Goal: Task Accomplishment & Management: Use online tool/utility

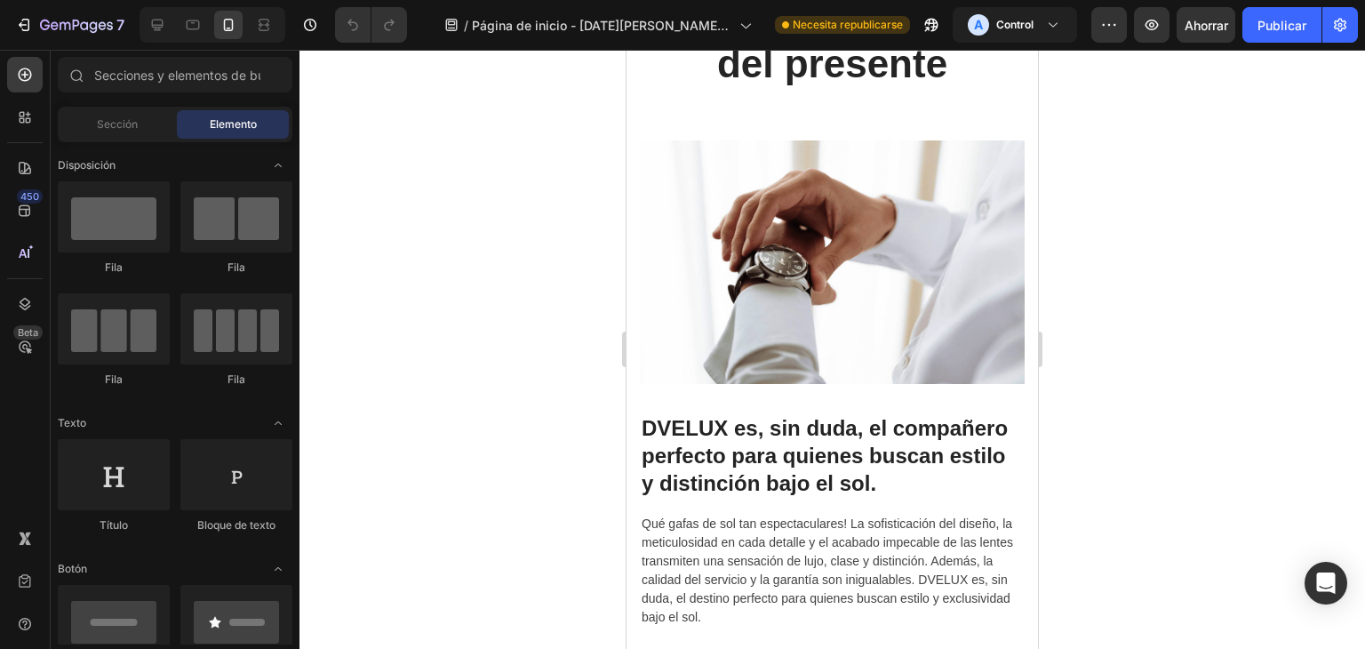
scroll to position [5403, 0]
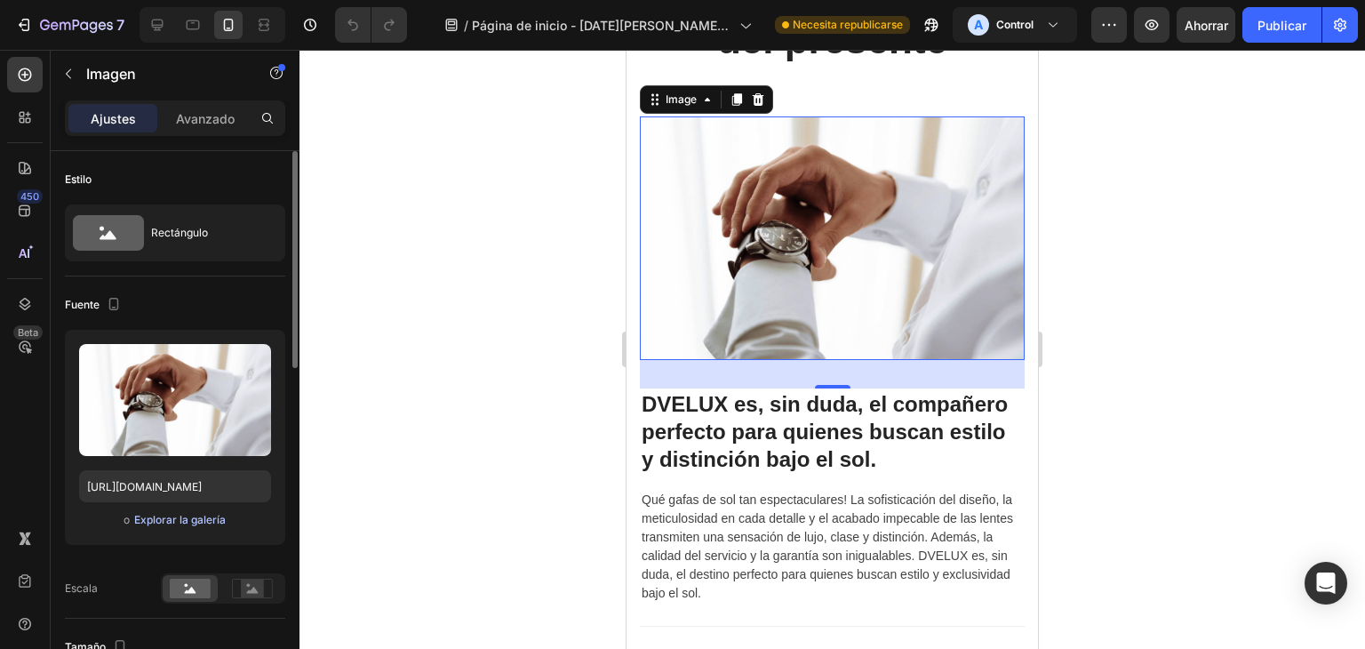
click at [195, 523] on font "Explorar la galería" at bounding box center [180, 519] width 92 height 13
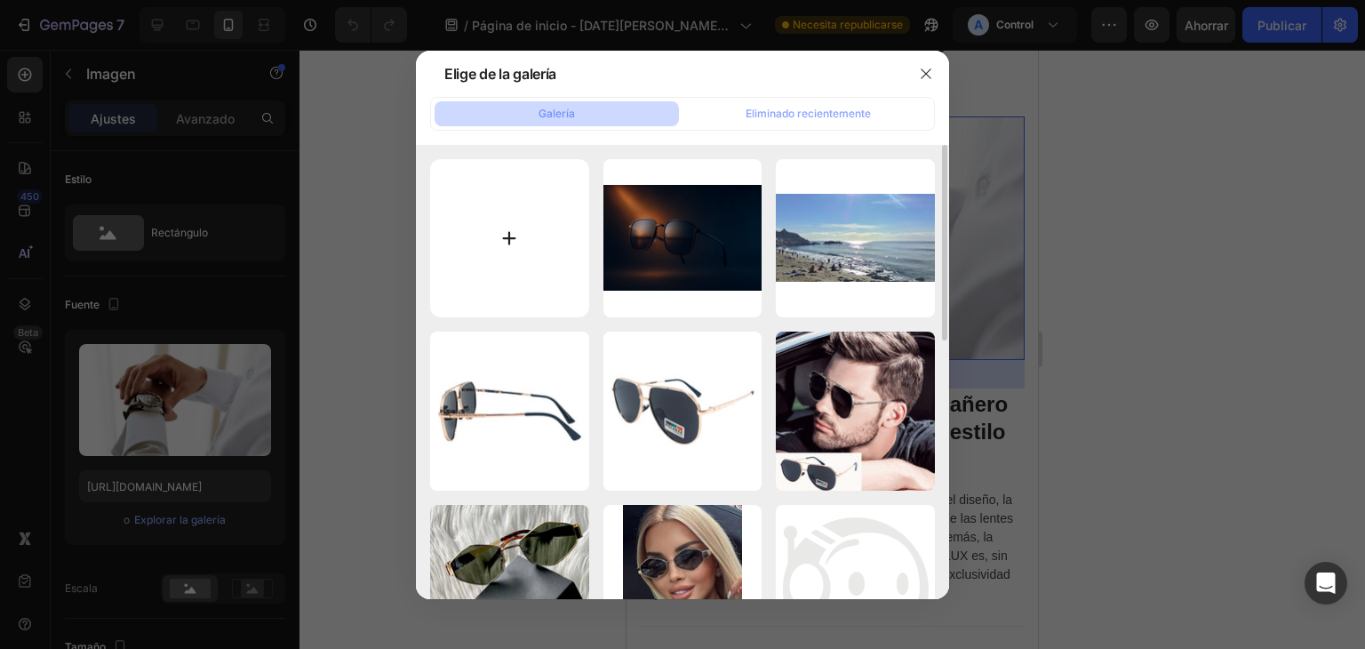
click at [505, 273] on input "file" at bounding box center [509, 238] width 159 height 159
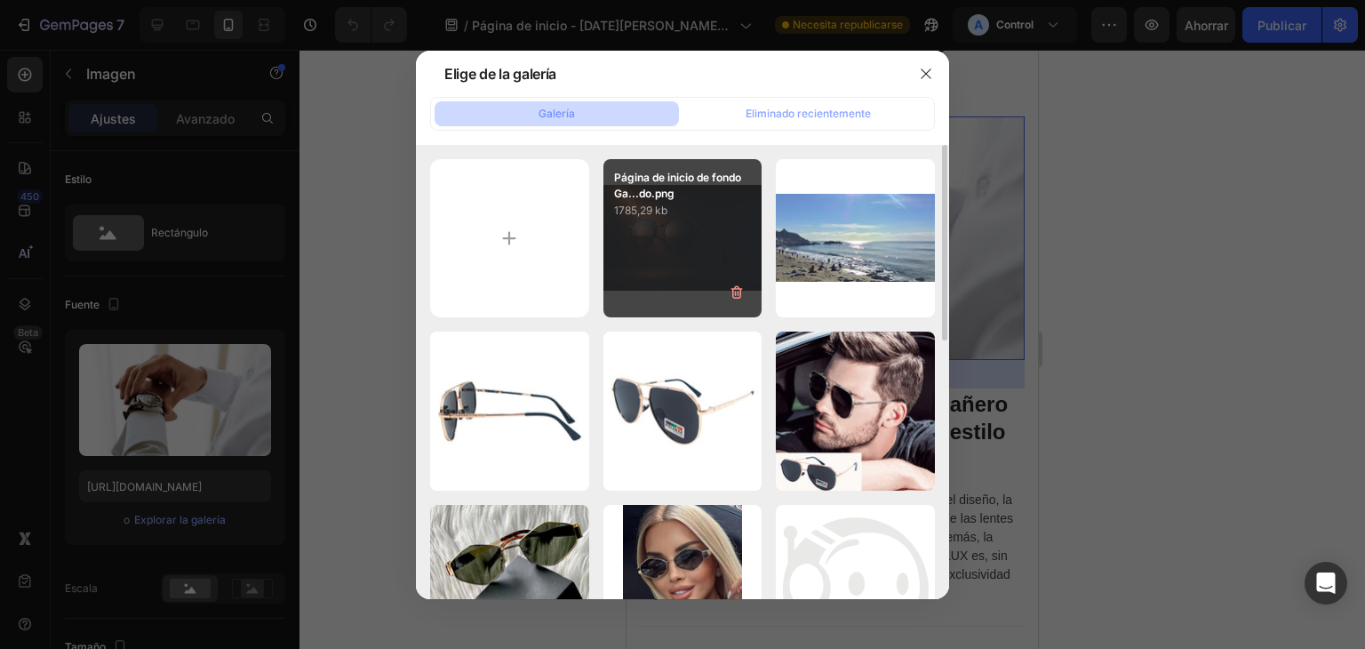
drag, startPoint x: 712, startPoint y: 192, endPoint x: 675, endPoint y: 254, distance: 72.1
click at [675, 254] on div "Página de inicio de fondo Ga...do.png 1785,29 kb" at bounding box center [682, 238] width 159 height 159
type input "[URL][DOMAIN_NAME]"
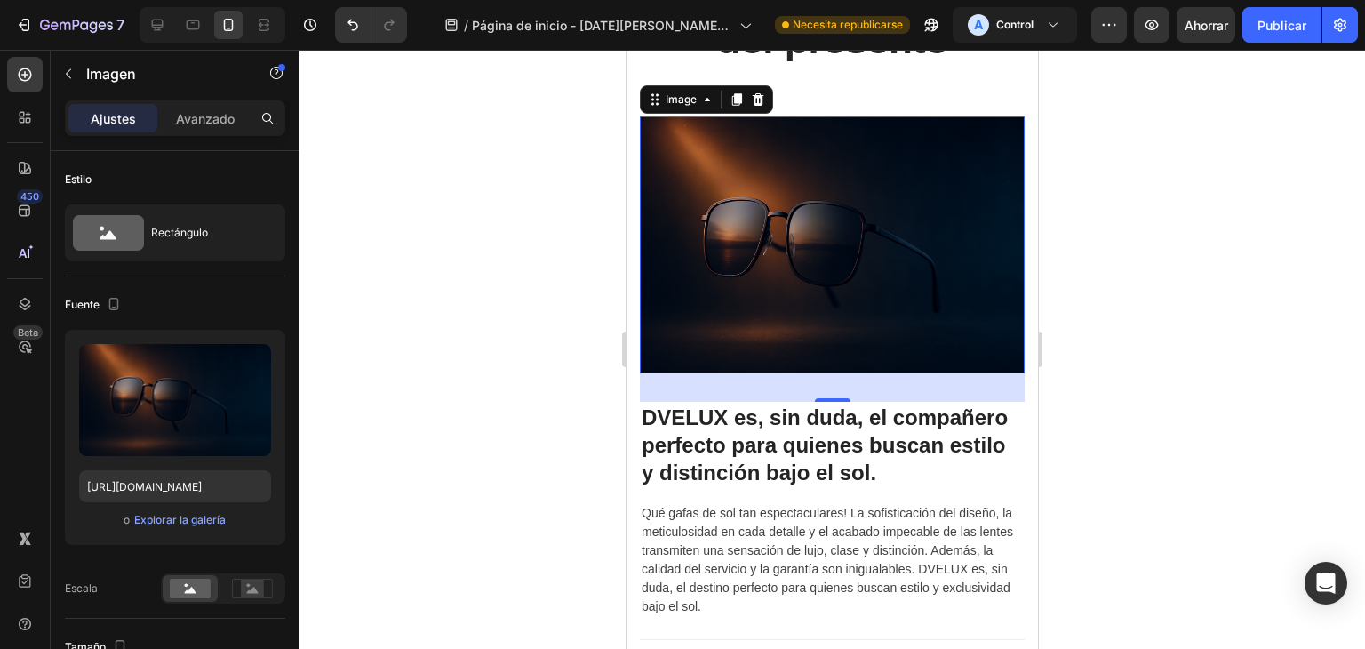
click at [1092, 391] on div at bounding box center [831, 349] width 1065 height 599
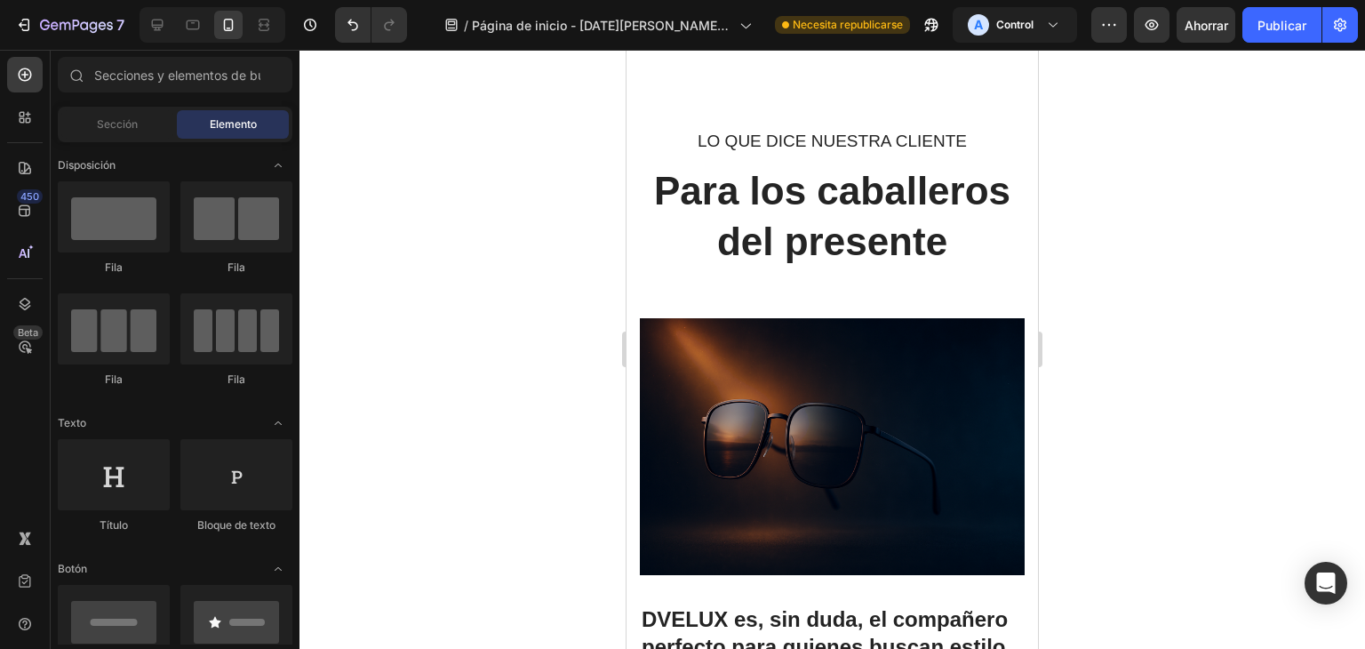
scroll to position [5364, 0]
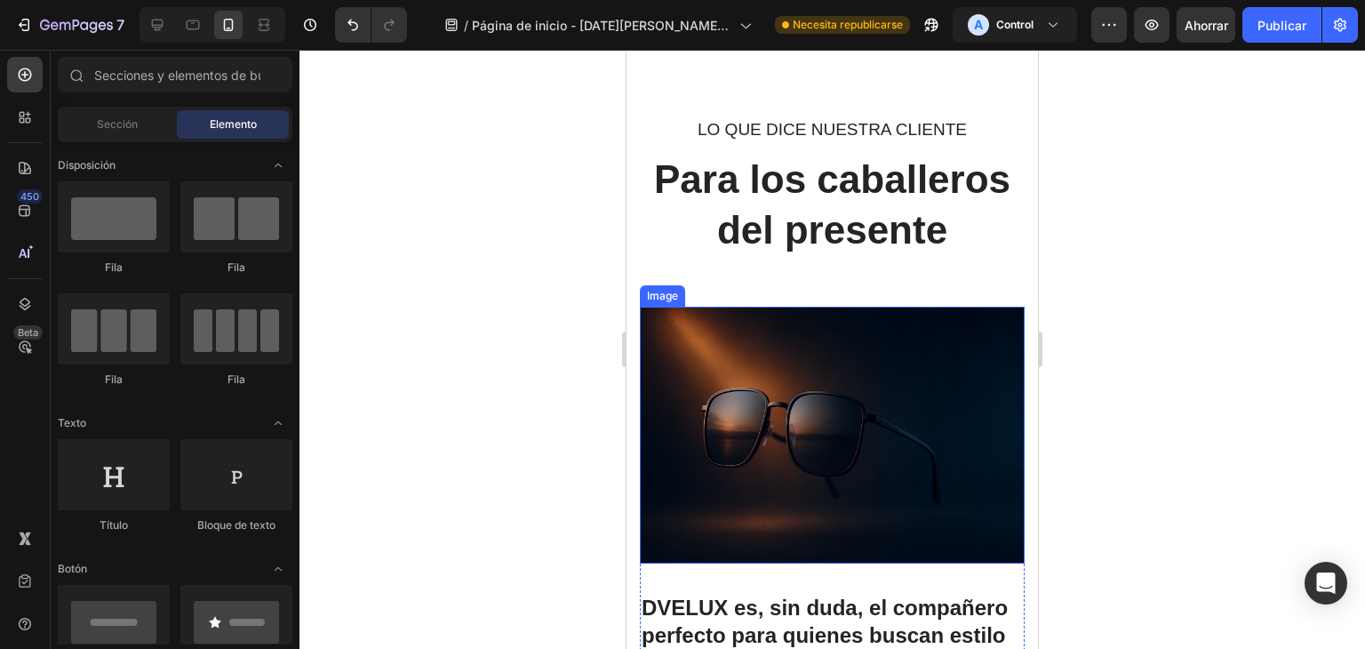
click at [868, 462] on img at bounding box center [832, 435] width 385 height 257
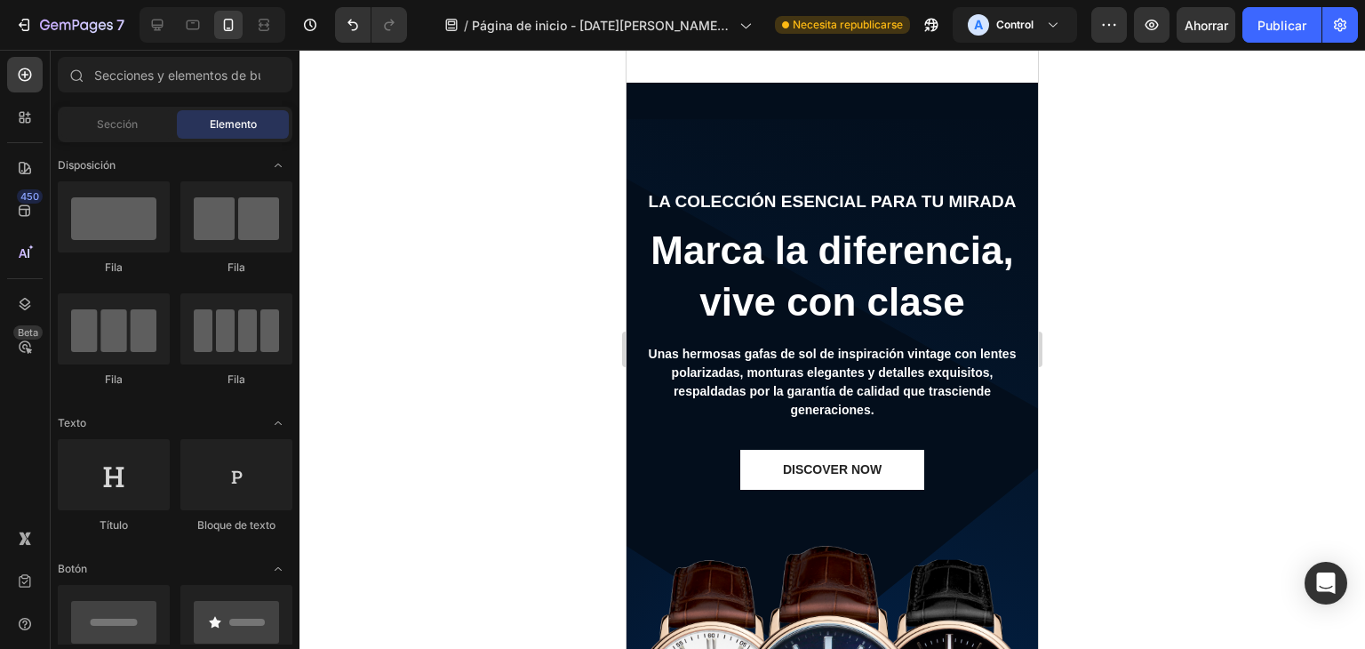
scroll to position [6244, 0]
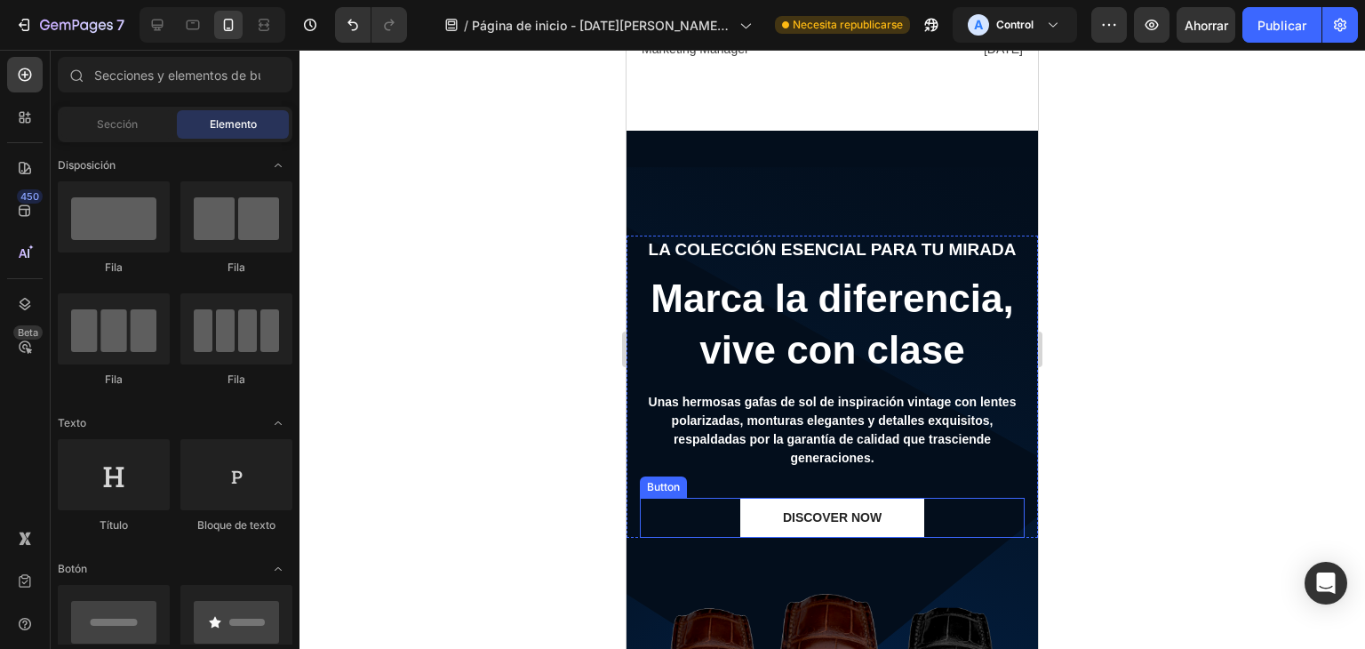
click at [988, 498] on div "DISCOVER NOW Button" at bounding box center [832, 518] width 385 height 40
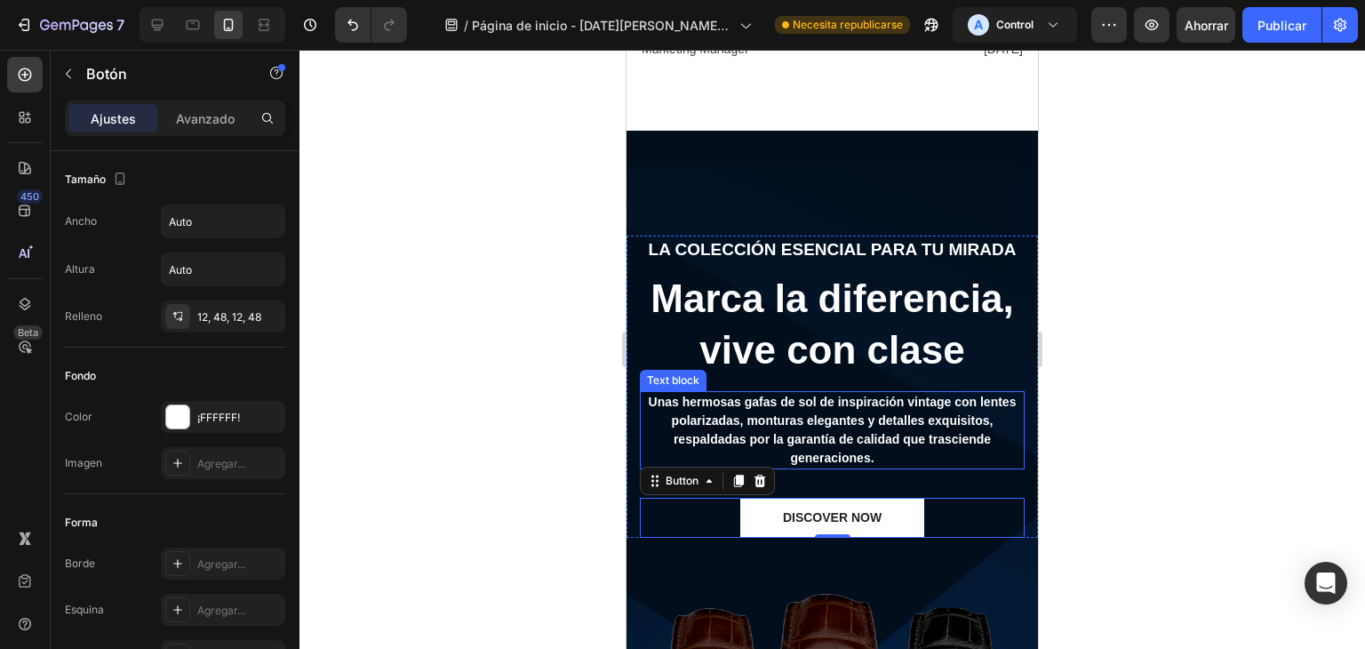
click at [981, 454] on p "Unas hermosas gafas de sol de inspiración vintage con lentes polarizadas, montu…" at bounding box center [831, 430] width 381 height 75
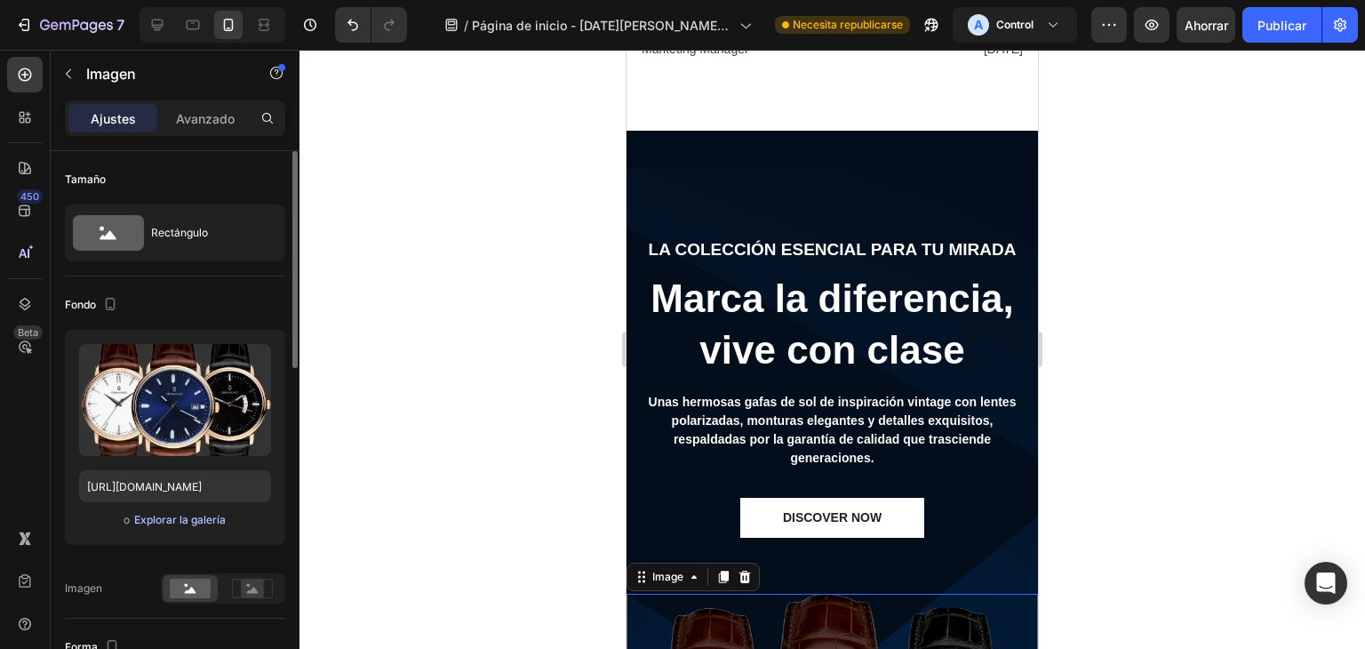
click at [210, 517] on font "Explorar la galería" at bounding box center [180, 519] width 92 height 13
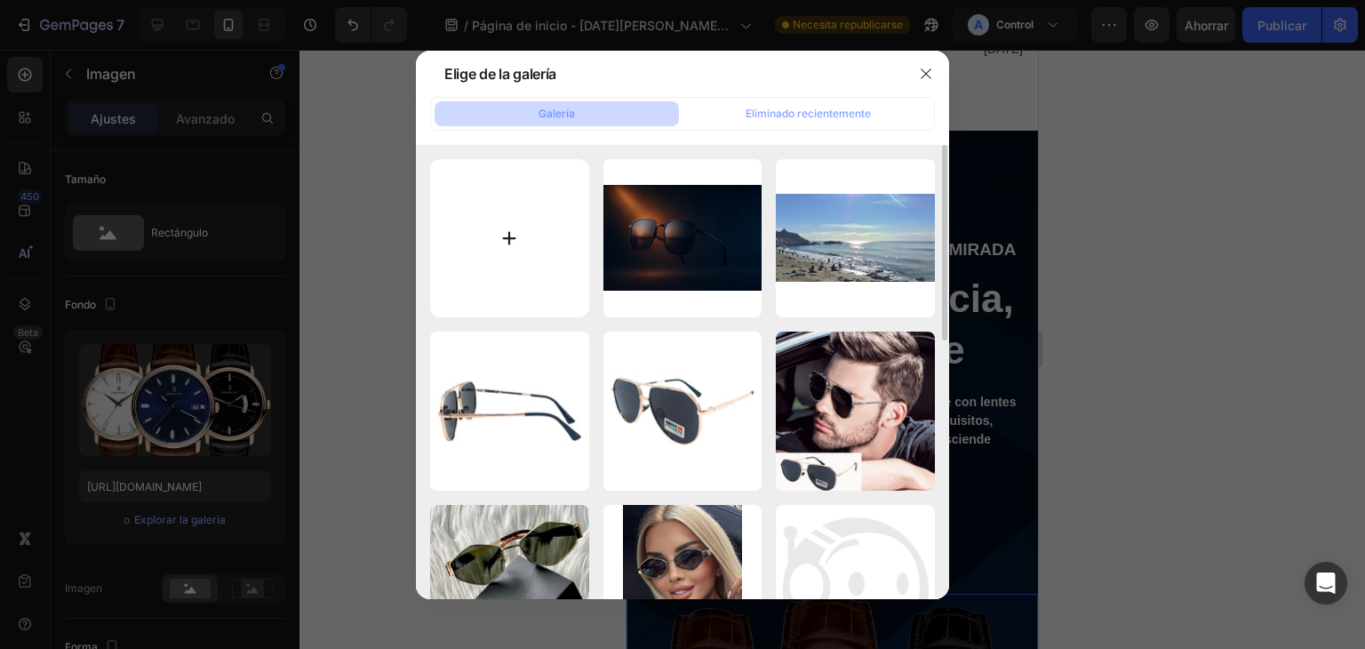
click at [565, 224] on input "file" at bounding box center [509, 238] width 159 height 159
type input "C:\fakepath\Fondo Landing Page Gafas de Sol Ultra-Premium.png"
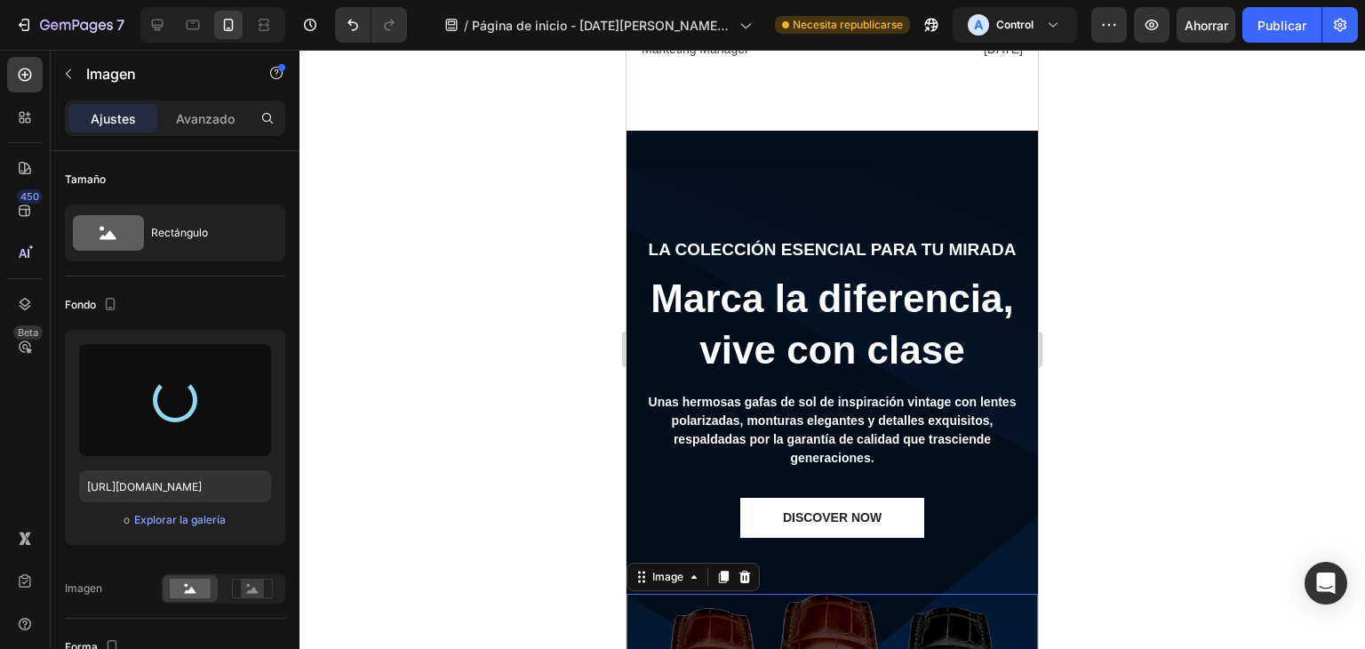
type input "[URL][DOMAIN_NAME]"
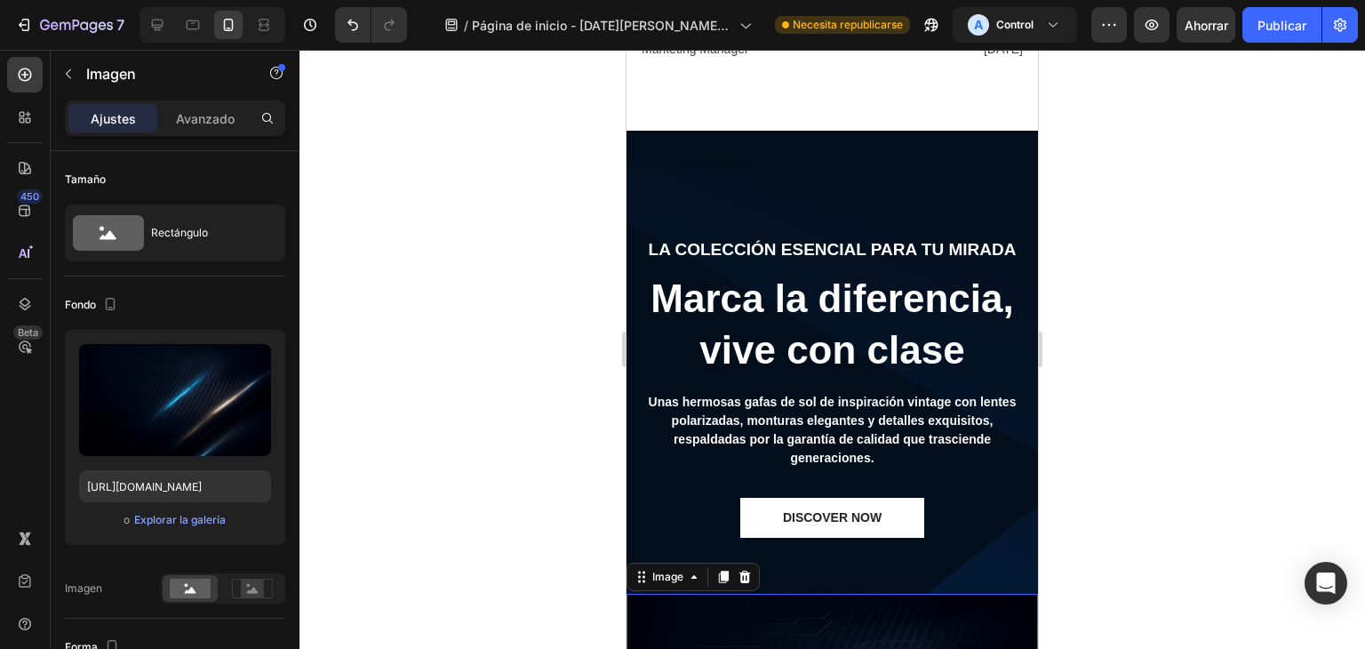
click at [1215, 427] on div at bounding box center [831, 349] width 1065 height 599
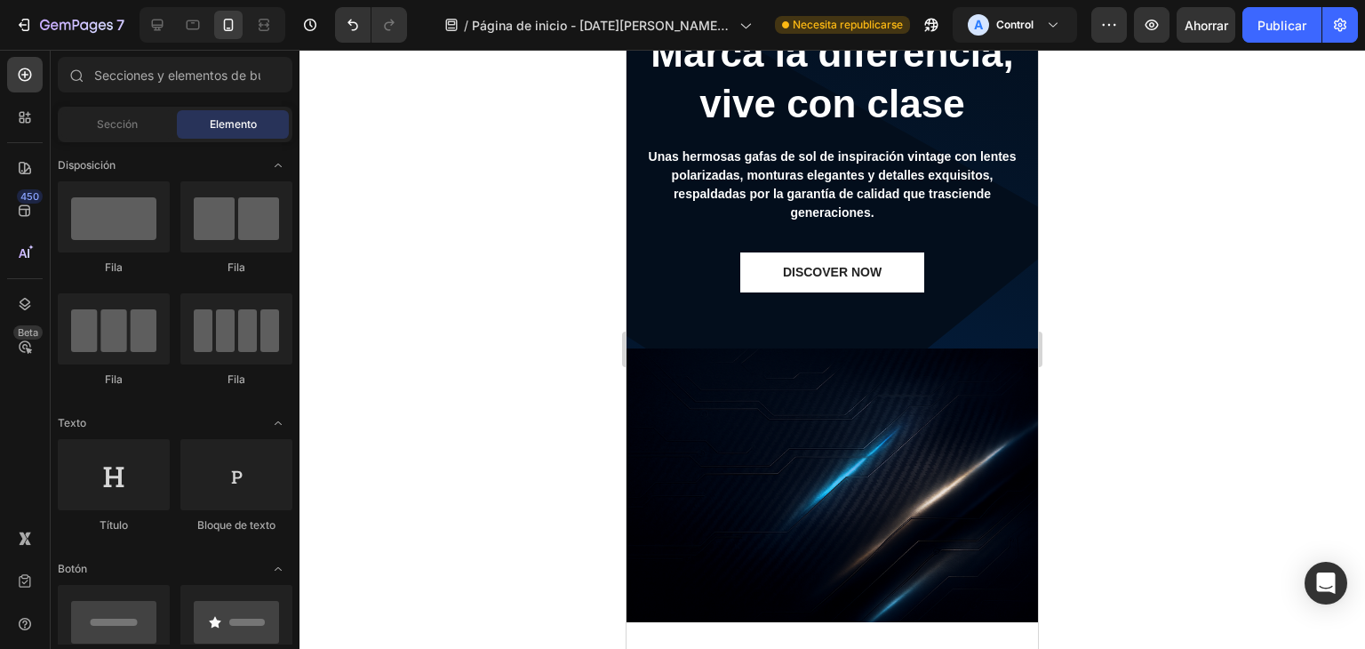
scroll to position [6421, 0]
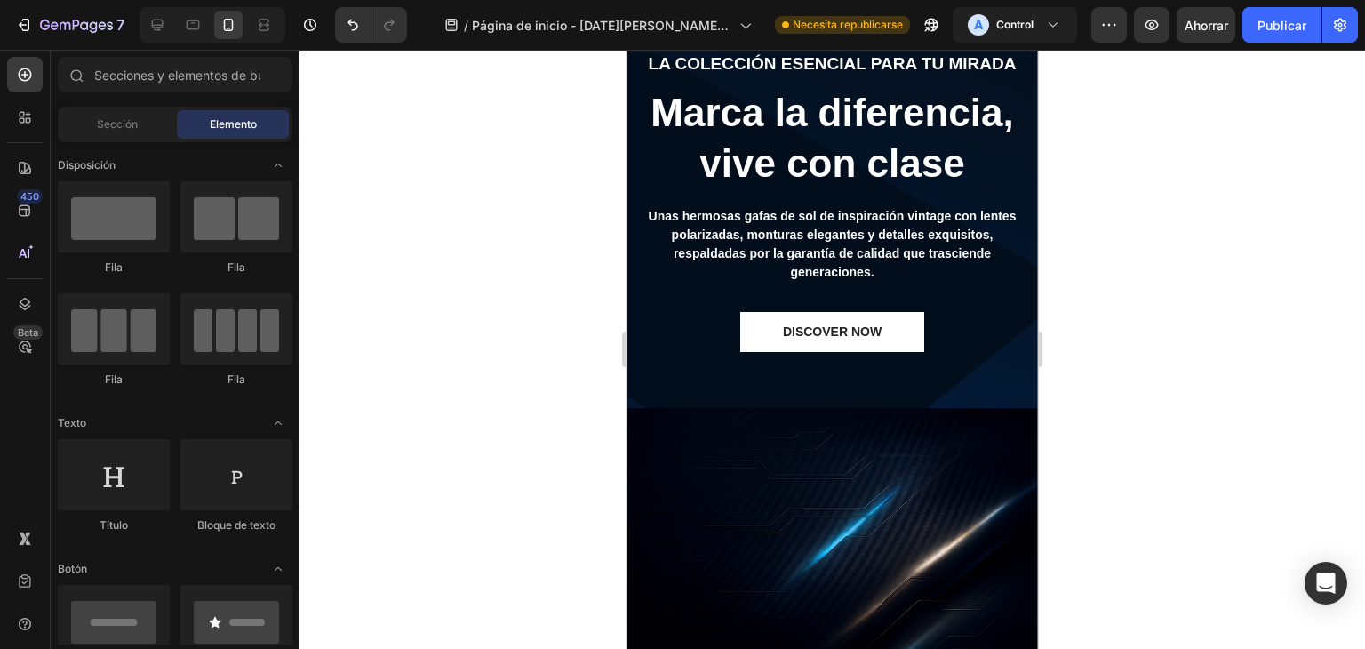
click at [956, 360] on div "La colección esencial para tu mirada Text block Marca la diferencia, vive con c…" at bounding box center [831, 313] width 411 height 737
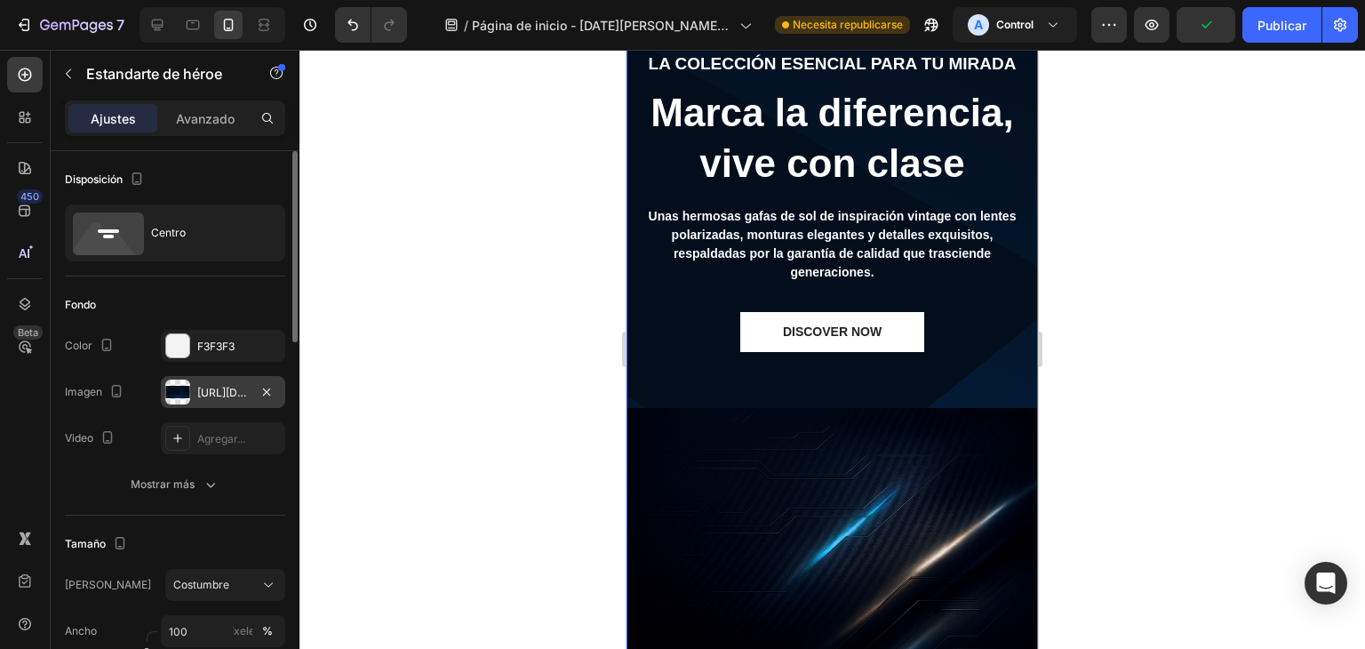
click at [211, 394] on font "https://ucarecdn.com/ae390140-8ca6-48e8-9686-c75a2d240170/bn.svg" at bounding box center [254, 392] width 115 height 13
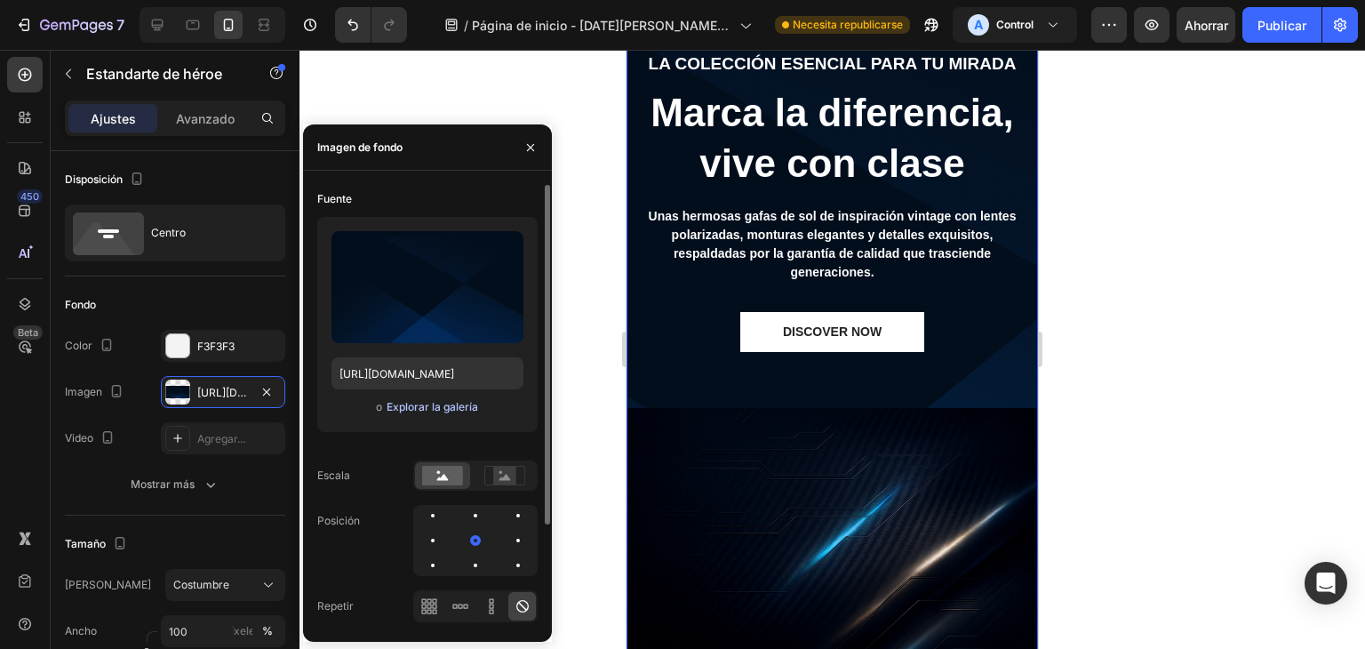
click at [409, 407] on font "Explorar la galería" at bounding box center [432, 406] width 92 height 13
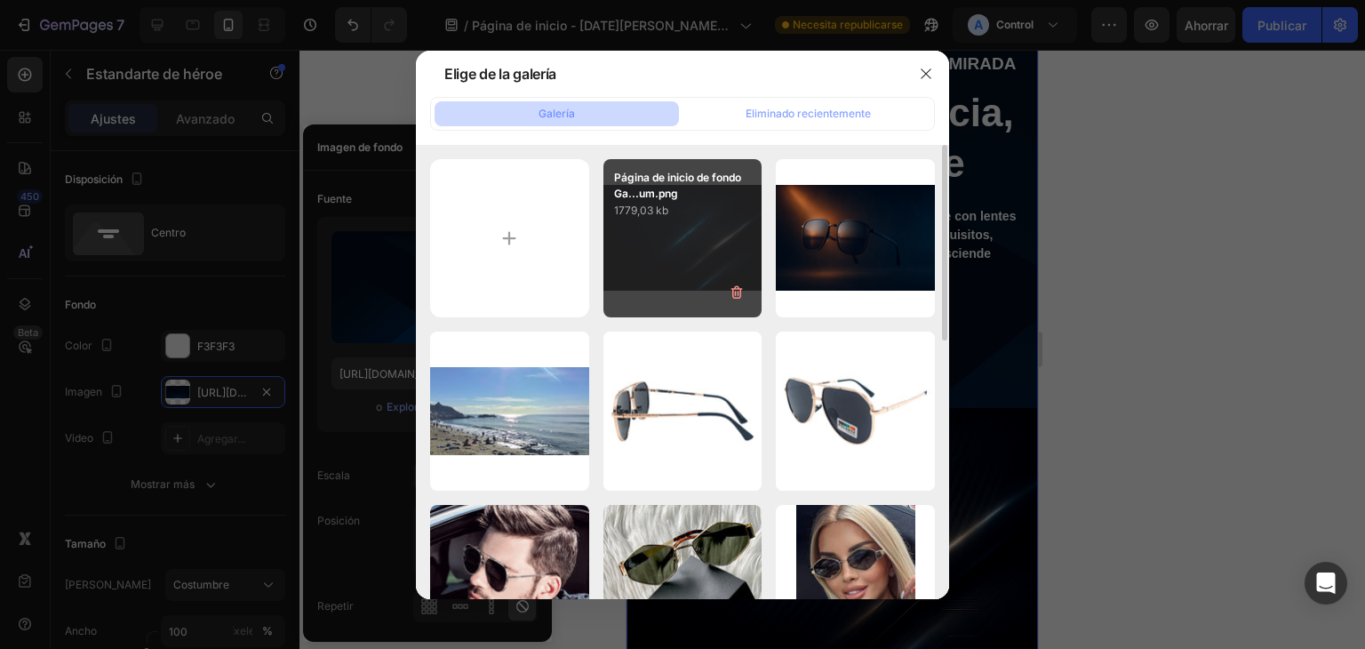
click at [674, 274] on div "Página de inicio de fondo Ga...um.png 1779,03 kb" at bounding box center [682, 238] width 159 height 159
type input "[URL][DOMAIN_NAME]"
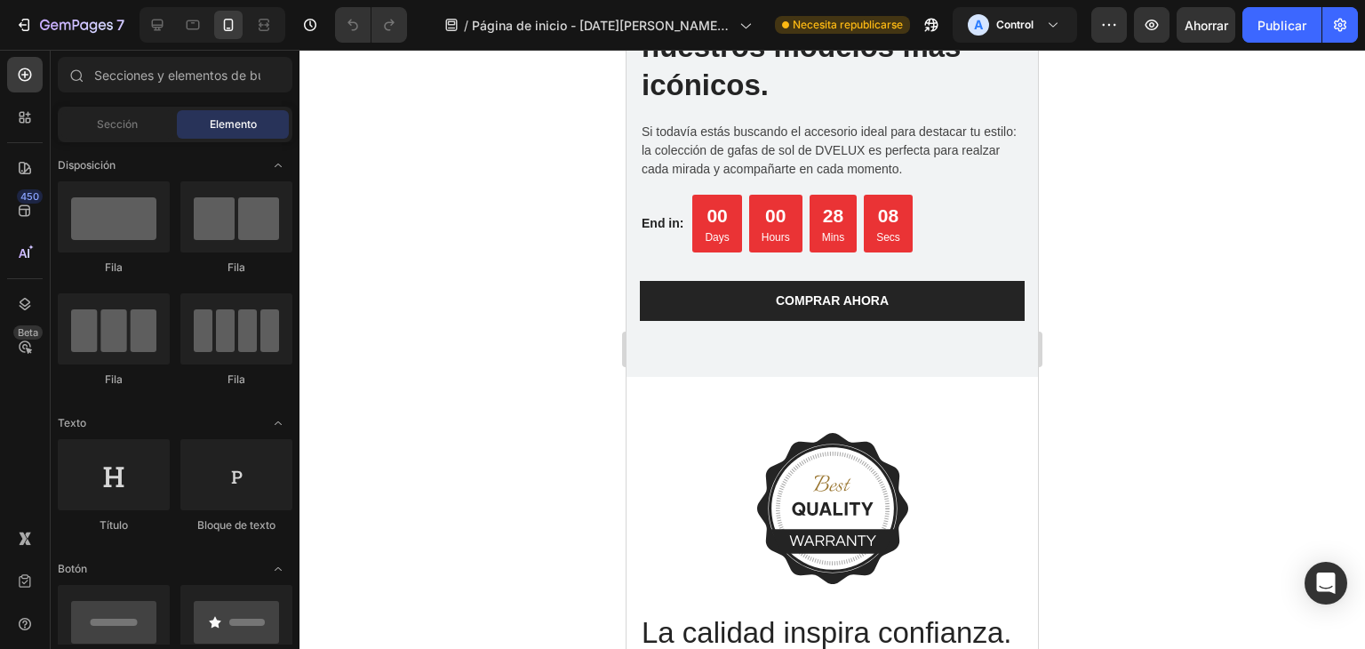
scroll to position [4610, 0]
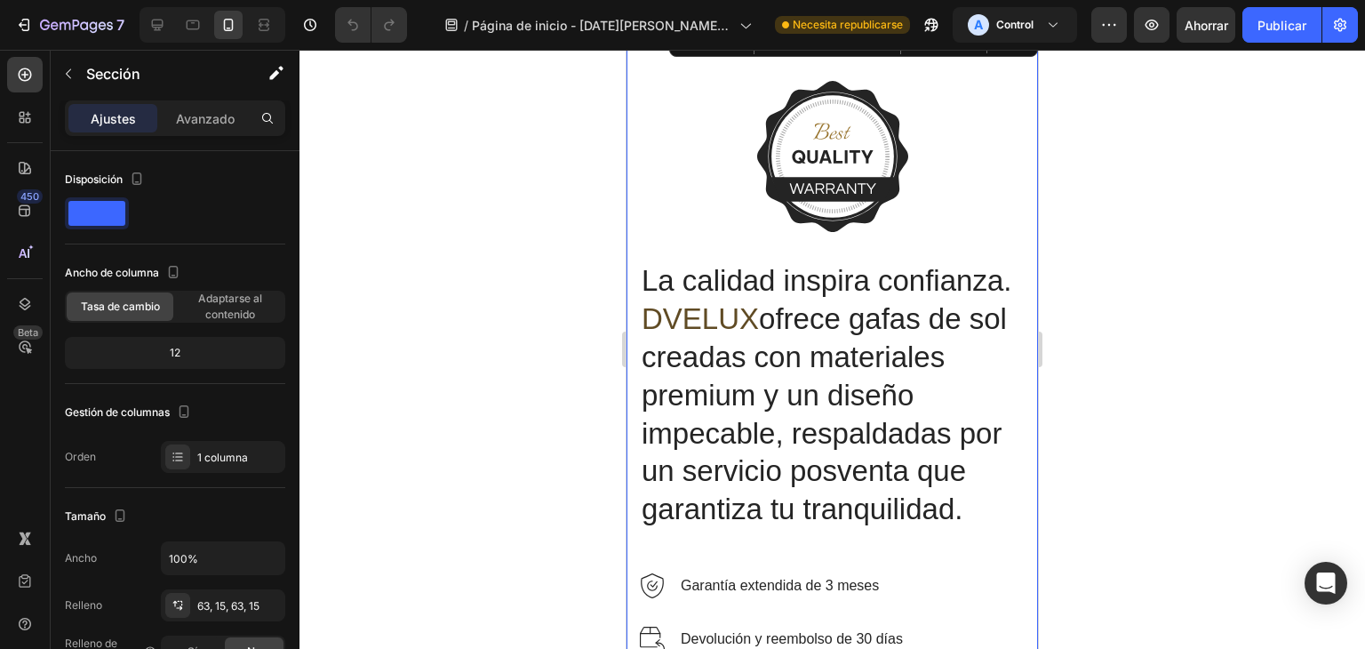
drag, startPoint x: 1020, startPoint y: 498, endPoint x: 1054, endPoint y: 275, distance: 225.6
drag, startPoint x: 1054, startPoint y: 275, endPoint x: 1107, endPoint y: 230, distance: 69.4
click at [1107, 230] on div at bounding box center [831, 349] width 1065 height 599
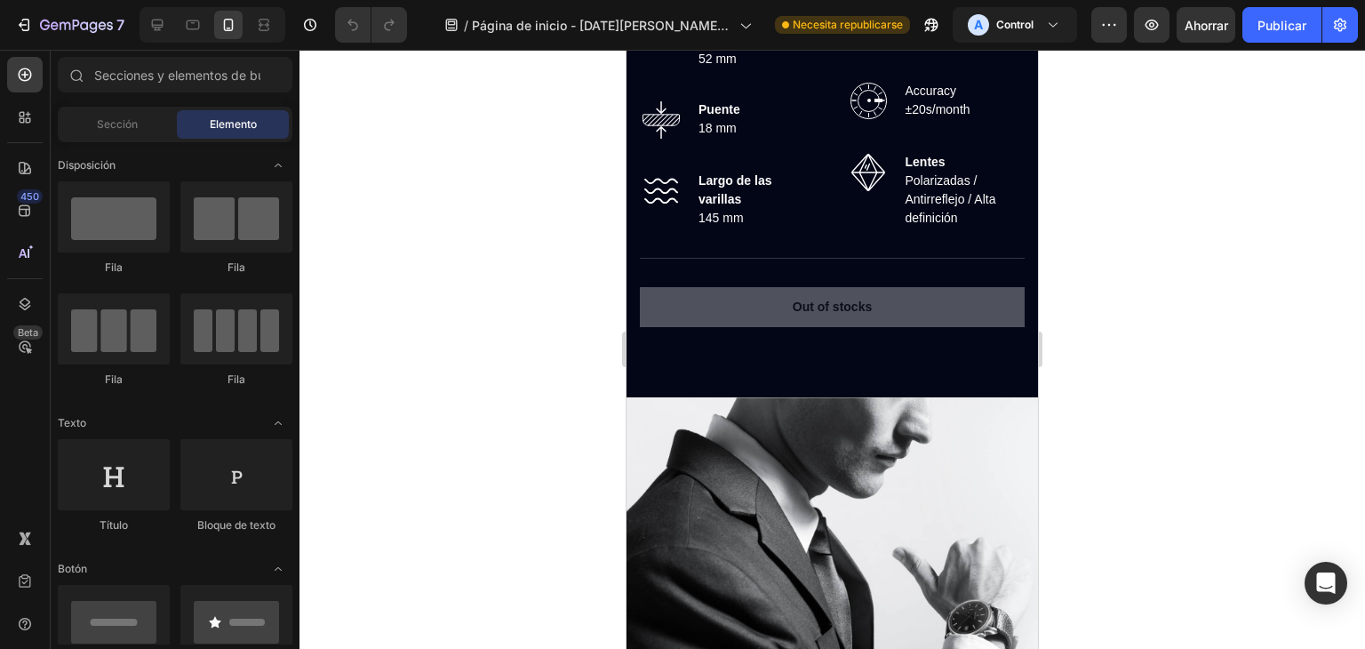
scroll to position [3316, 0]
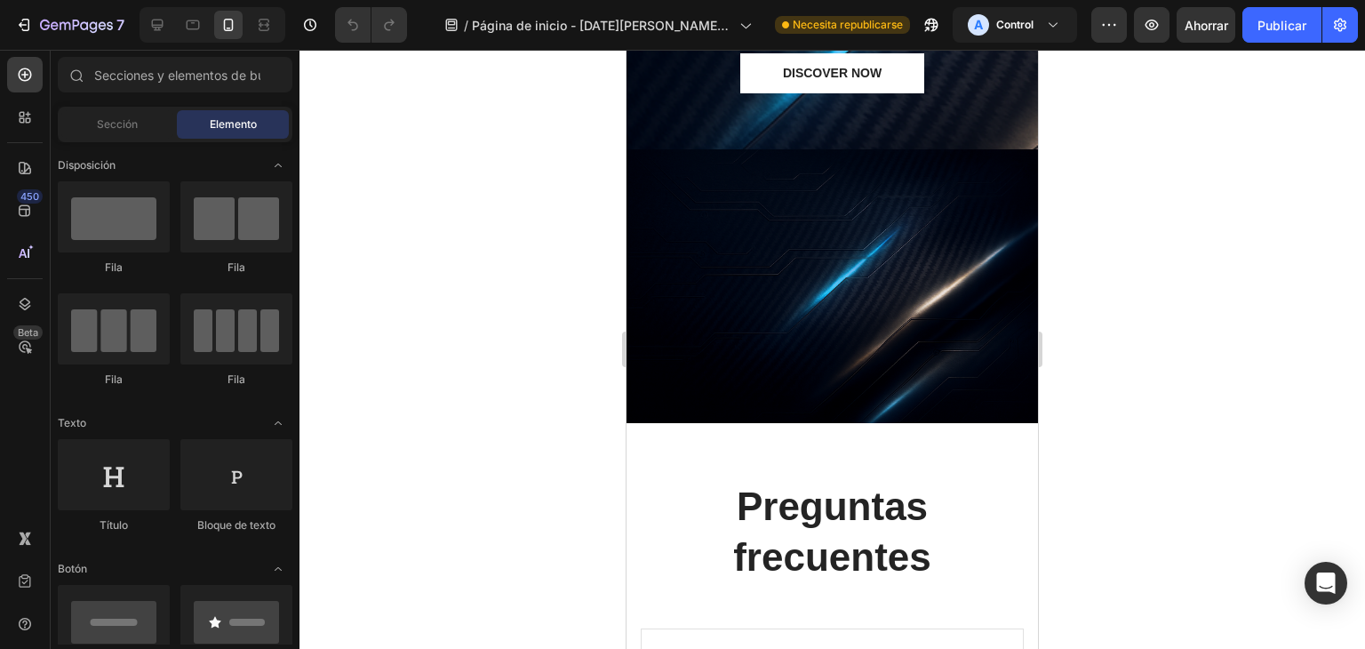
drag, startPoint x: 1029, startPoint y: 389, endPoint x: 1683, endPoint y: 538, distance: 670.6
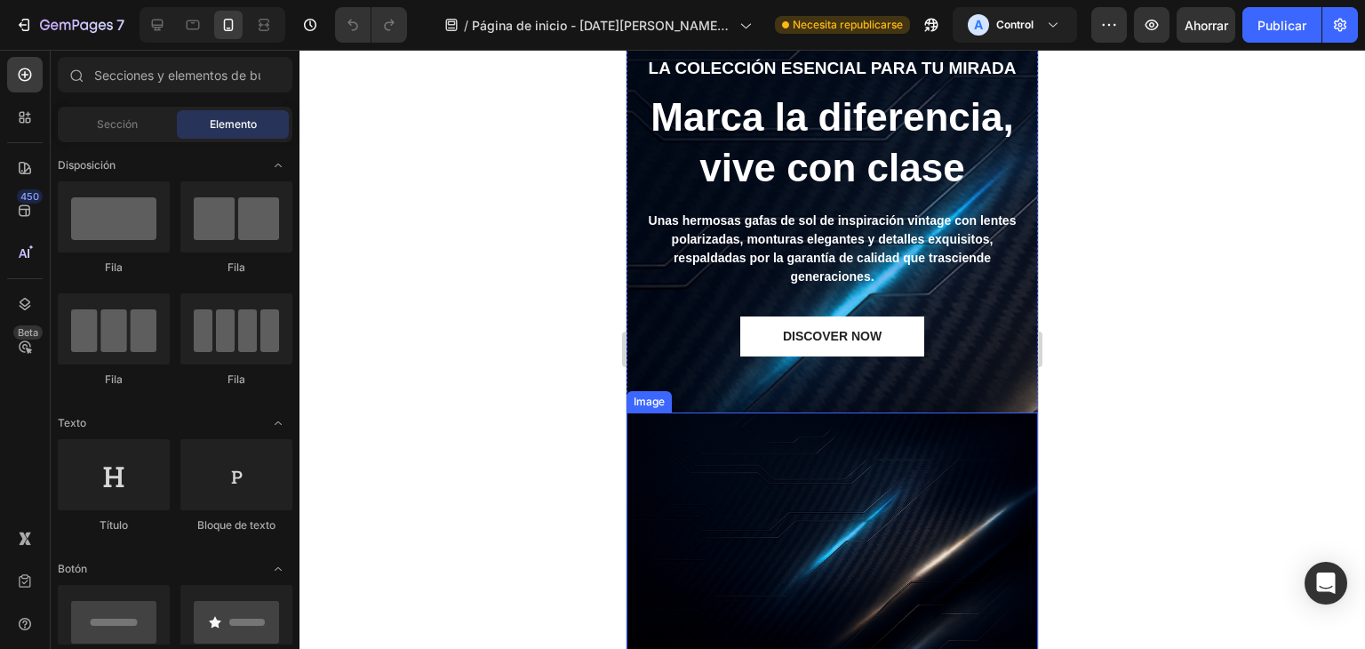
click at [923, 540] on img at bounding box center [831, 549] width 411 height 275
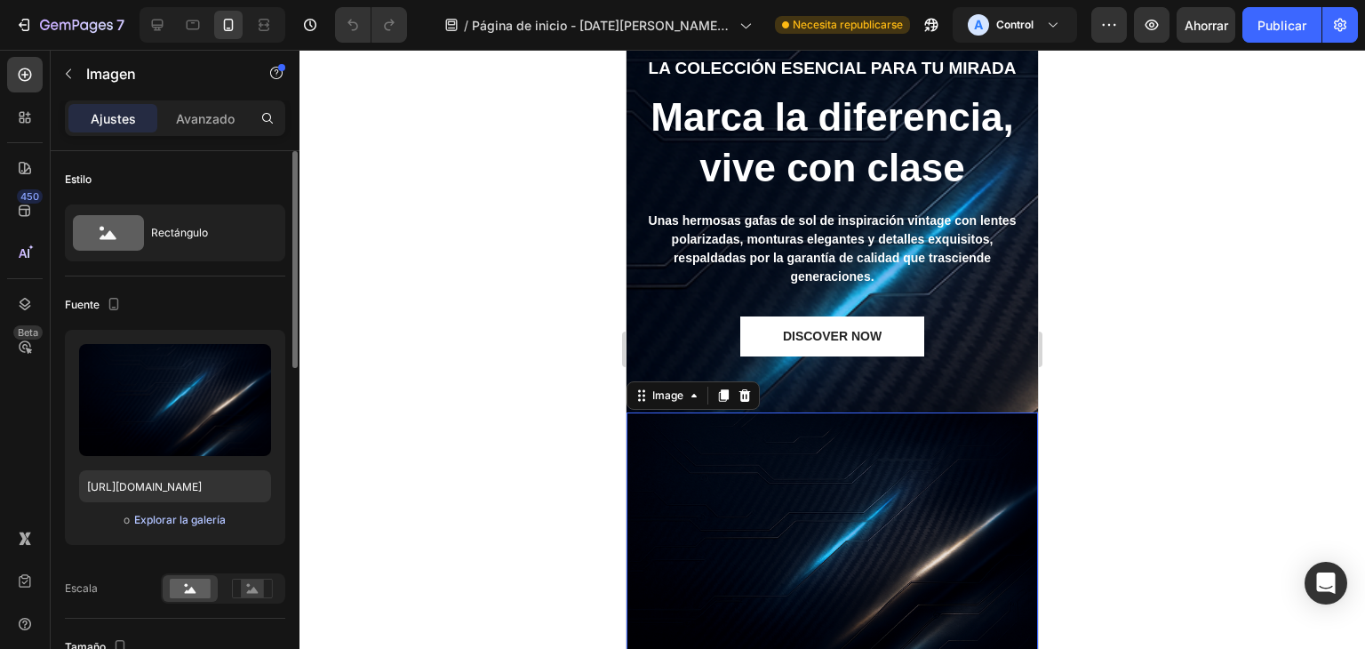
click at [220, 520] on font "Explorar la galería" at bounding box center [180, 519] width 92 height 13
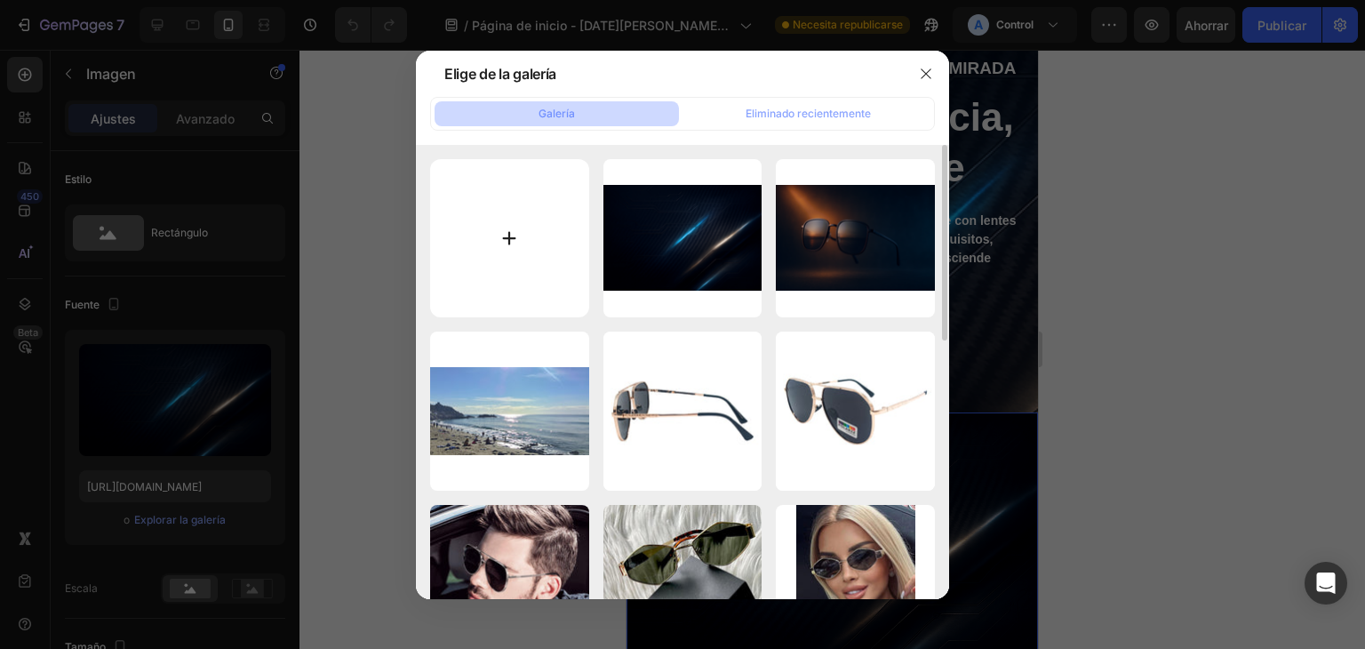
click at [496, 278] on input "file" at bounding box center [509, 238] width 159 height 159
type input "C:\fakepath\Fondo Landing Page Gafas Aviador Ultra Premium.png"
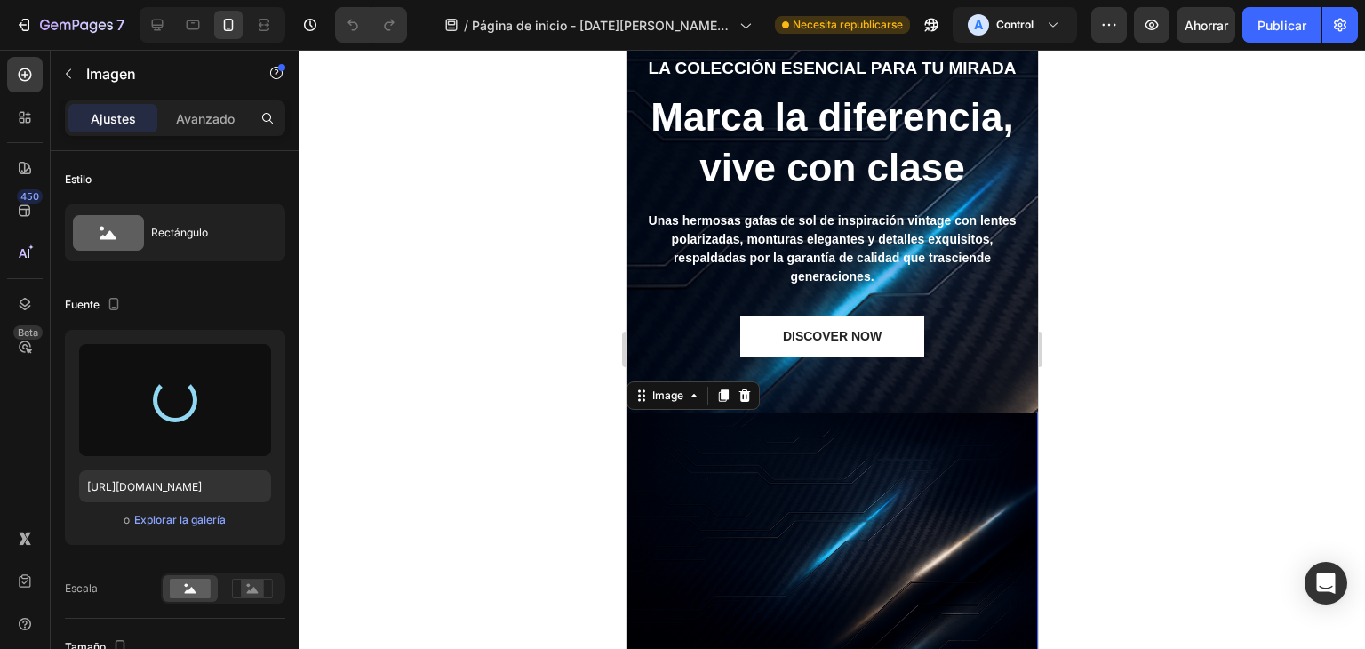
type input "[URL][DOMAIN_NAME]"
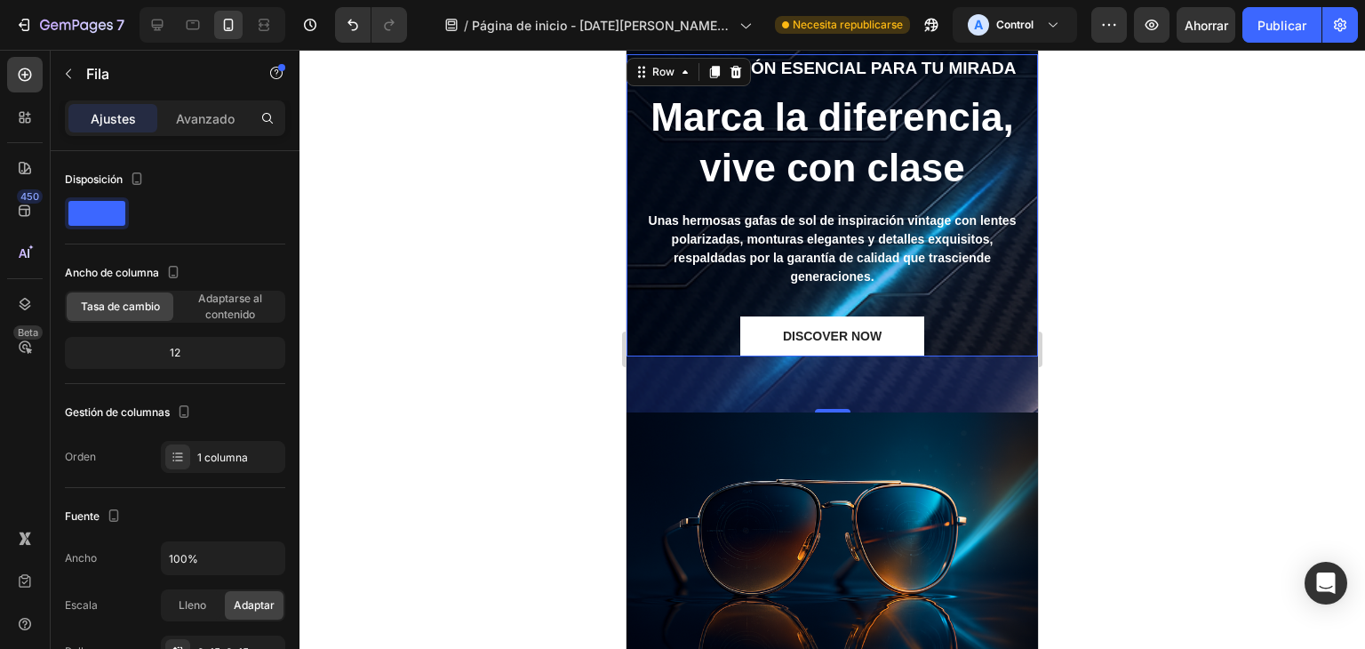
click at [944, 403] on div "63" at bounding box center [831, 384] width 411 height 56
click at [1098, 347] on div at bounding box center [831, 349] width 1065 height 599
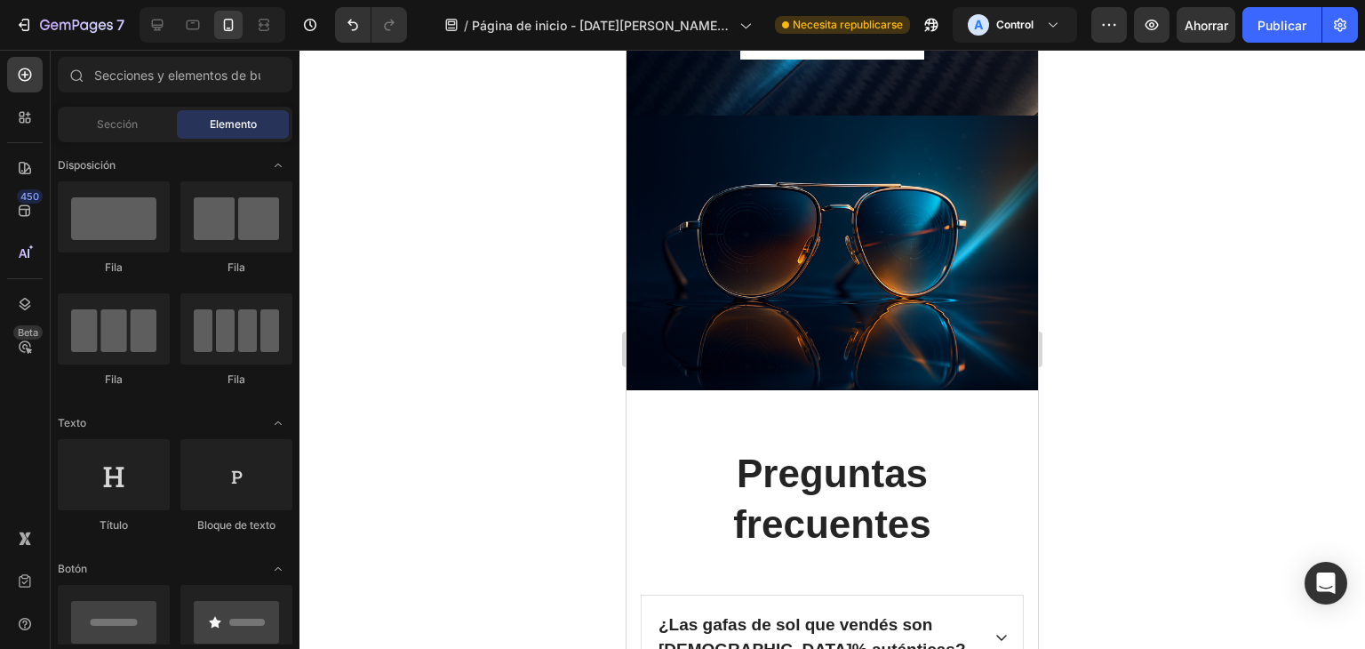
drag, startPoint x: 1028, startPoint y: 453, endPoint x: 1681, endPoint y: 504, distance: 655.0
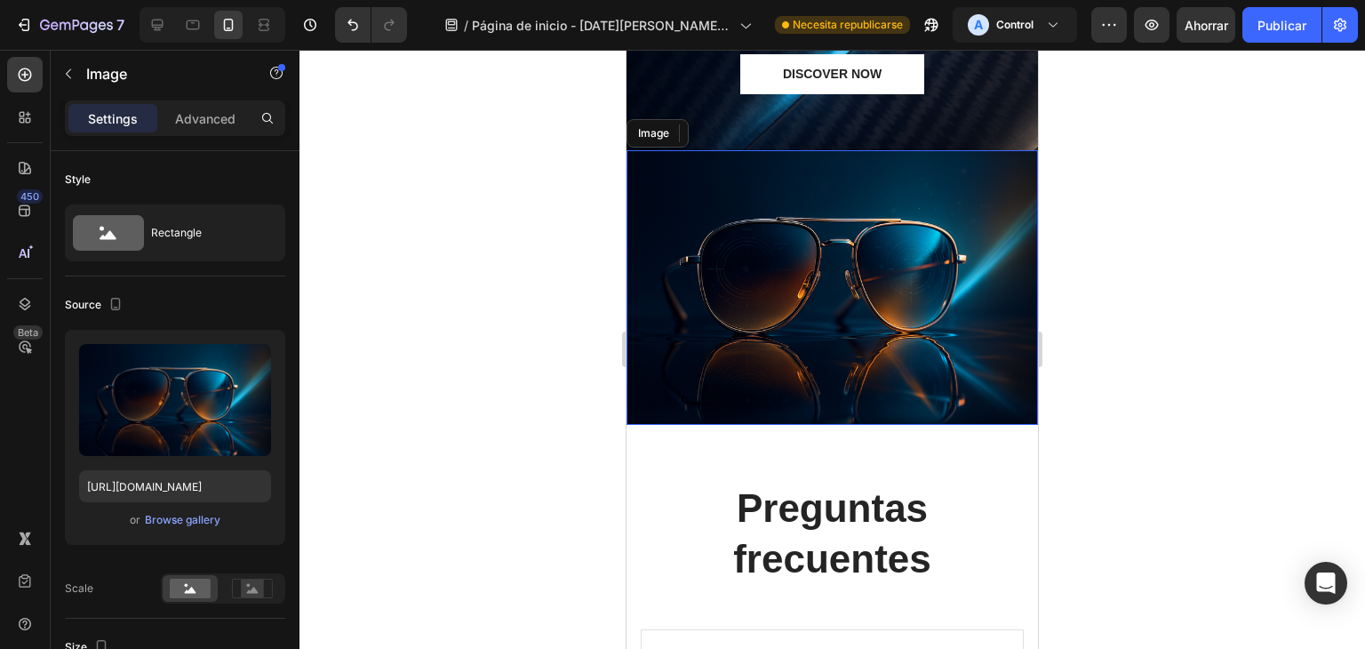
click at [873, 319] on img at bounding box center [831, 287] width 411 height 275
click at [210, 515] on font "Explorar la galería" at bounding box center [180, 519] width 92 height 13
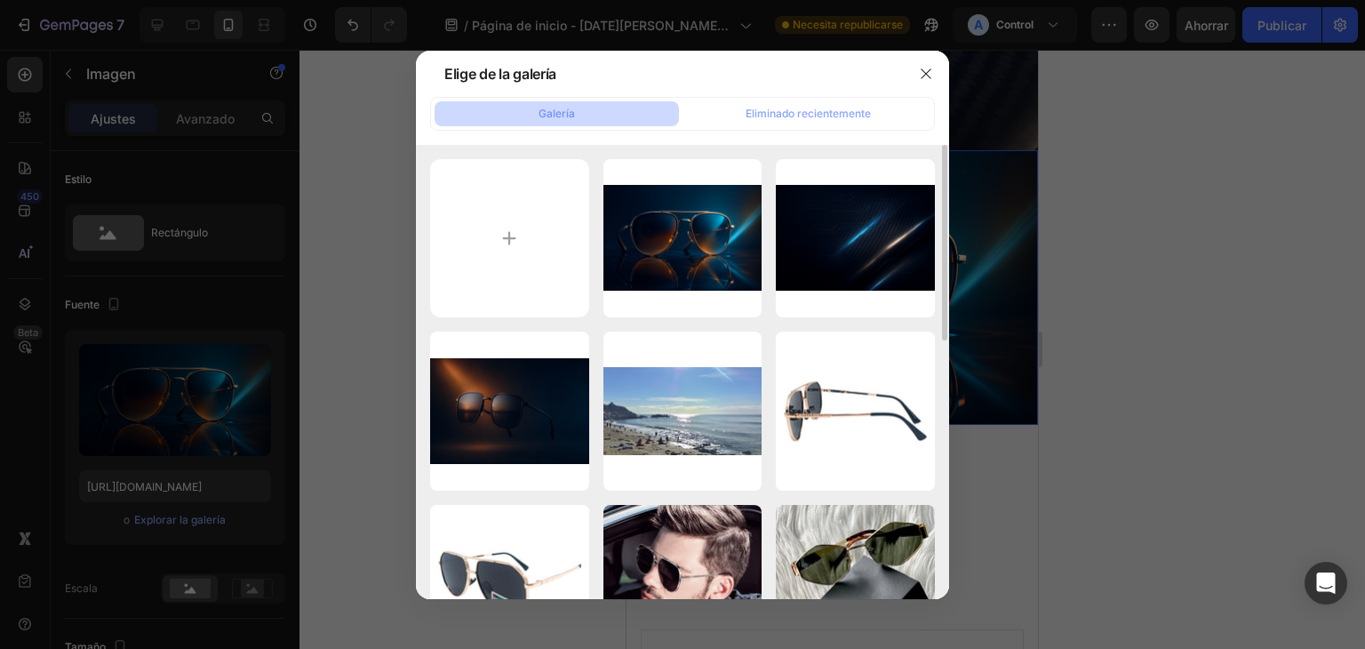
click at [502, 267] on input "file" at bounding box center [509, 238] width 159 height 159
type input "C:\fakepath\d6a3f554f96a48d38852246096dc8c90-goods.webp"
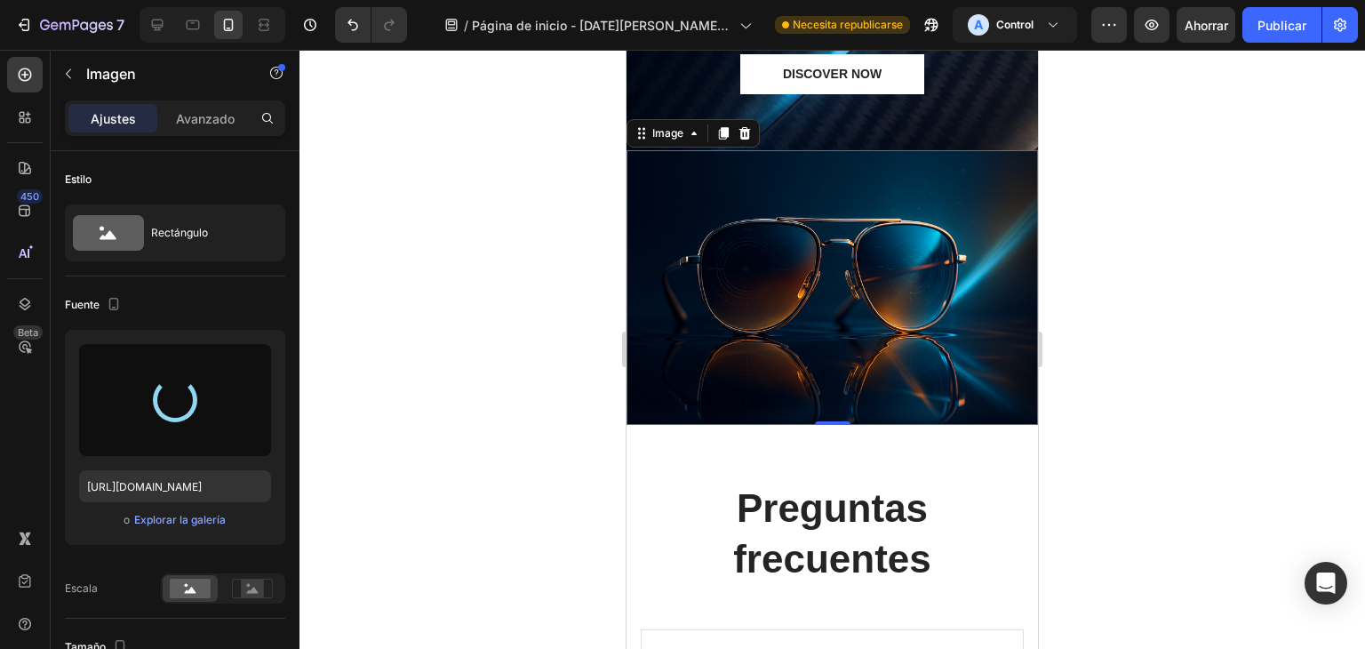
type input "[URL][DOMAIN_NAME]"
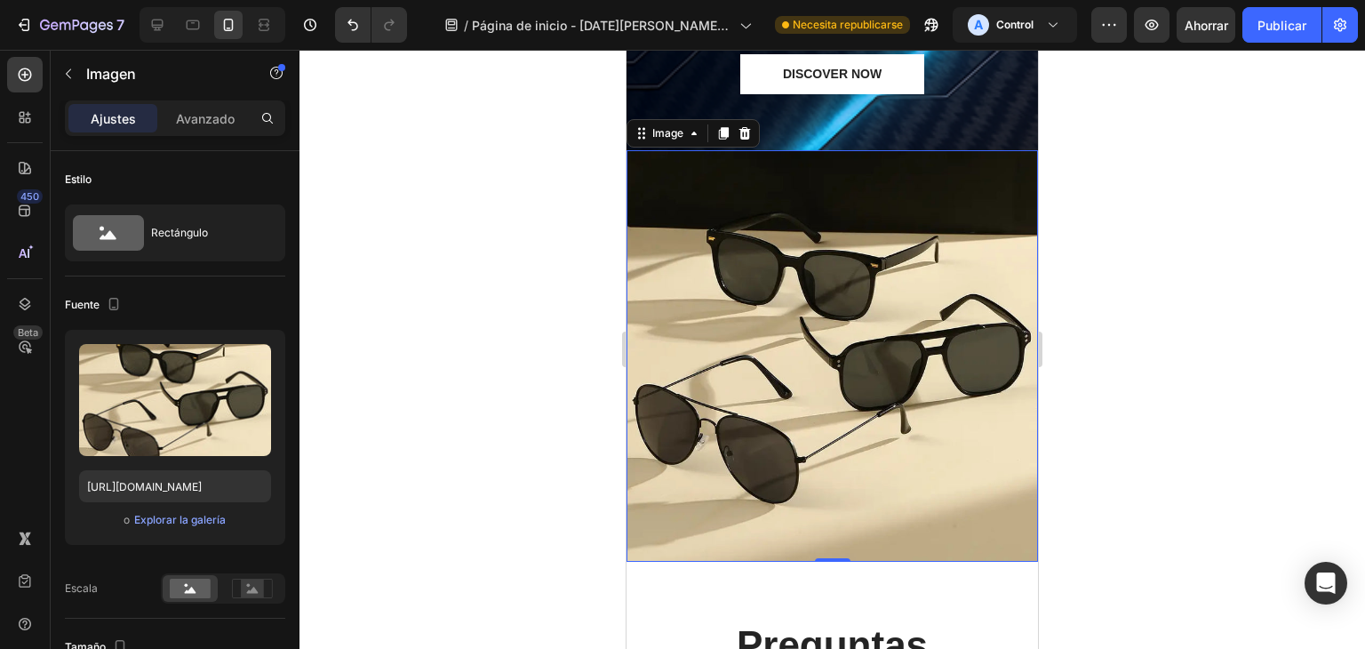
click at [1135, 243] on div at bounding box center [831, 349] width 1065 height 599
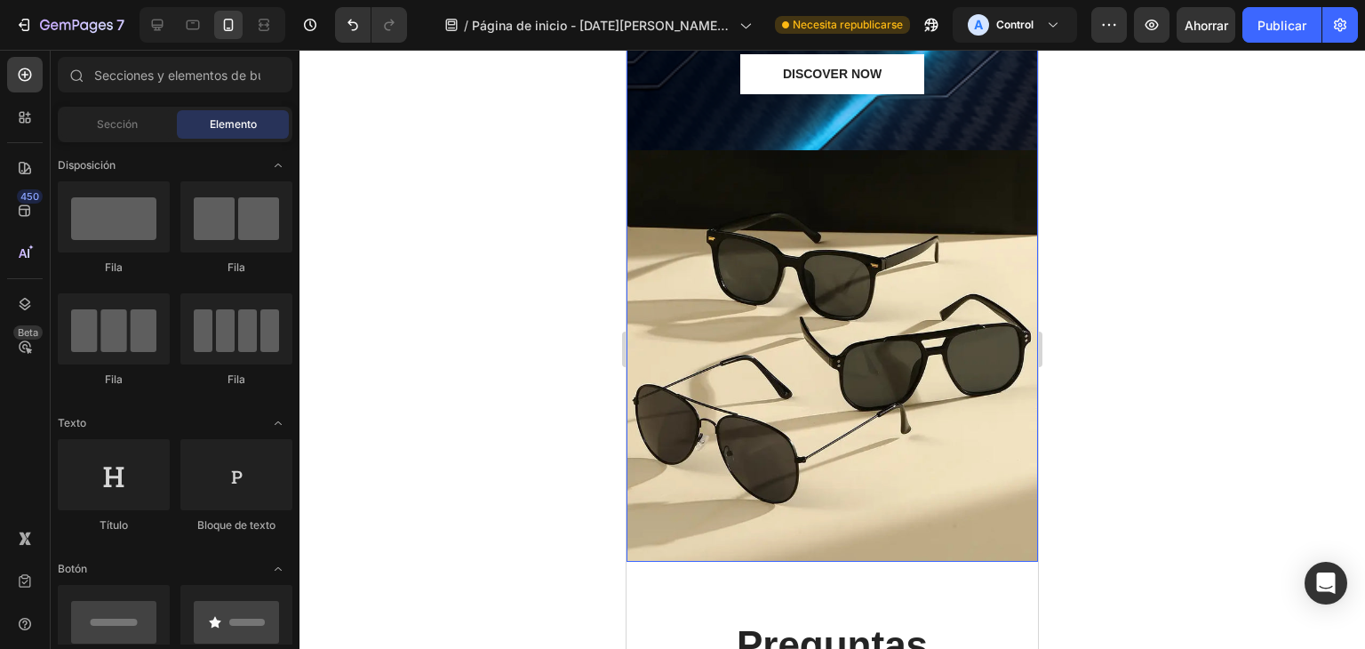
click at [957, 111] on div "La colección esencial para tu mirada Text block Marca la diferencia, vive con c…" at bounding box center [831, 124] width 411 height 874
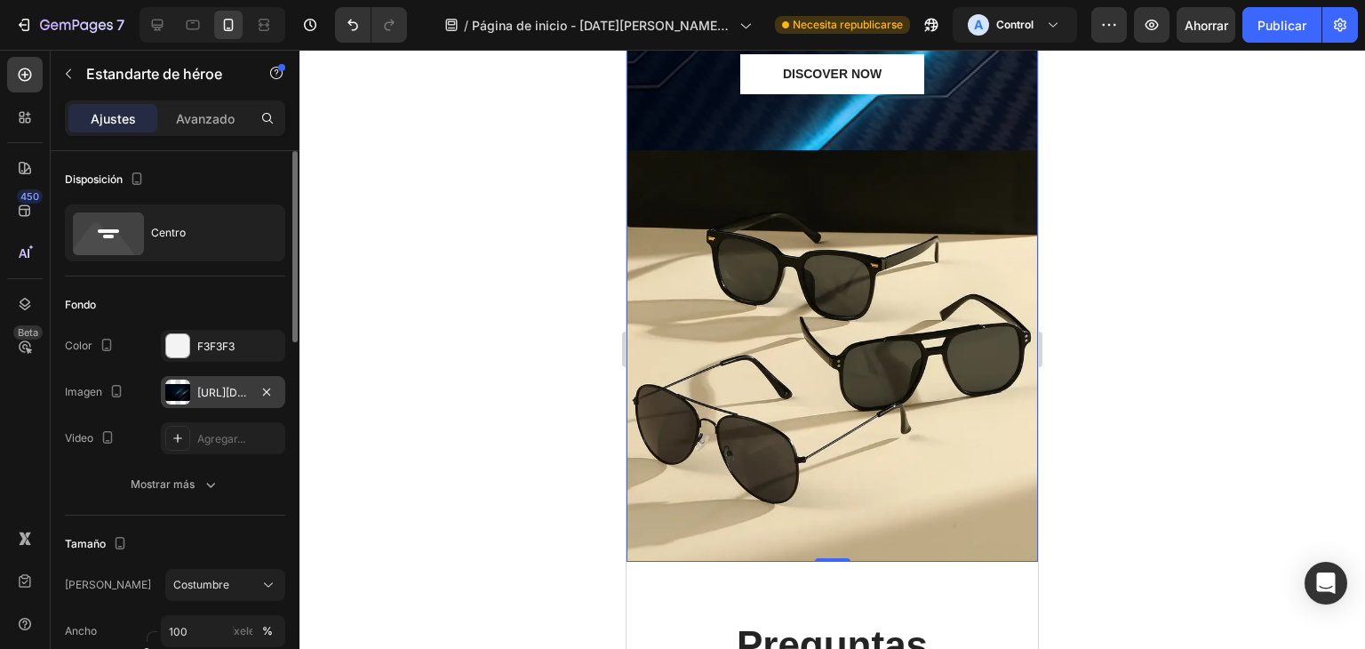
click at [182, 388] on div at bounding box center [177, 391] width 25 height 25
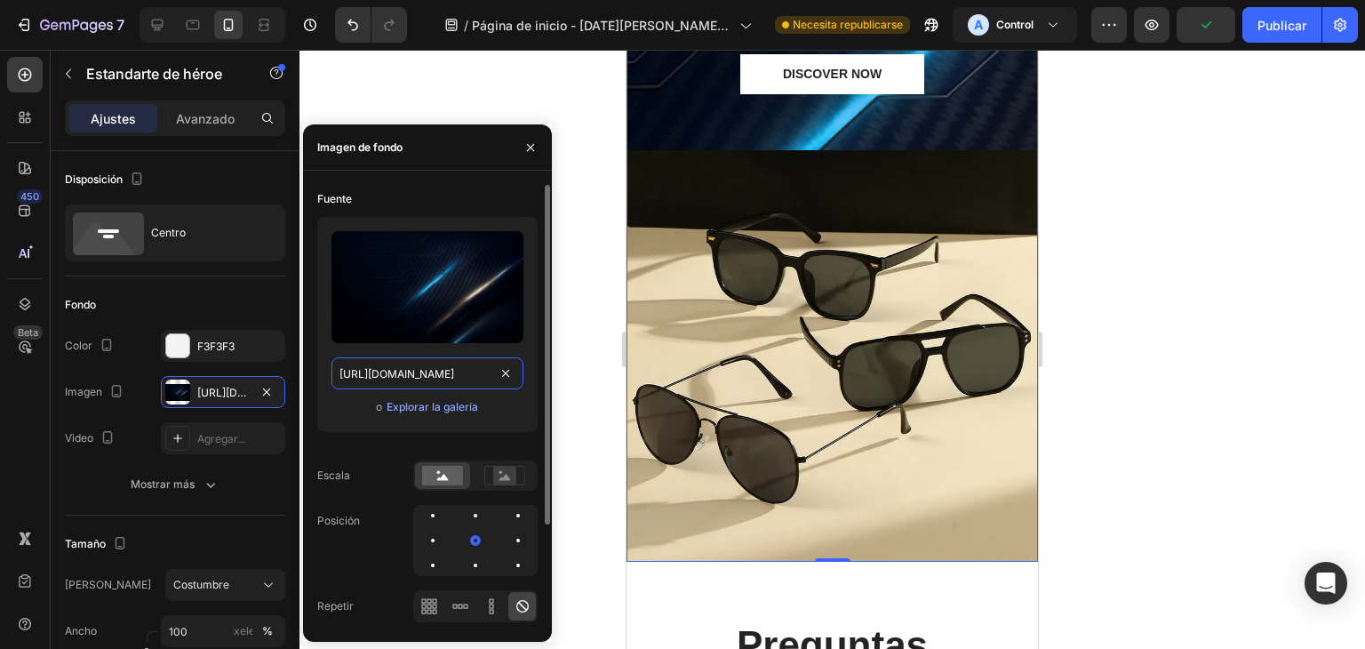
click at [448, 374] on input "[URL][DOMAIN_NAME]" at bounding box center [427, 373] width 192 height 32
click at [494, 474] on rect at bounding box center [504, 475] width 23 height 18
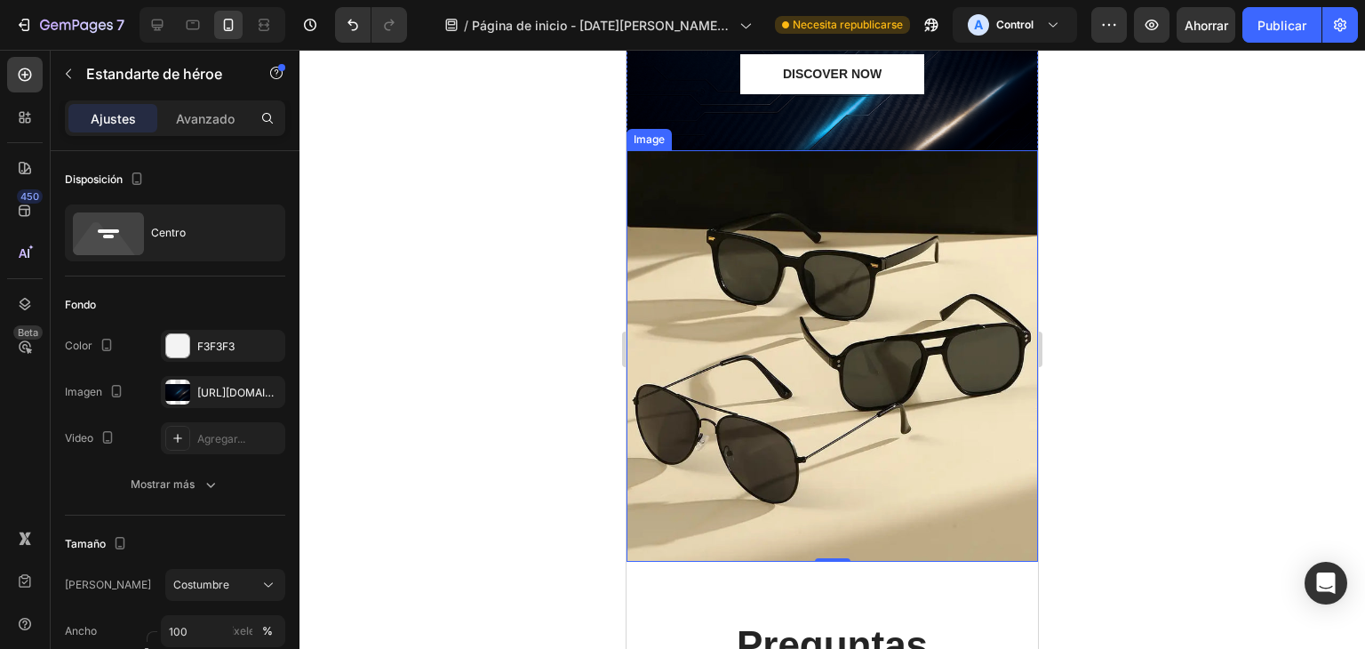
click at [1129, 314] on div at bounding box center [831, 349] width 1065 height 599
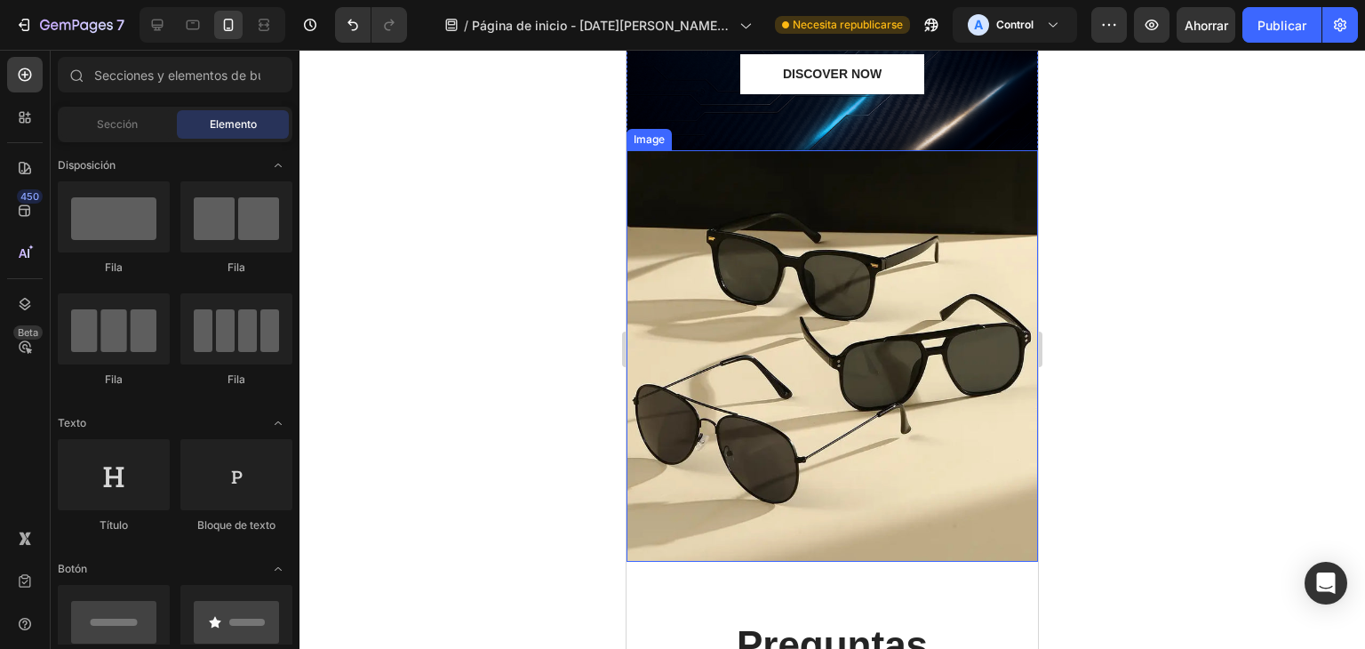
click at [1325, 491] on div at bounding box center [831, 349] width 1065 height 599
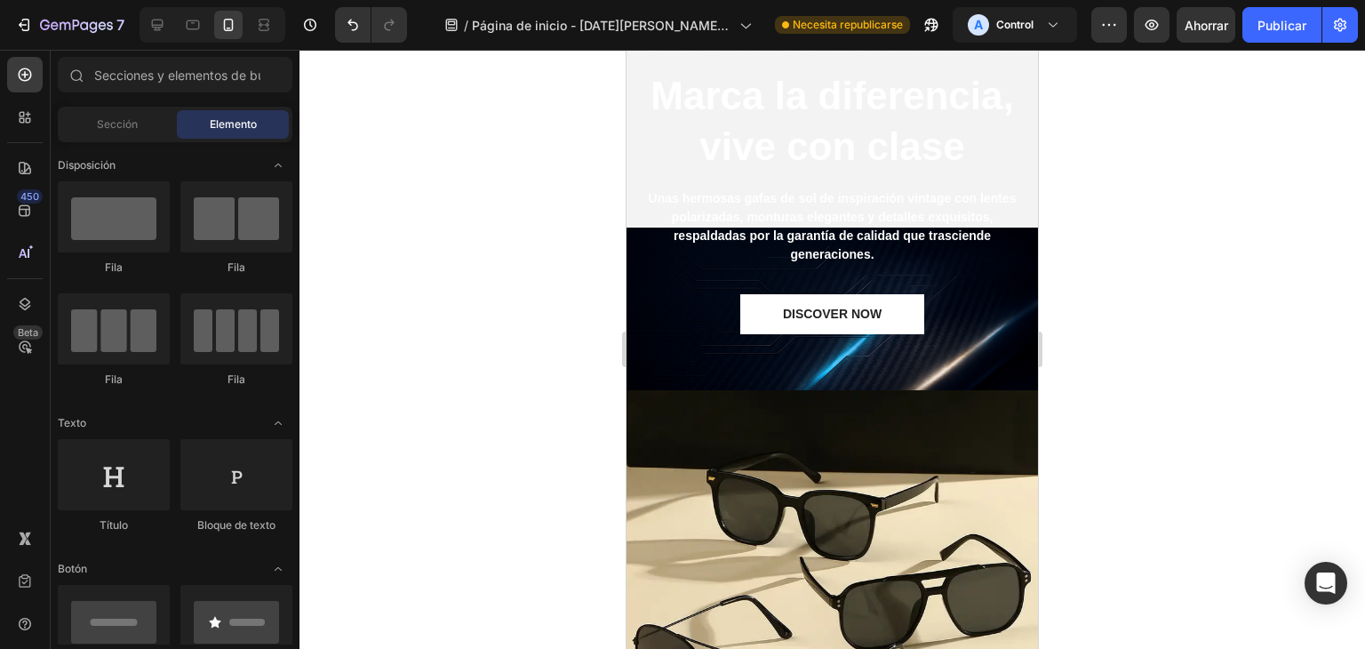
drag, startPoint x: 1029, startPoint y: 471, endPoint x: 1669, endPoint y: 490, distance: 640.0
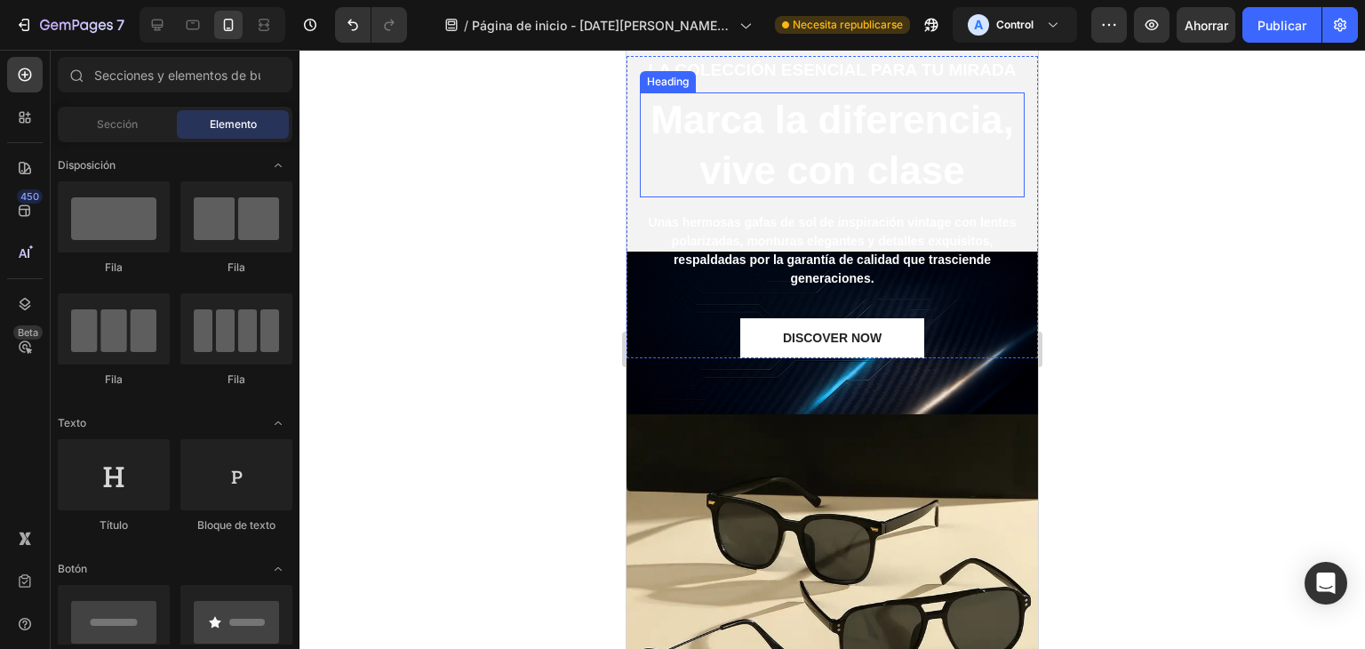
click at [918, 197] on h2 "Marca la diferencia, vive con clase" at bounding box center [832, 144] width 385 height 105
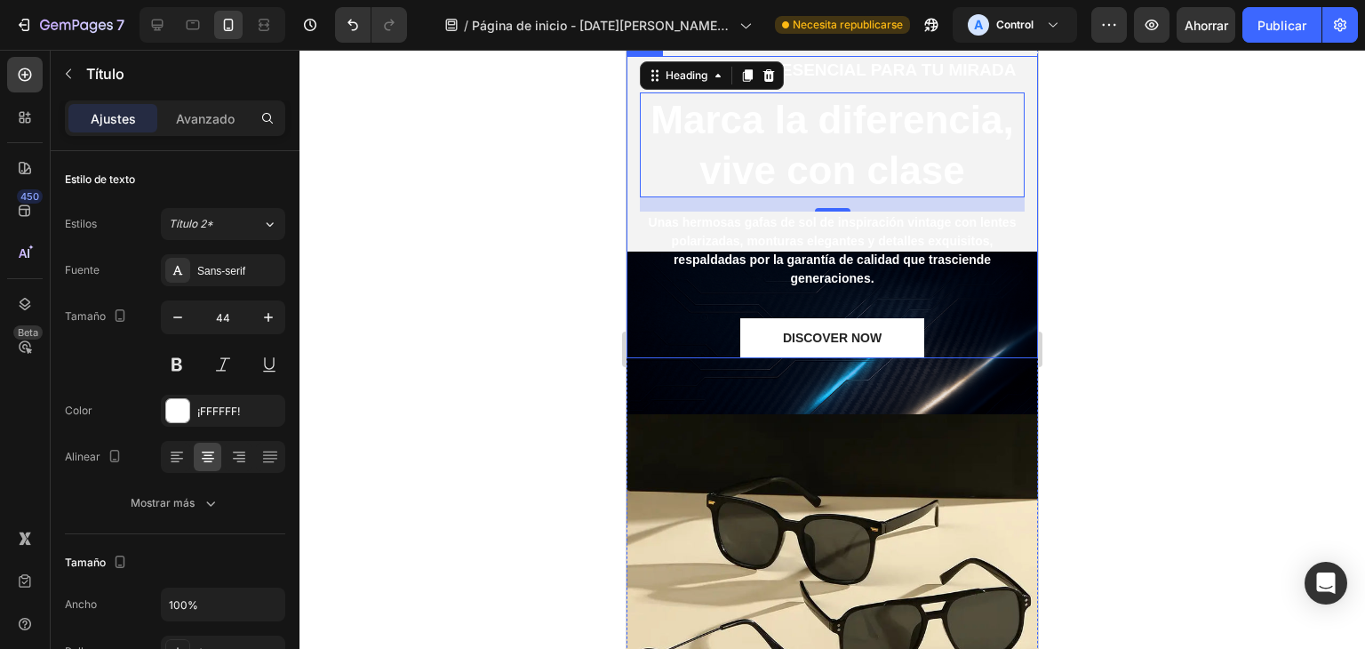
click at [689, 358] on div "La colección esencial para tu mirada Text block Marca la diferencia, vive con c…" at bounding box center [832, 207] width 385 height 302
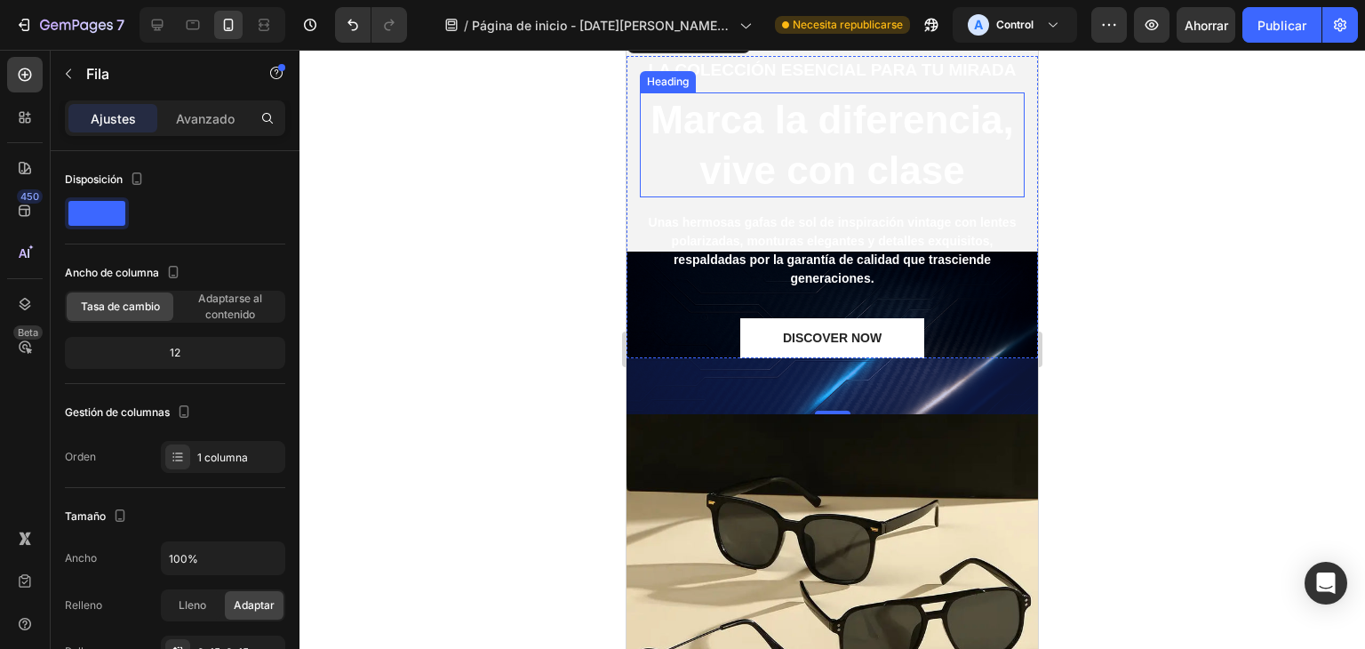
click at [814, 197] on h2 "Marca la diferencia, vive con clase" at bounding box center [832, 144] width 385 height 105
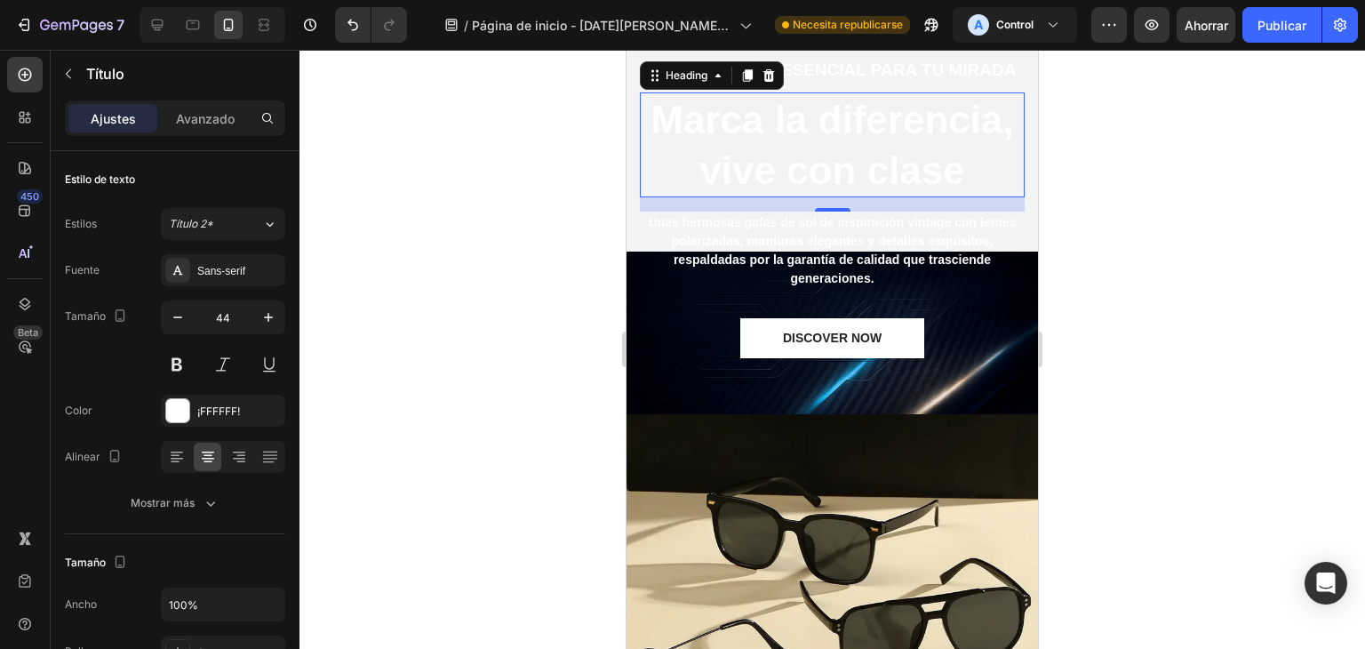
scroll to position [547, 0]
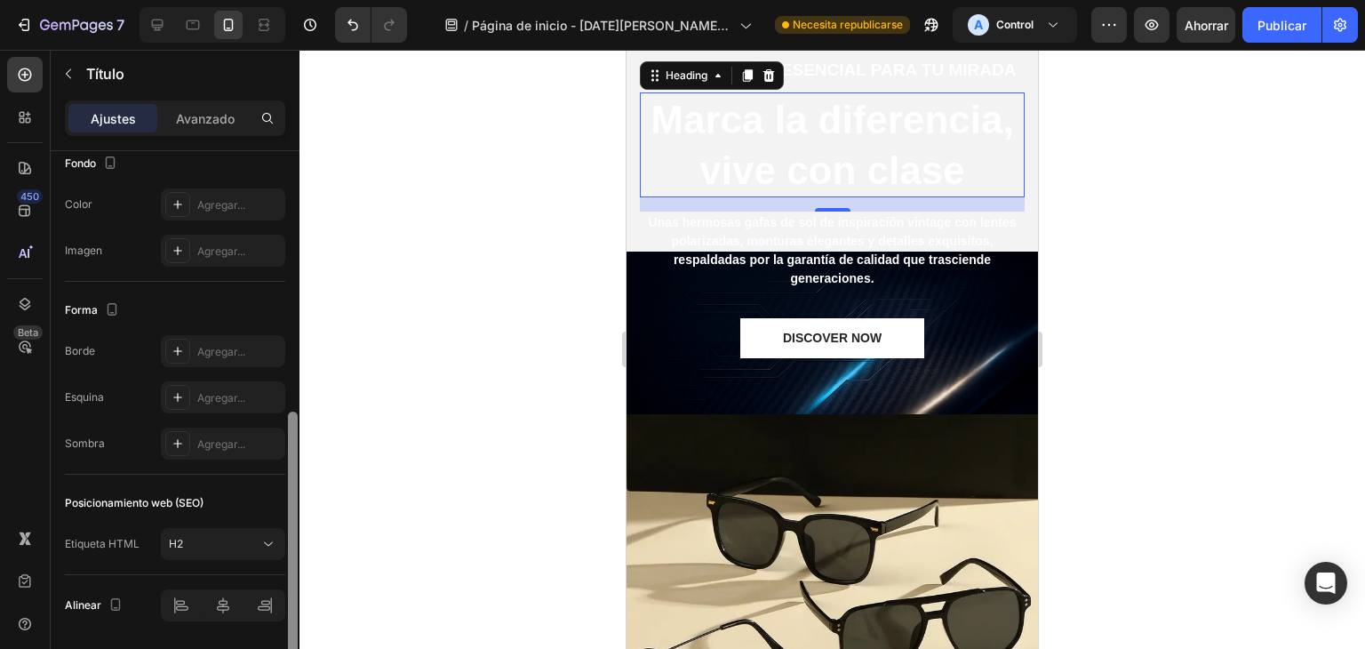
drag, startPoint x: 286, startPoint y: 379, endPoint x: 290, endPoint y: 409, distance: 29.5
click at [290, 409] on div at bounding box center [292, 425] width 13 height 548
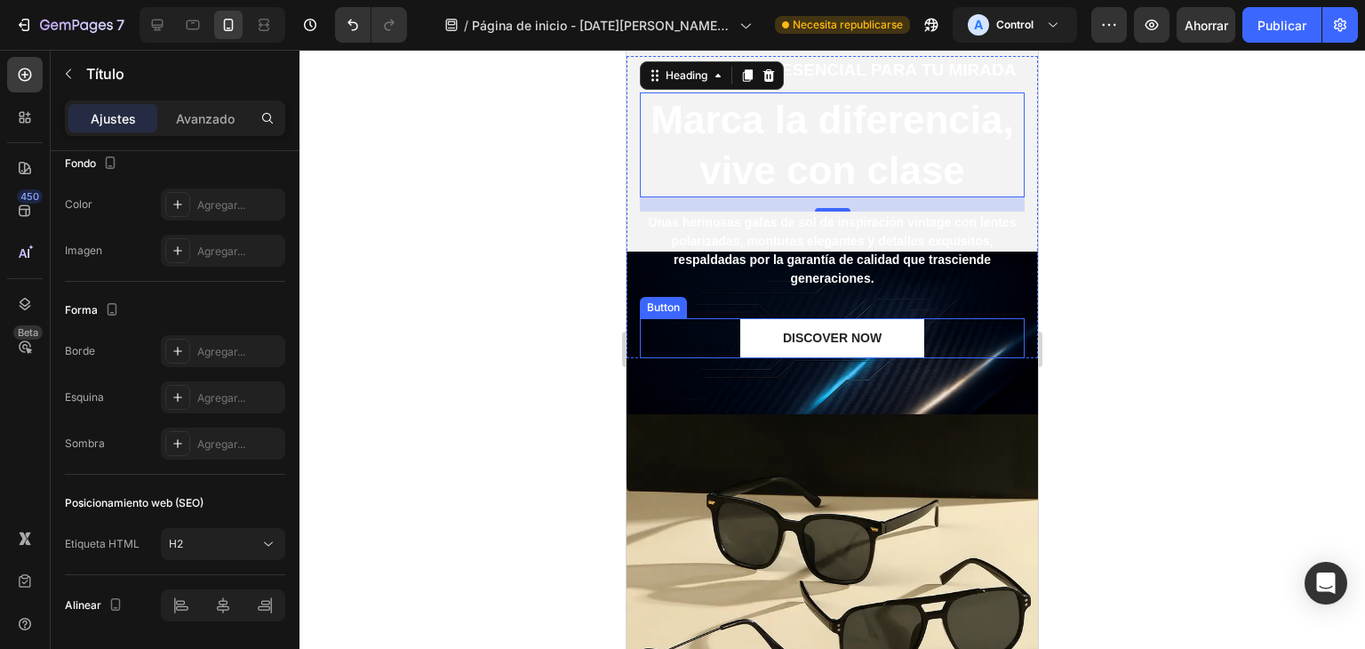
click at [671, 358] on div "DISCOVER NOW Button" at bounding box center [832, 338] width 385 height 40
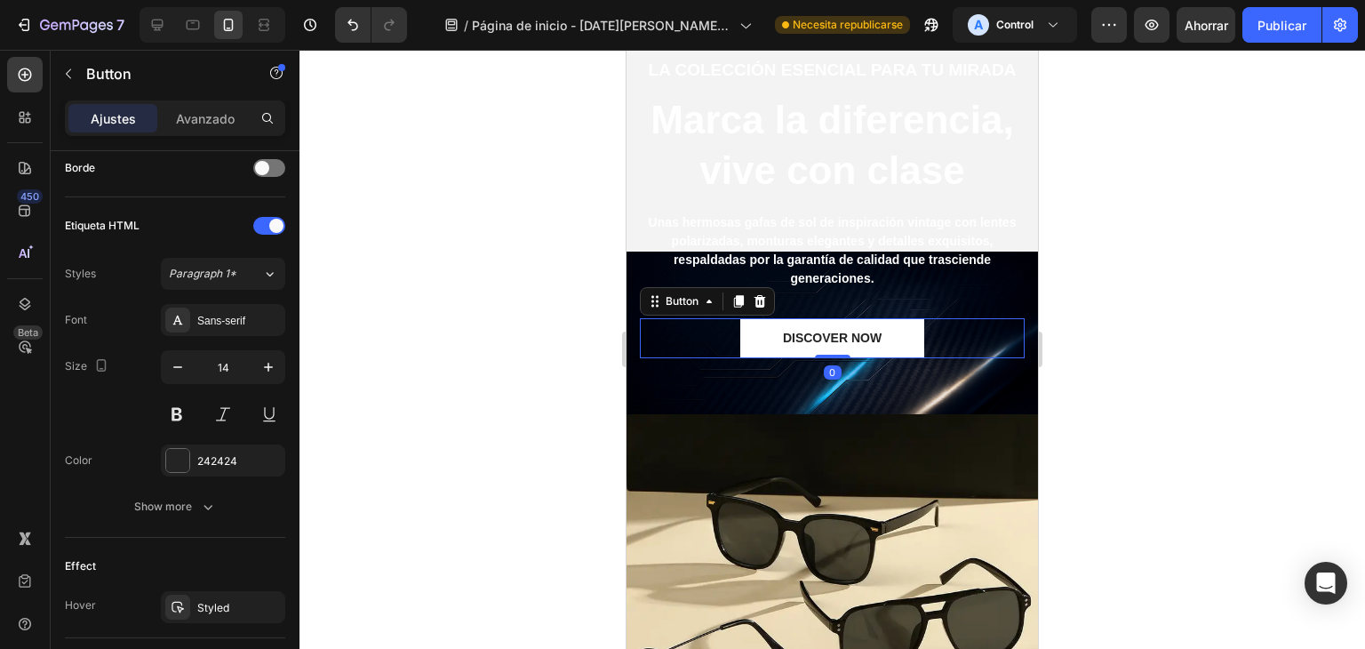
scroll to position [0, 0]
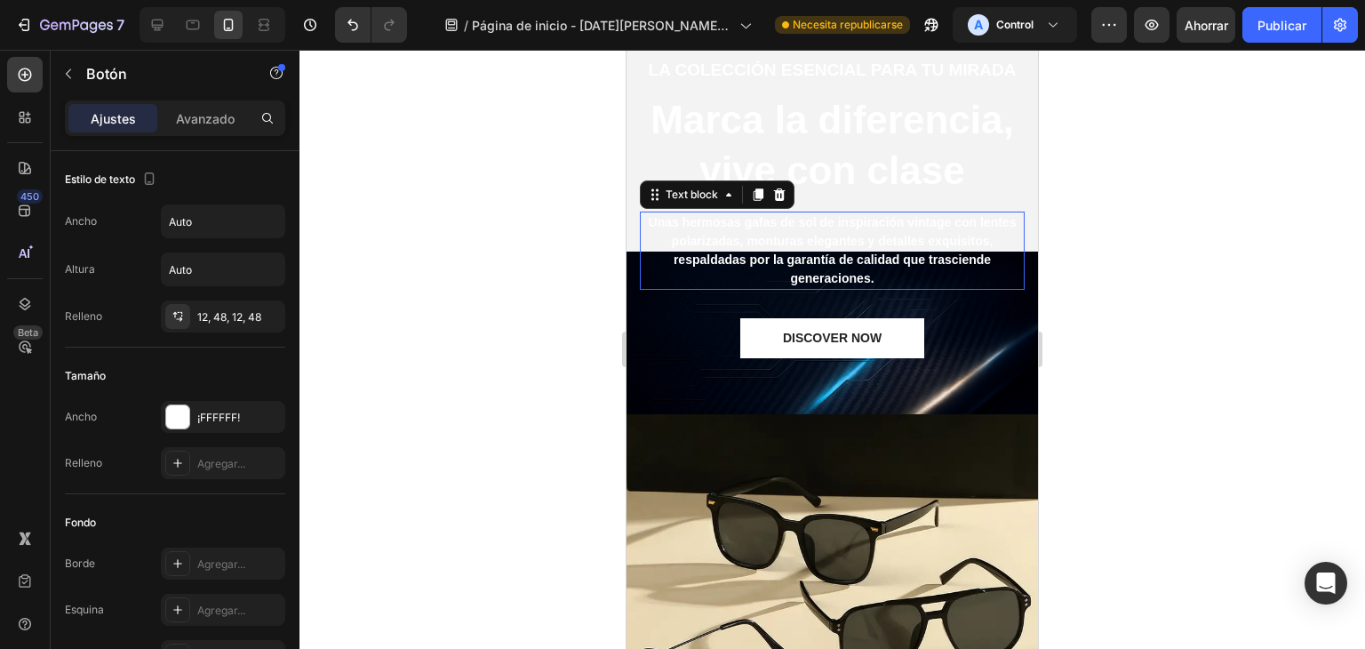
click at [650, 288] on p "Unas hermosas gafas de sol de inspiración vintage con lentes polarizadas, montu…" at bounding box center [831, 250] width 381 height 75
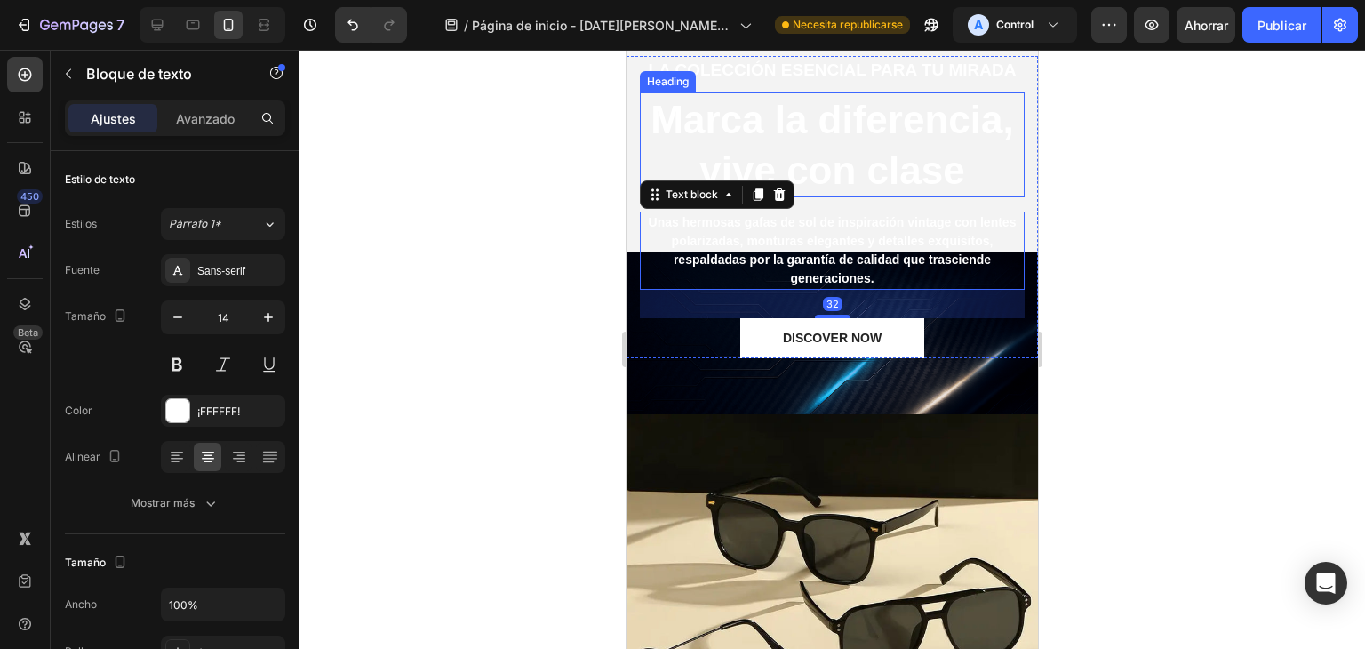
click at [693, 197] on h2 "Marca la diferencia, vive con clase" at bounding box center [832, 144] width 385 height 105
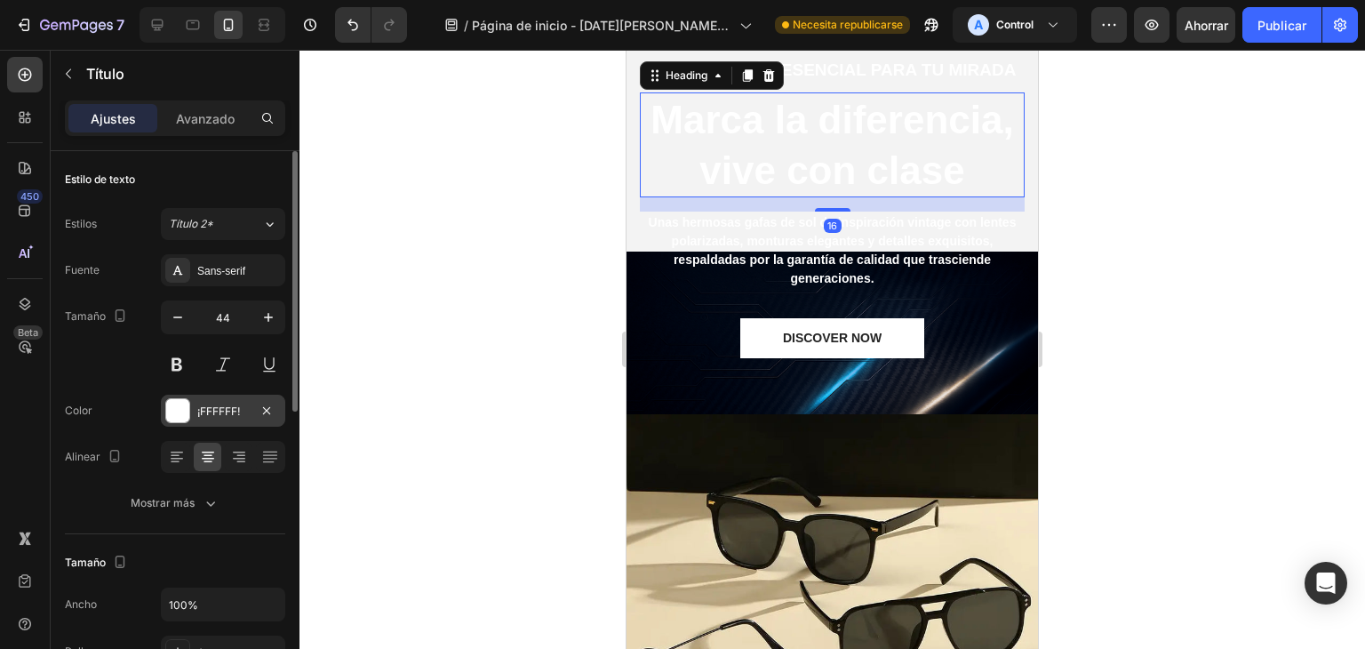
click at [189, 408] on div at bounding box center [177, 410] width 25 height 25
click at [480, 293] on div at bounding box center [831, 349] width 1065 height 599
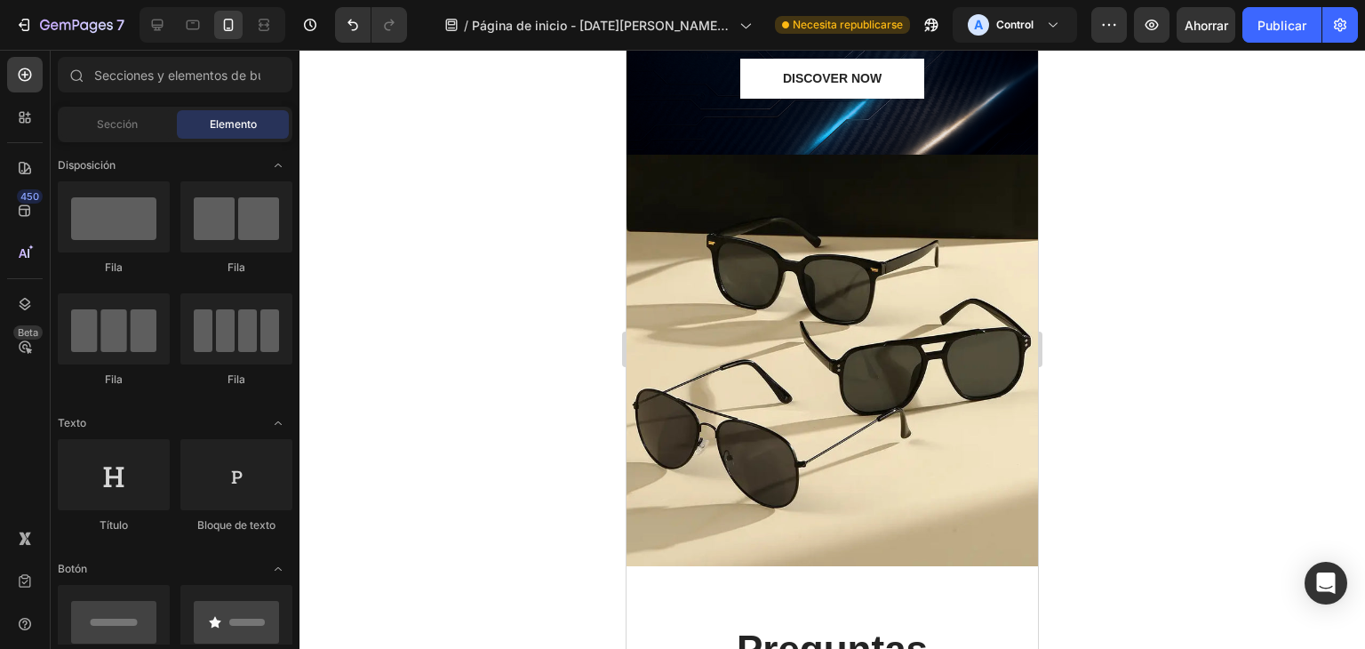
scroll to position [6589, 0]
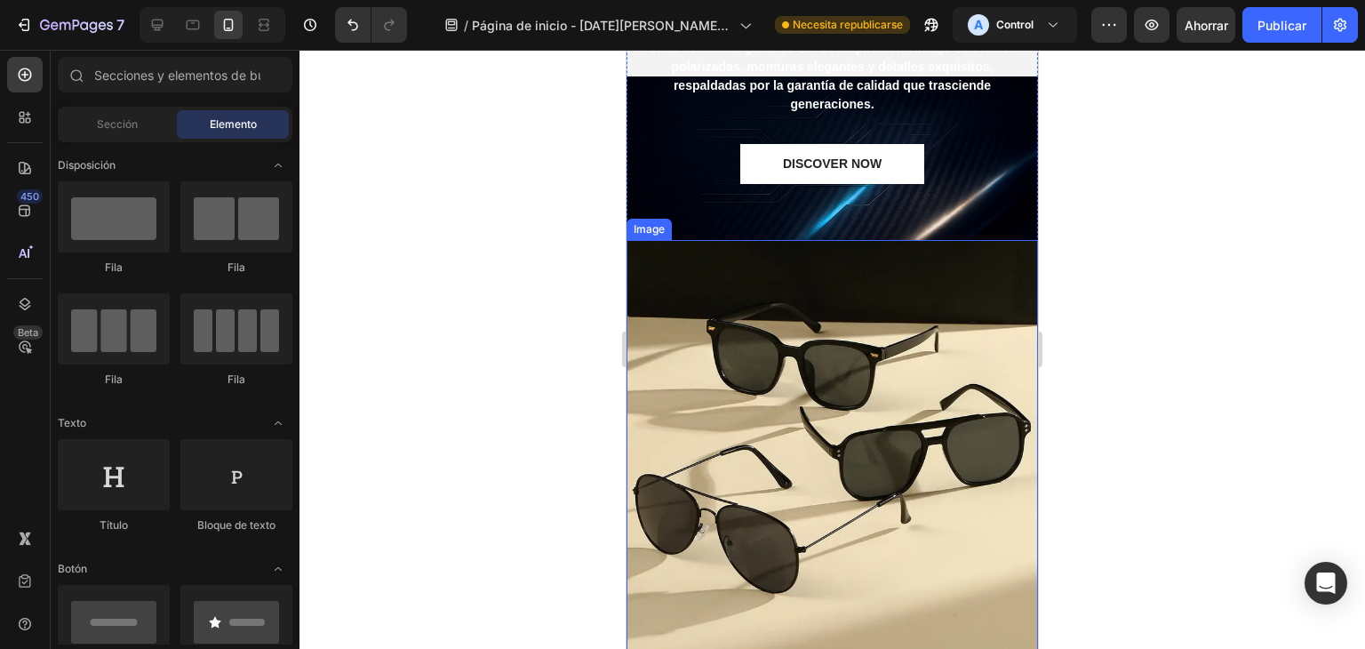
click at [957, 449] on img at bounding box center [831, 445] width 411 height 411
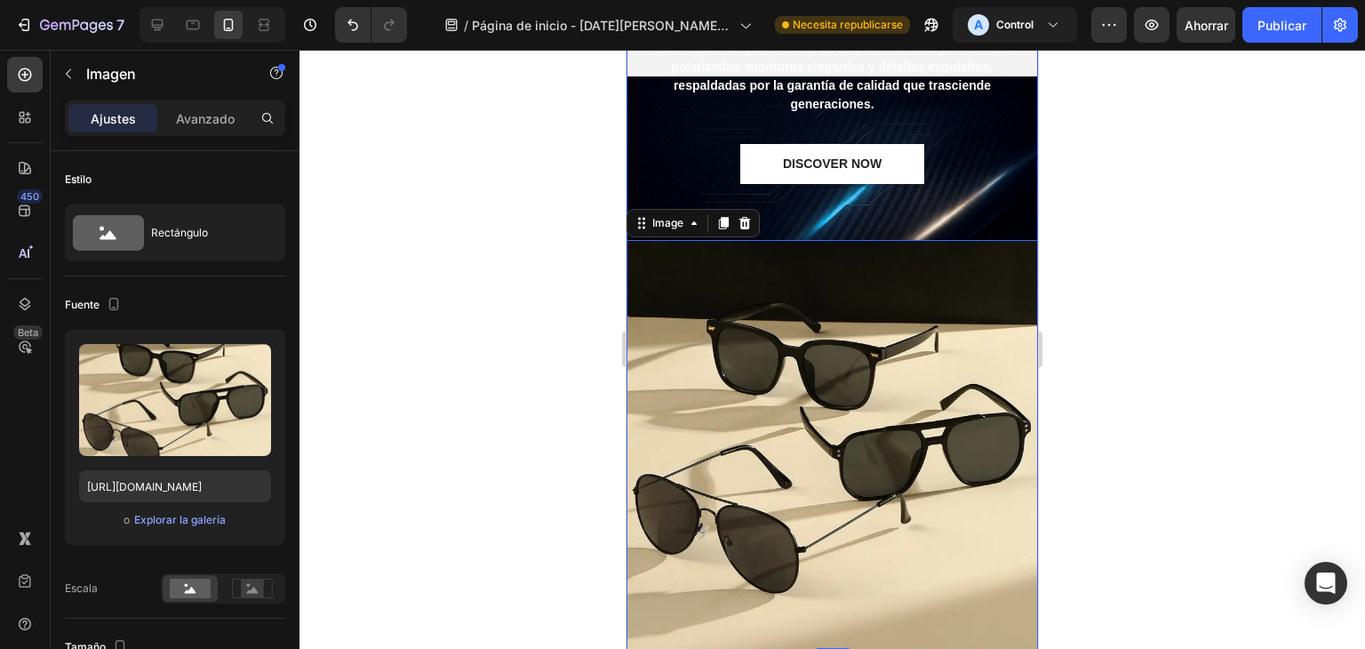
click at [989, 227] on div "La colección esencial para tu mirada Text block Marca la diferencia, vive con c…" at bounding box center [831, 214] width 411 height 874
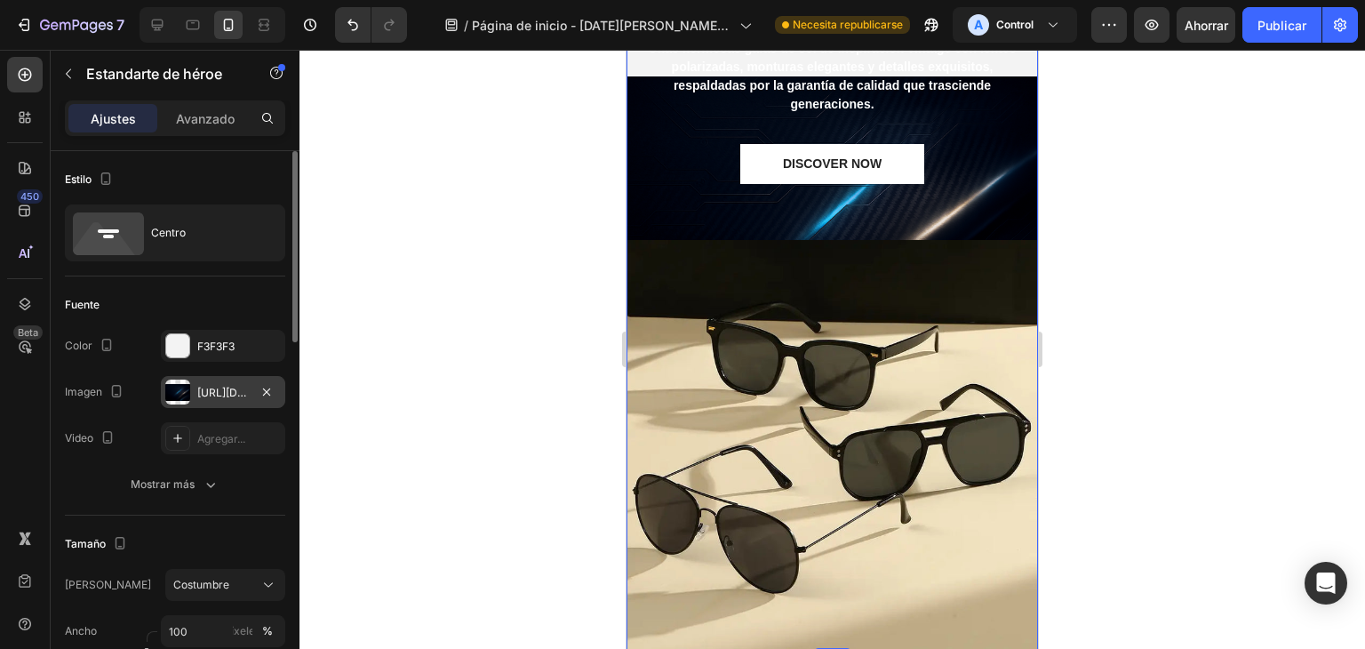
click at [187, 391] on div at bounding box center [177, 391] width 25 height 25
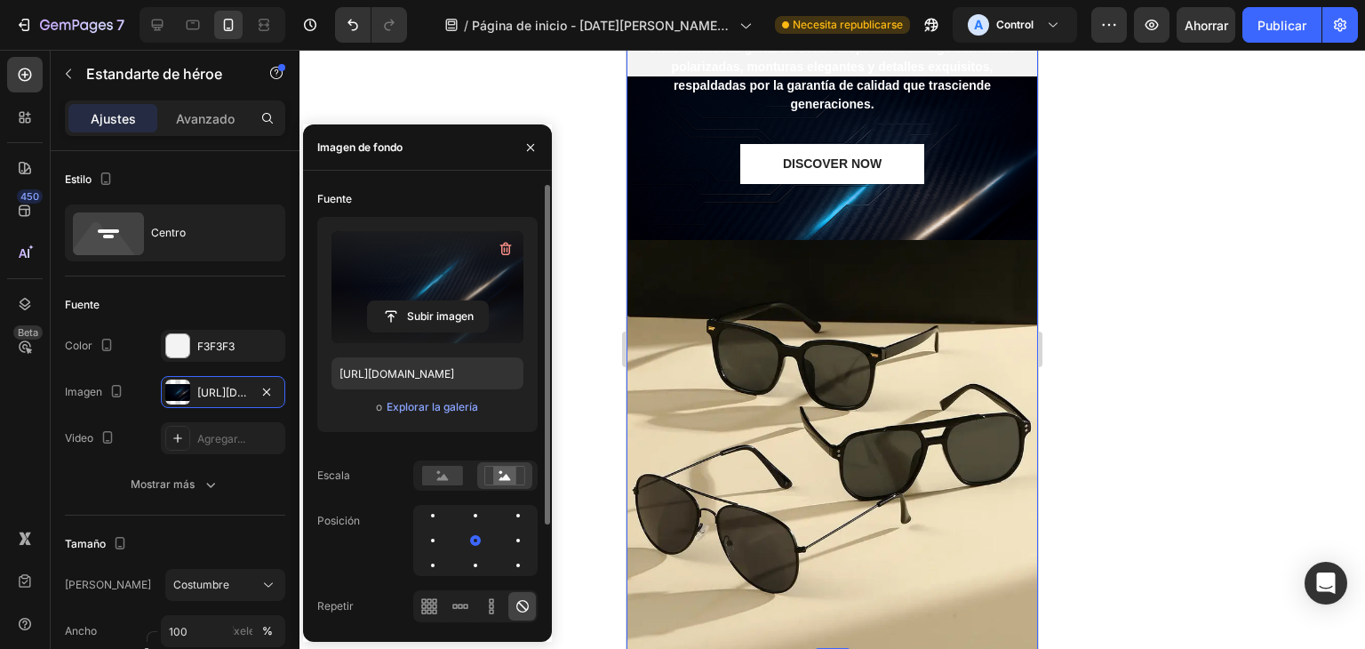
click at [403, 290] on label at bounding box center [427, 287] width 192 height 112
click at [403, 301] on input "file" at bounding box center [428, 316] width 120 height 30
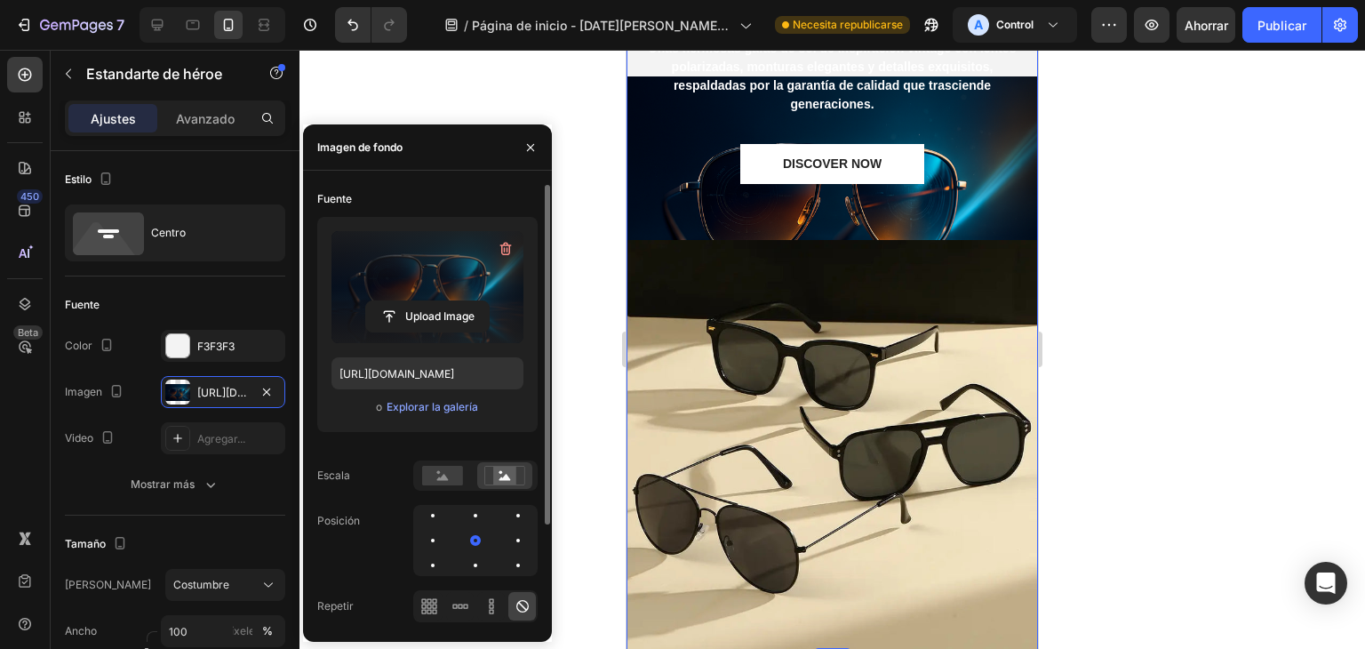
type input "[URL][DOMAIN_NAME]"
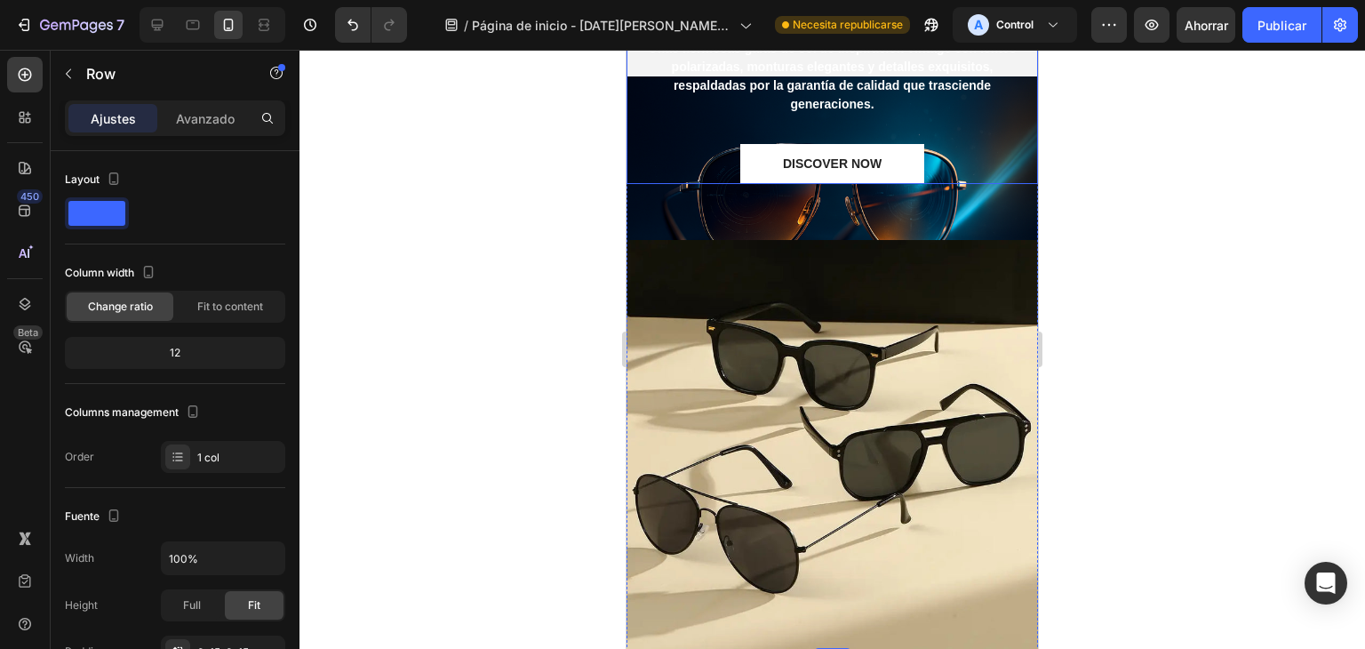
click at [949, 139] on div "La colección esencial para tu mirada Text block Marca la diferencia, vive con c…" at bounding box center [832, 33] width 385 height 302
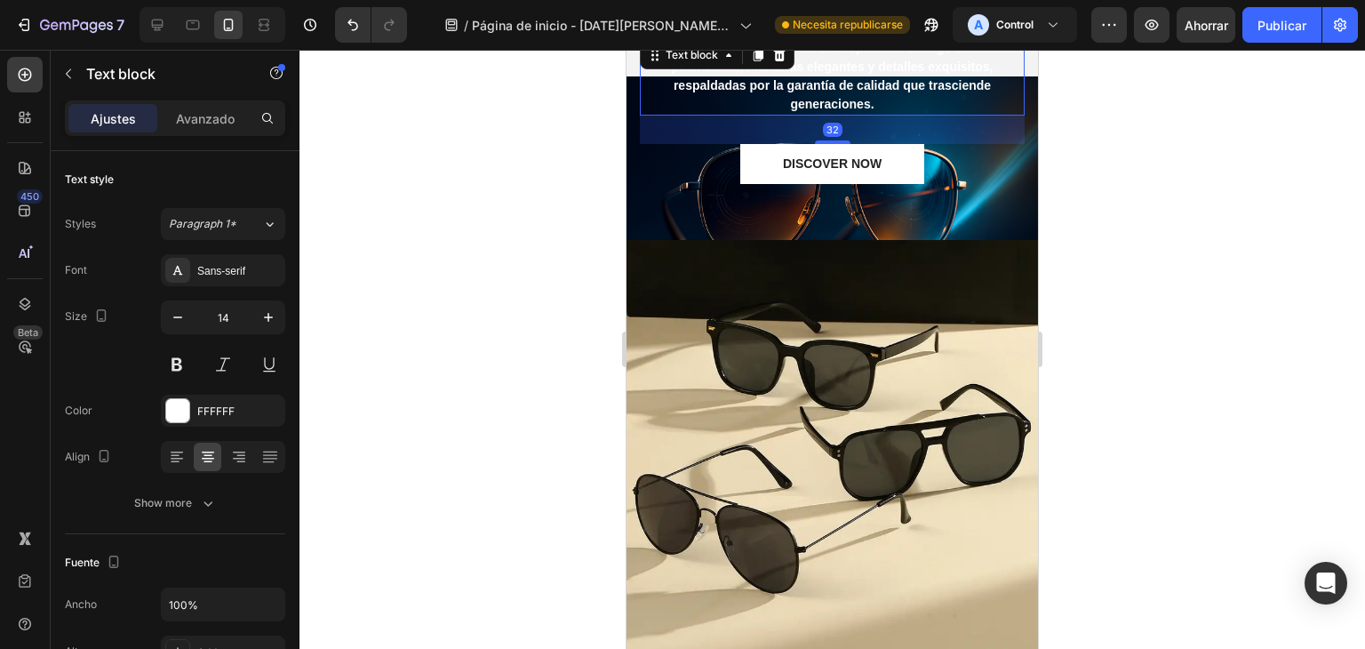
click at [998, 68] on p "Unas hermosas gafas de sol de inspiración vintage con lentes polarizadas, montu…" at bounding box center [831, 76] width 381 height 75
click at [181, 410] on div at bounding box center [177, 410] width 23 height 23
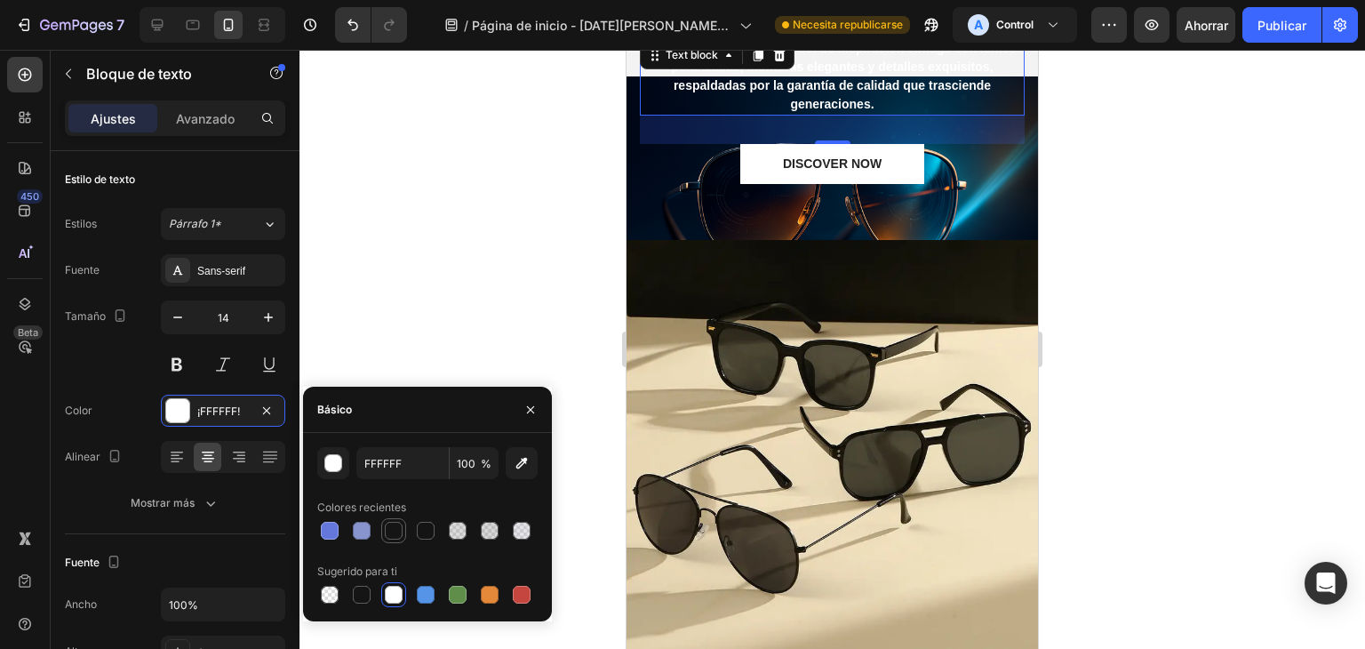
click at [398, 538] on div at bounding box center [394, 531] width 18 height 18
type input "151516"
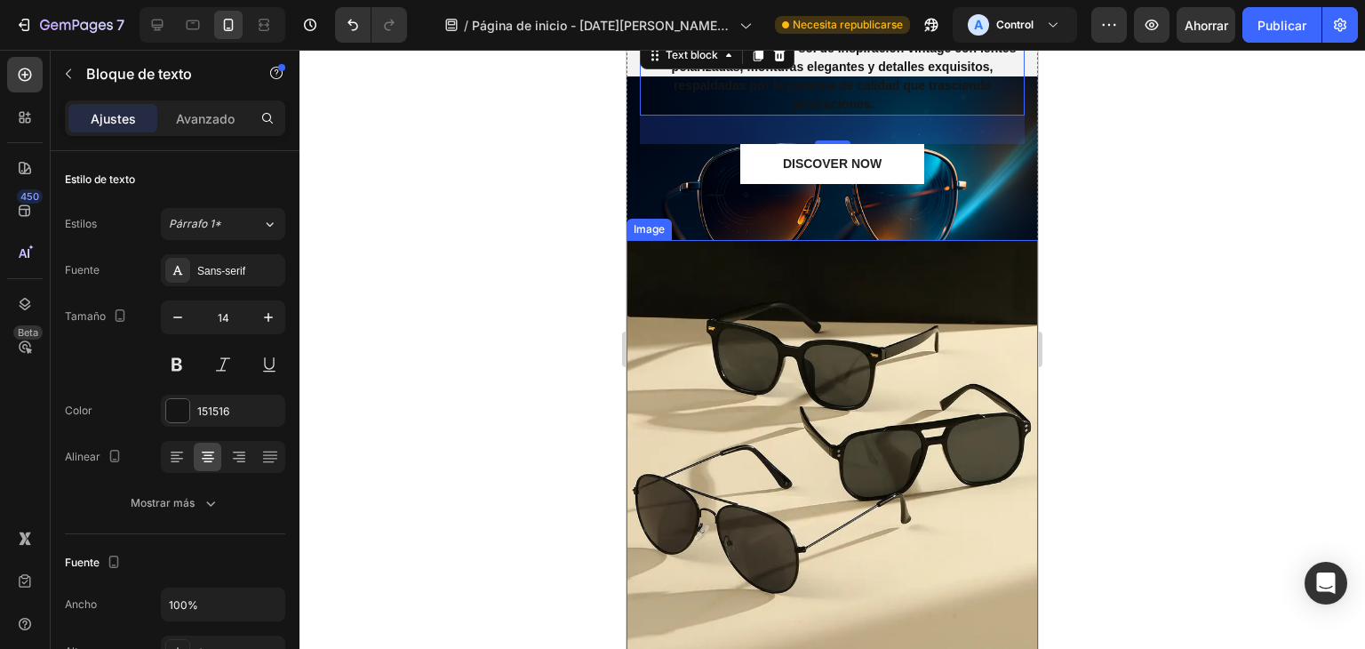
click at [1096, 272] on div at bounding box center [831, 349] width 1065 height 599
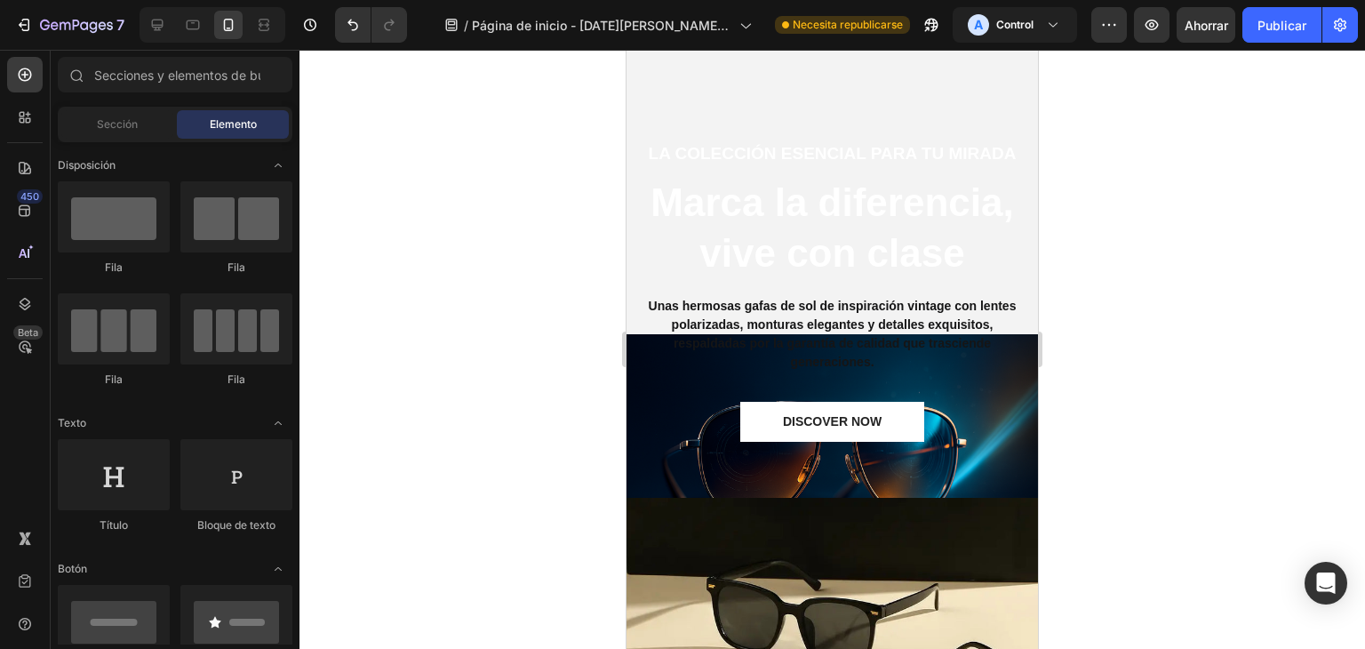
scroll to position [6344, 0]
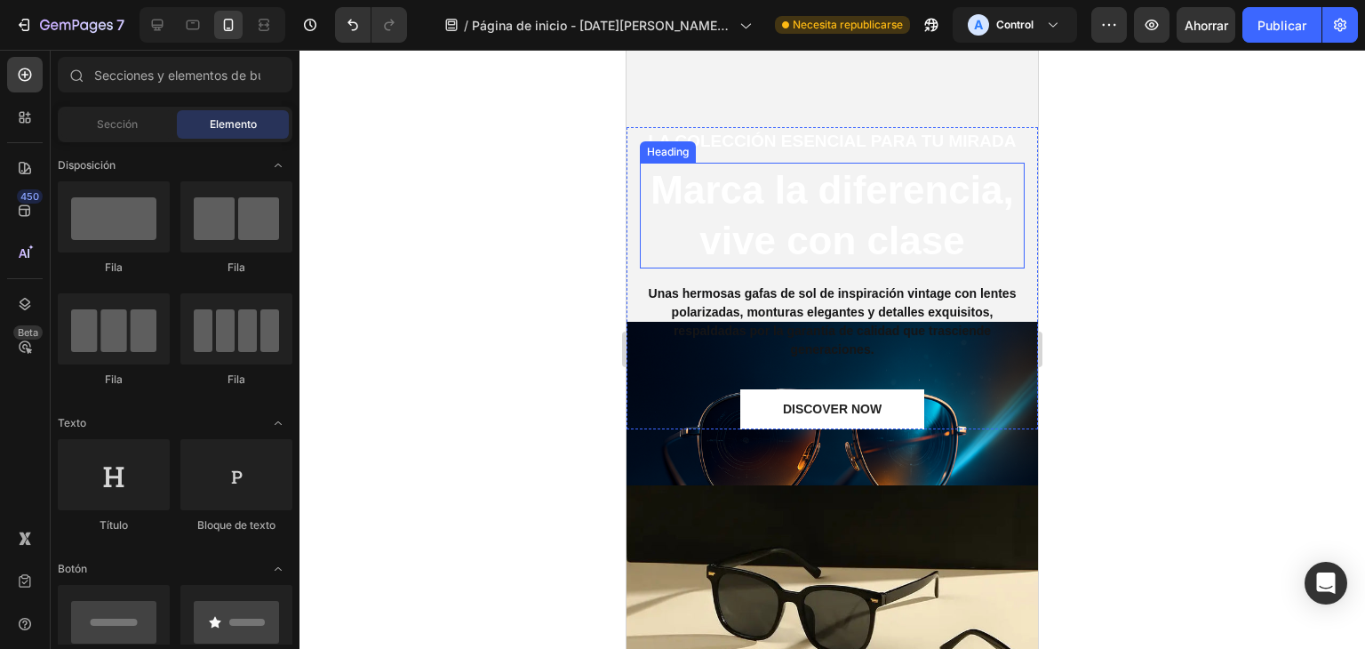
click at [959, 214] on h2 "Marca la diferencia, vive con clase" at bounding box center [832, 215] width 385 height 105
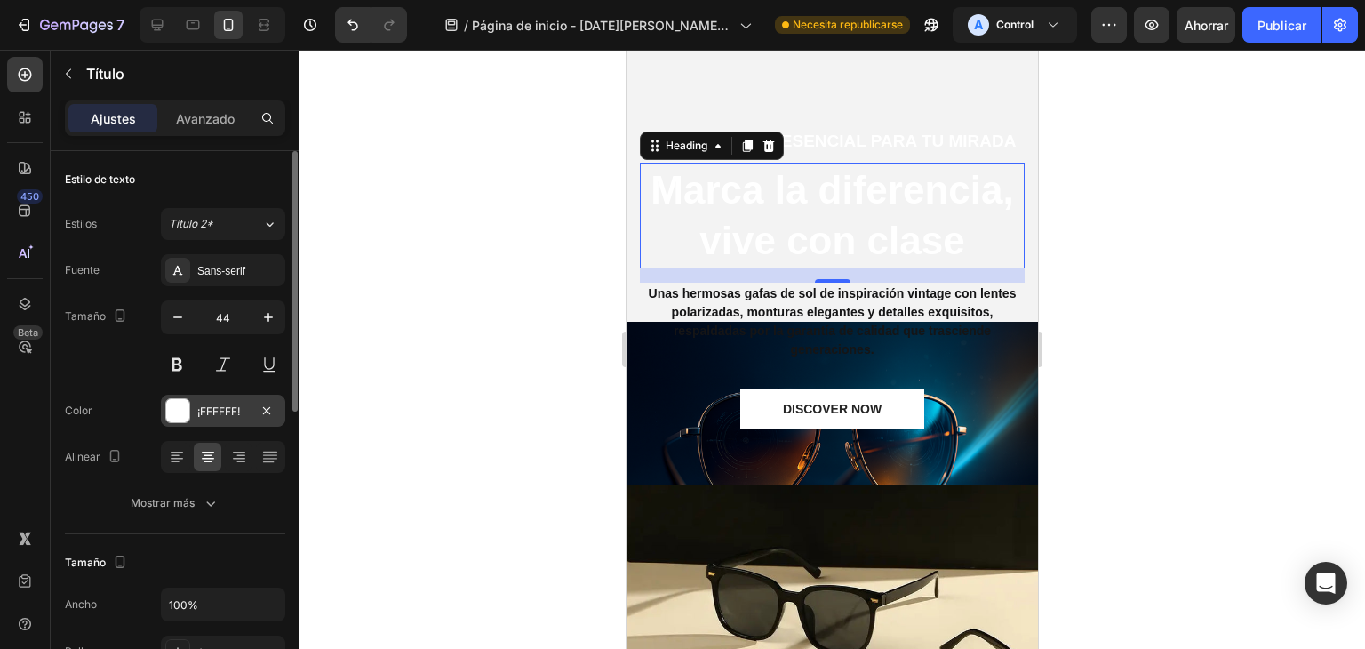
click at [171, 424] on div "¡FFFFFF!" at bounding box center [223, 410] width 124 height 32
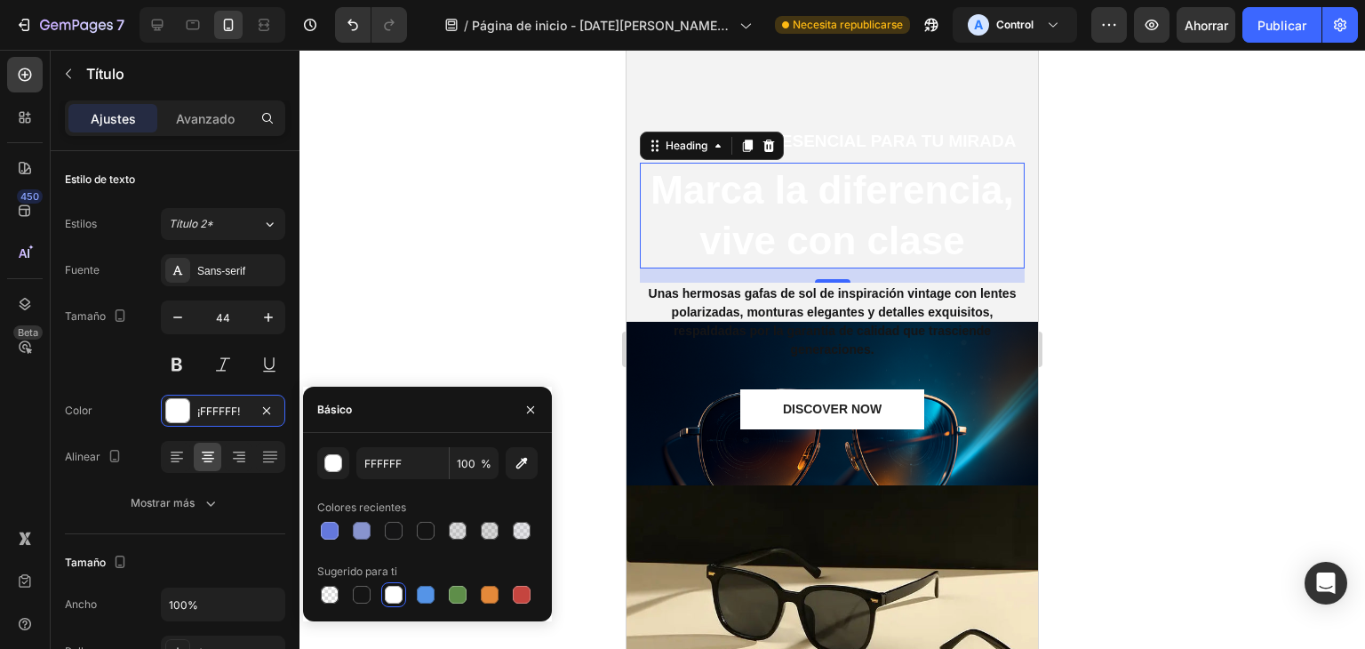
click at [315, 530] on div "FFFFFF 100 % Colores recientes Sugerido para ti" at bounding box center [427, 527] width 249 height 160
click at [320, 530] on div at bounding box center [329, 530] width 21 height 21
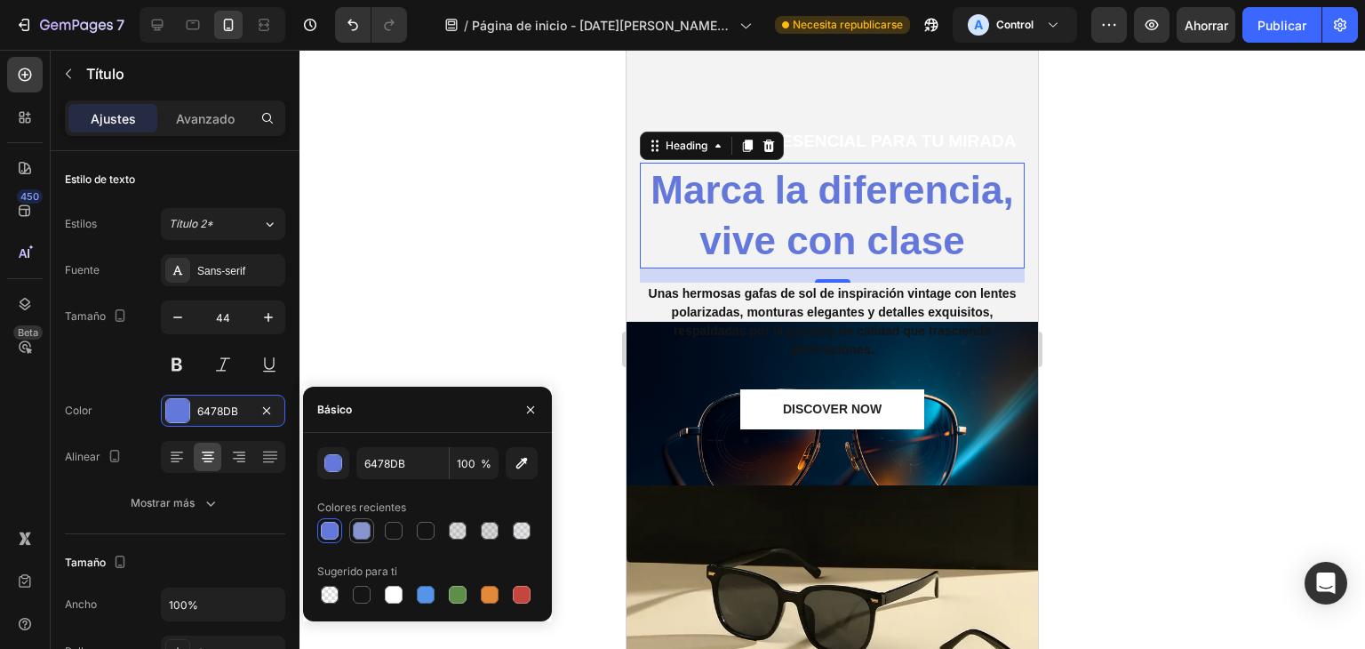
click at [357, 531] on div at bounding box center [362, 531] width 18 height 18
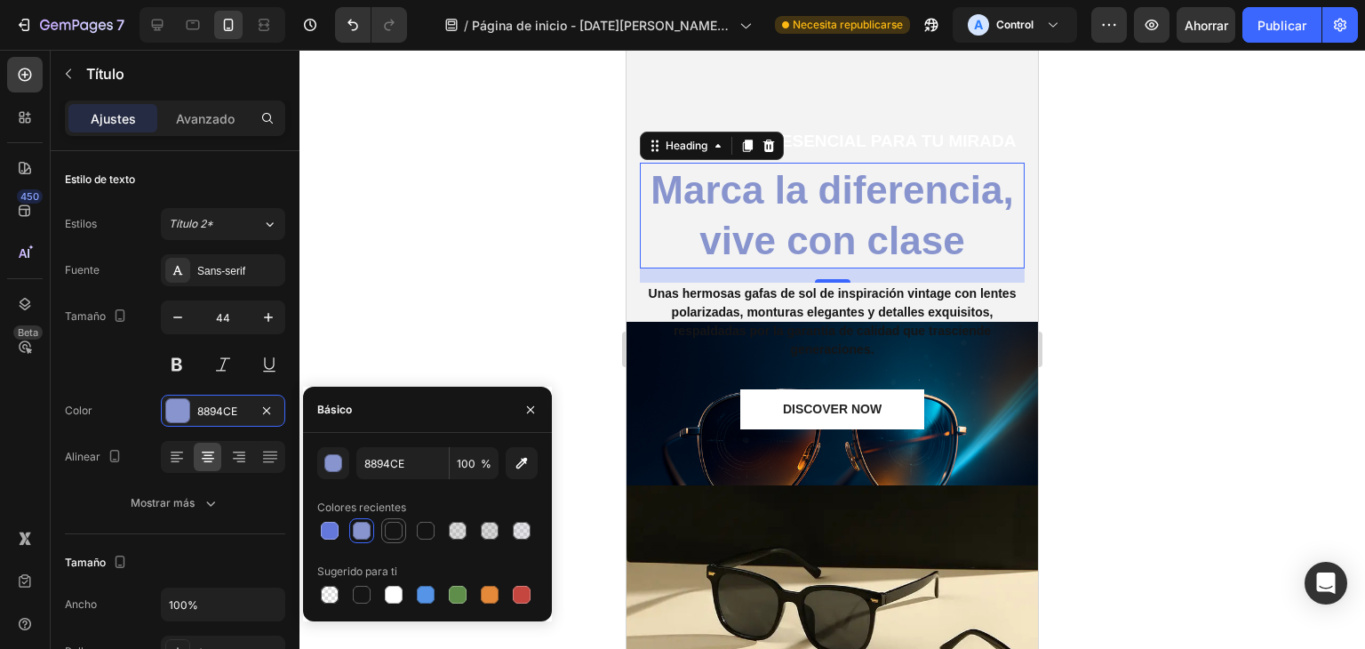
click at [402, 533] on div at bounding box center [393, 530] width 21 height 21
type input "151516"
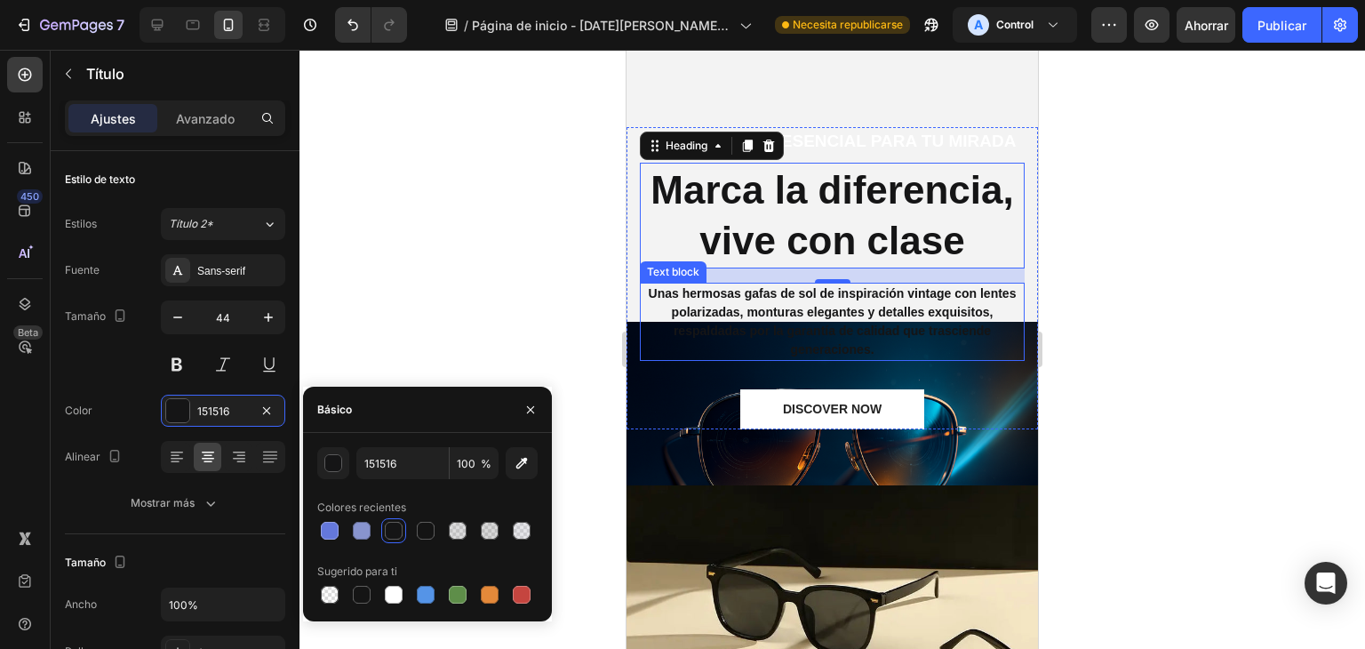
click at [866, 328] on strong "Unas hermosas gafas de sol de inspiración vintage con lentes polarizadas, montu…" at bounding box center [833, 321] width 368 height 70
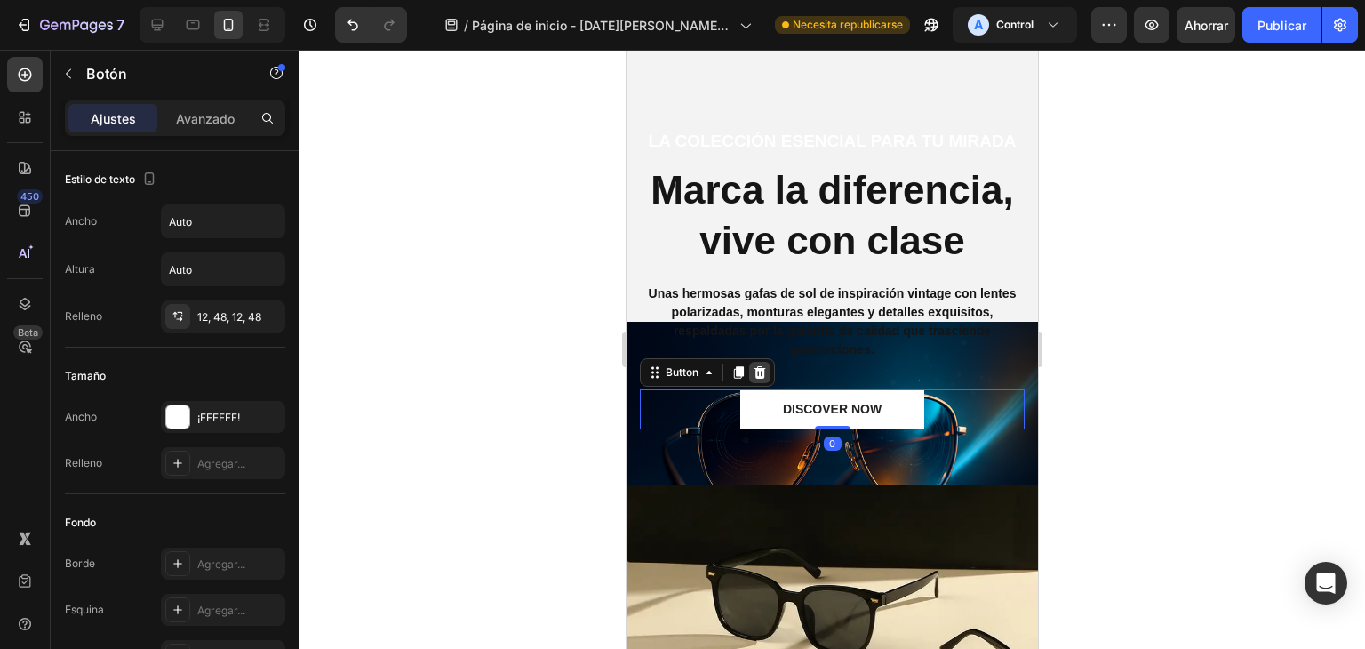
click at [757, 366] on icon at bounding box center [760, 371] width 12 height 12
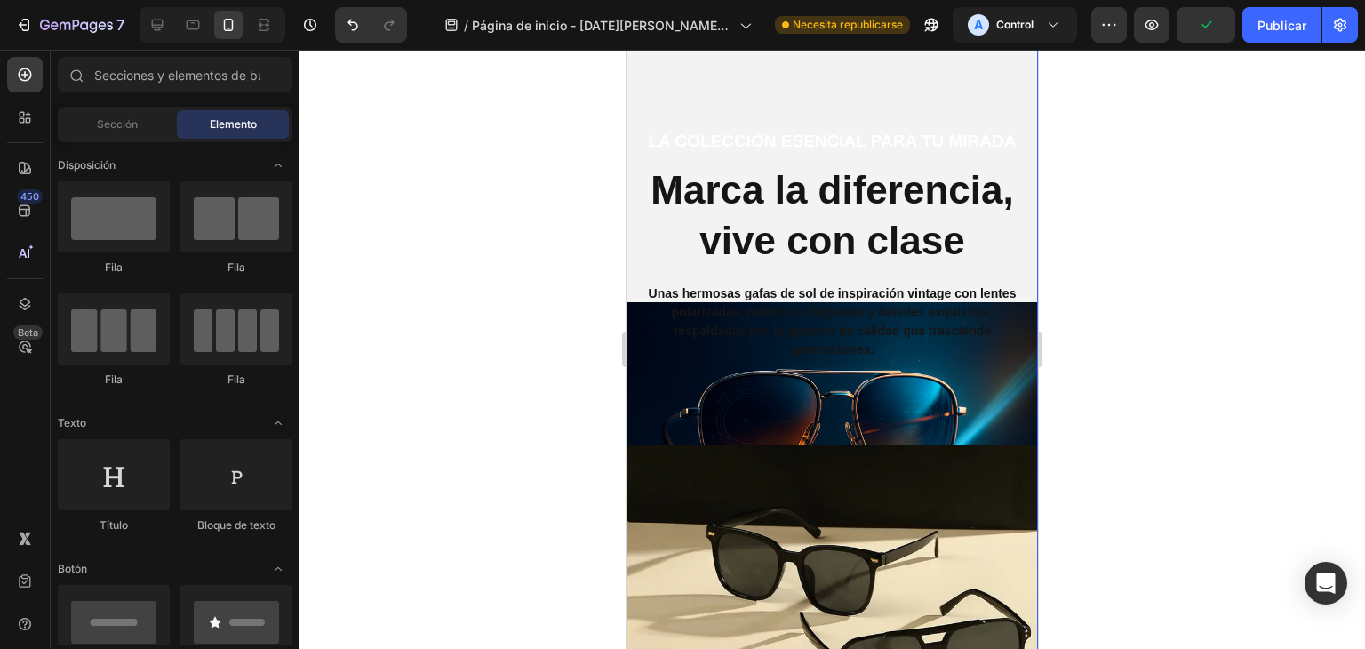
click at [899, 420] on div "La colección esencial para tu mirada Text block Marca la diferencia, vive con c…" at bounding box center [831, 439] width 411 height 834
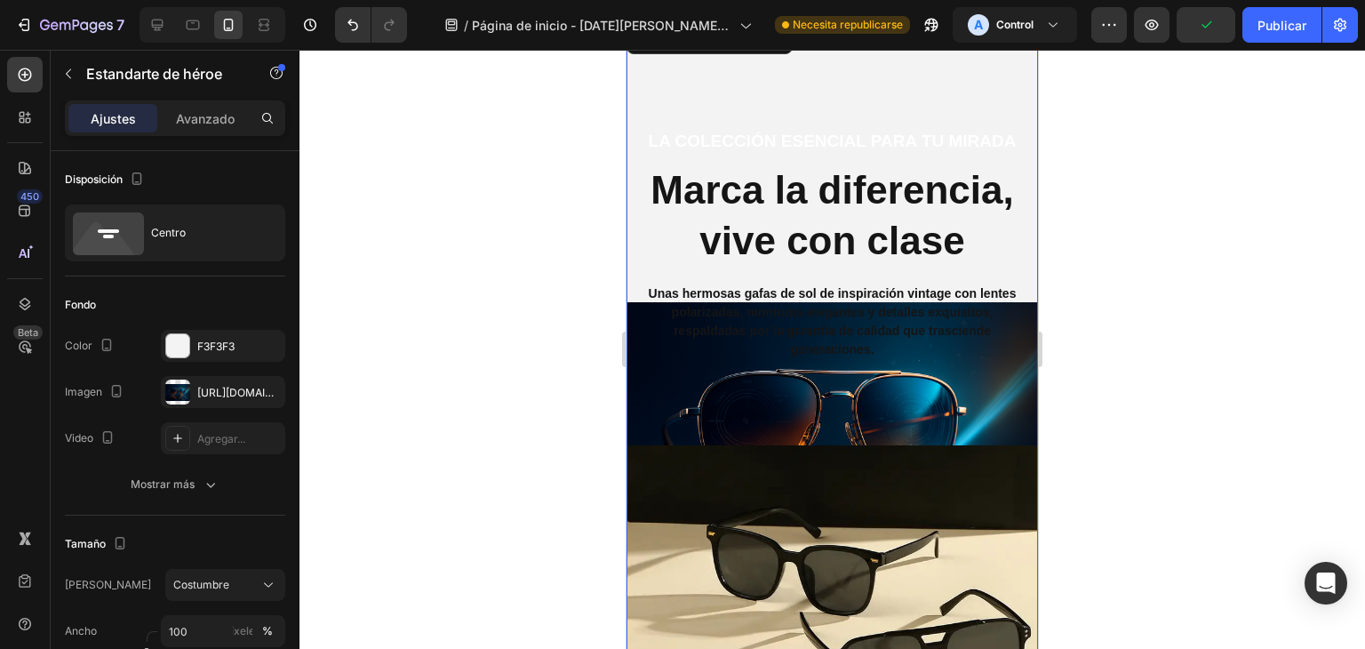
click at [945, 427] on div "La colección esencial para tu mirada Text block Marca la diferencia, vive con c…" at bounding box center [831, 439] width 411 height 834
click at [967, 414] on div "La colección esencial para tu mirada Text block Marca la diferencia, vive con c…" at bounding box center [831, 439] width 411 height 834
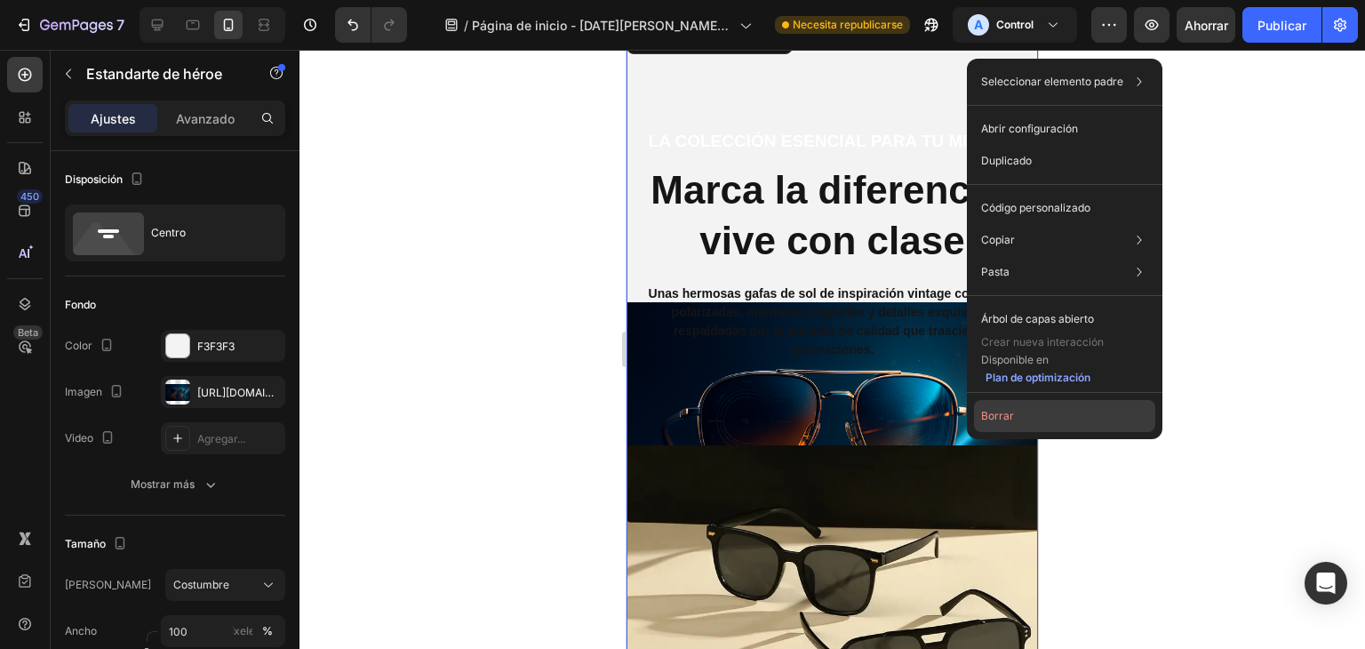
click at [992, 418] on font "Borrar" at bounding box center [997, 415] width 33 height 13
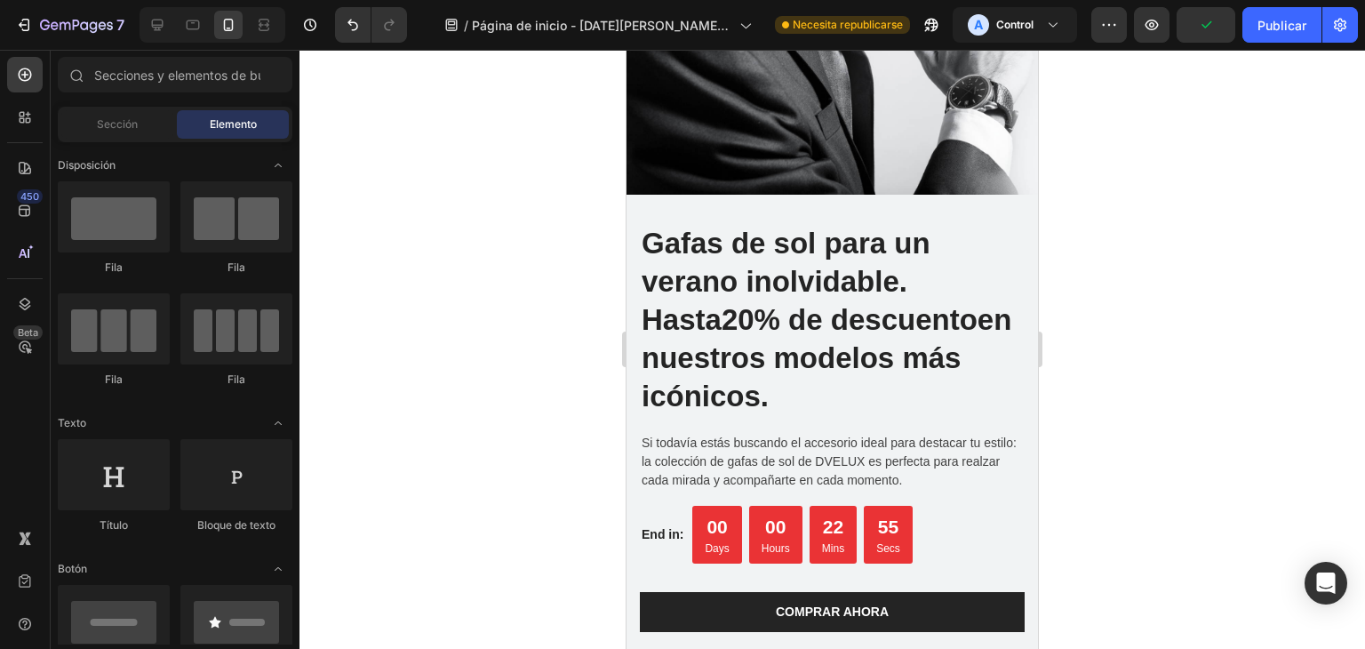
scroll to position [3693, 0]
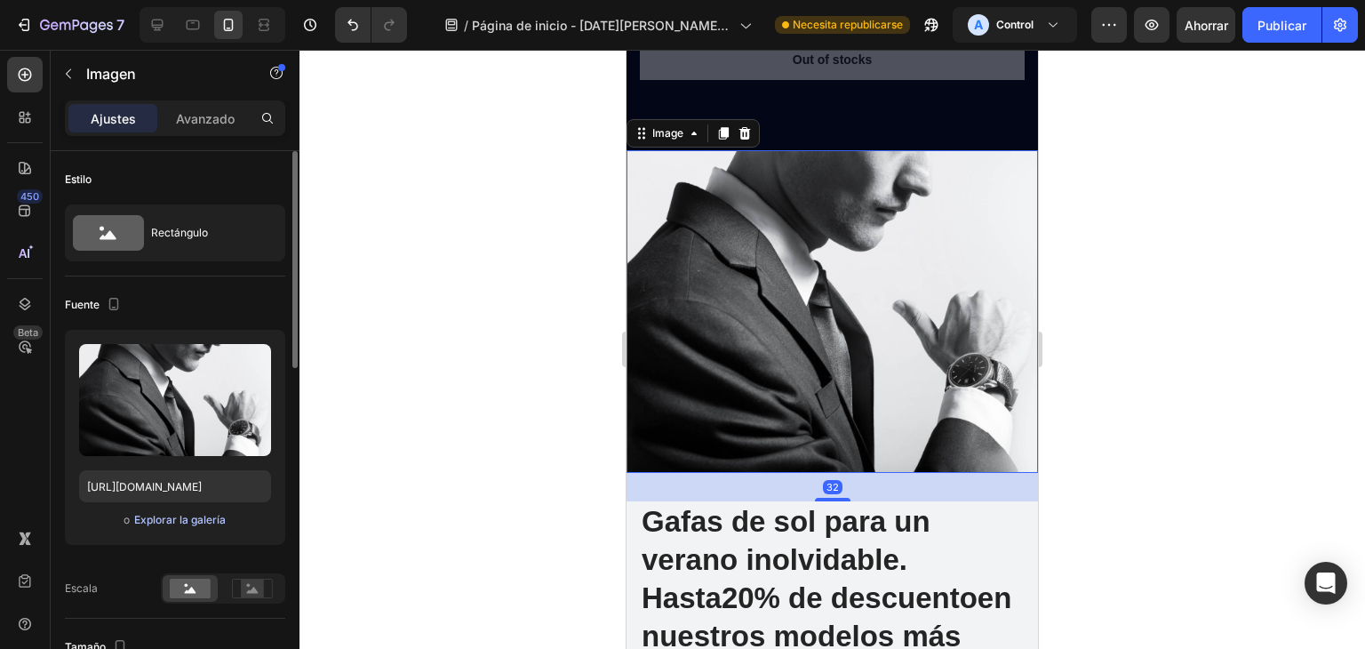
click at [162, 517] on font "Explorar la galería" at bounding box center [180, 519] width 92 height 13
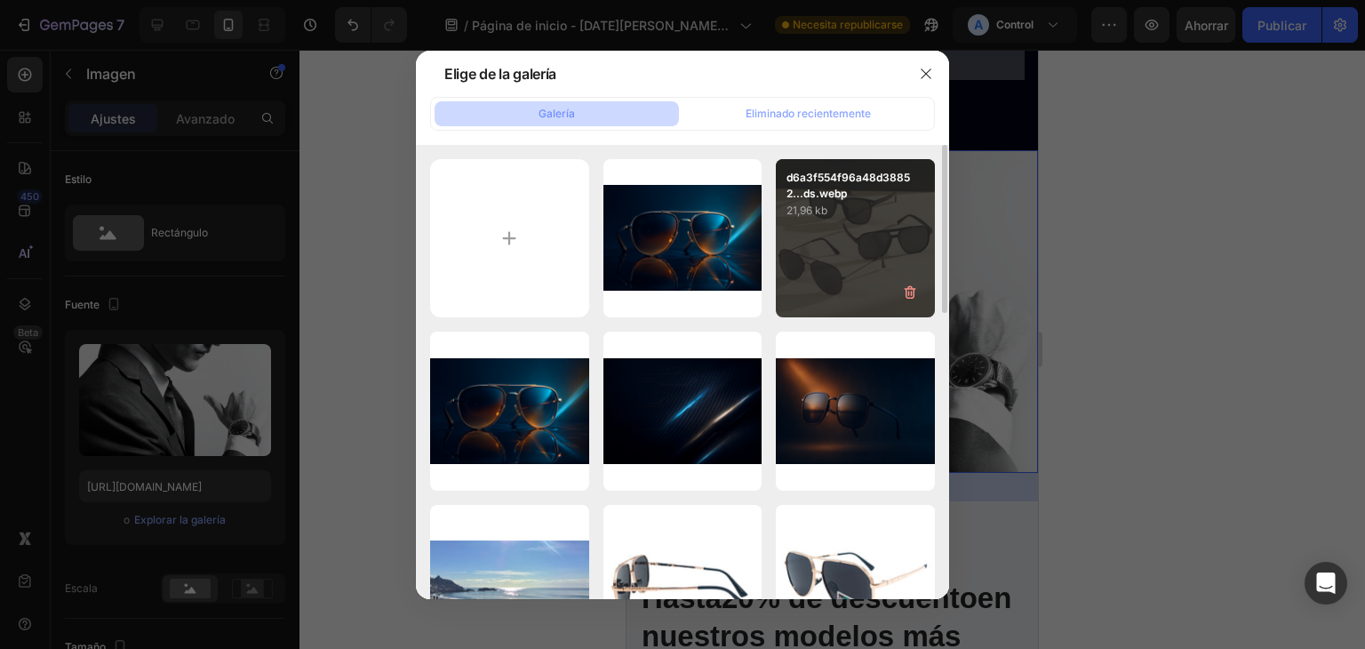
click at [786, 278] on div "d6a3f554f96a48d38852...ds.webp 21,96 kb" at bounding box center [855, 238] width 159 height 159
type input "[URL][DOMAIN_NAME]"
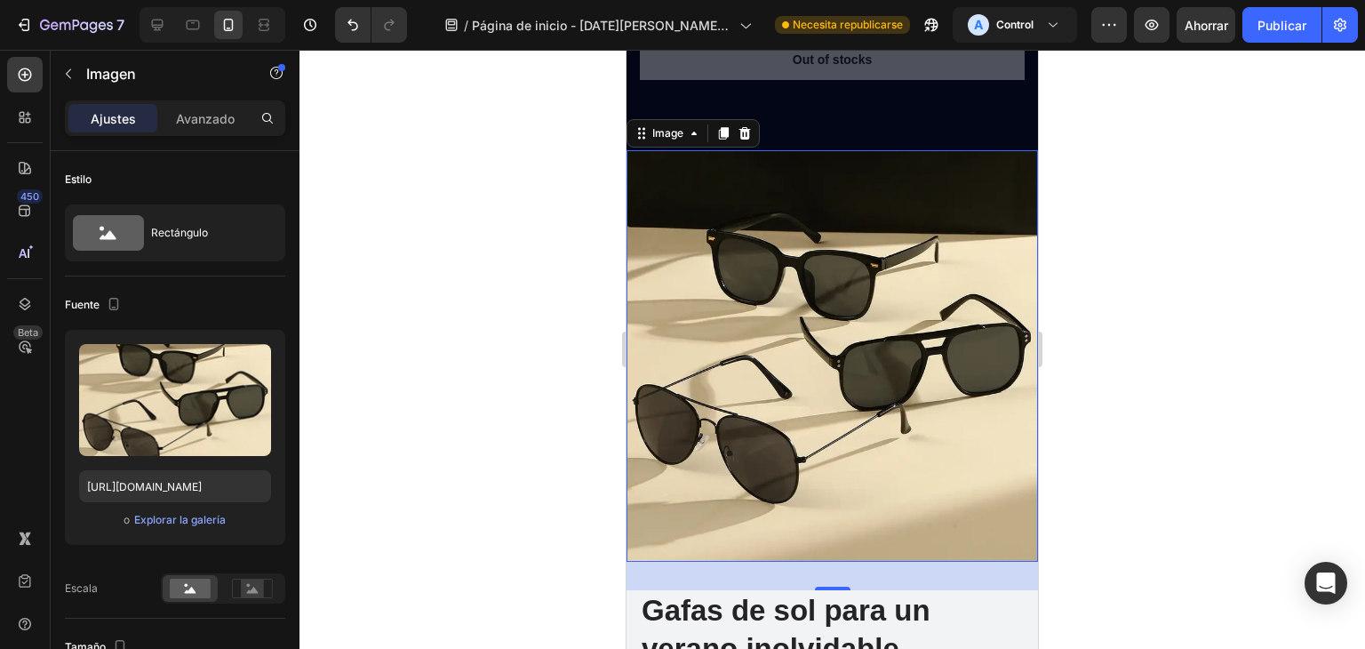
click at [1166, 317] on div at bounding box center [831, 349] width 1065 height 599
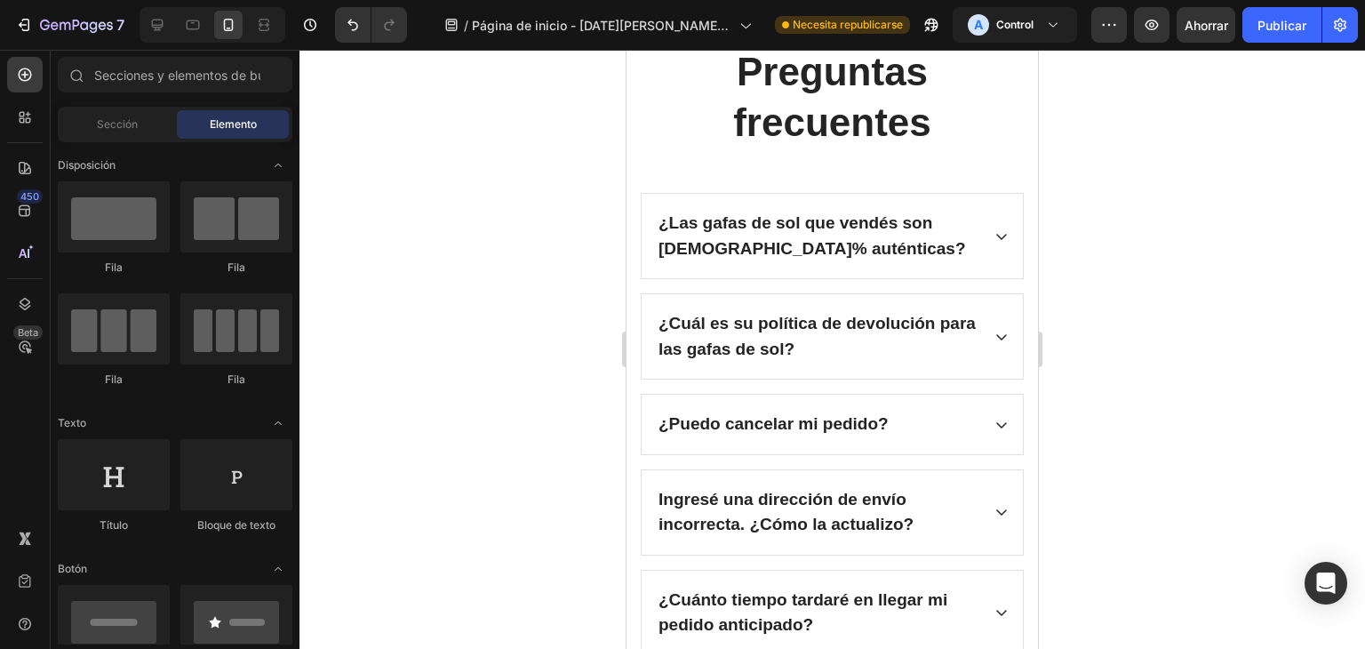
scroll to position [6247, 0]
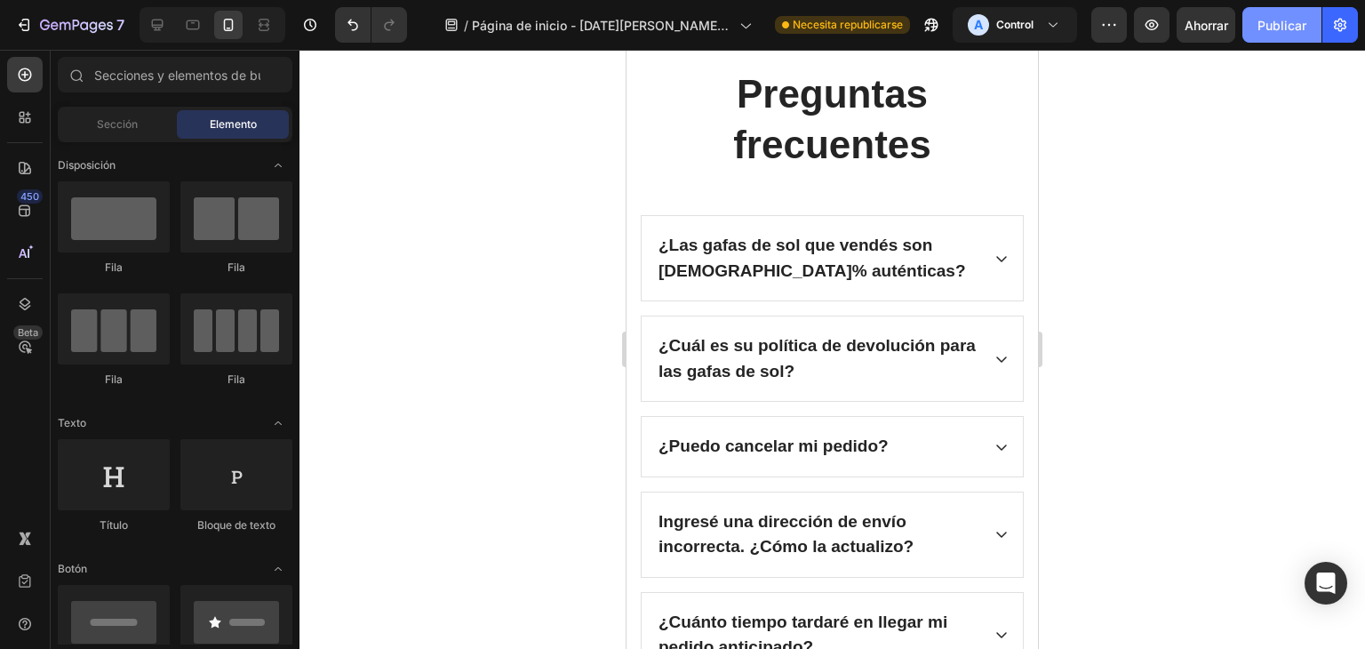
click at [1286, 32] on font "Publicar" at bounding box center [1281, 25] width 49 height 19
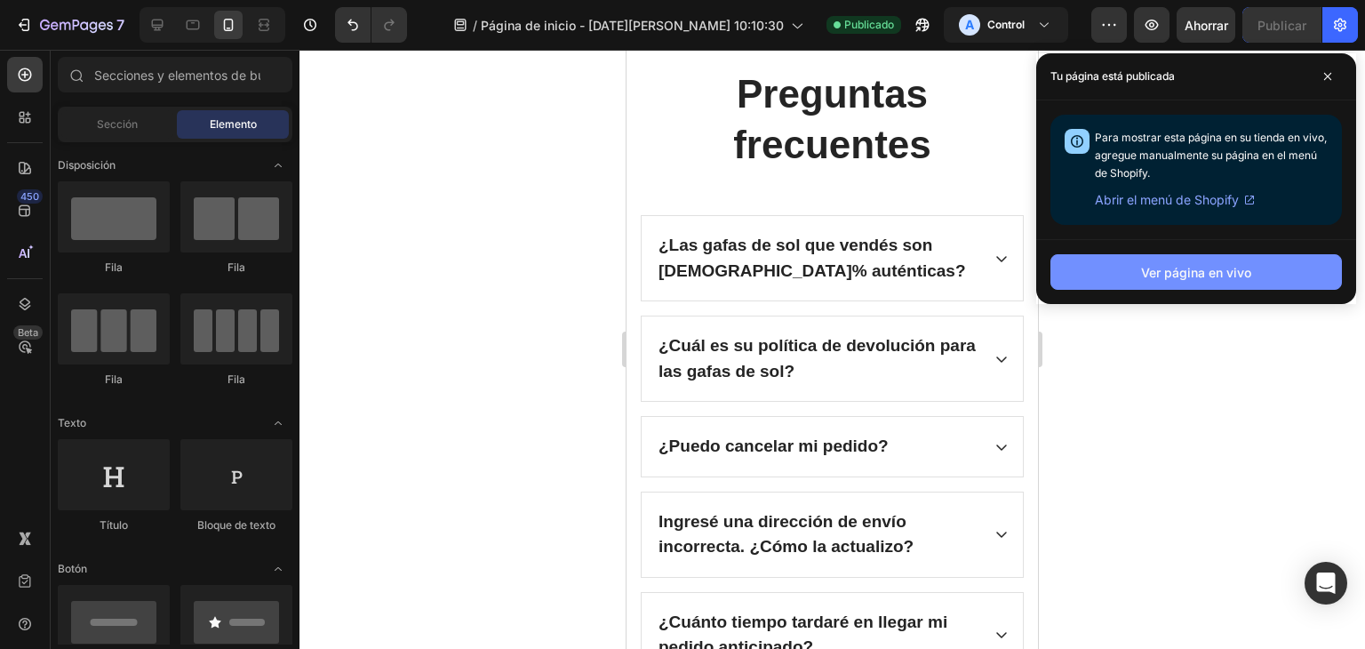
click at [1226, 259] on button "Ver página en vivo" at bounding box center [1195, 272] width 291 height 36
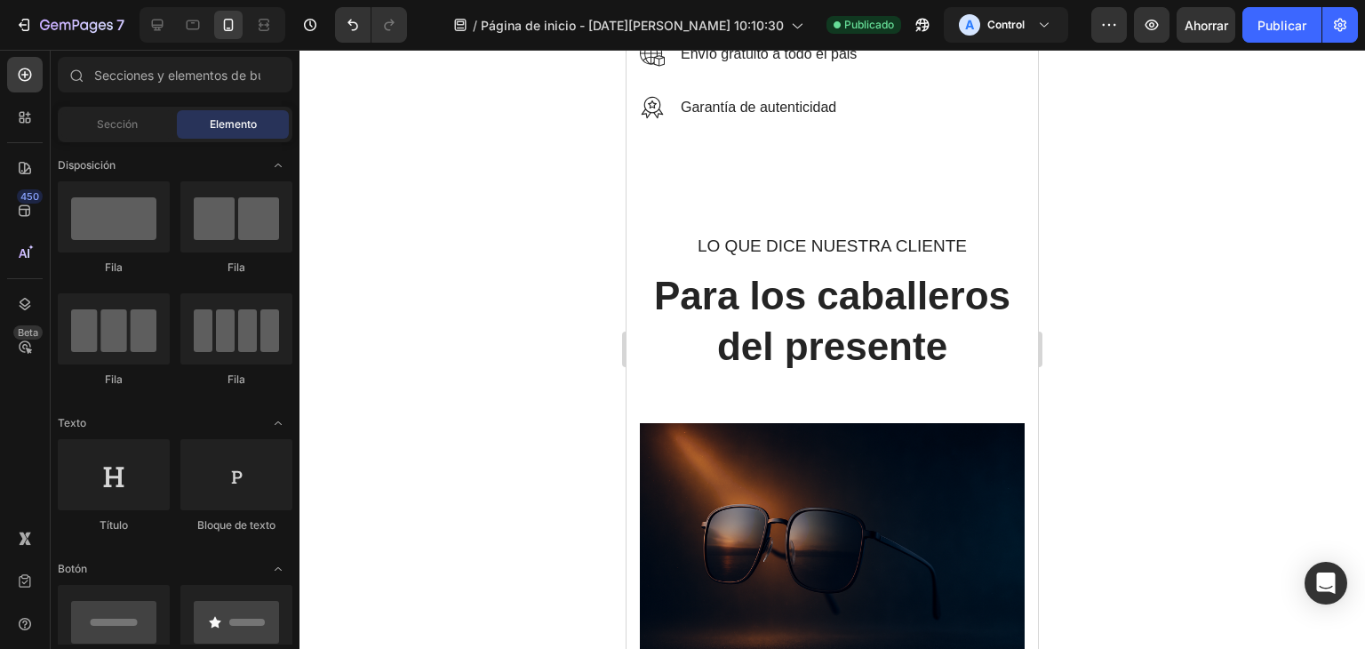
scroll to position [5423, 0]
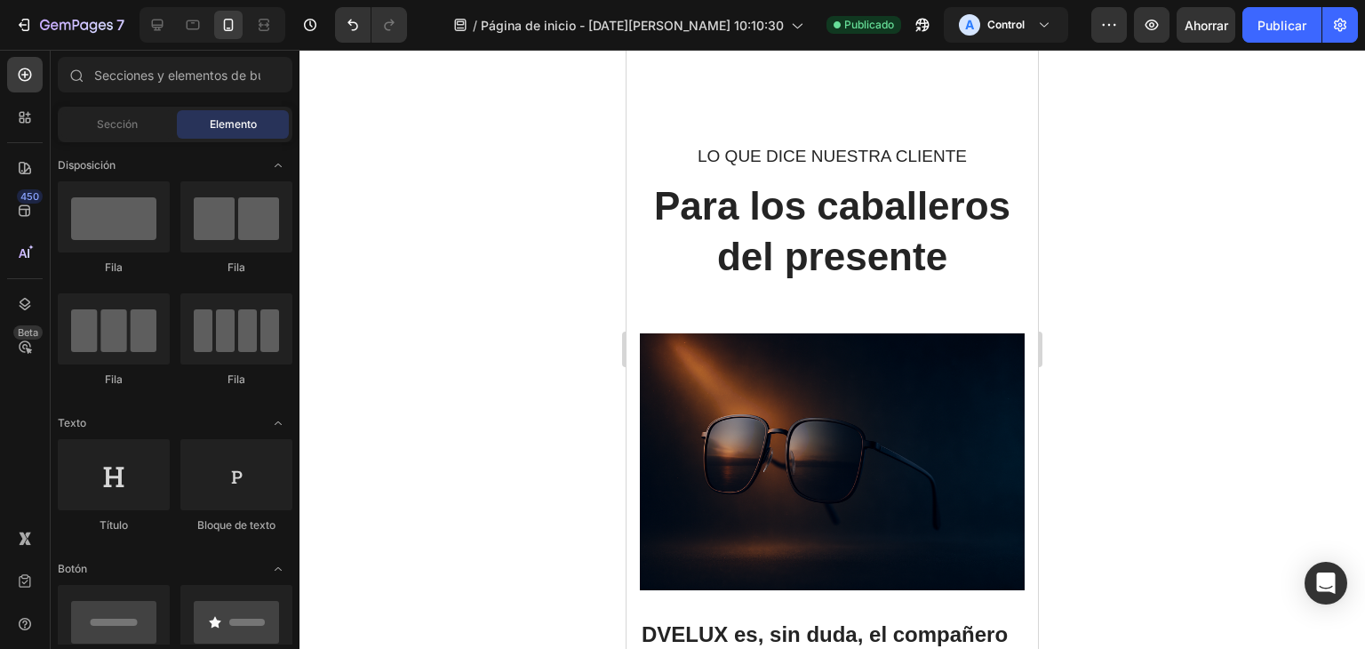
drag, startPoint x: 1036, startPoint y: 486, endPoint x: 1667, endPoint y: 466, distance: 631.1
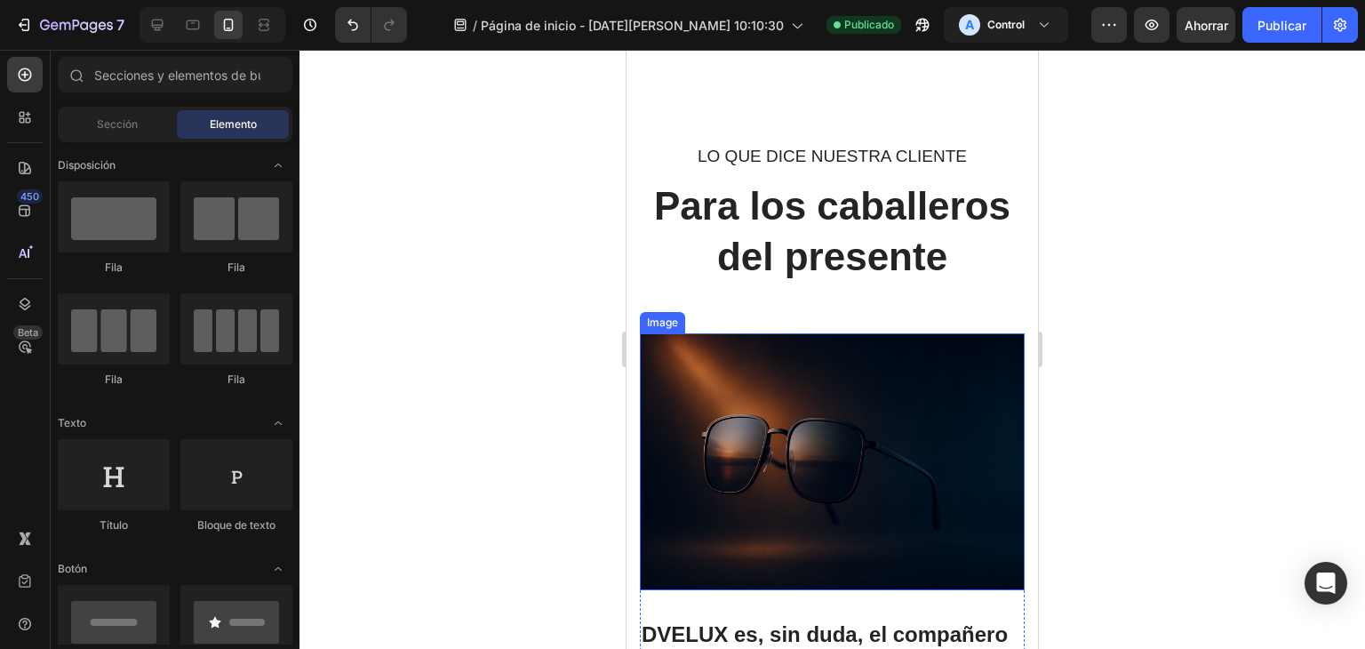
click at [891, 394] on img at bounding box center [832, 461] width 385 height 257
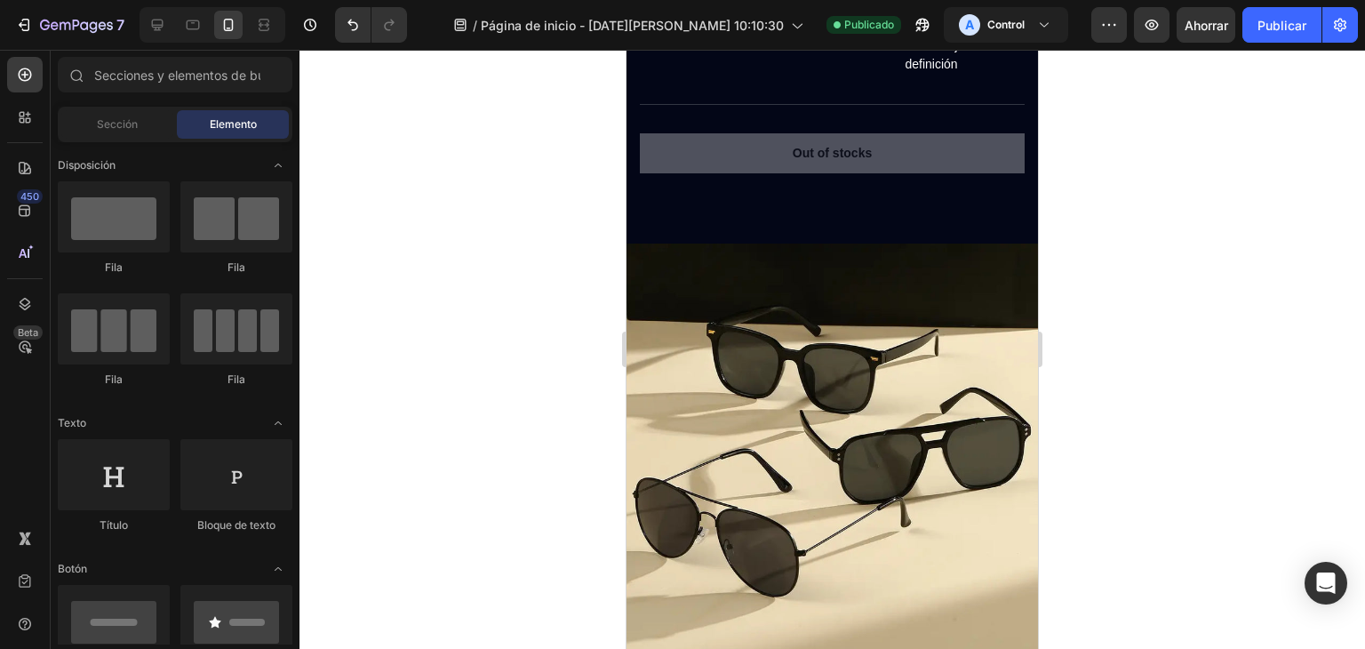
scroll to position [3543, 0]
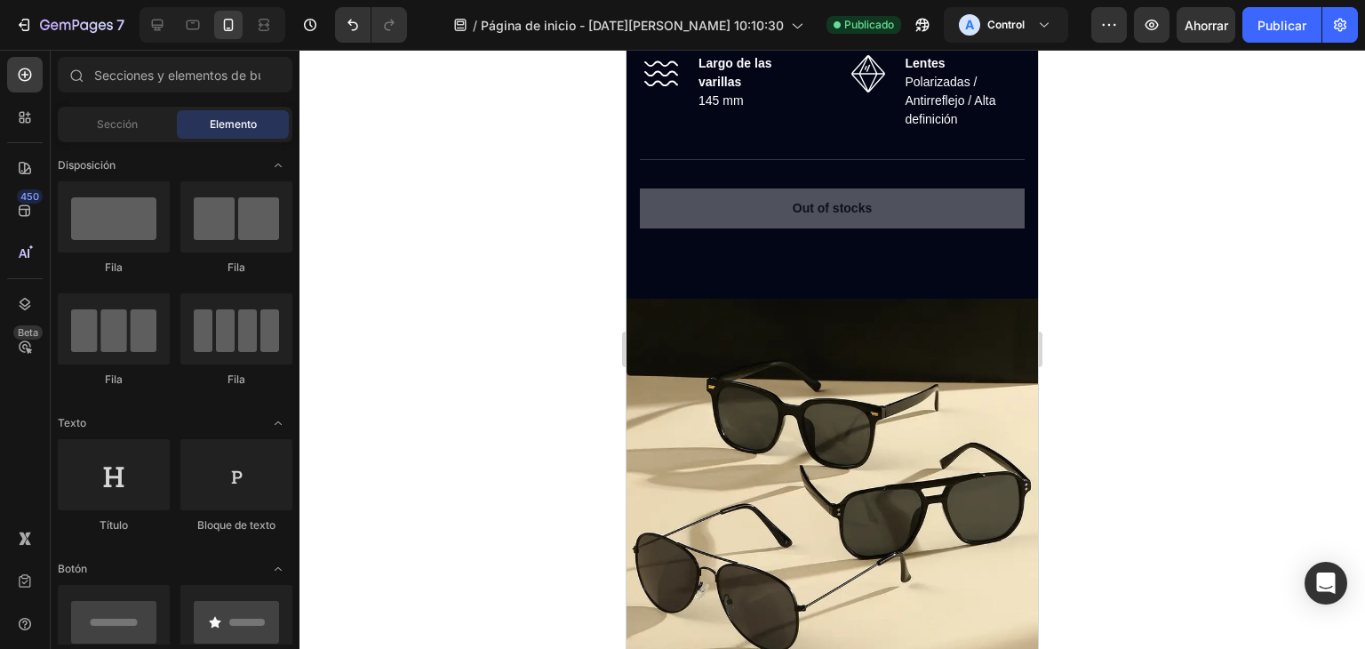
drag, startPoint x: 1032, startPoint y: 422, endPoint x: 1691, endPoint y: 349, distance: 663.3
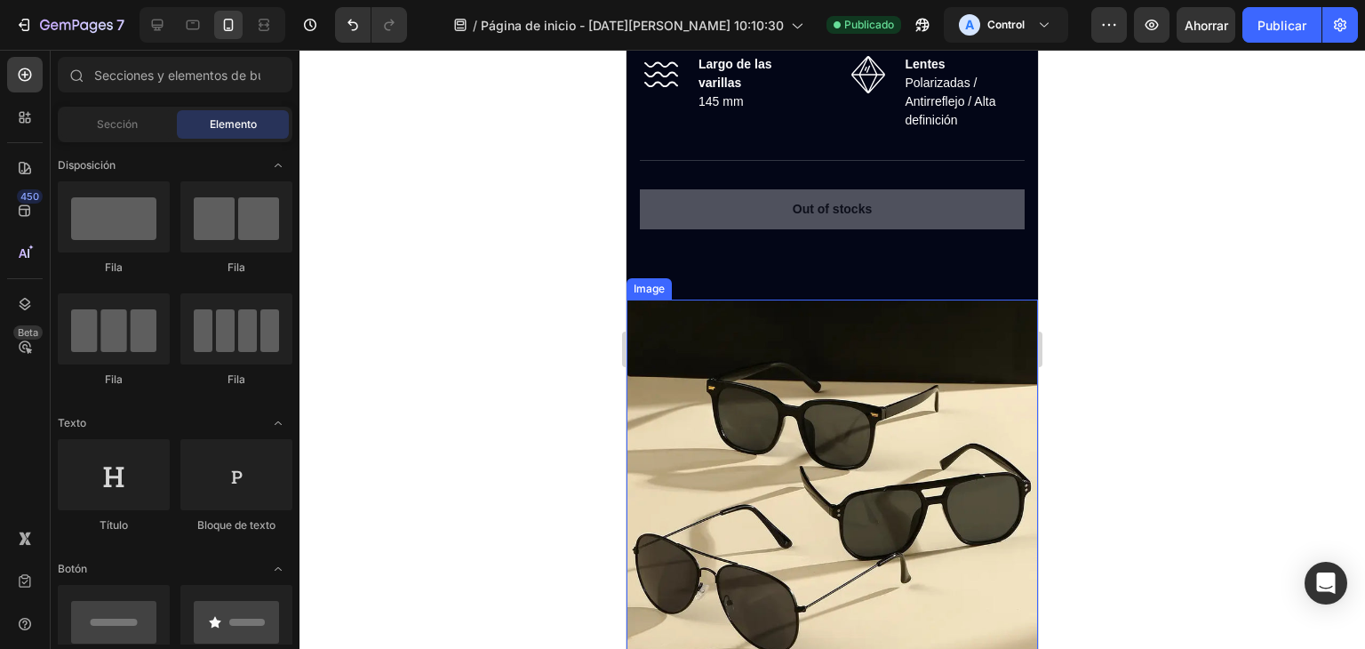
click at [953, 419] on img at bounding box center [831, 504] width 411 height 411
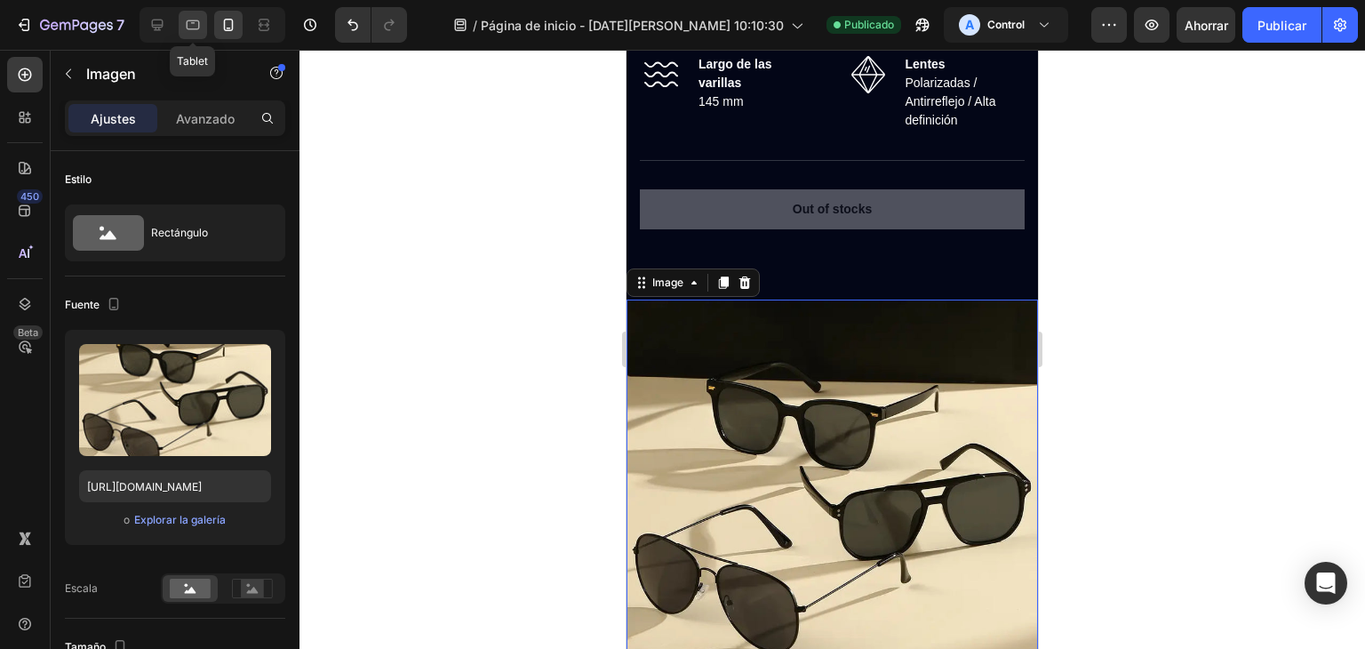
click at [189, 17] on icon at bounding box center [193, 25] width 18 height 18
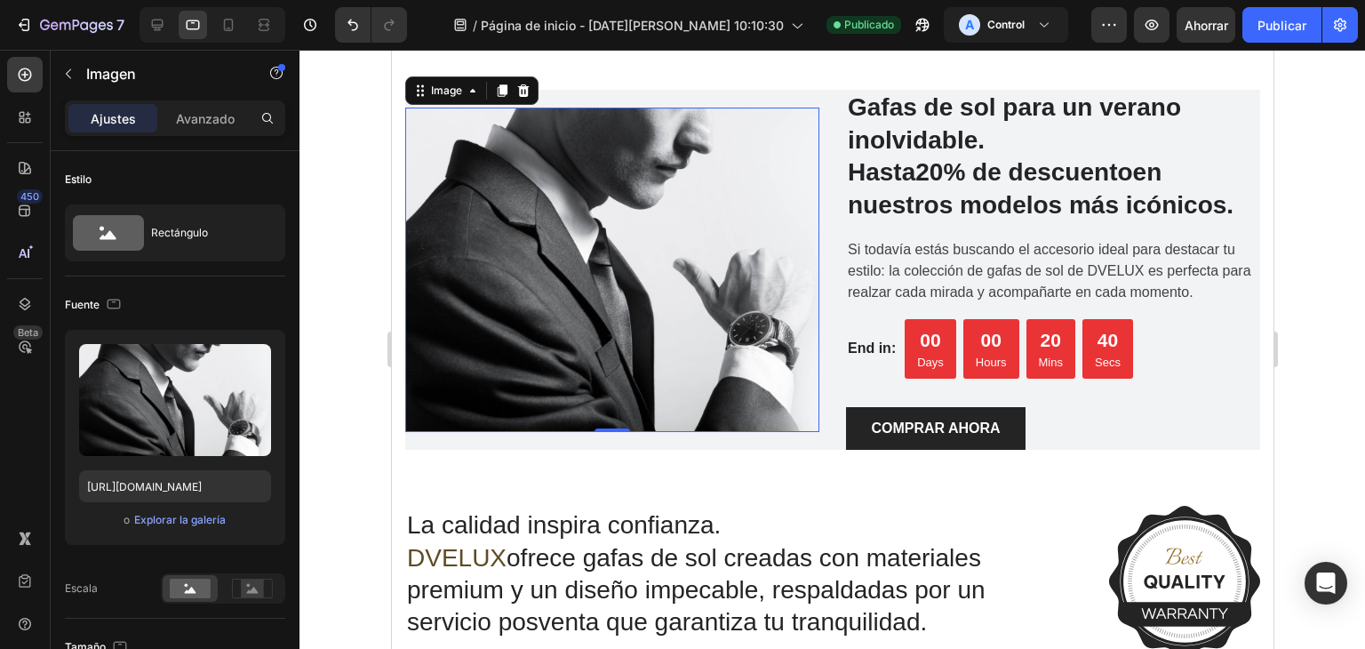
scroll to position [3412, 0]
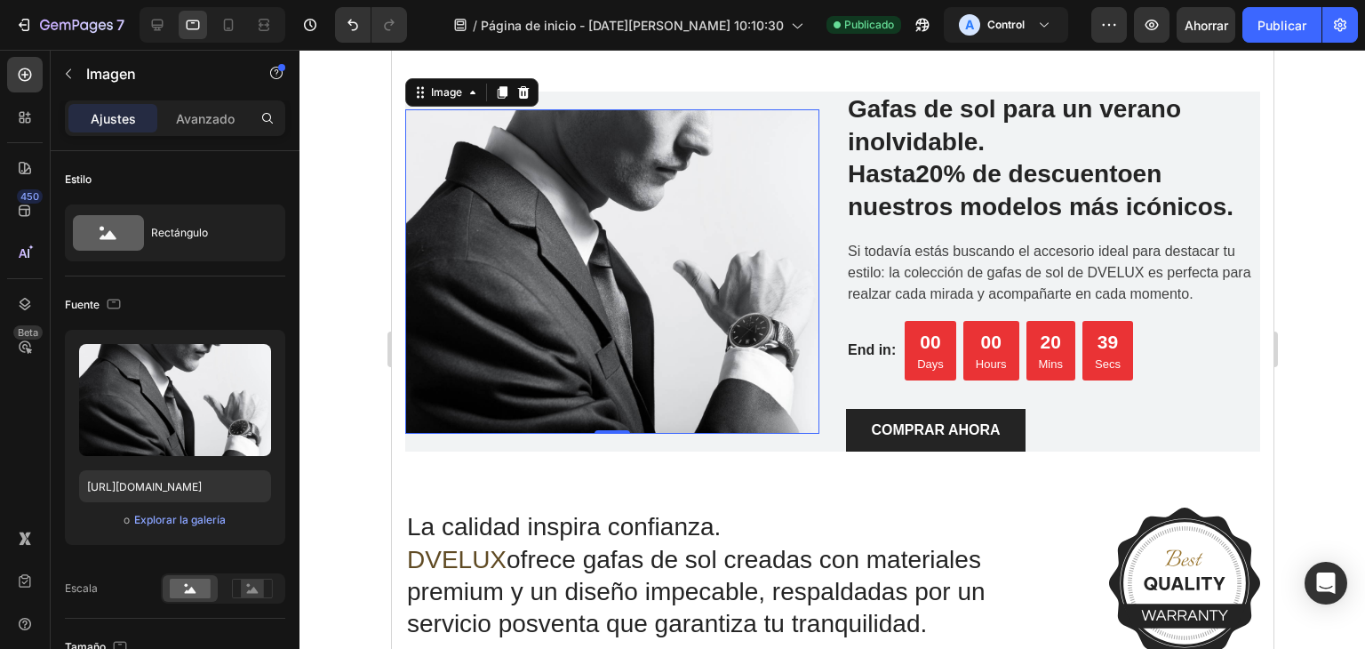
click at [580, 323] on img at bounding box center [611, 271] width 414 height 324
click at [190, 521] on font "Explorar la galería" at bounding box center [180, 519] width 92 height 13
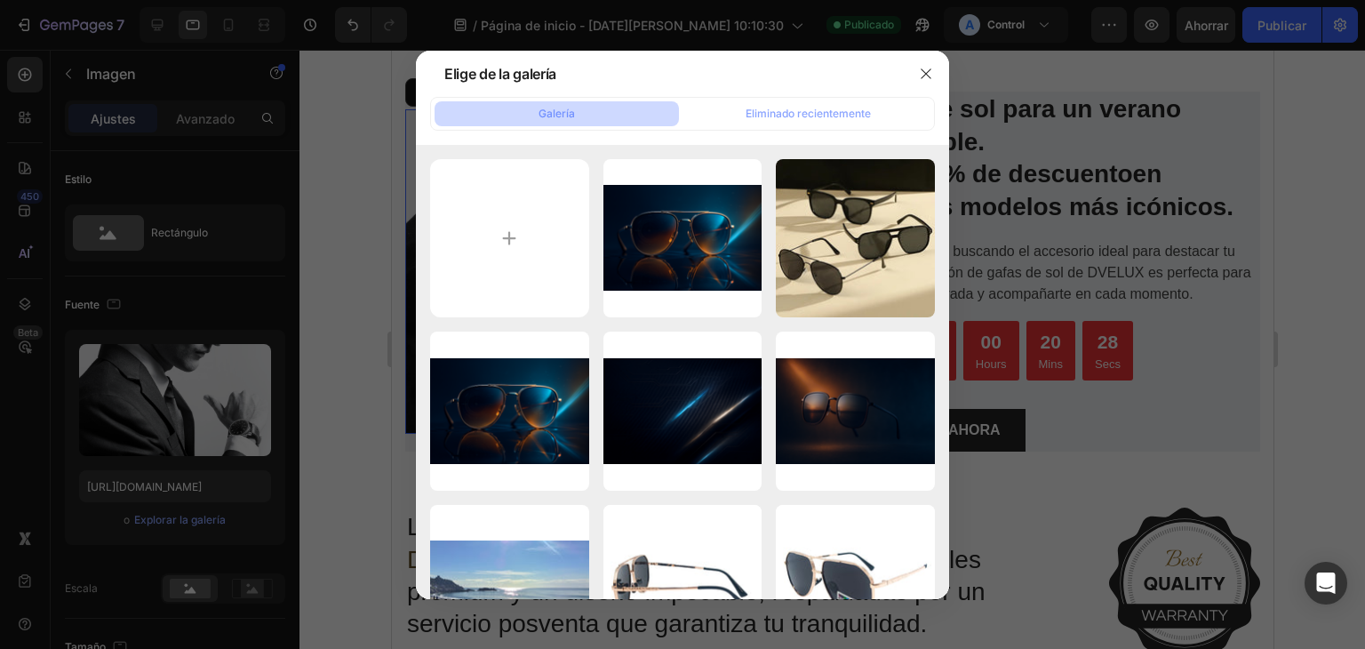
click at [217, 31] on div at bounding box center [682, 324] width 1365 height 649
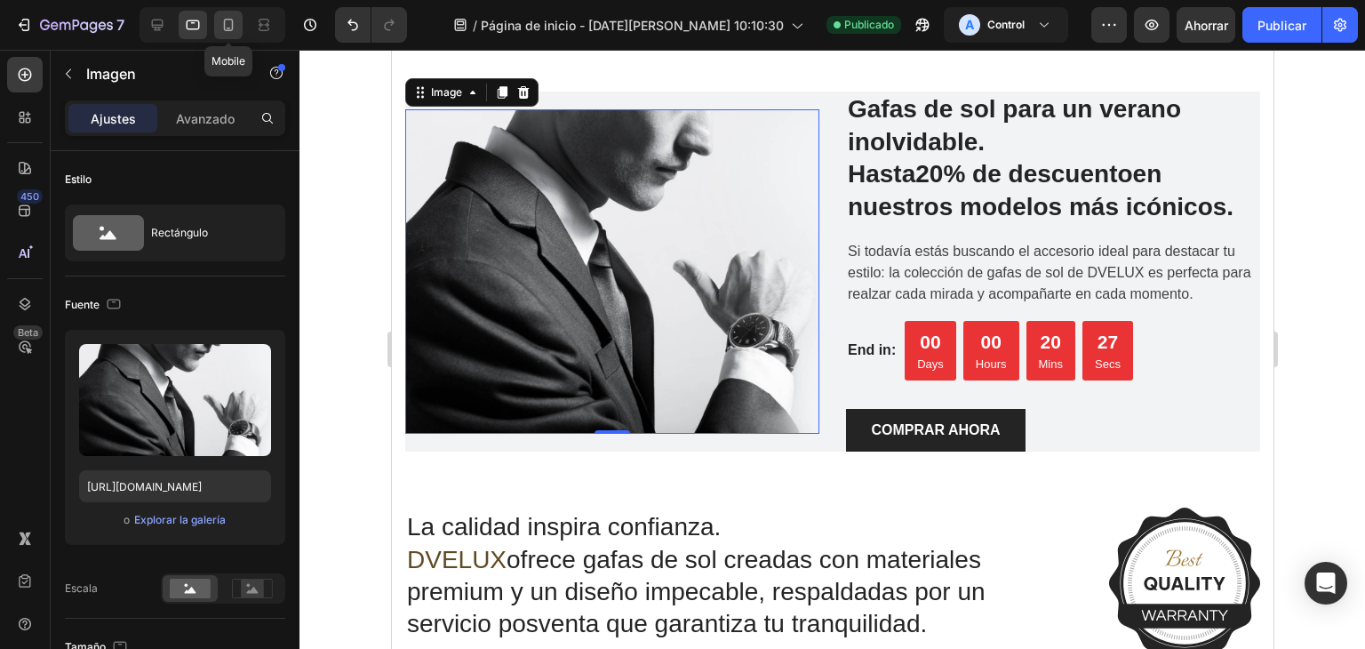
click at [227, 28] on icon at bounding box center [229, 25] width 10 height 12
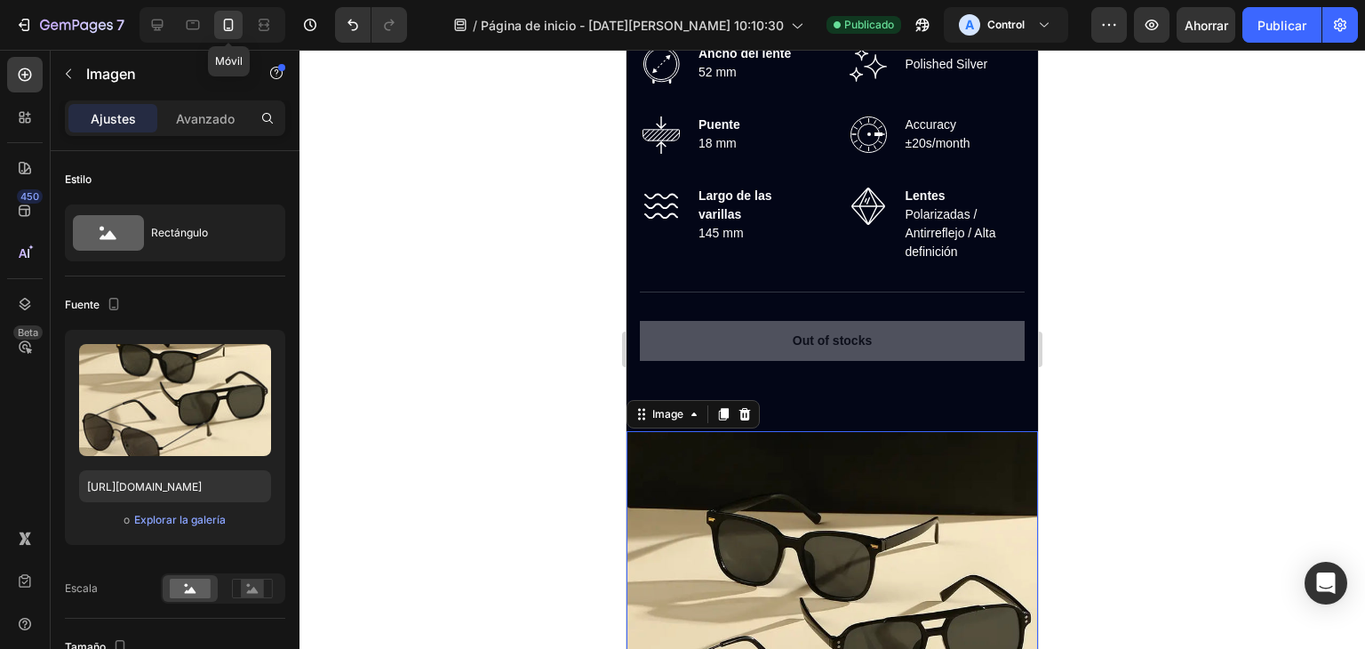
scroll to position [3335, 0]
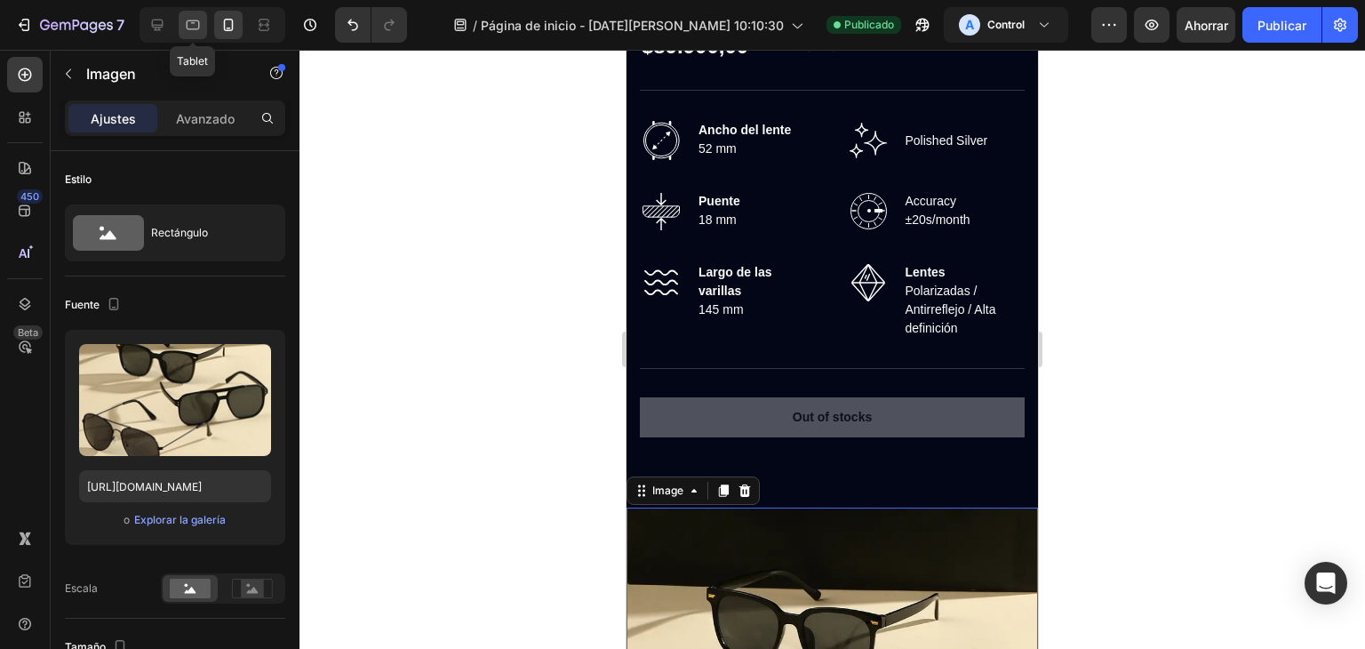
click at [195, 22] on icon at bounding box center [193, 25] width 18 height 18
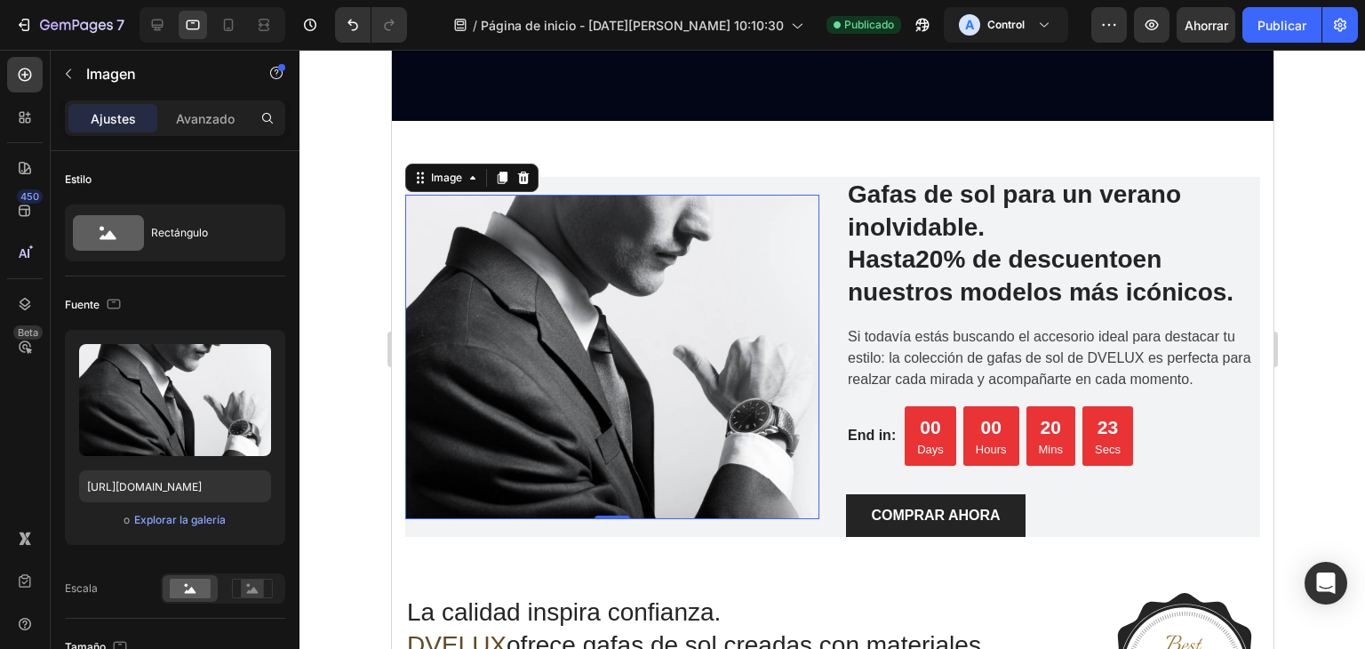
scroll to position [3412, 0]
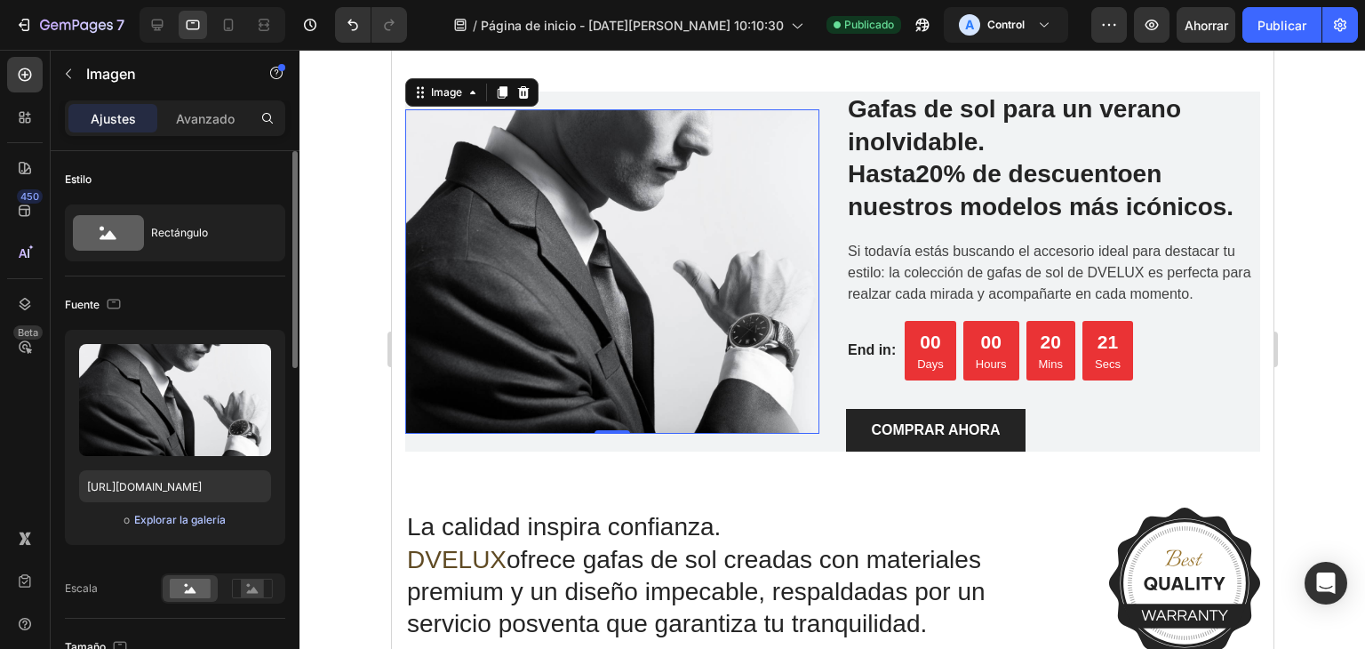
click at [181, 518] on font "Explorar la galería" at bounding box center [180, 519] width 92 height 13
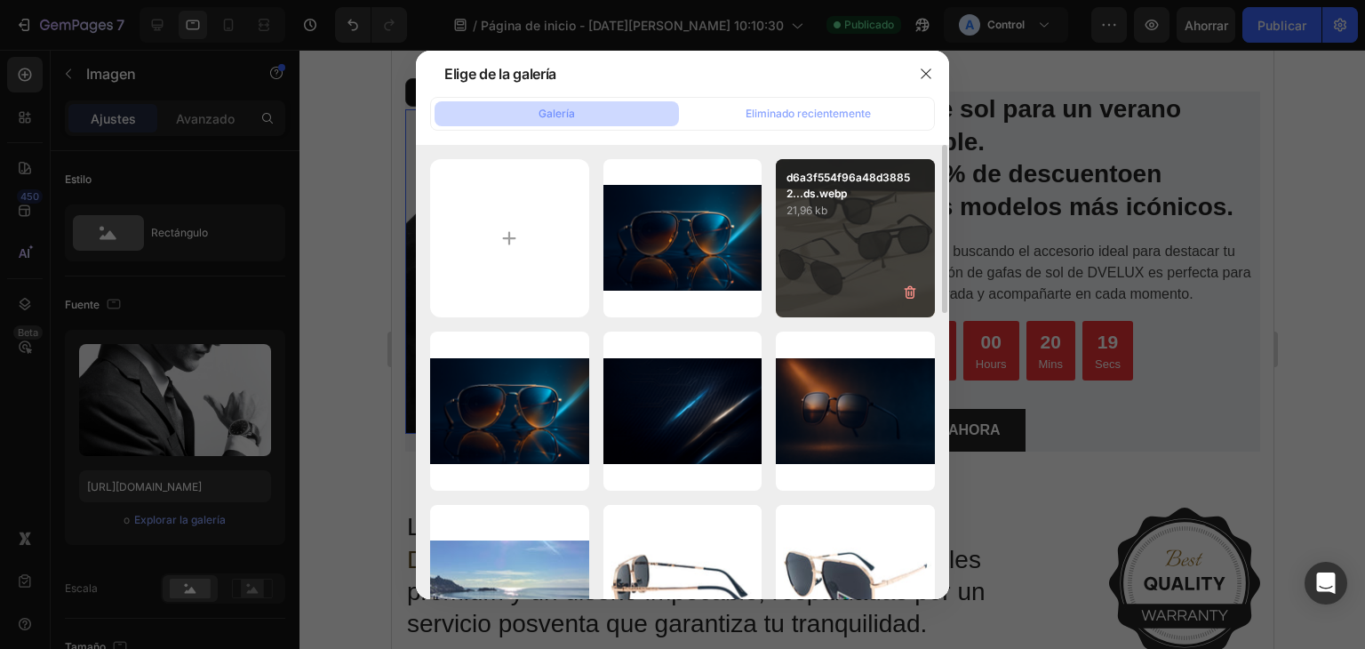
click at [844, 267] on div "d6a3f554f96a48d38852...ds.webp 21,96 kb" at bounding box center [855, 238] width 159 height 159
type input "[URL][DOMAIN_NAME]"
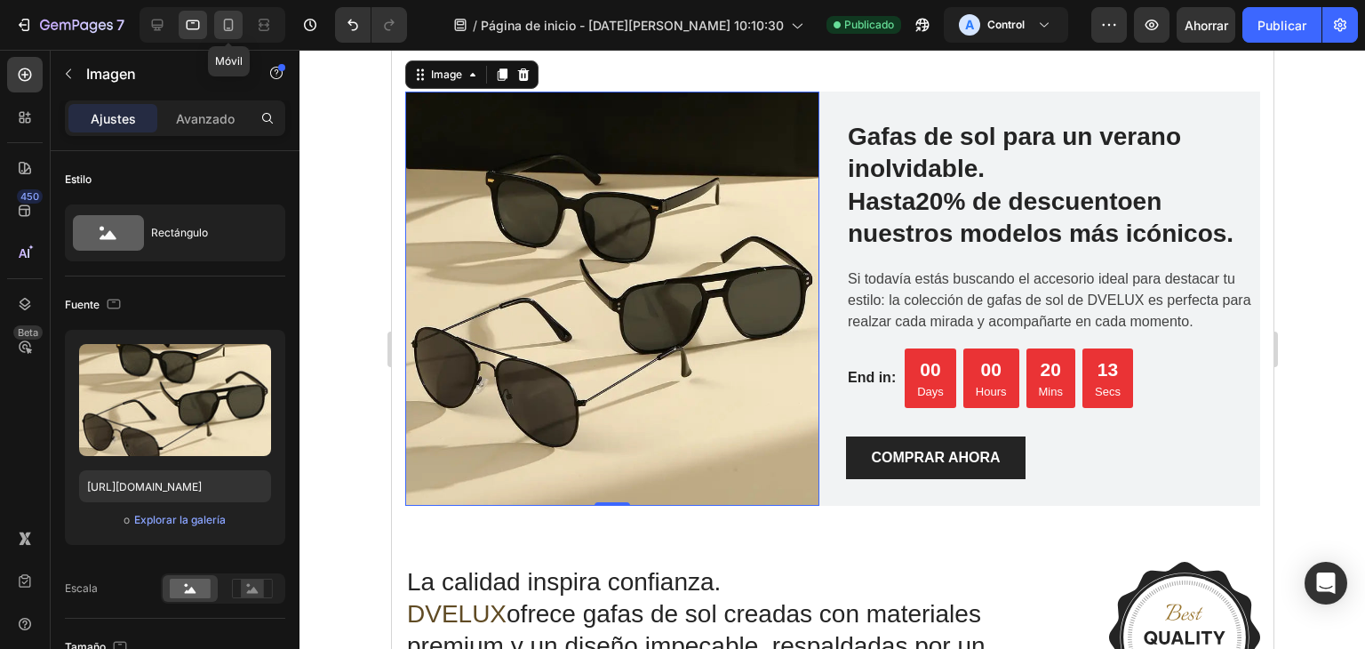
click at [225, 28] on icon at bounding box center [228, 25] width 18 height 18
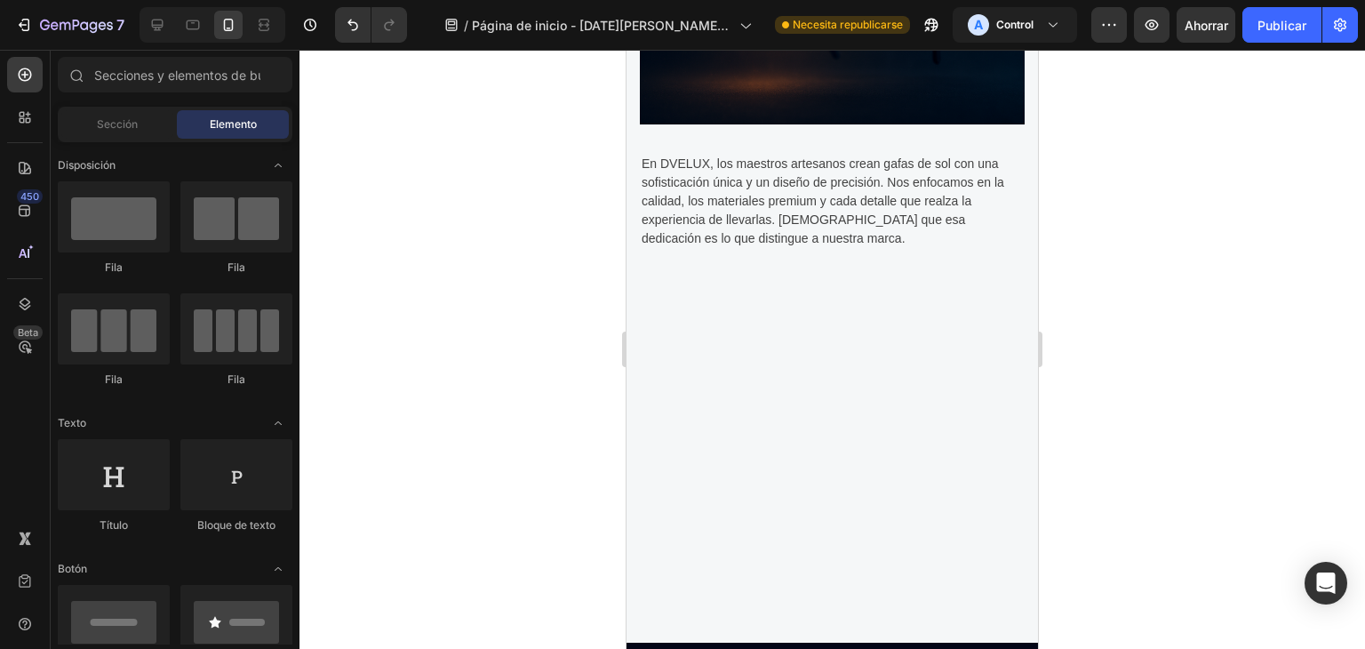
scroll to position [1215, 0]
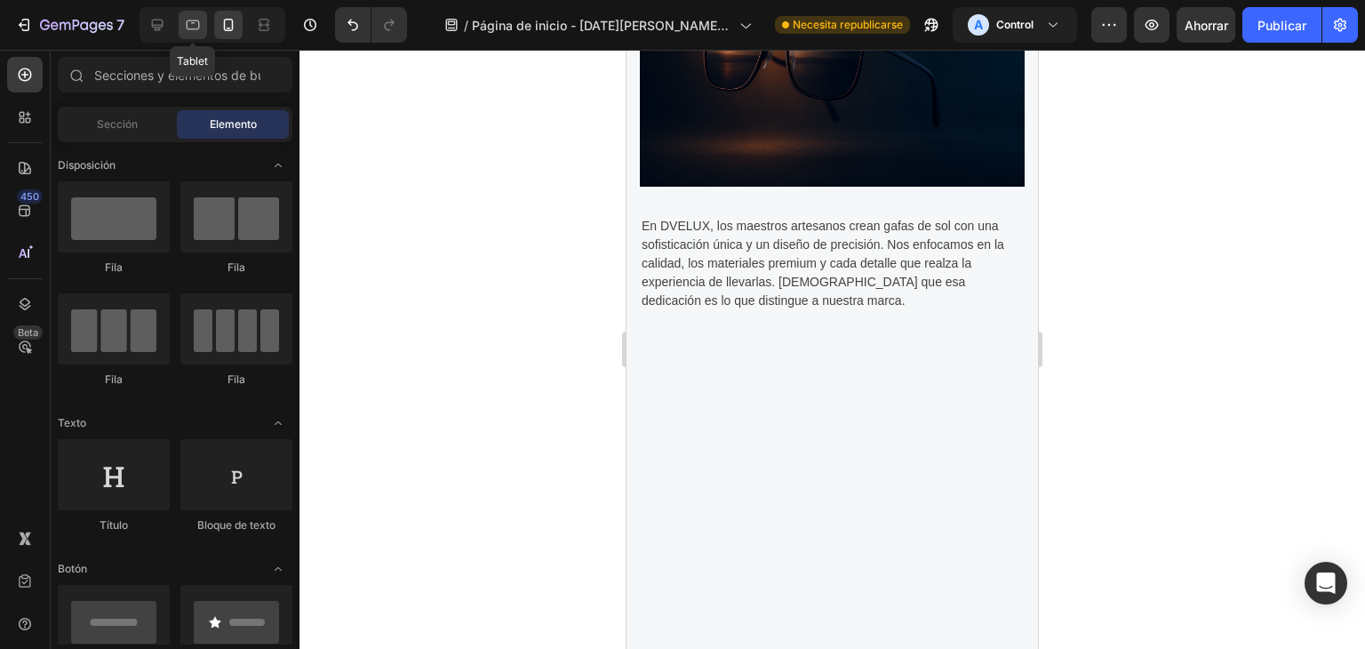
click at [190, 27] on icon at bounding box center [193, 25] width 18 height 18
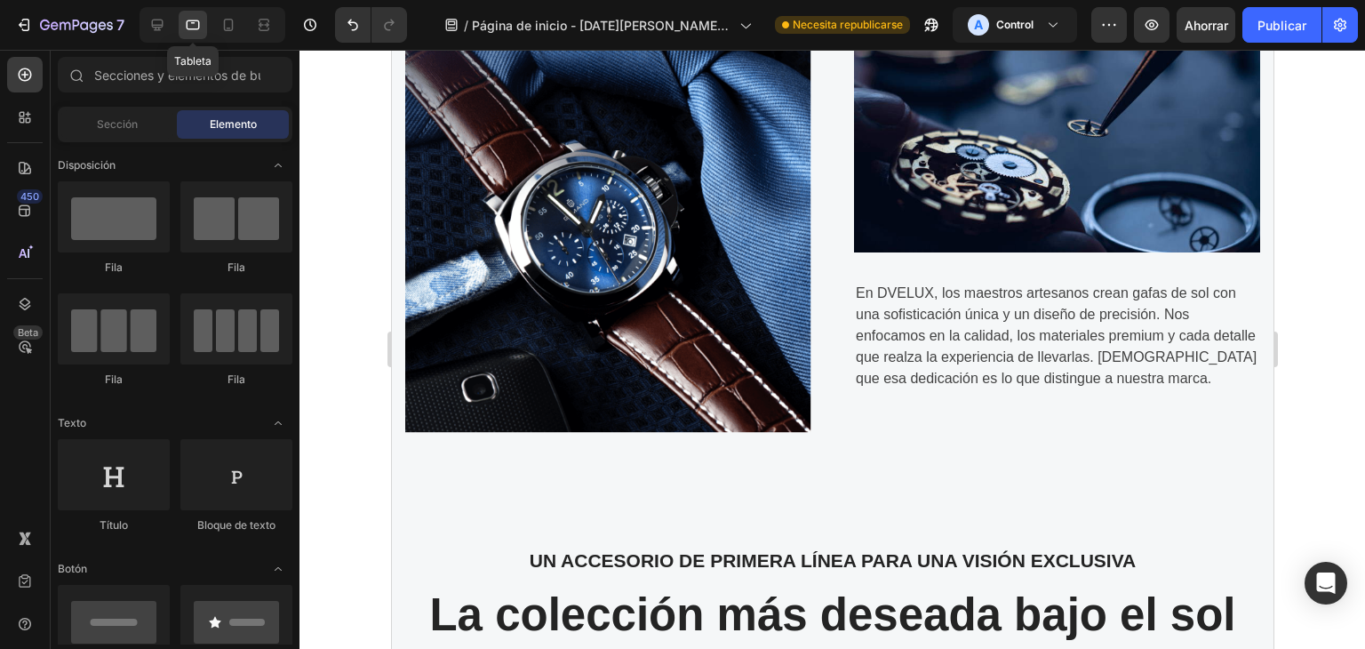
scroll to position [1174, 0]
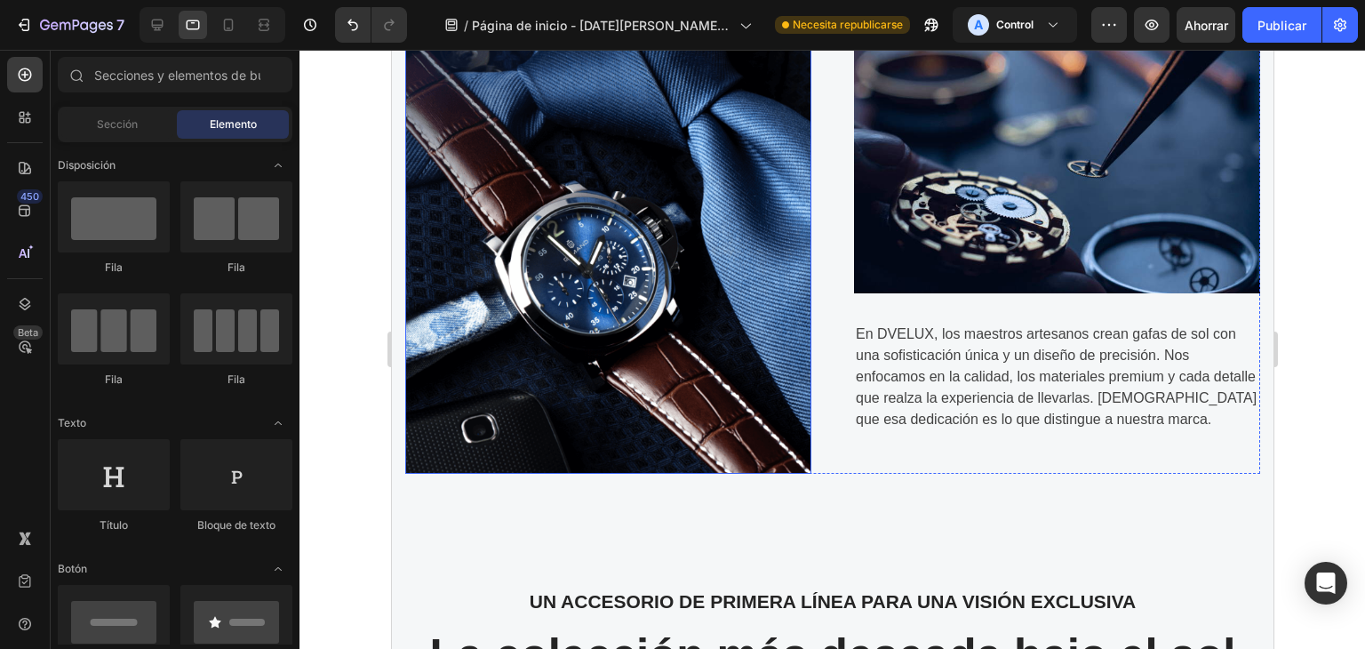
click at [785, 230] on img at bounding box center [607, 223] width 406 height 500
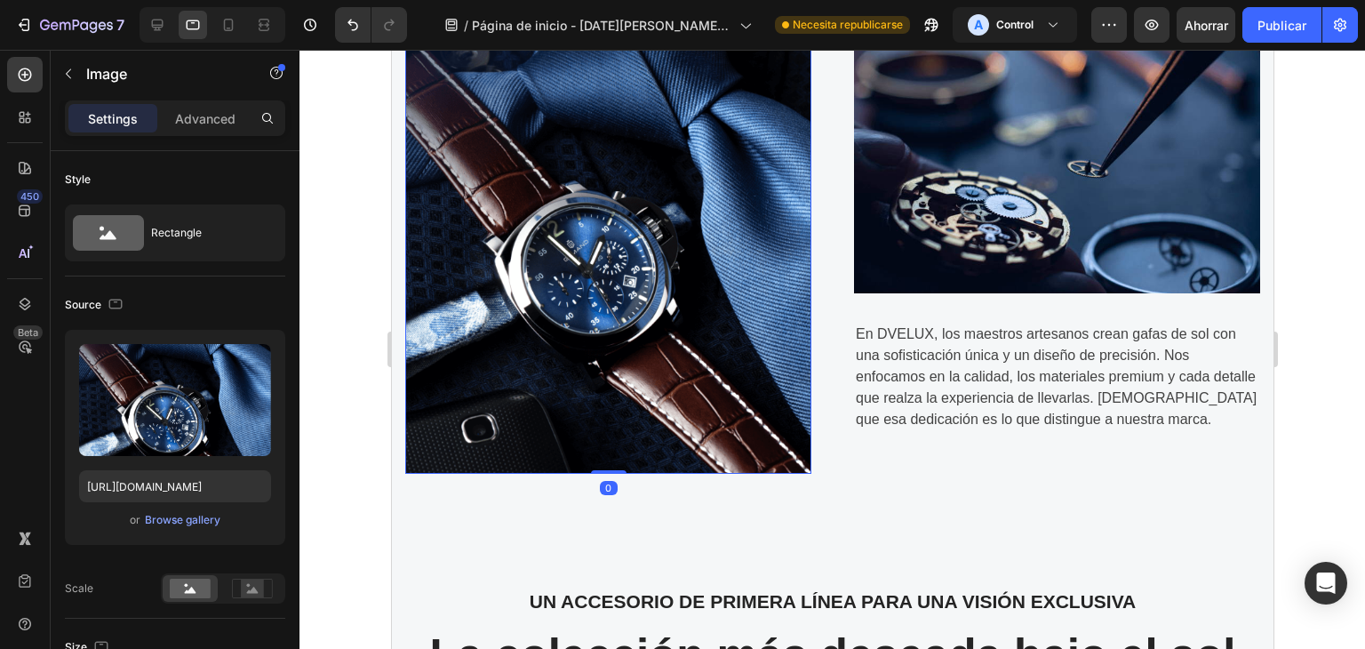
click at [646, 285] on img at bounding box center [607, 223] width 406 height 500
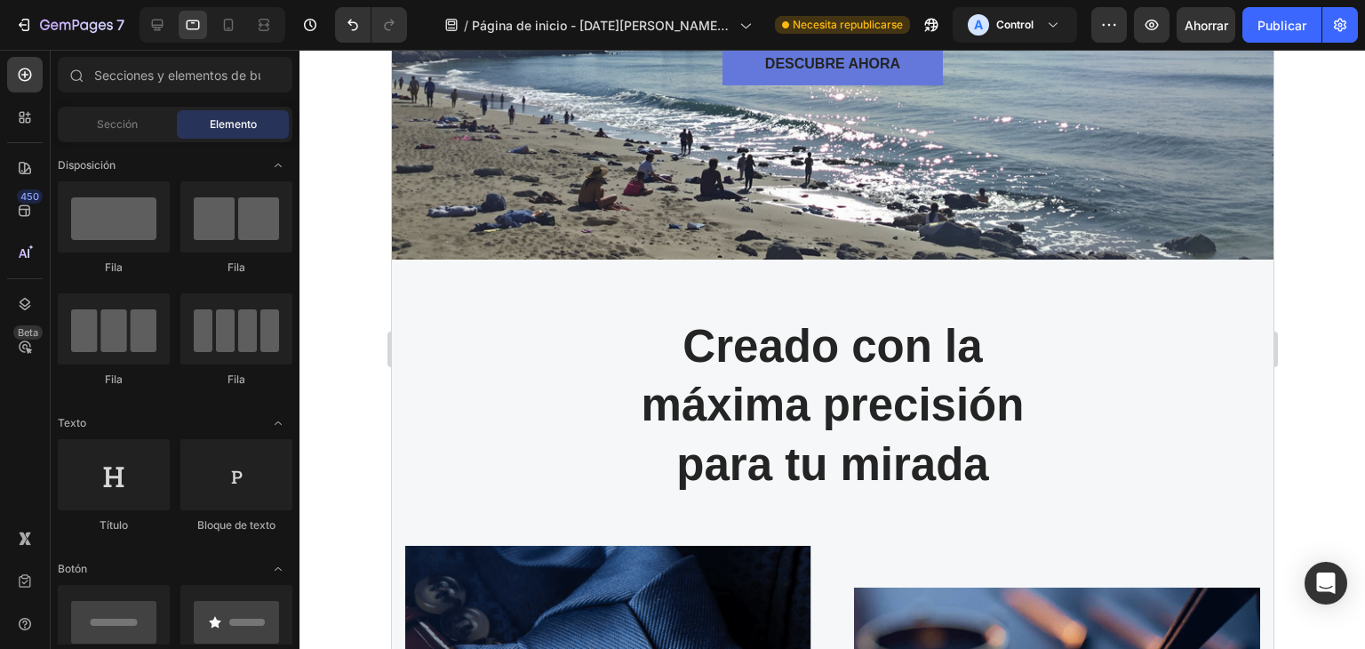
scroll to position [330, 0]
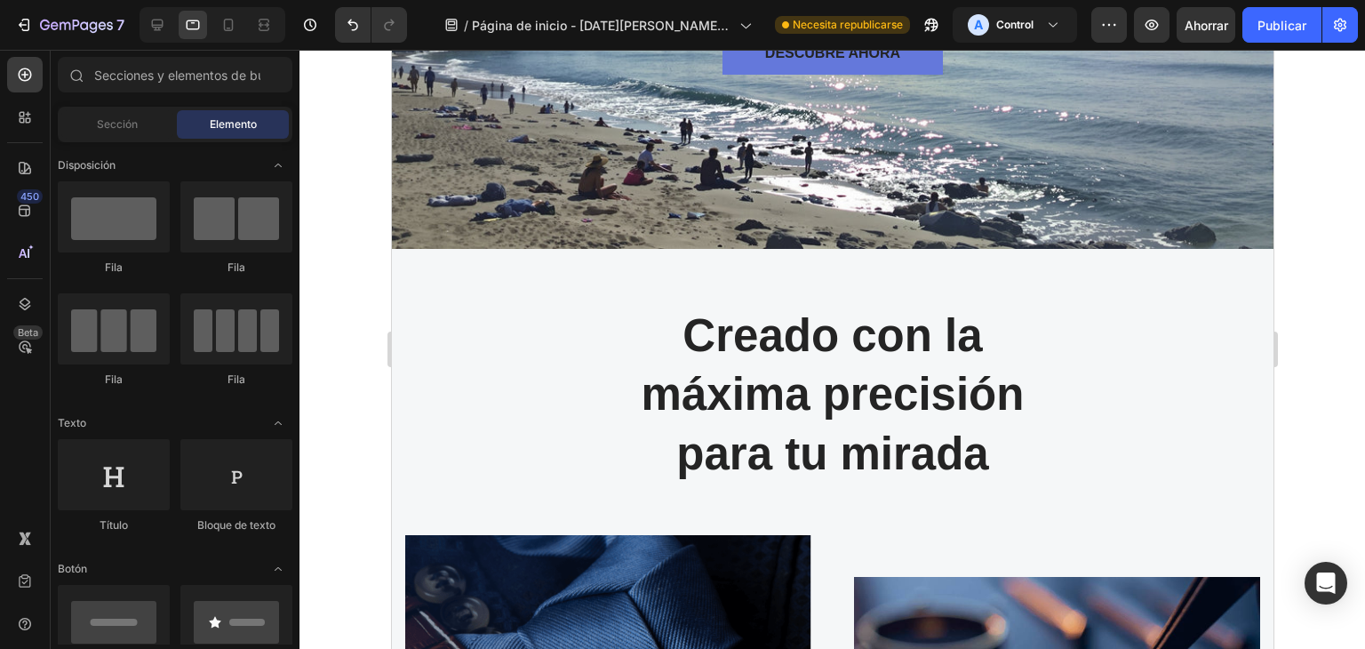
drag, startPoint x: 1271, startPoint y: 164, endPoint x: 1681, endPoint y: 147, distance: 410.8
click at [219, 32] on icon at bounding box center [228, 25] width 18 height 18
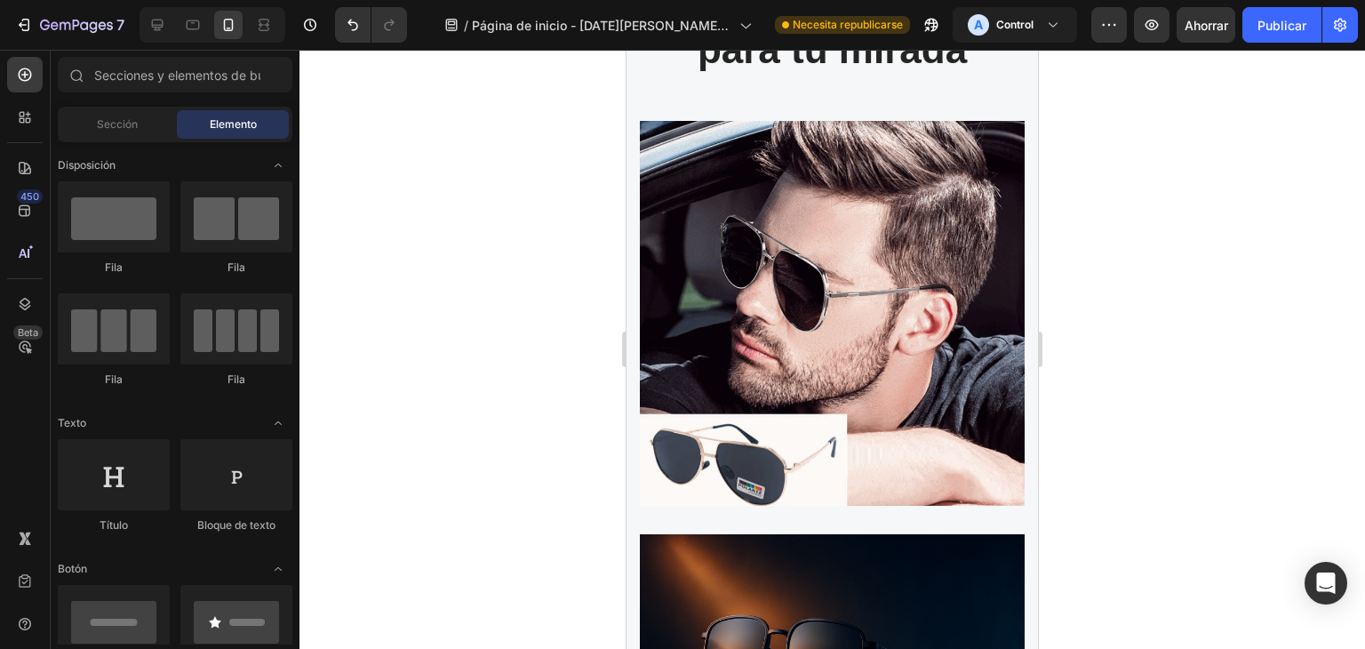
scroll to position [1008, 0]
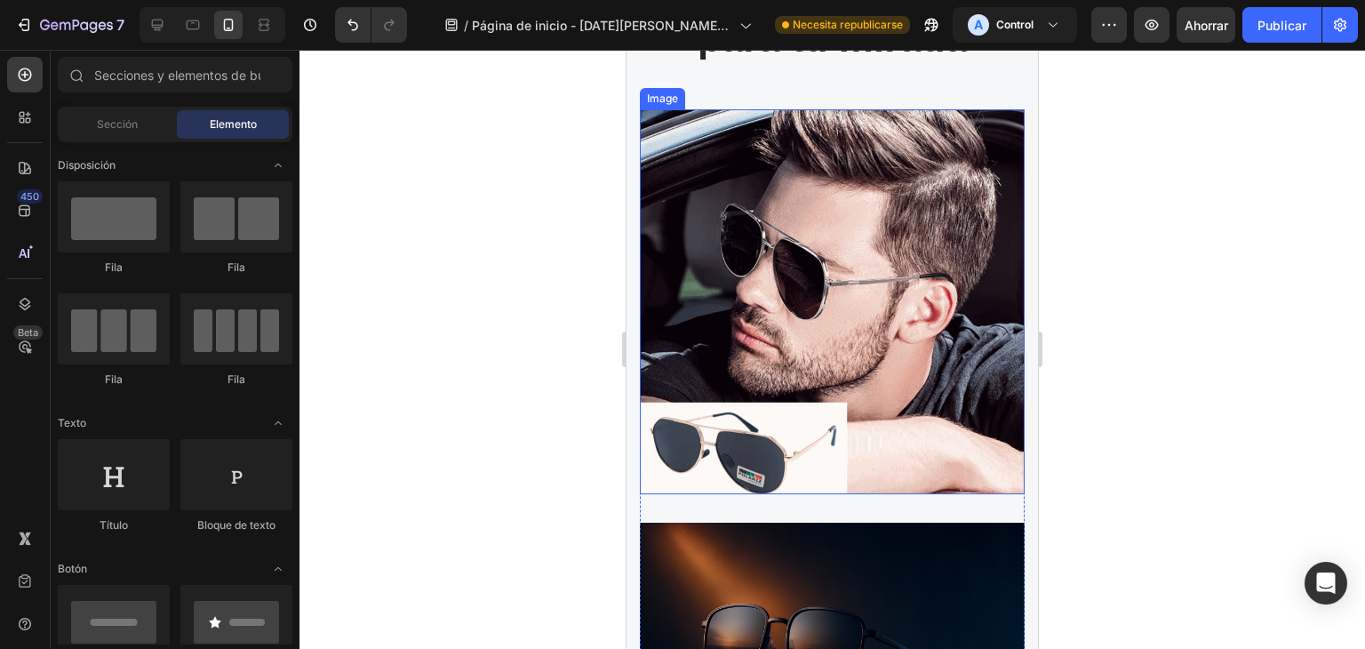
click at [846, 278] on img at bounding box center [832, 301] width 385 height 385
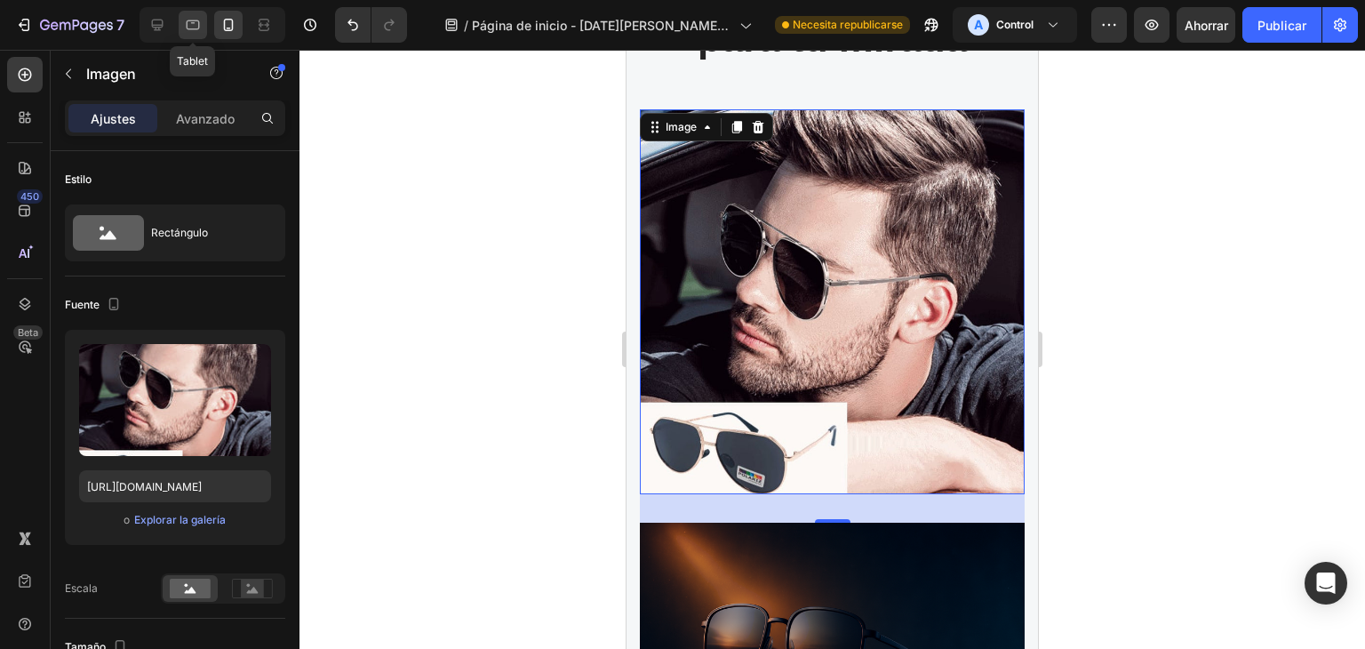
click at [203, 26] on div at bounding box center [193, 25] width 28 height 28
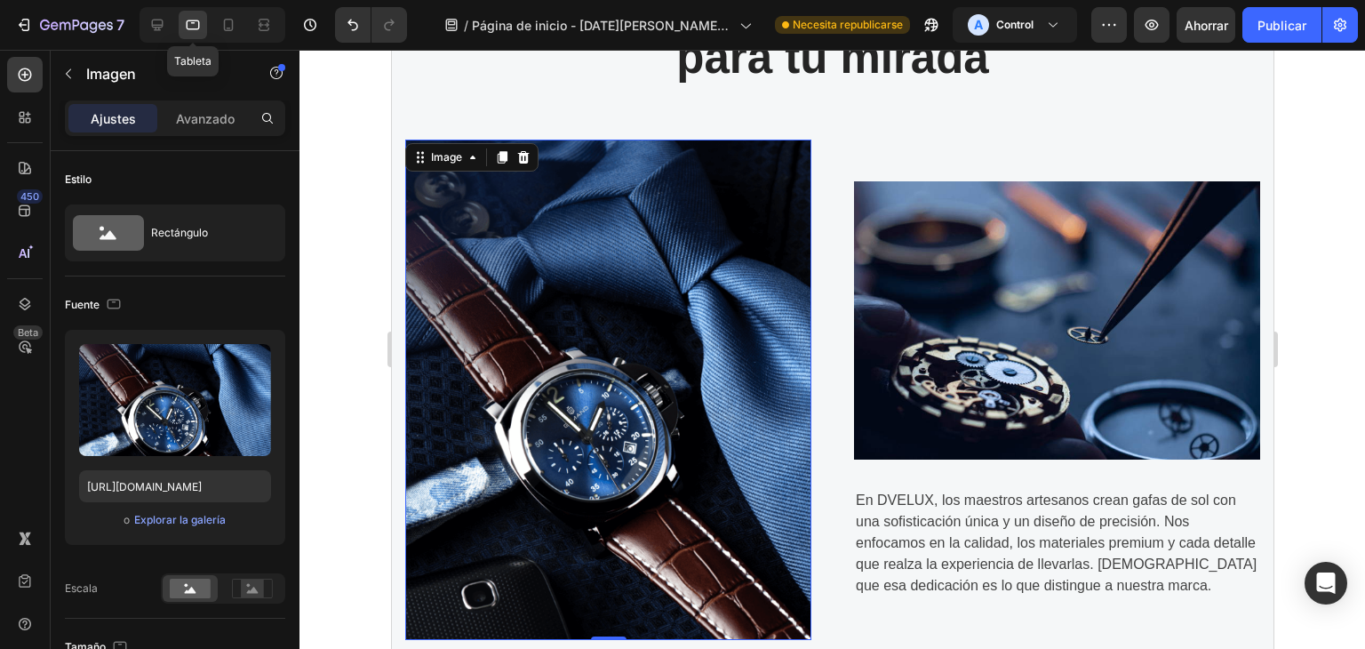
scroll to position [1034, 0]
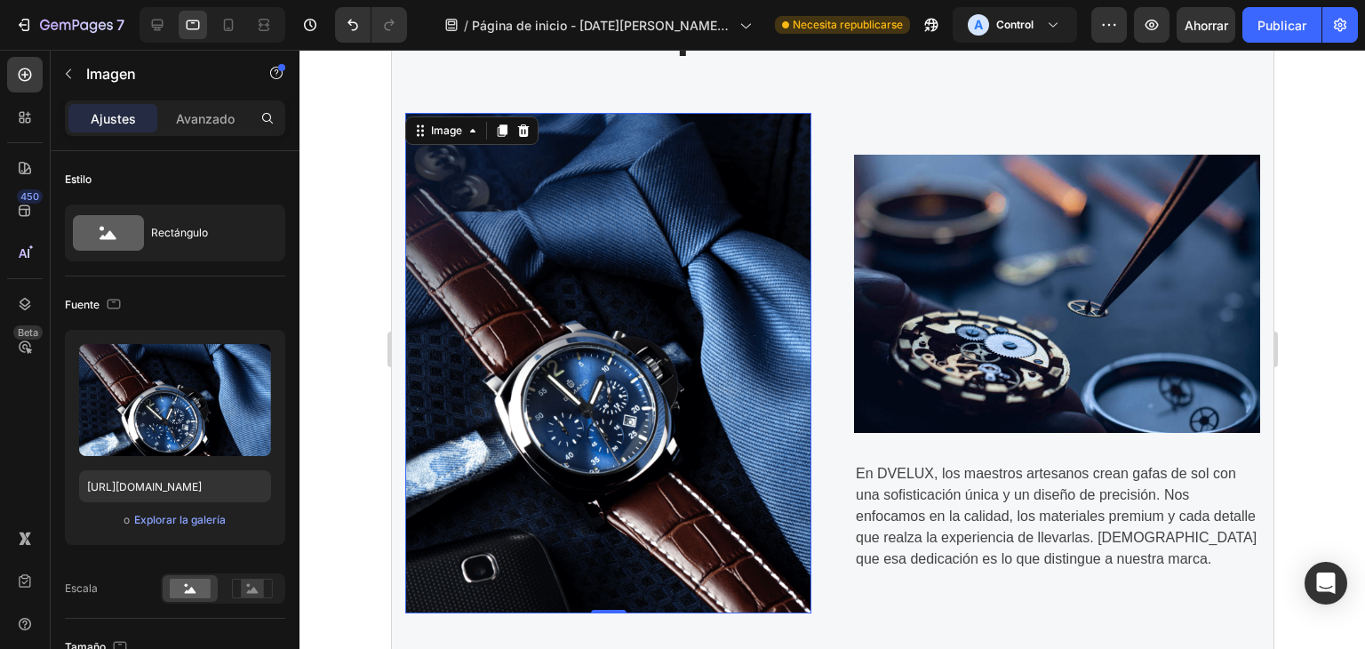
click at [591, 259] on img at bounding box center [607, 363] width 406 height 500
click at [185, 519] on font "Explorar la galería" at bounding box center [180, 519] width 92 height 13
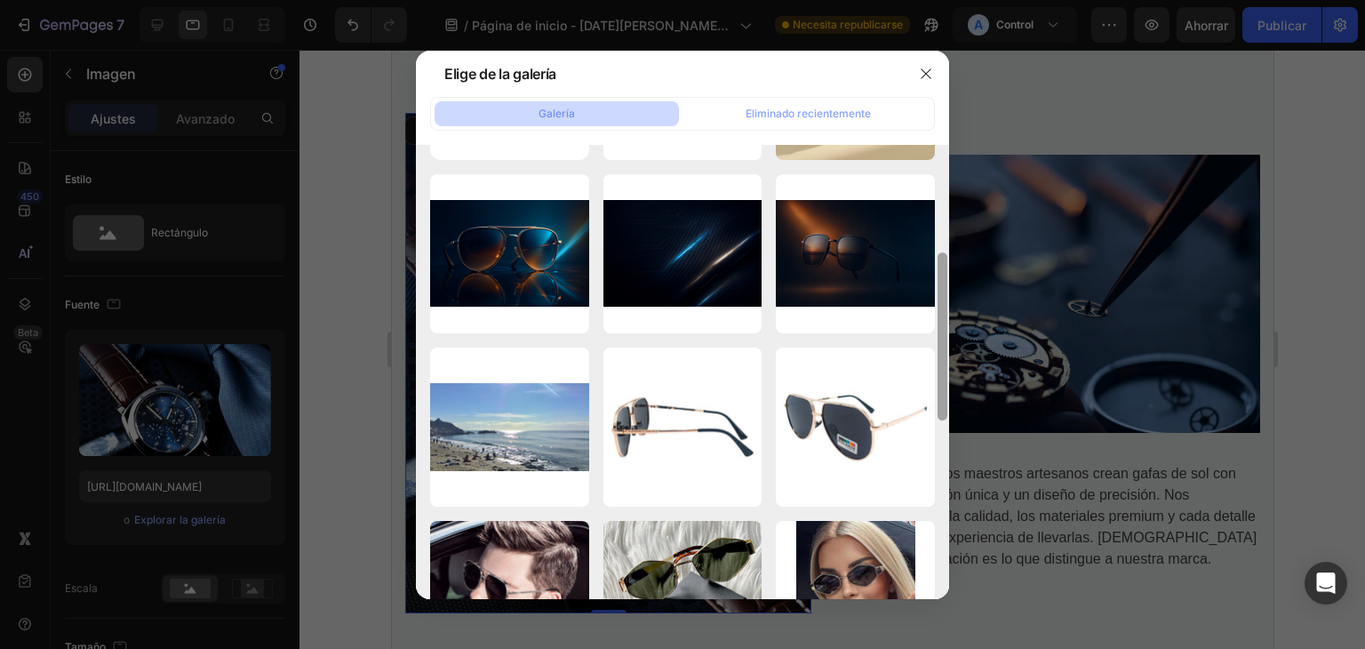
scroll to position [195, 0]
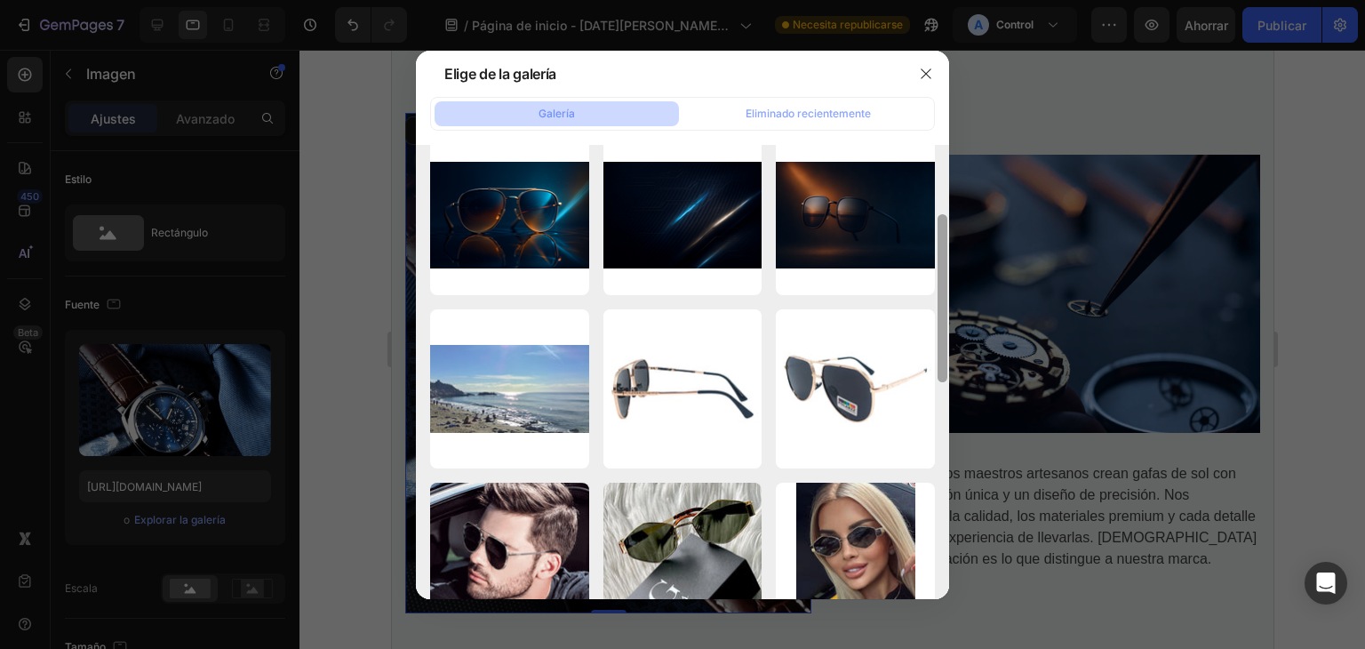
drag, startPoint x: 945, startPoint y: 164, endPoint x: 961, endPoint y: 237, distance: 74.6
click at [961, 237] on div "Elige de la galería Galería Eliminado recientemente Página de inicio de fondo G…" at bounding box center [682, 324] width 1365 height 649
click at [420, 517] on div "Página de inicio de fondo Ga...um.png 1761,96 kb d6a3f554f96a48d38852...ds.webp…" at bounding box center [682, 372] width 533 height 454
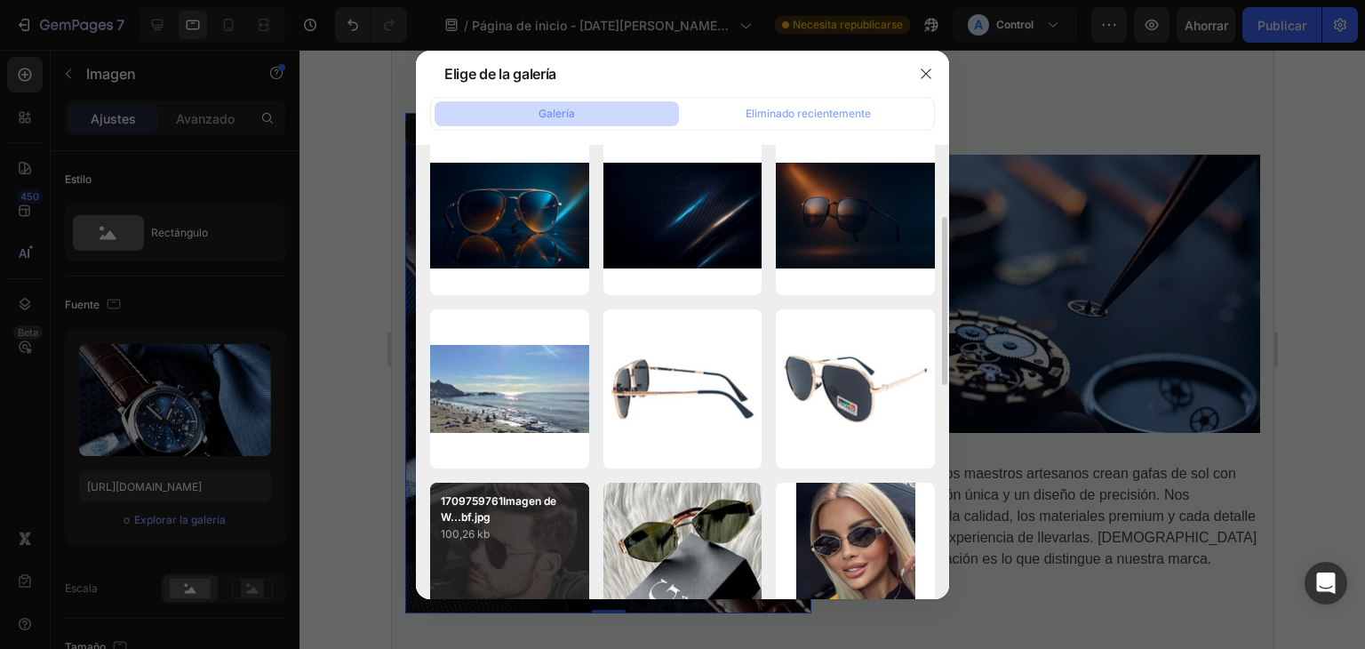
click at [498, 527] on p "100,26 kb" at bounding box center [510, 534] width 138 height 18
type input "[URL][DOMAIN_NAME]"
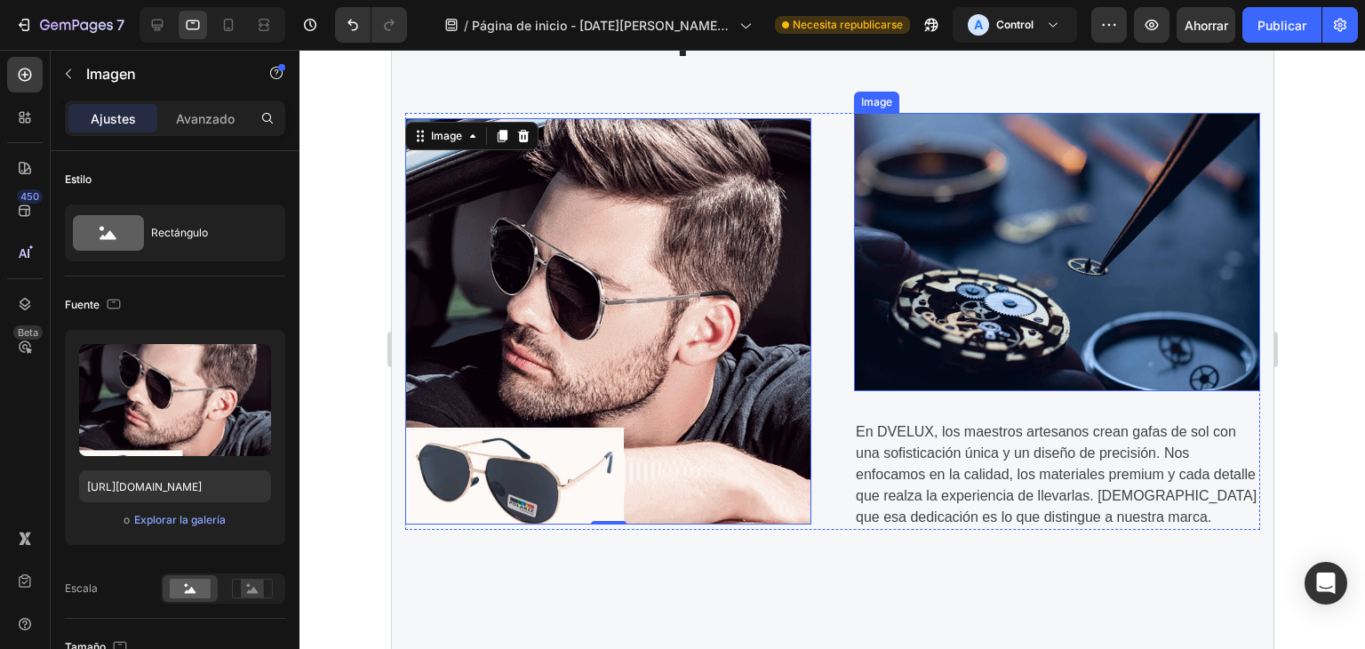
click at [1014, 274] on img at bounding box center [1056, 252] width 406 height 278
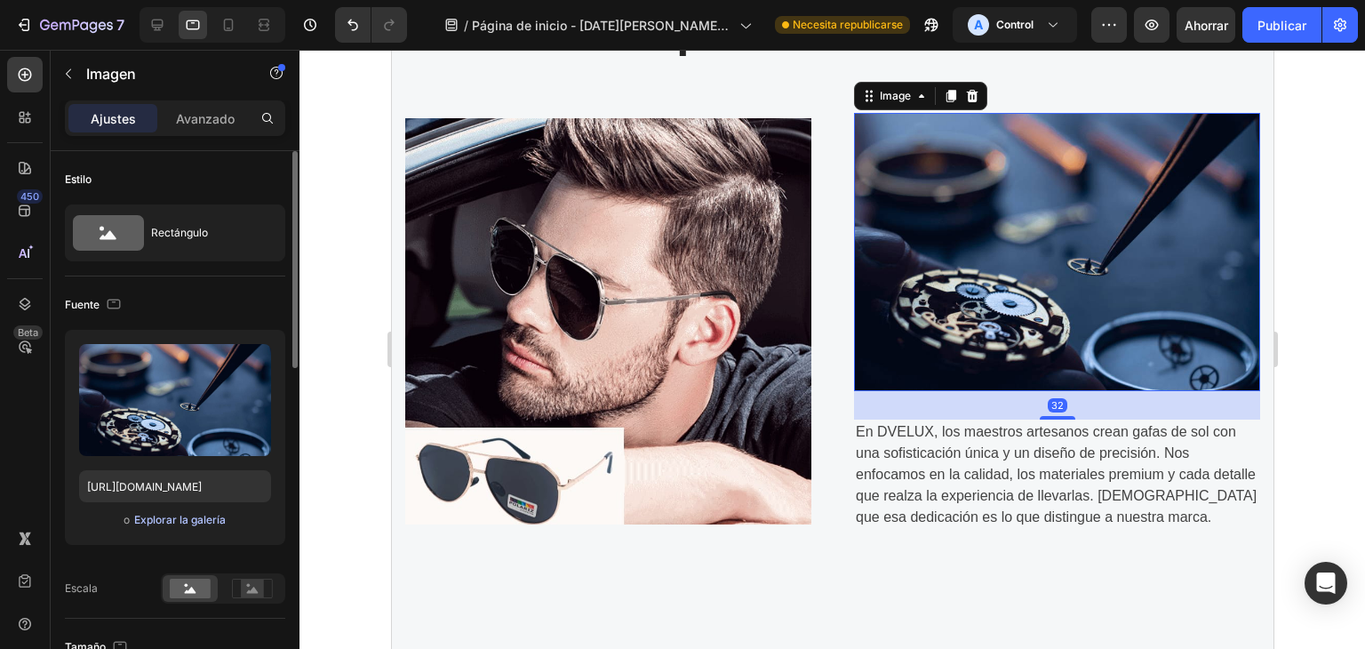
click at [183, 517] on font "Explorar la galería" at bounding box center [180, 519] width 92 height 13
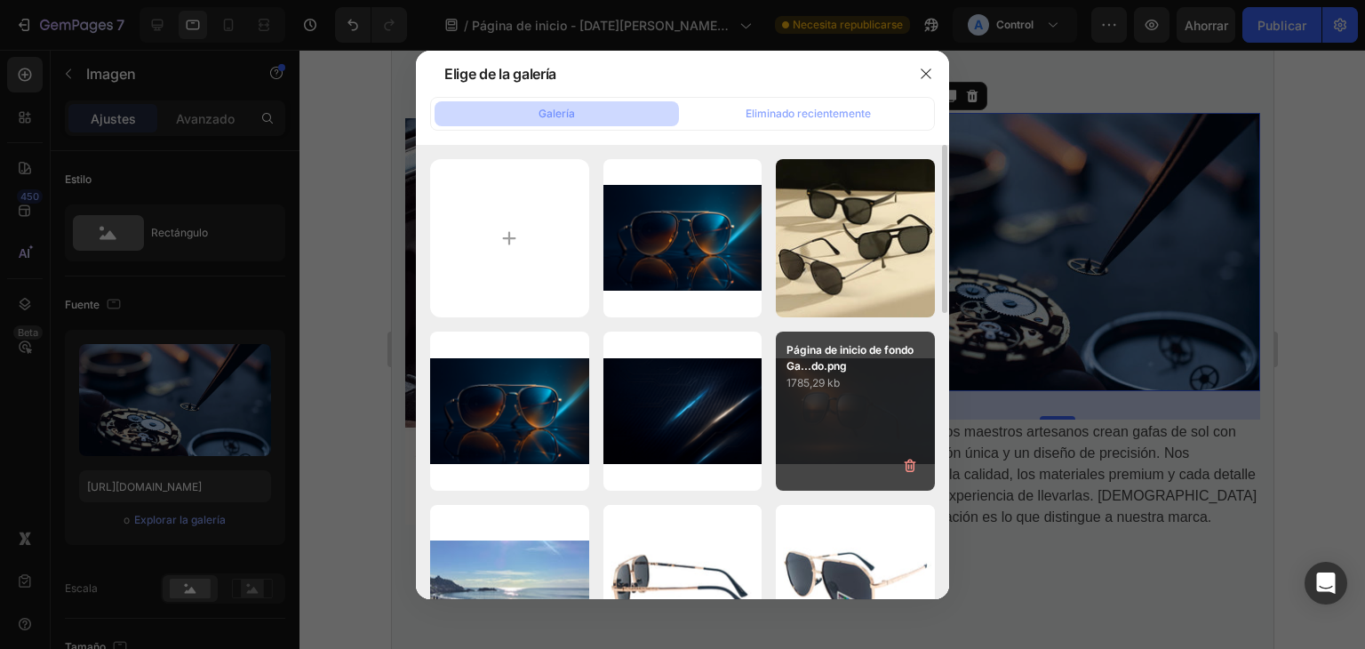
click at [833, 395] on div "Página de inicio de fondo Ga...do.png 1785,29 kb" at bounding box center [855, 410] width 159 height 159
type input "[URL][DOMAIN_NAME]"
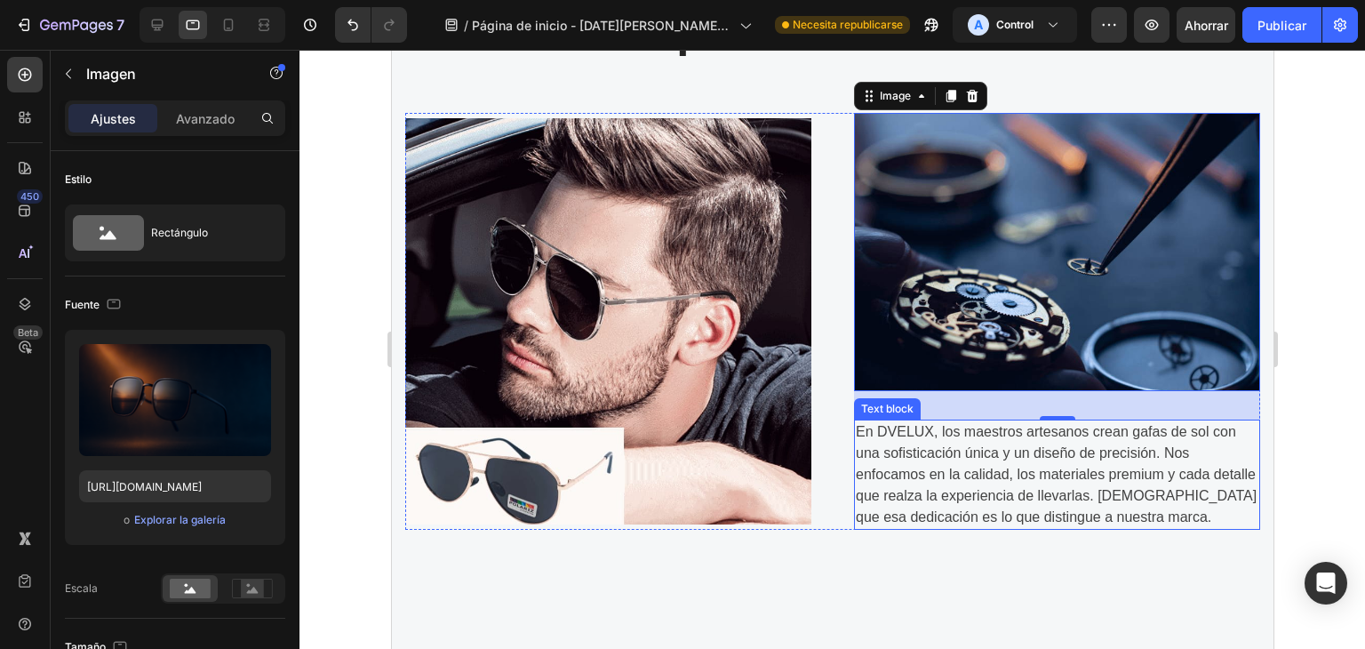
click at [1309, 439] on div at bounding box center [831, 349] width 1065 height 599
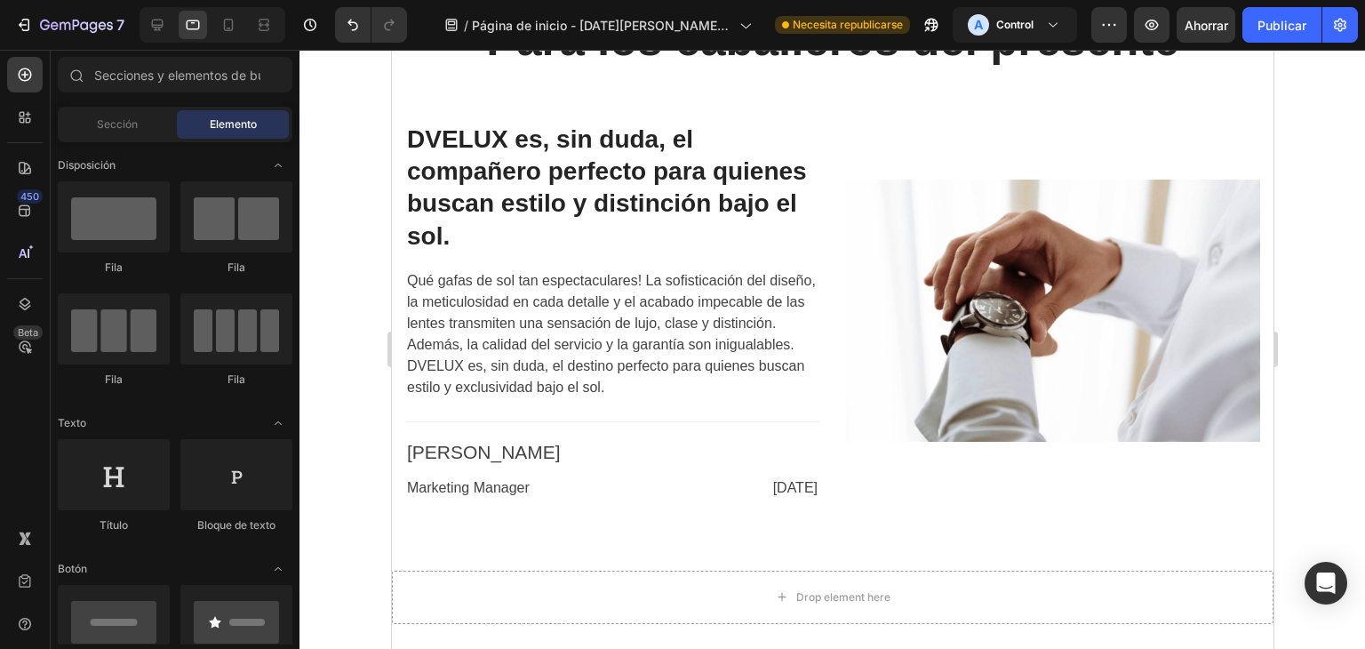
scroll to position [3958, 0]
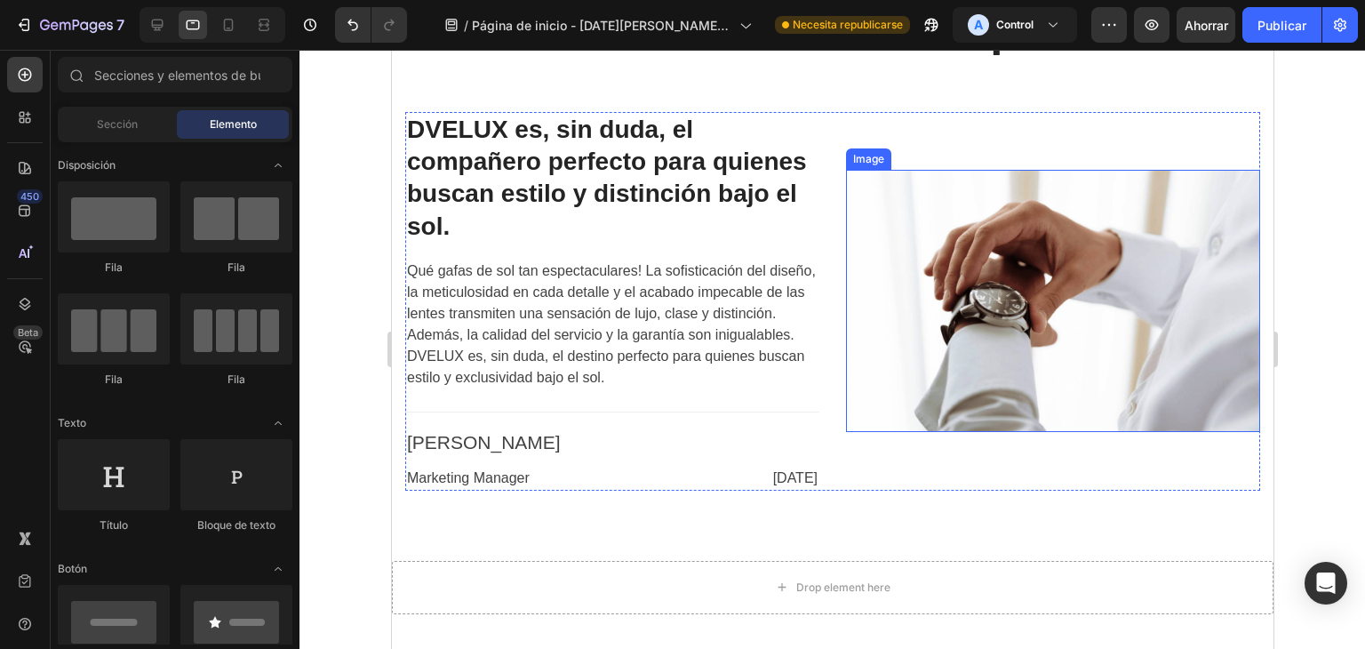
click at [1161, 341] on img at bounding box center [1052, 300] width 414 height 261
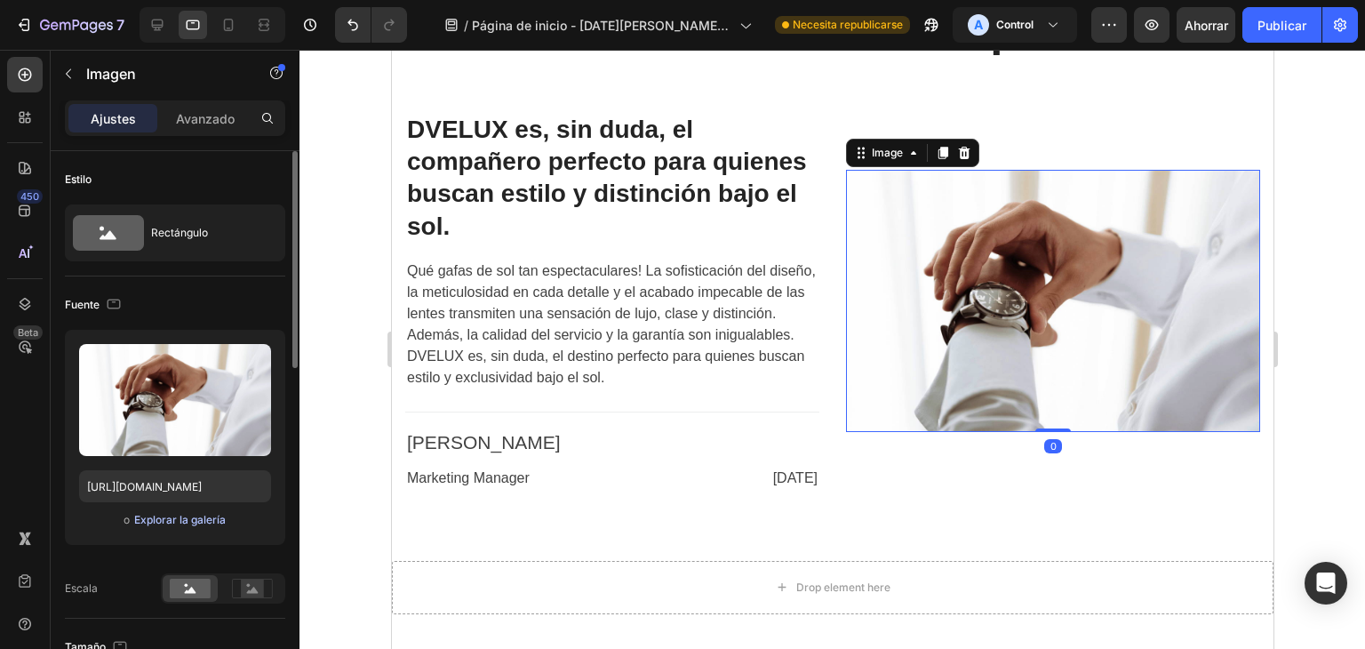
click at [213, 516] on font "Explorar la galería" at bounding box center [180, 519] width 92 height 13
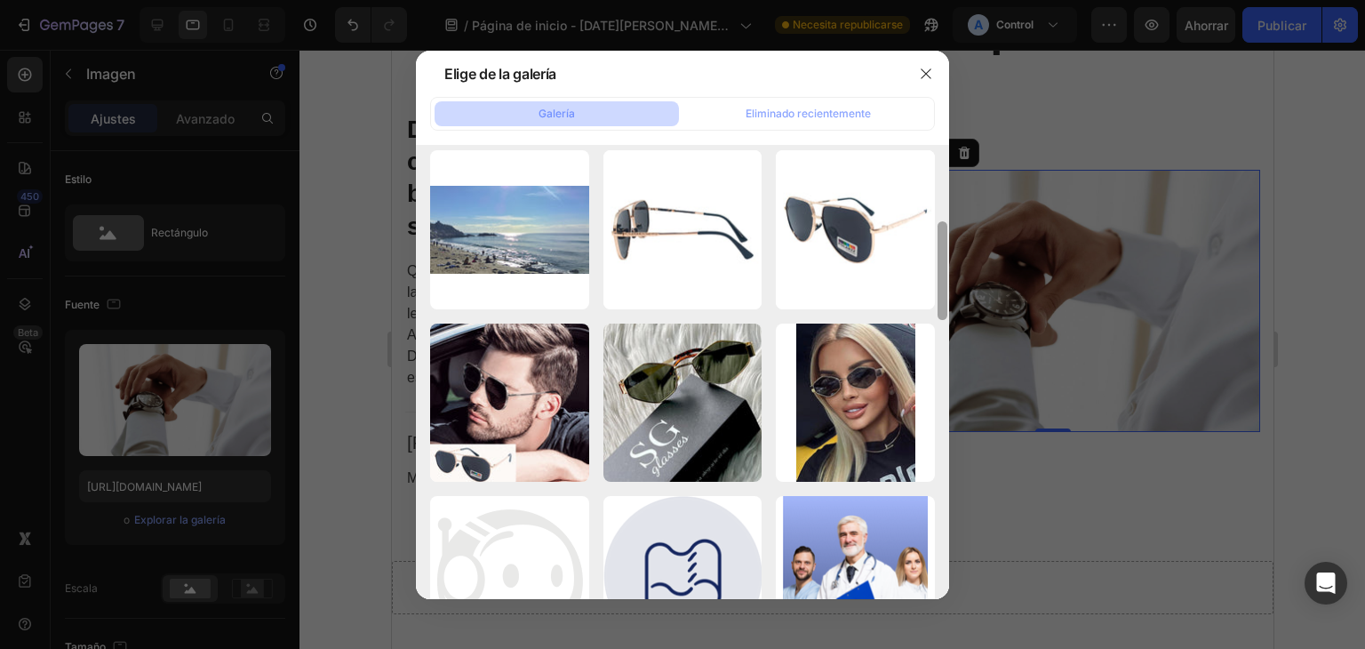
drag, startPoint x: 938, startPoint y: 186, endPoint x: 946, endPoint y: 310, distance: 124.6
click at [946, 310] on div at bounding box center [942, 270] width 10 height 99
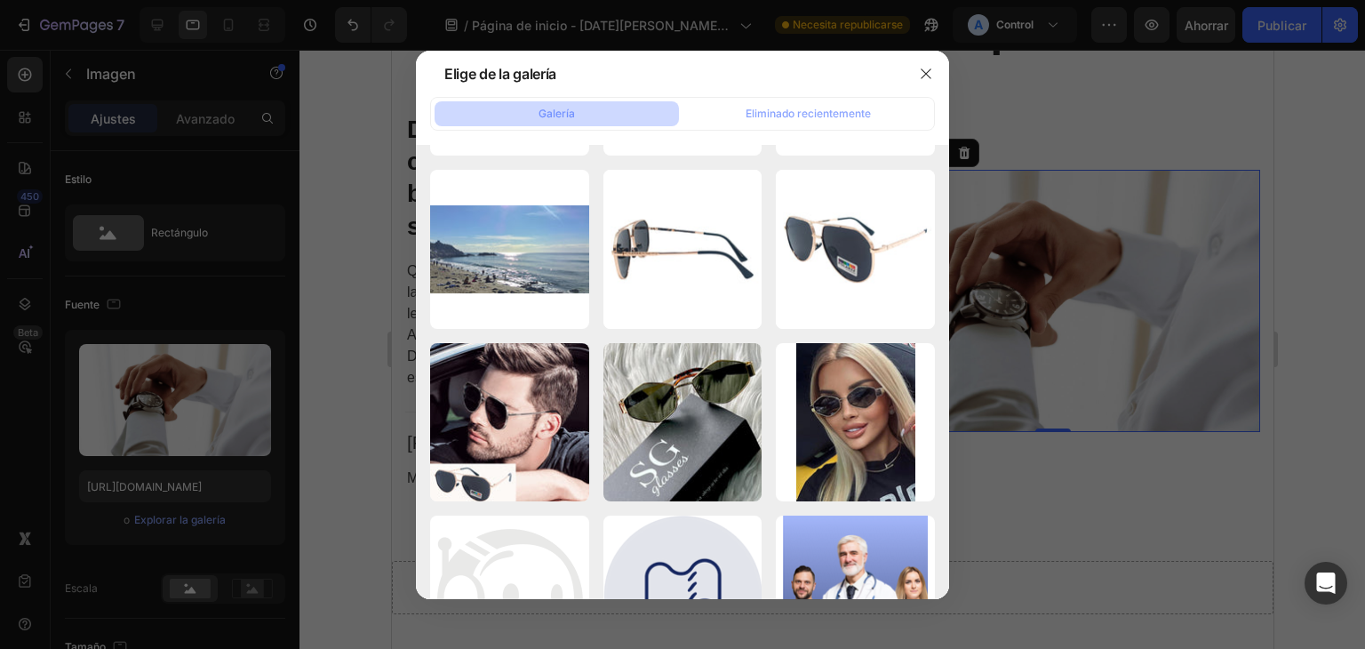
drag, startPoint x: 951, startPoint y: 277, endPoint x: 959, endPoint y: 232, distance: 46.0
click at [959, 232] on div at bounding box center [682, 324] width 1365 height 649
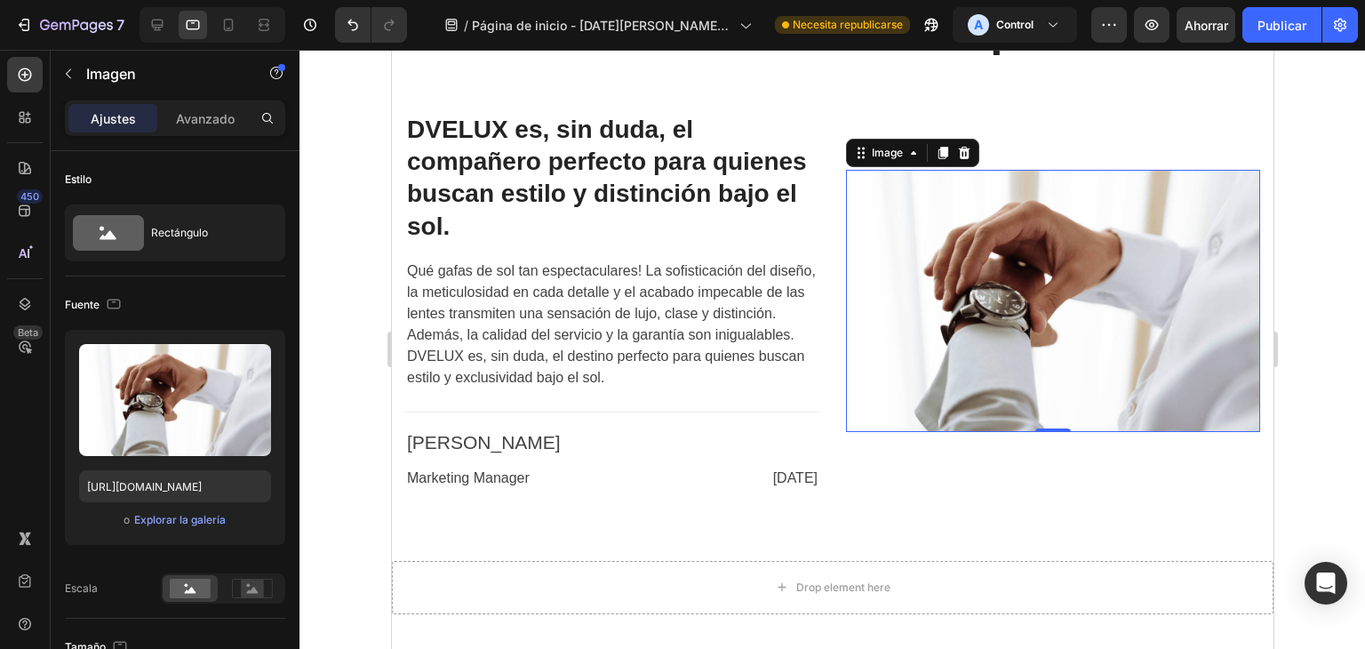
click at [212, 26] on div at bounding box center [212, 25] width 146 height 36
click at [230, 26] on icon at bounding box center [228, 25] width 18 height 18
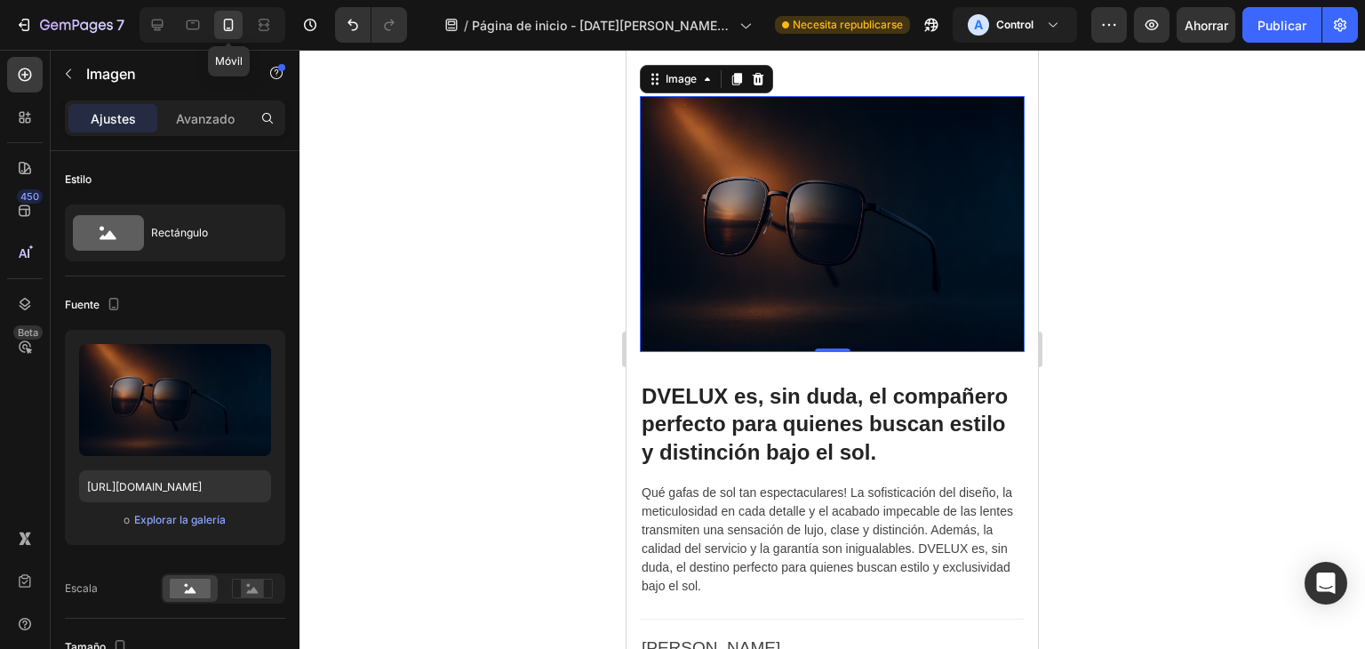
type input "[URL][DOMAIN_NAME]"
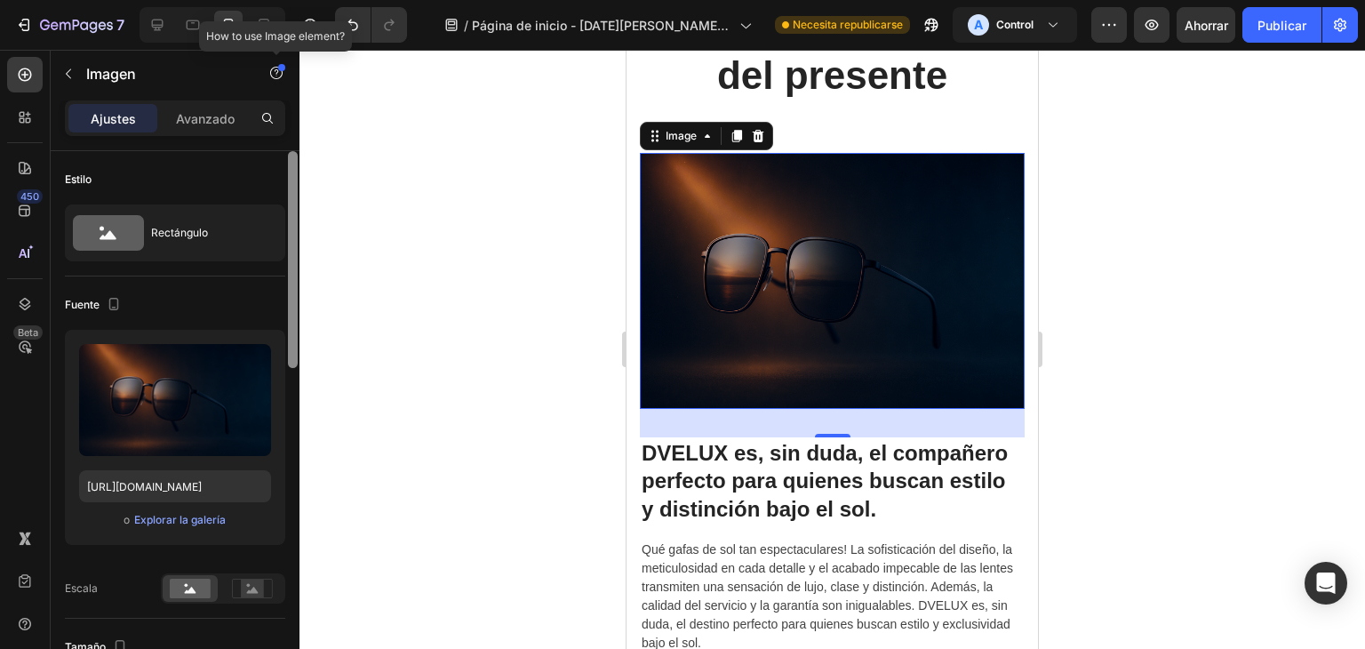
scroll to position [3941, 0]
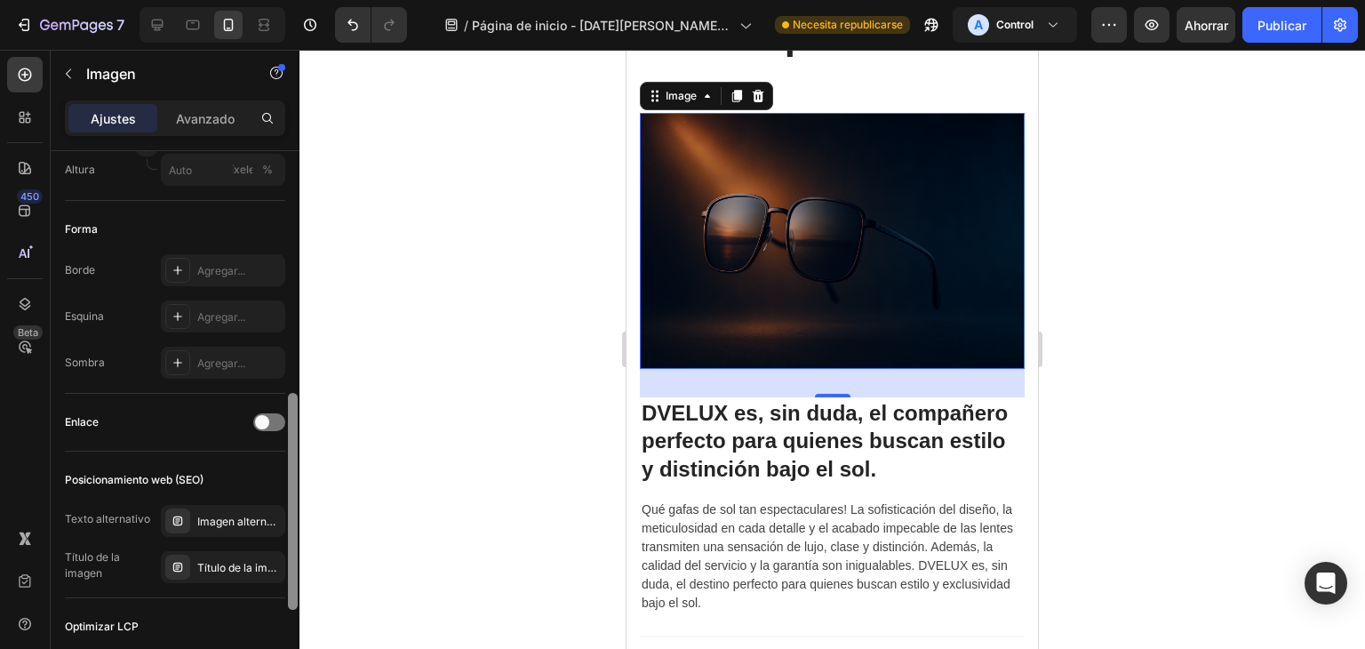
drag, startPoint x: 292, startPoint y: 250, endPoint x: 323, endPoint y: 498, distance: 250.7
click at [323, 0] on div "7 / Página de inicio - [DATE][PERSON_NAME] 10:10:30 Necesita republicarse A Con…" at bounding box center [682, 0] width 1365 height 0
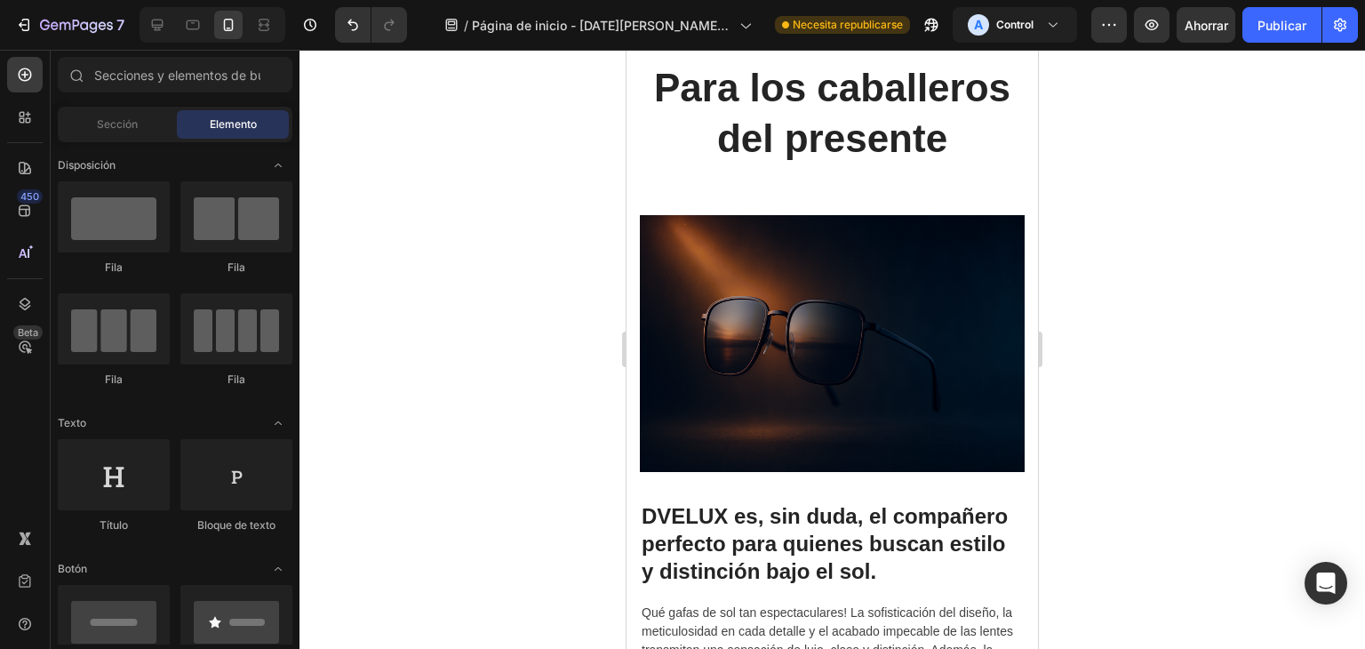
scroll to position [4841, 0]
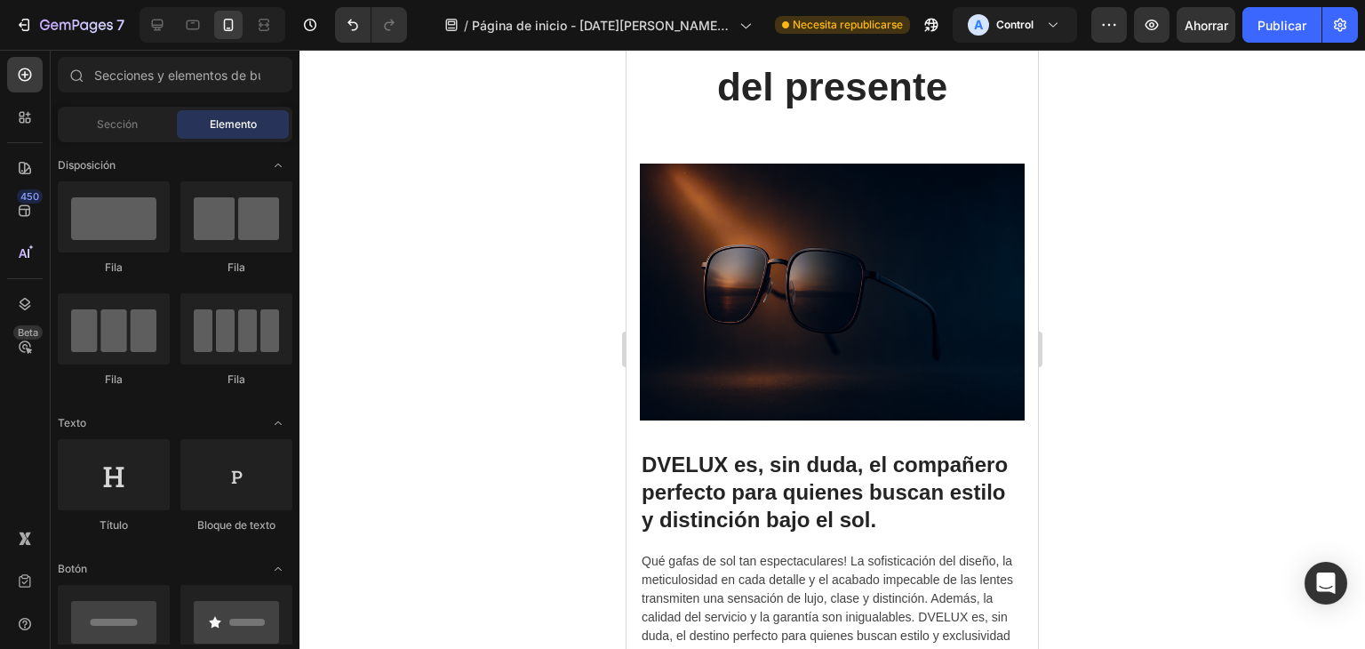
drag, startPoint x: 1031, startPoint y: 394, endPoint x: 1703, endPoint y: 474, distance: 677.3
click at [197, 20] on icon at bounding box center [193, 25] width 18 height 18
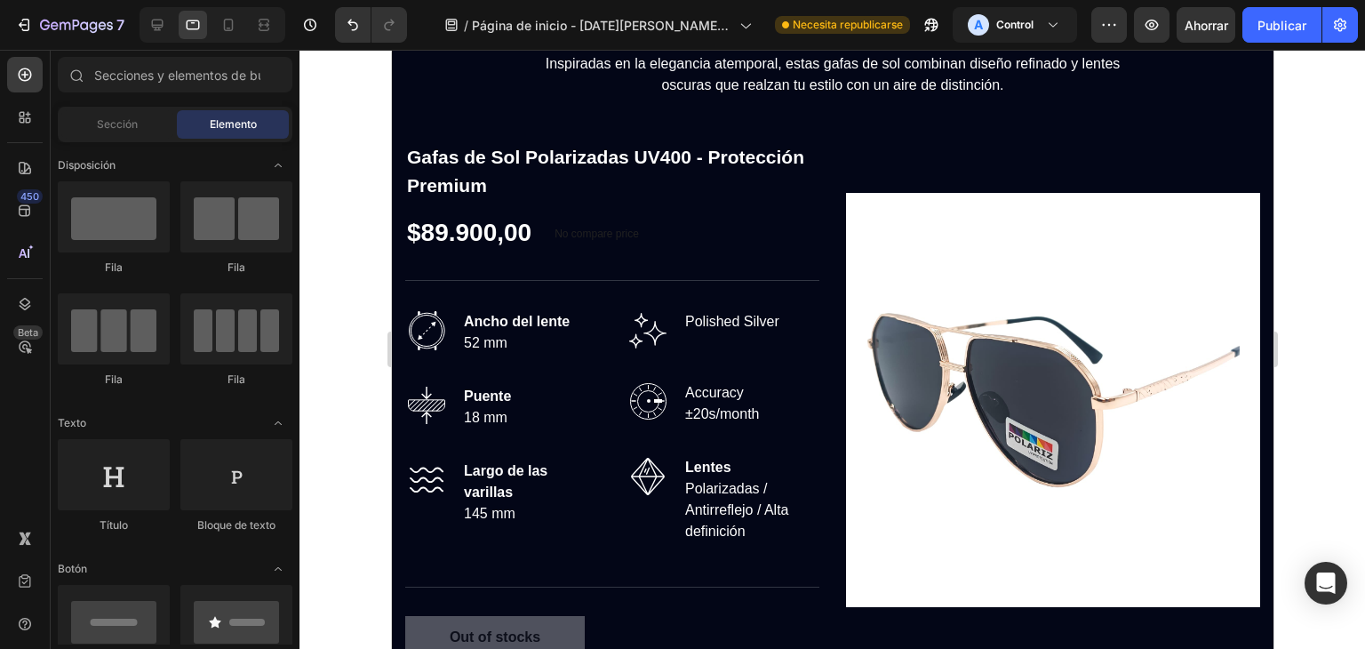
scroll to position [1606, 0]
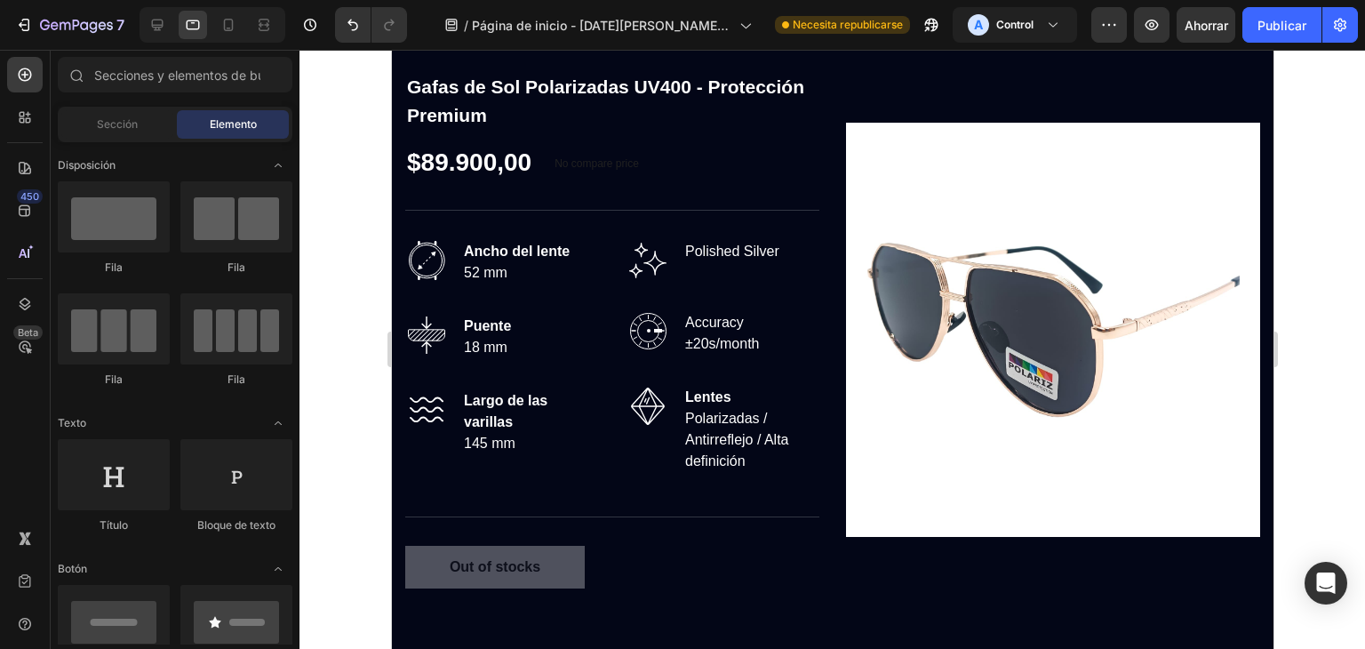
click at [1364, 296] on div at bounding box center [831, 349] width 1065 height 599
click at [1364, 278] on div at bounding box center [831, 349] width 1065 height 599
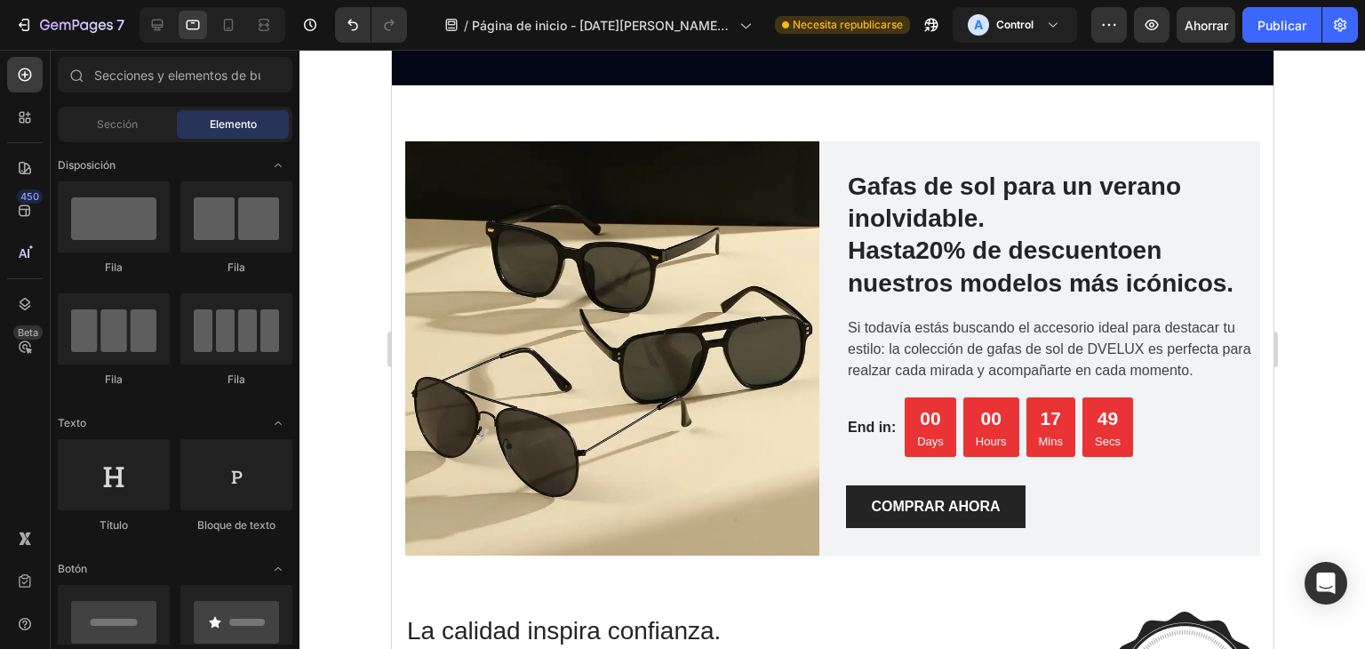
scroll to position [2382, 0]
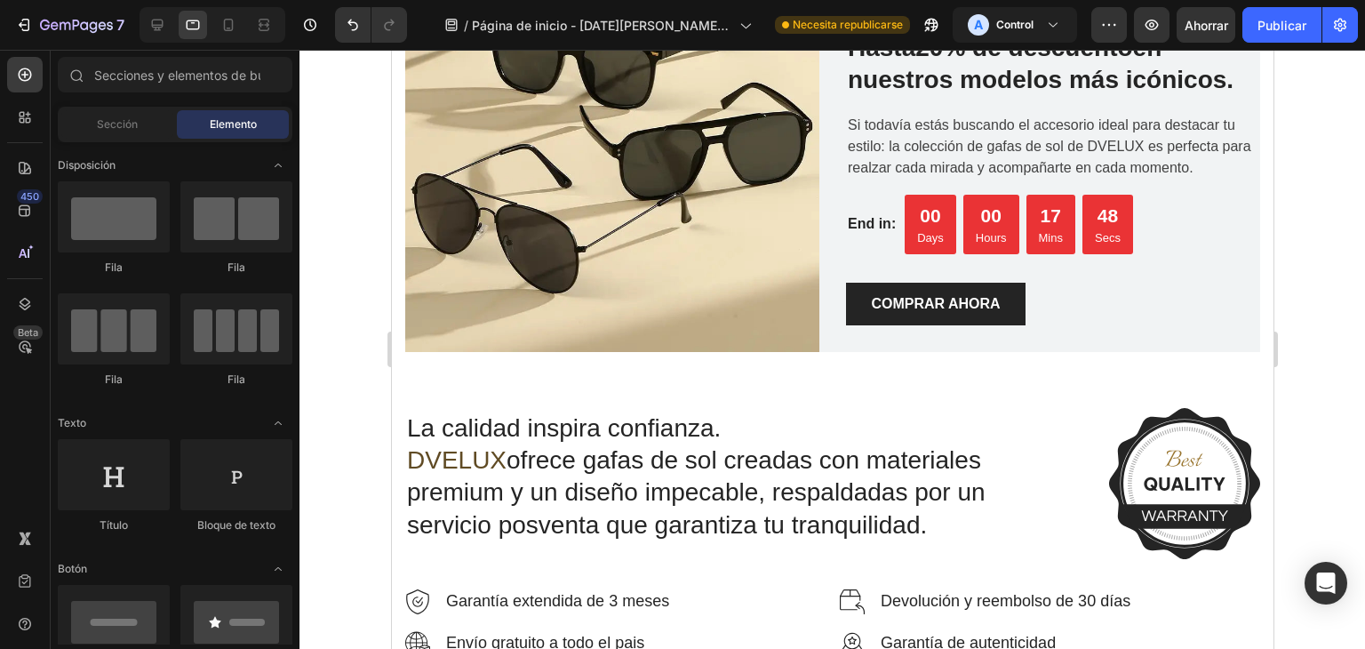
click at [1287, 299] on div at bounding box center [831, 349] width 1065 height 599
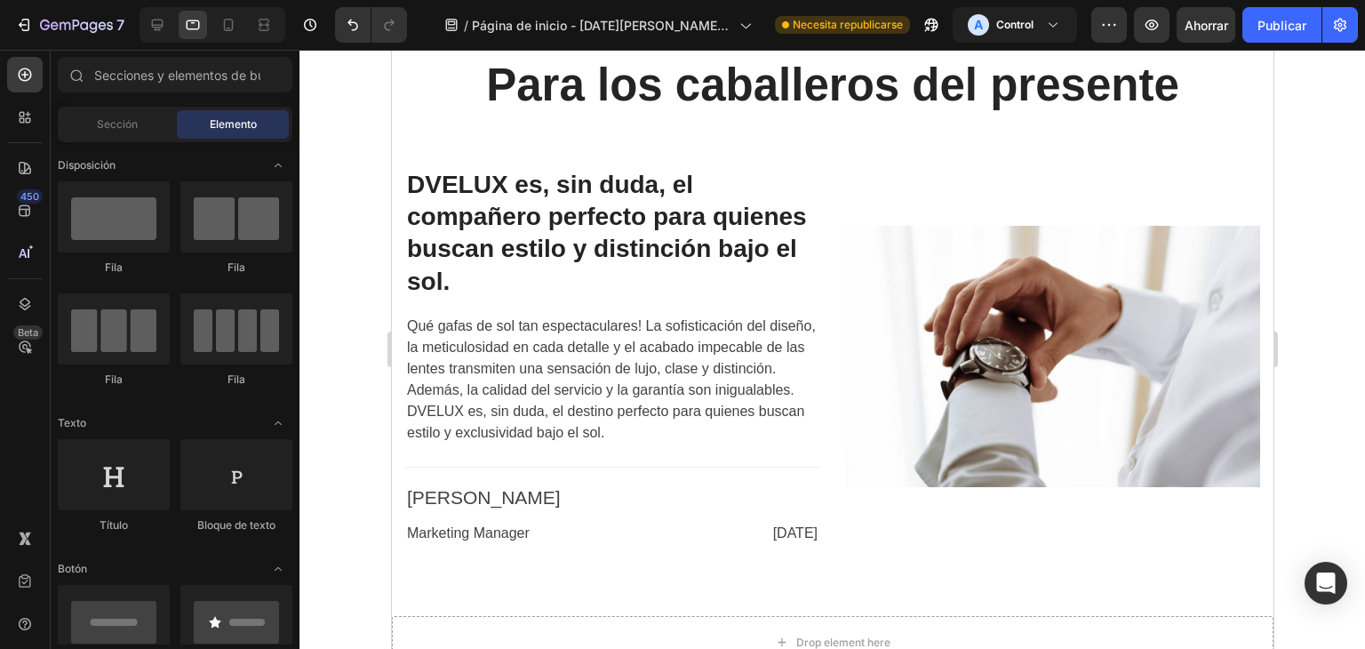
scroll to position [3121, 0]
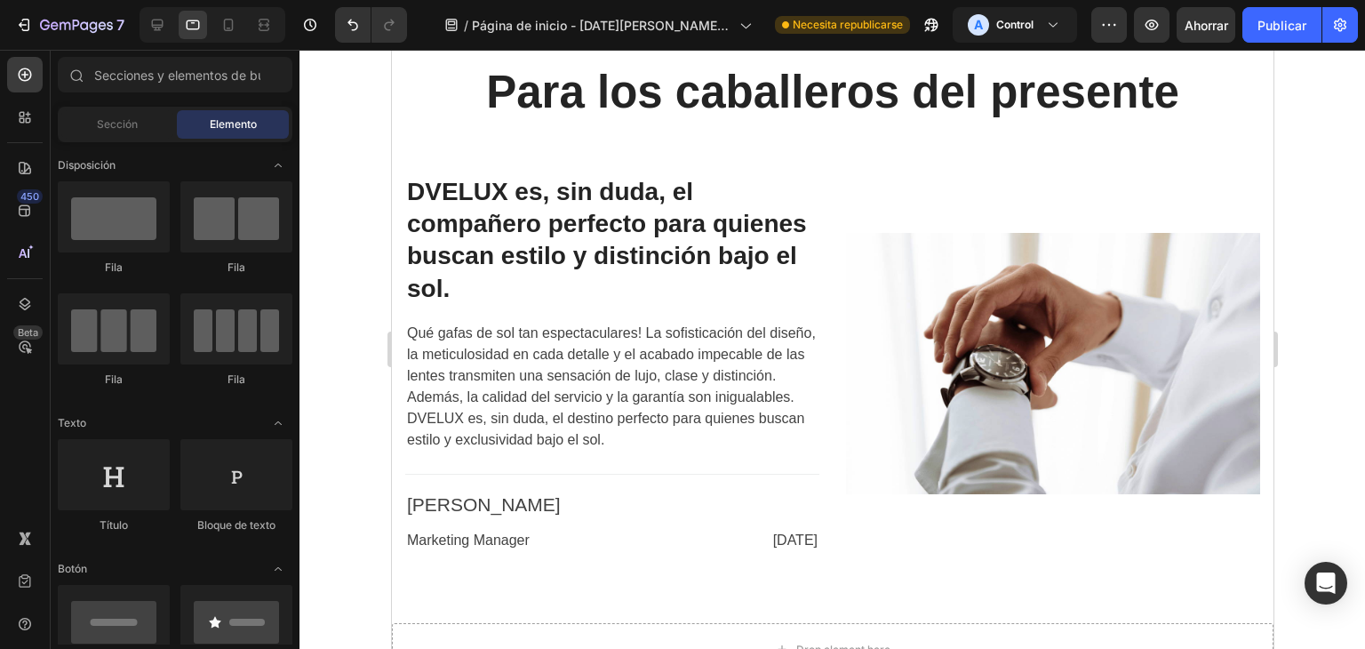
drag, startPoint x: 1259, startPoint y: 298, endPoint x: 1669, endPoint y: 411, distance: 425.1
click at [1117, 402] on img at bounding box center [1052, 363] width 414 height 261
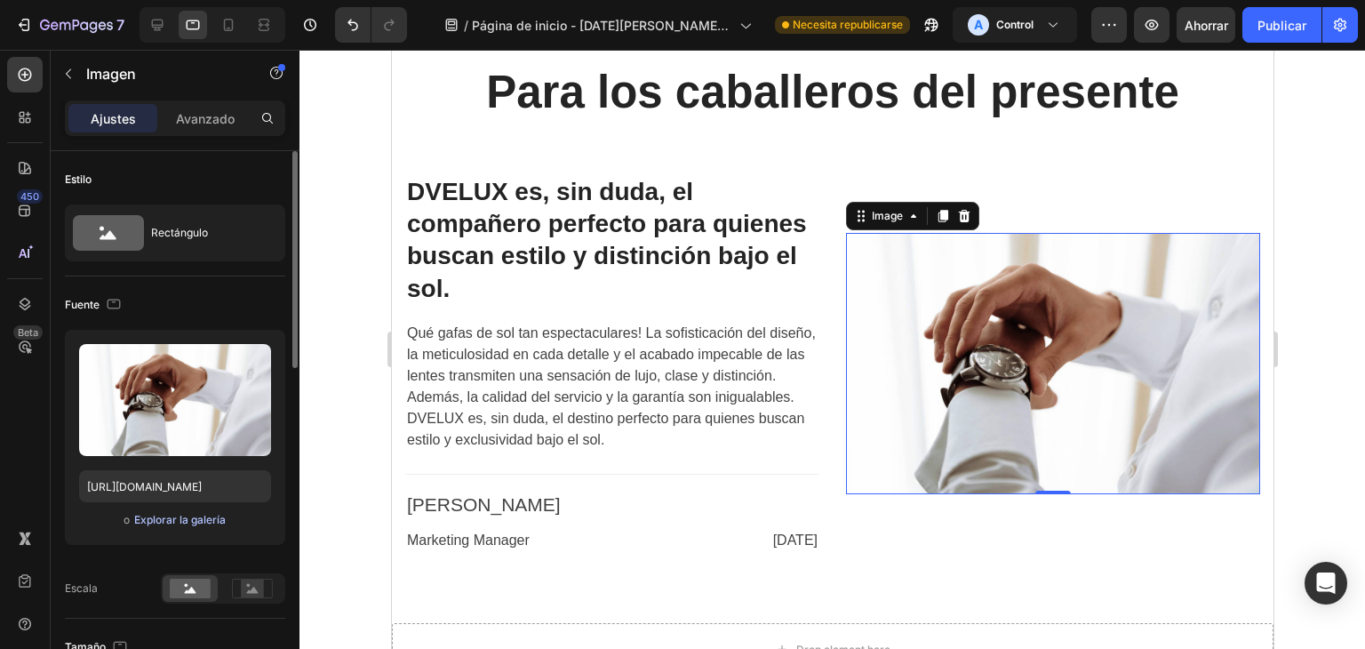
drag, startPoint x: 173, startPoint y: 516, endPoint x: 155, endPoint y: 520, distance: 18.1
click at [155, 520] on font "Explorar la galería" at bounding box center [180, 519] width 92 height 13
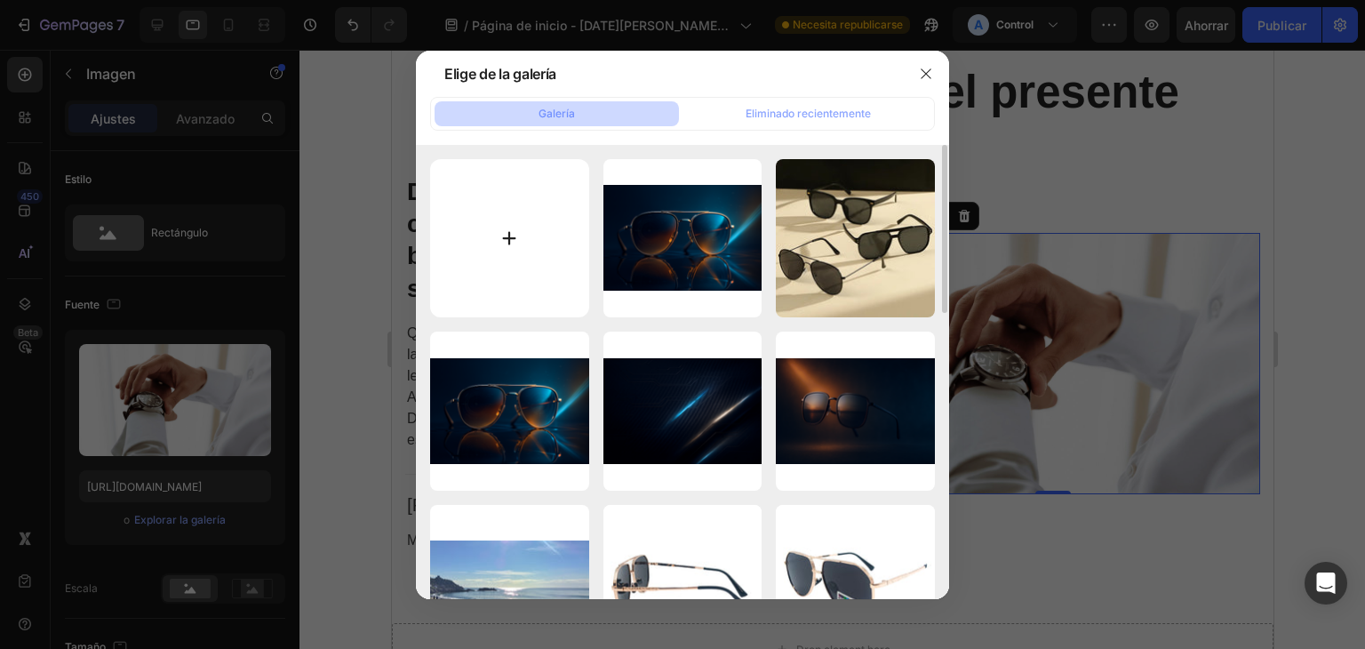
click at [538, 264] on input "file" at bounding box center [509, 238] width 159 height 159
click at [502, 250] on input "file" at bounding box center [509, 238] width 159 height 159
type input "C:\fakepath\fd14fe8b1a274b678c91096ae89f054b-goods.webp"
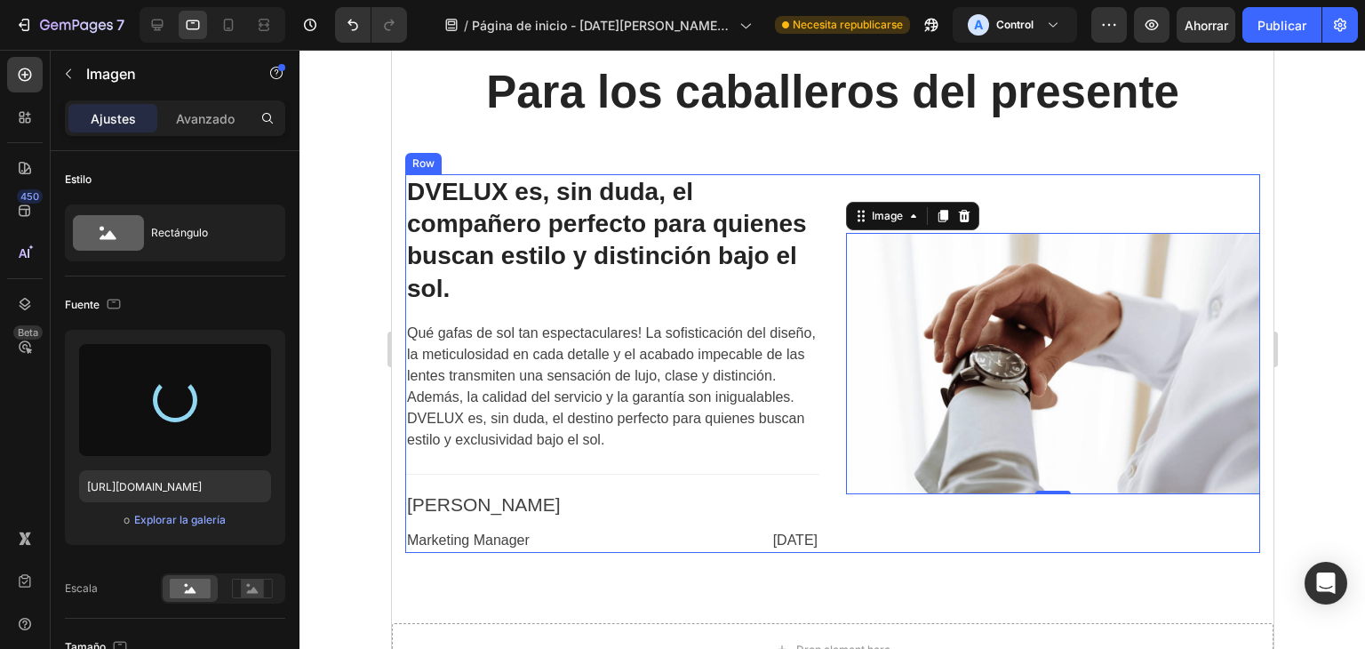
type input "[URL][DOMAIN_NAME]"
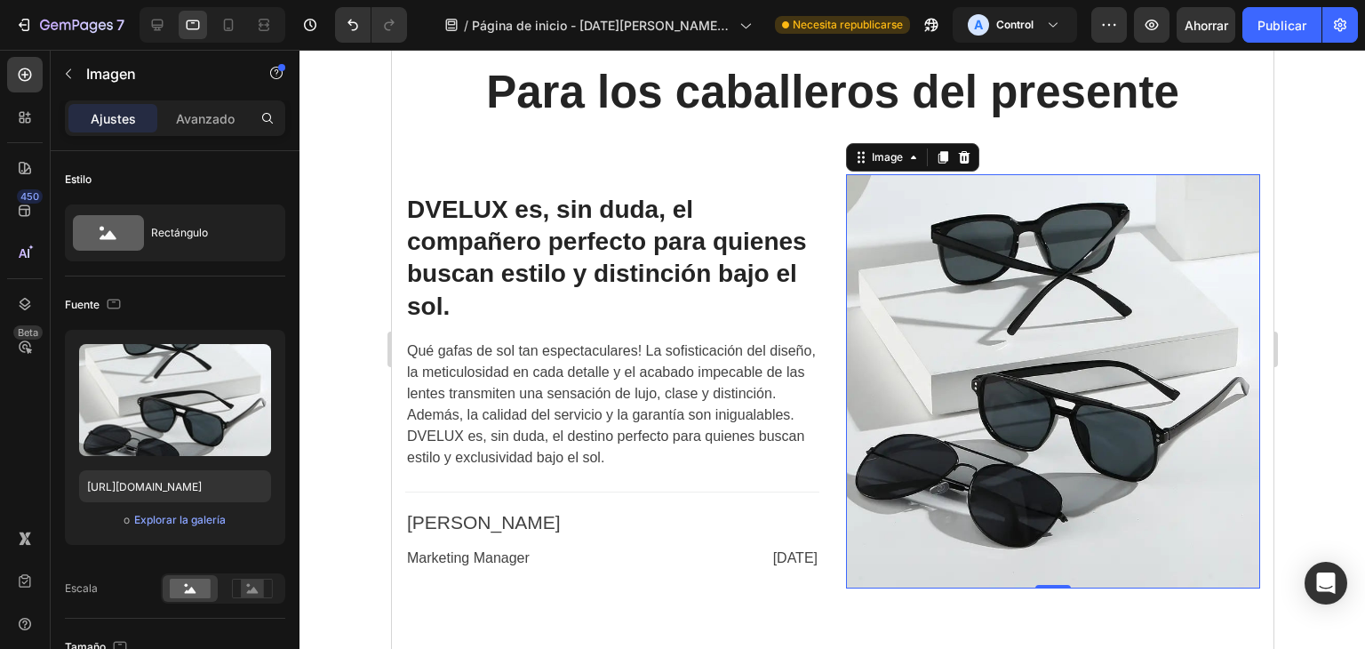
click at [1324, 293] on div at bounding box center [831, 349] width 1065 height 599
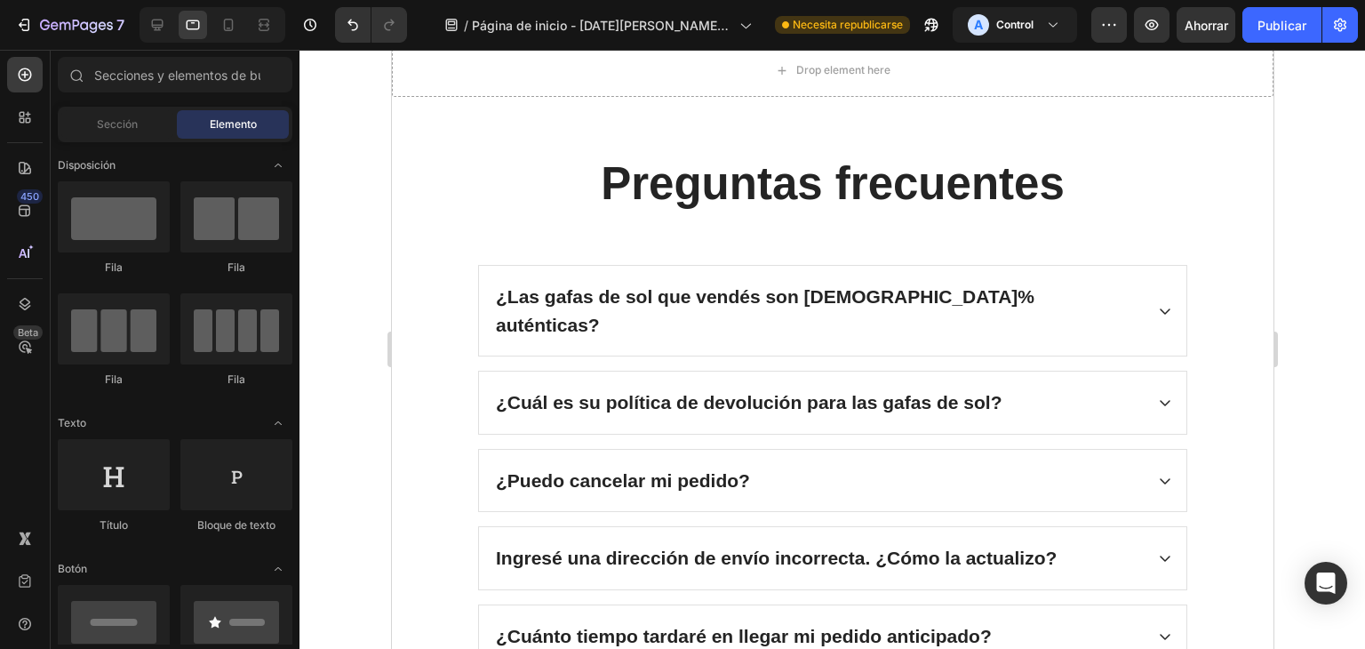
scroll to position [3893, 0]
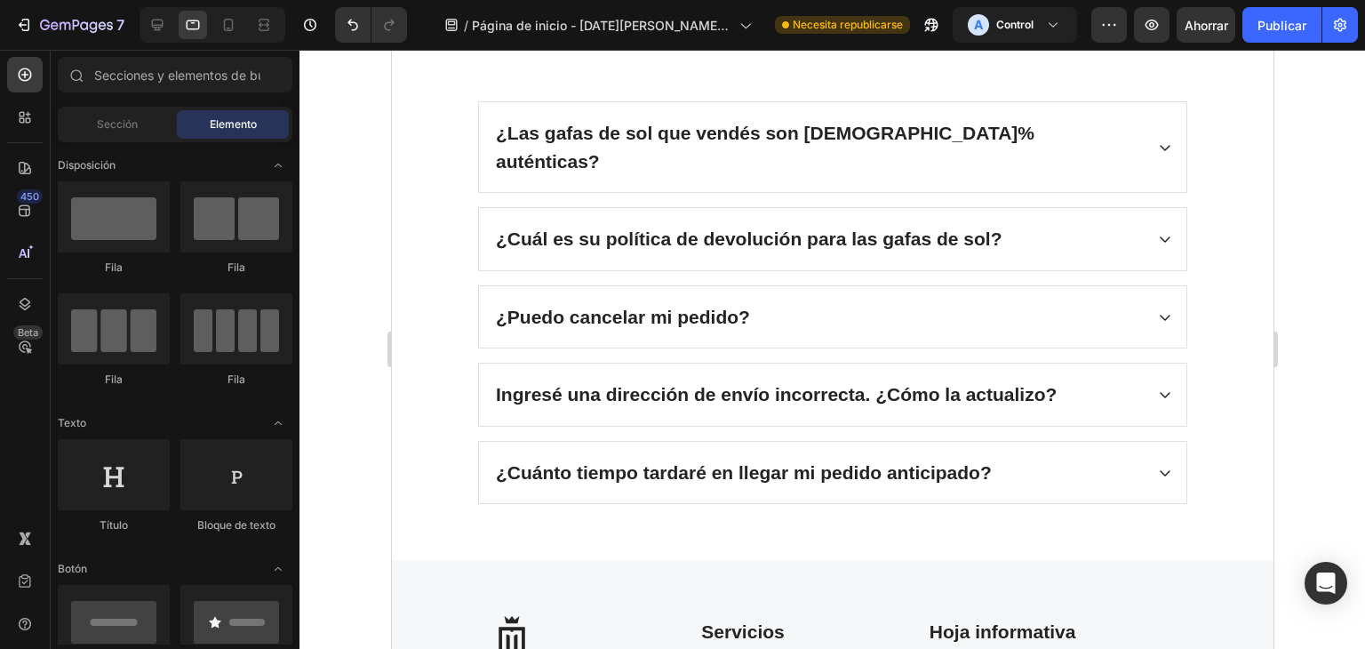
drag, startPoint x: 1265, startPoint y: 381, endPoint x: 1664, endPoint y: 506, distance: 417.9
click at [1273, 20] on font "Publicar" at bounding box center [1281, 25] width 49 height 15
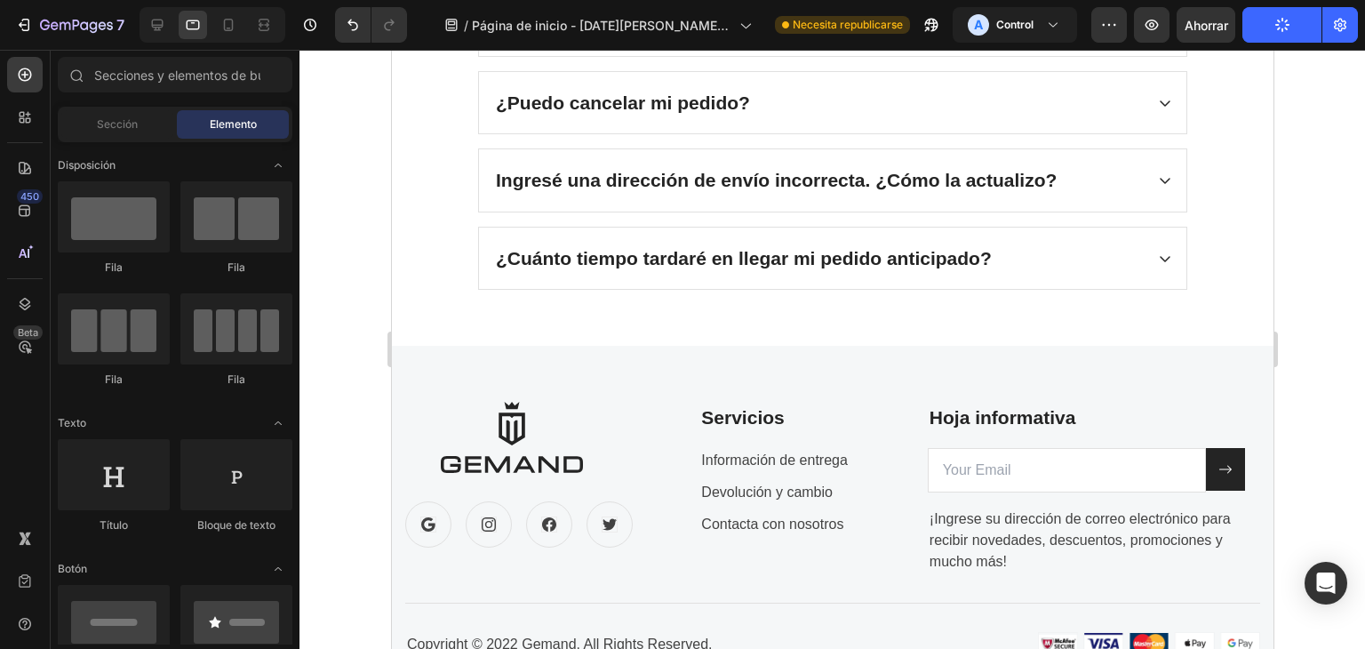
scroll to position [4114, 0]
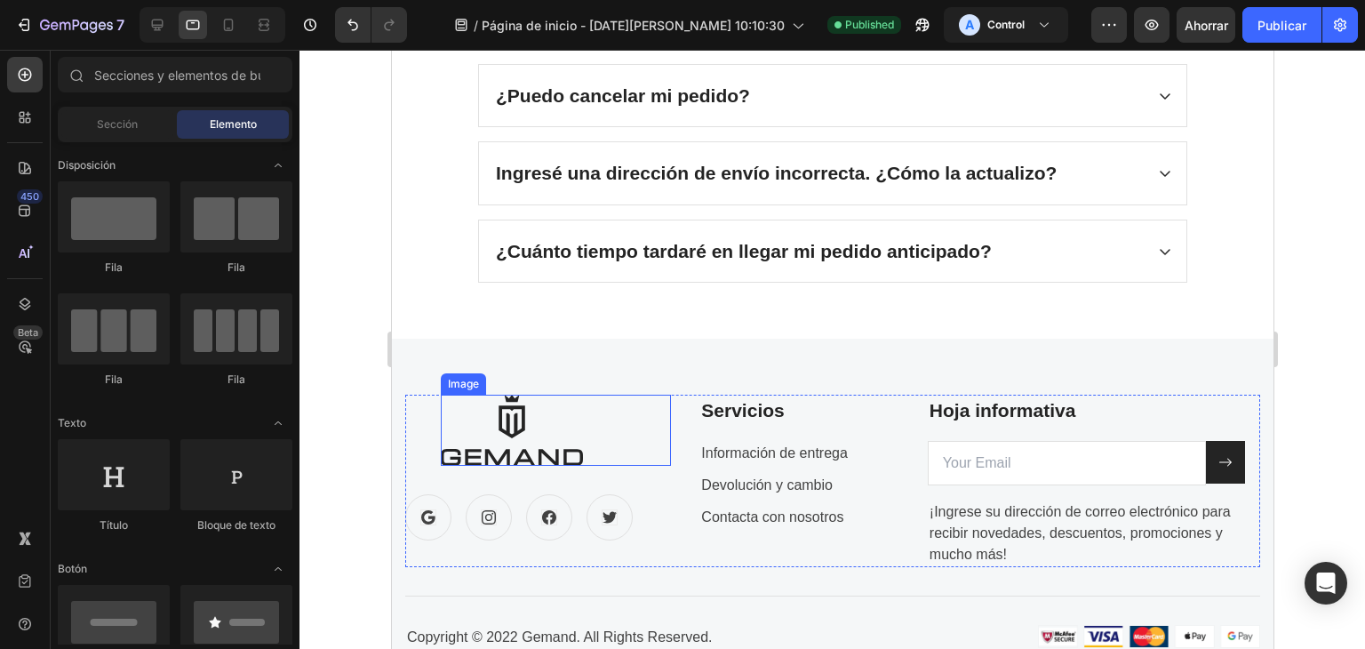
click at [520, 397] on img at bounding box center [511, 429] width 142 height 71
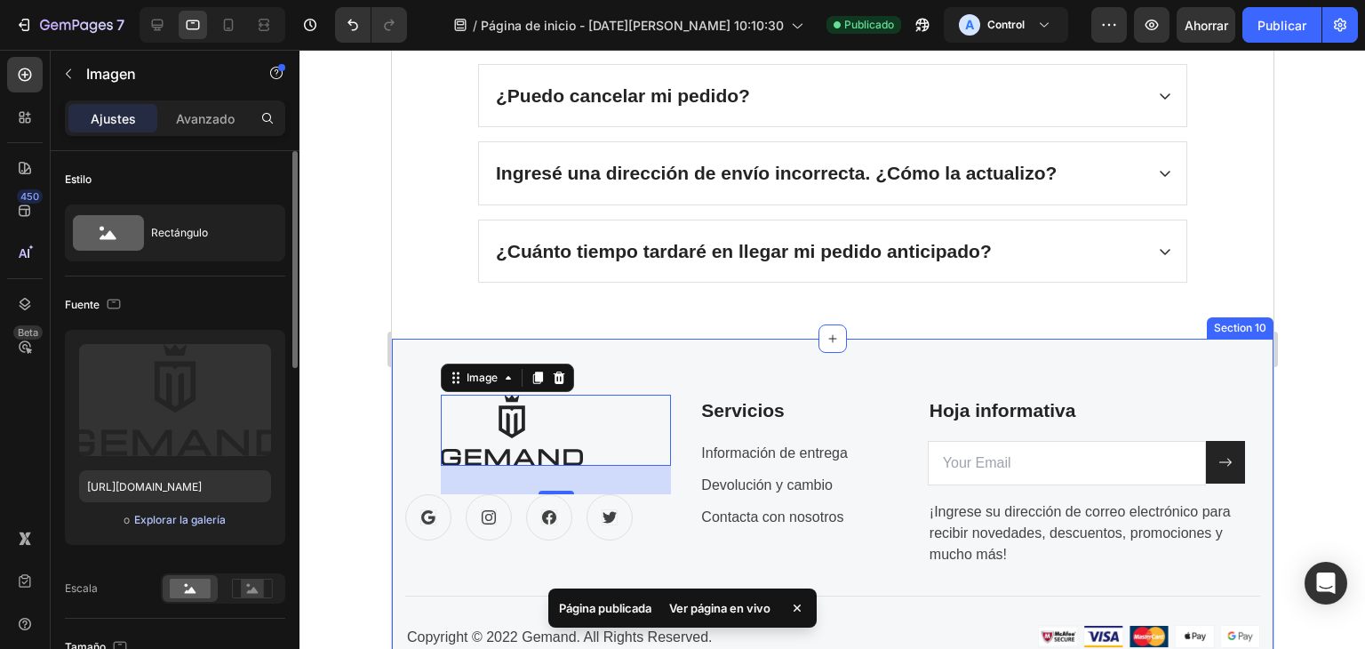
click at [179, 520] on font "Explorar la galería" at bounding box center [180, 519] width 92 height 13
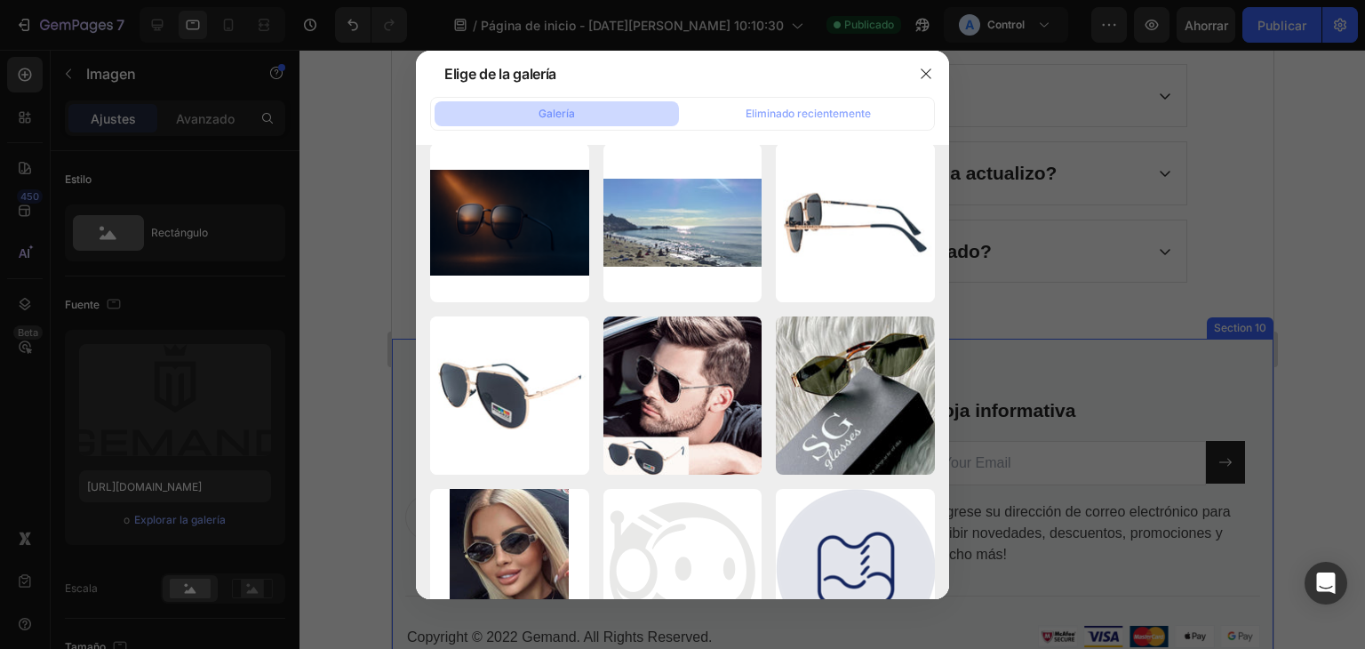
scroll to position [0, 0]
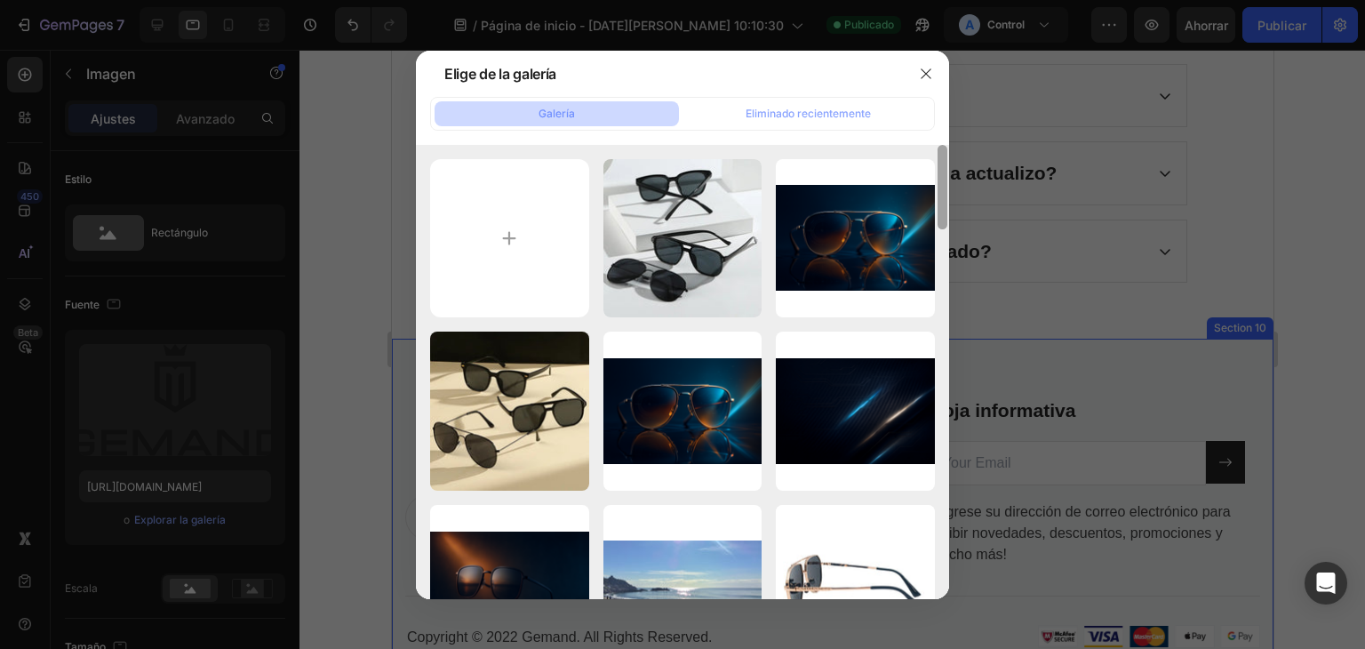
drag, startPoint x: 945, startPoint y: 246, endPoint x: 985, endPoint y: 123, distance: 129.8
click at [985, 123] on div "Elige de la galería Galería Eliminado recientemente fd14fe8b1a274b678c91...ds.w…" at bounding box center [682, 324] width 1365 height 649
click at [506, 224] on input "file" at bounding box center [509, 238] width 159 height 159
type input "C:\fakepath\20250730_1552_Logo_de_Dvelux_Elegante_simple_compose_01k1ehkkb6f0s8…"
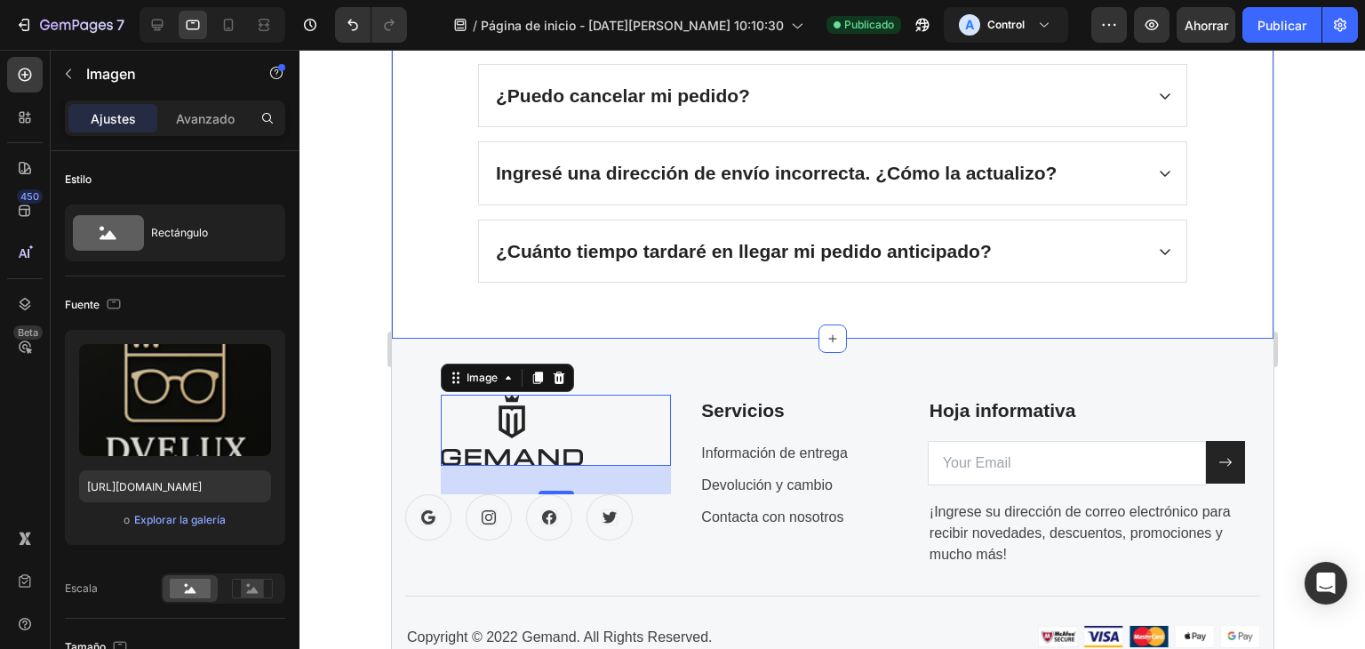
type input "[URL][DOMAIN_NAME]"
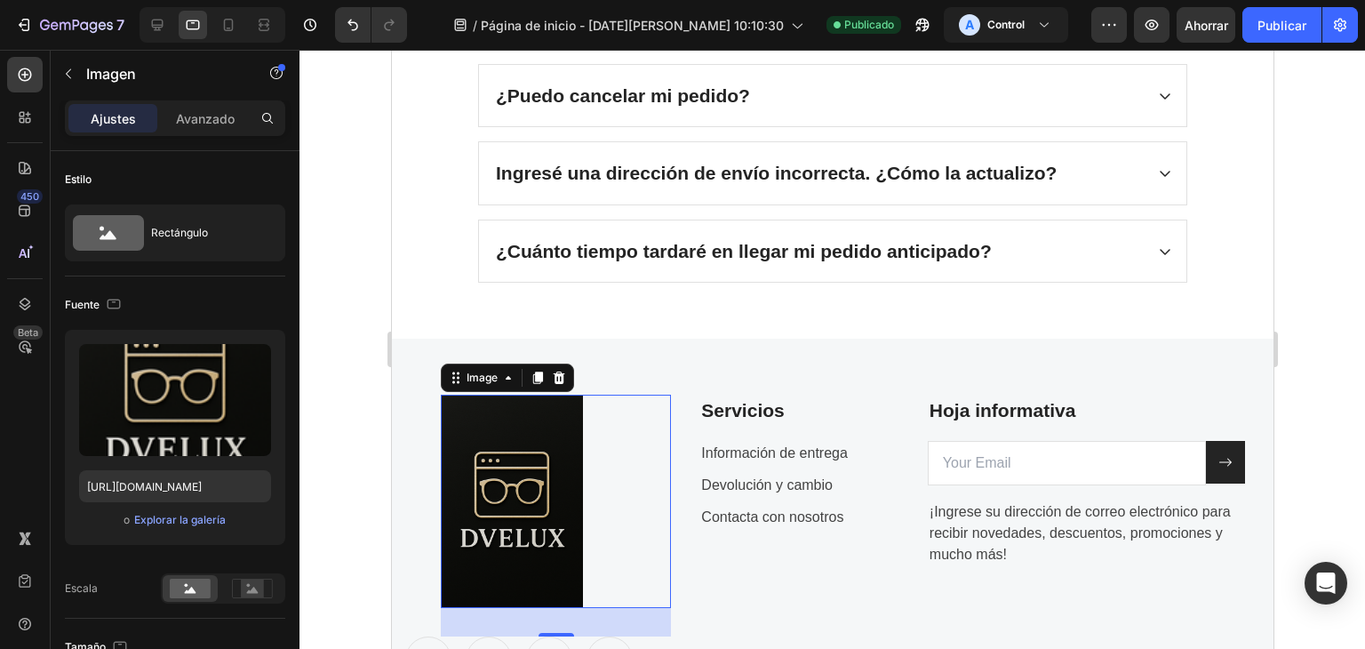
click at [633, 458] on div at bounding box center [555, 500] width 230 height 213
click at [571, 463] on img at bounding box center [511, 500] width 142 height 213
click at [1362, 333] on div at bounding box center [831, 349] width 1065 height 599
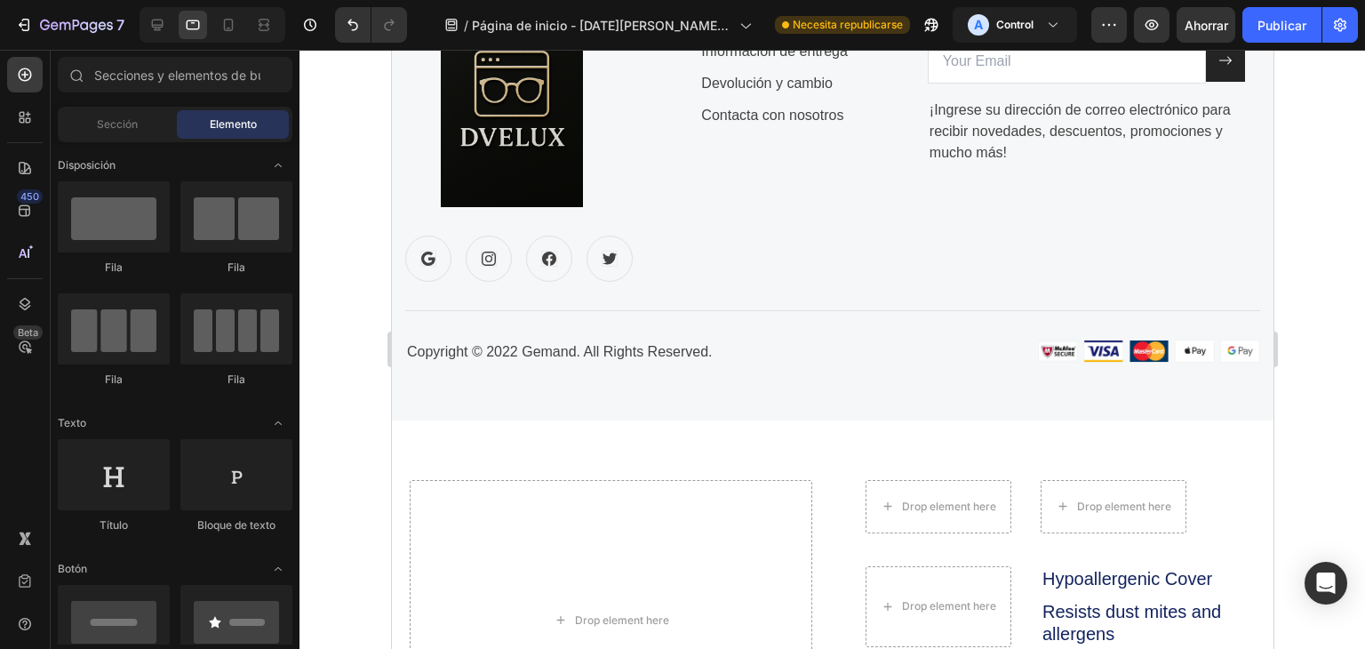
scroll to position [4339, 0]
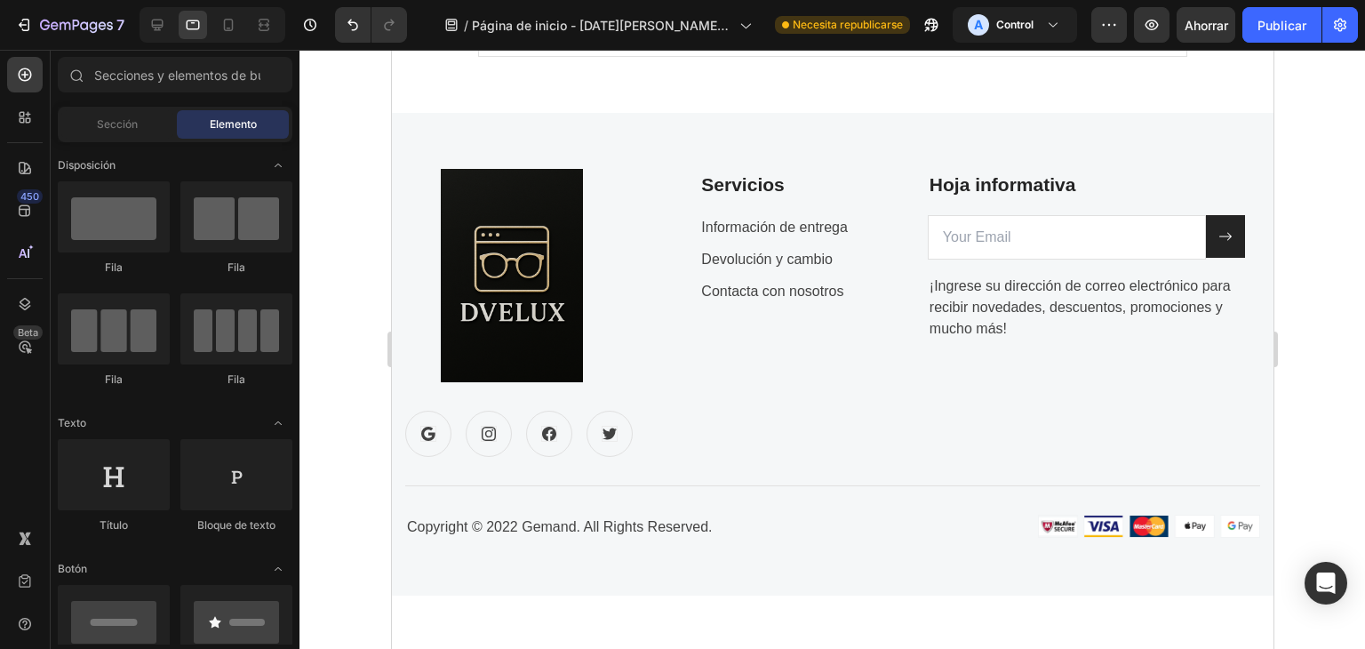
drag, startPoint x: 1264, startPoint y: 470, endPoint x: 1755, endPoint y: 541, distance: 495.6
click at [218, 16] on div at bounding box center [228, 25] width 28 height 28
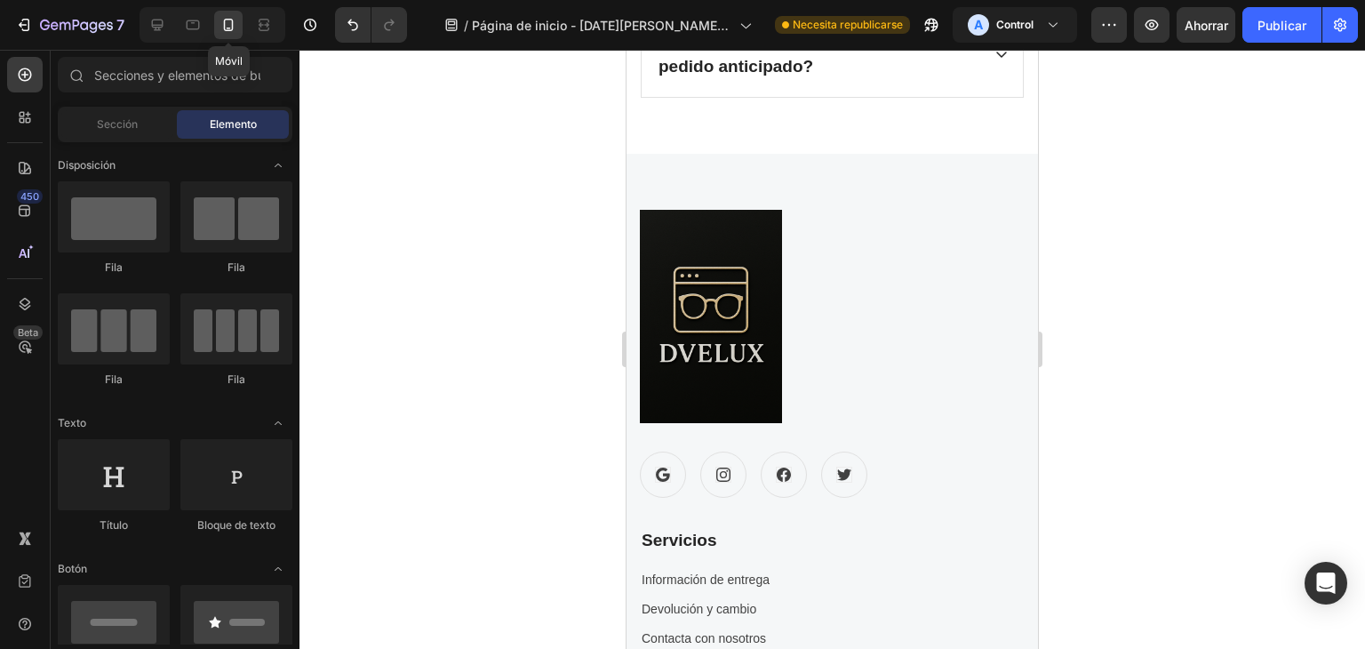
scroll to position [4284, 0]
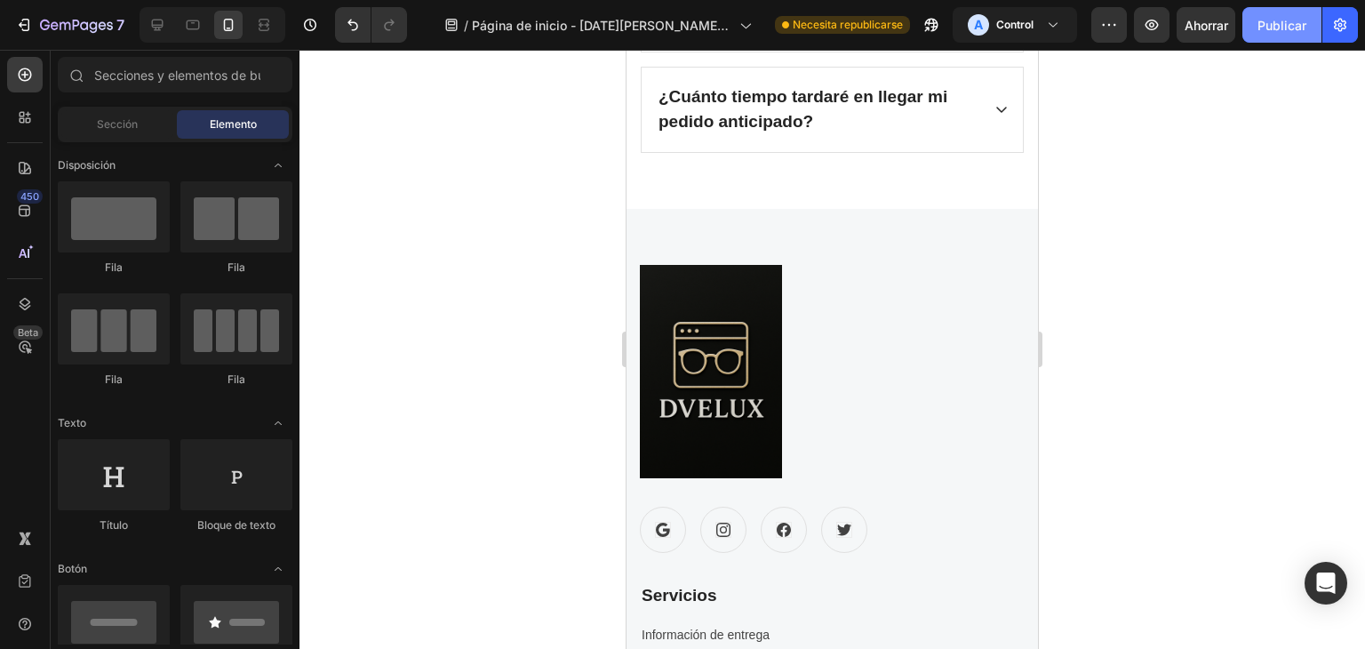
click at [1275, 27] on font "Publicar" at bounding box center [1281, 25] width 49 height 15
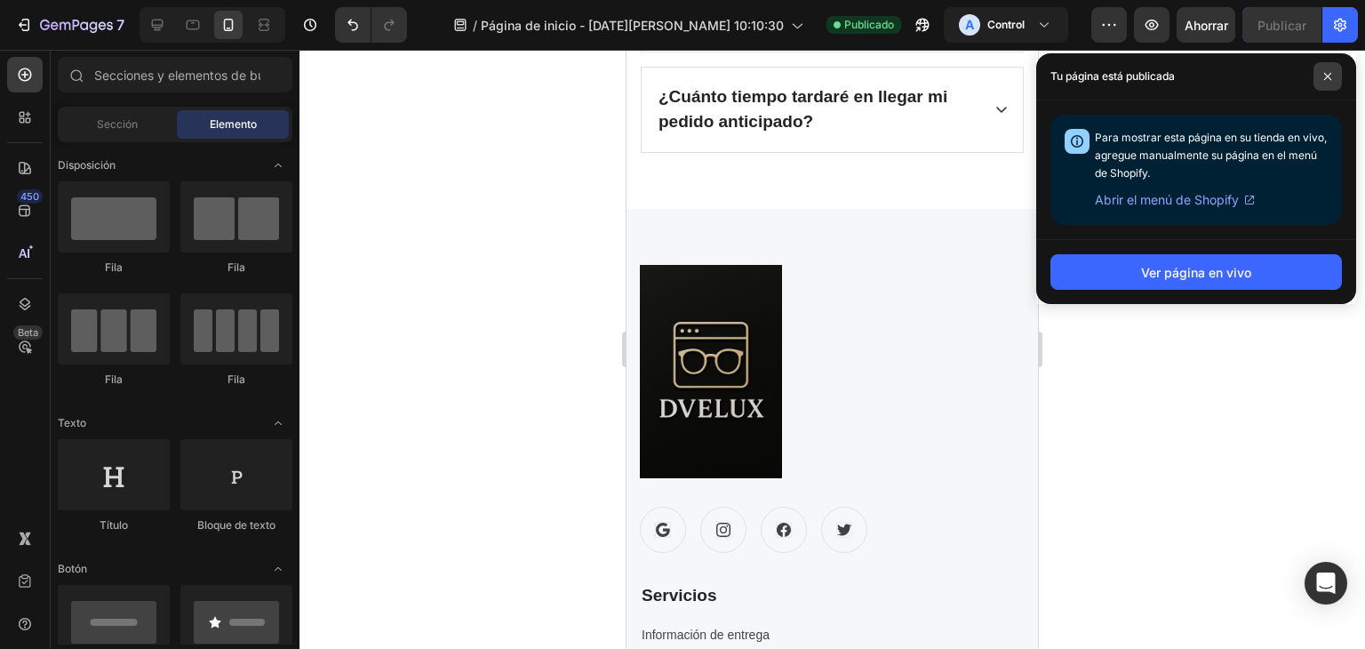
click at [1326, 79] on icon at bounding box center [1327, 76] width 9 height 9
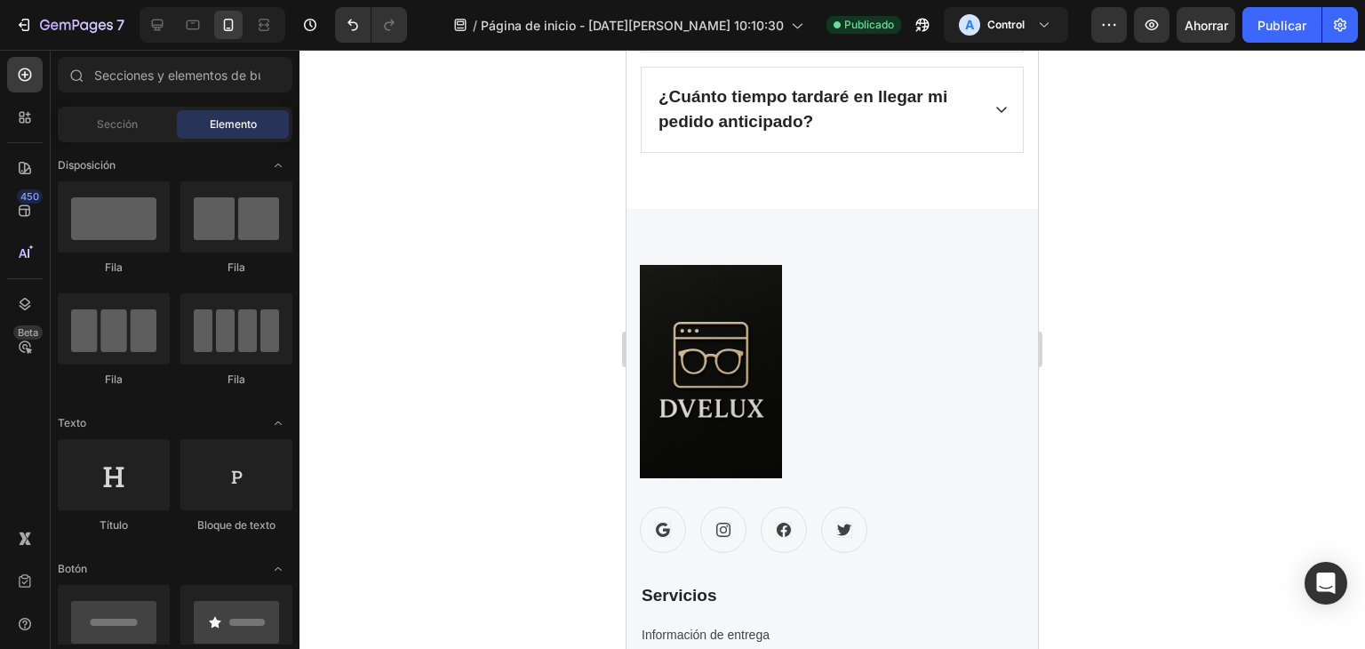
drag, startPoint x: 1024, startPoint y: 339, endPoint x: 984, endPoint y: 434, distance: 103.6
click at [984, 434] on div at bounding box center [832, 371] width 385 height 213
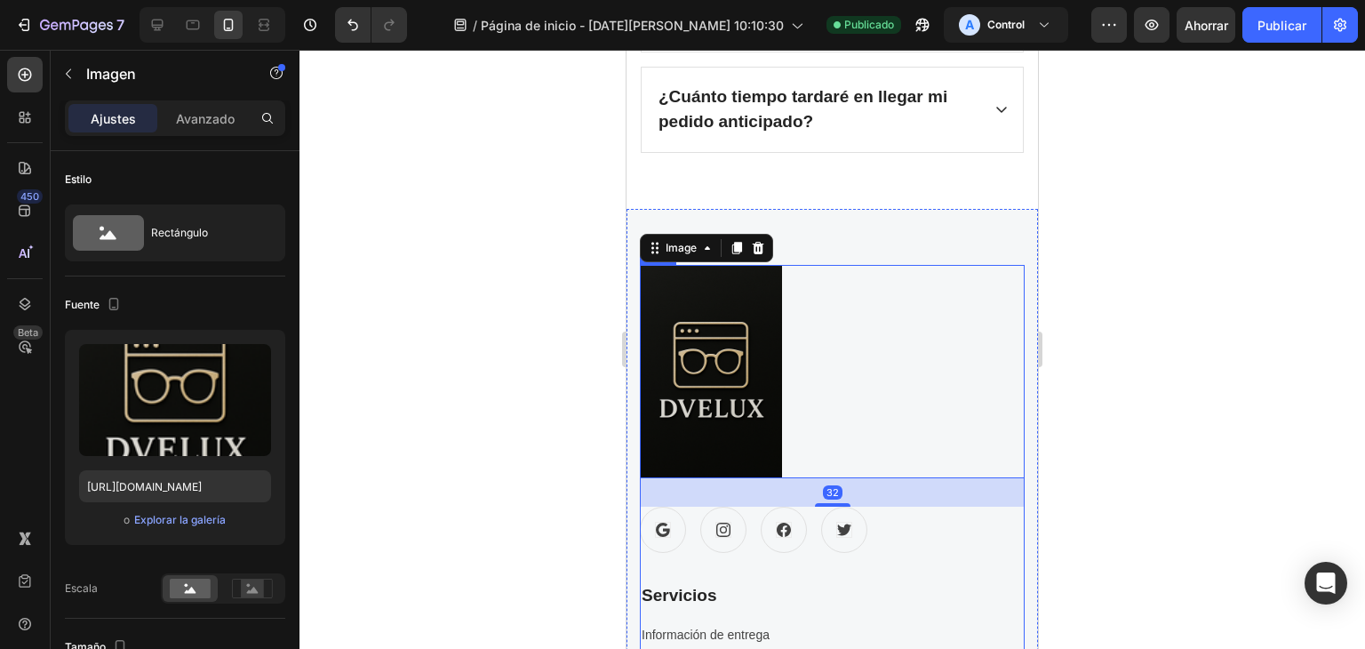
click at [1001, 566] on div "Servicios Text block Información de entrega Text block Devolución y cambio Text…" at bounding box center [832, 633] width 385 height 160
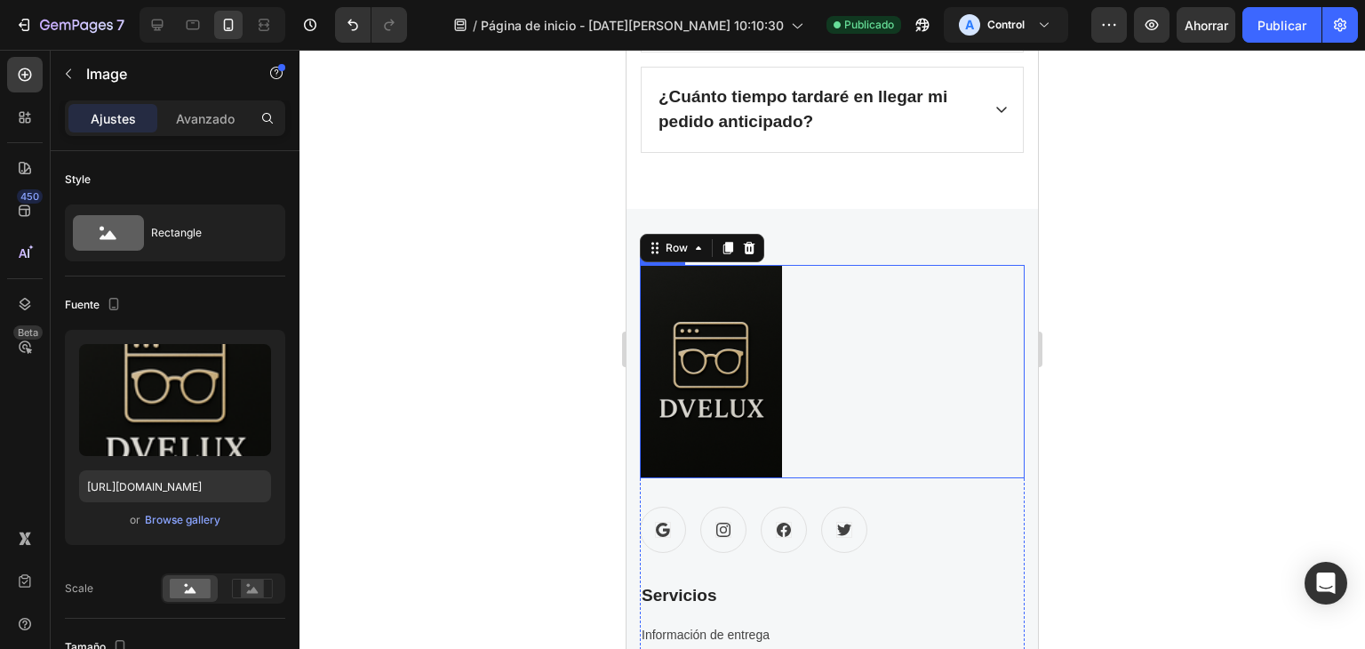
click at [817, 337] on div at bounding box center [832, 371] width 385 height 213
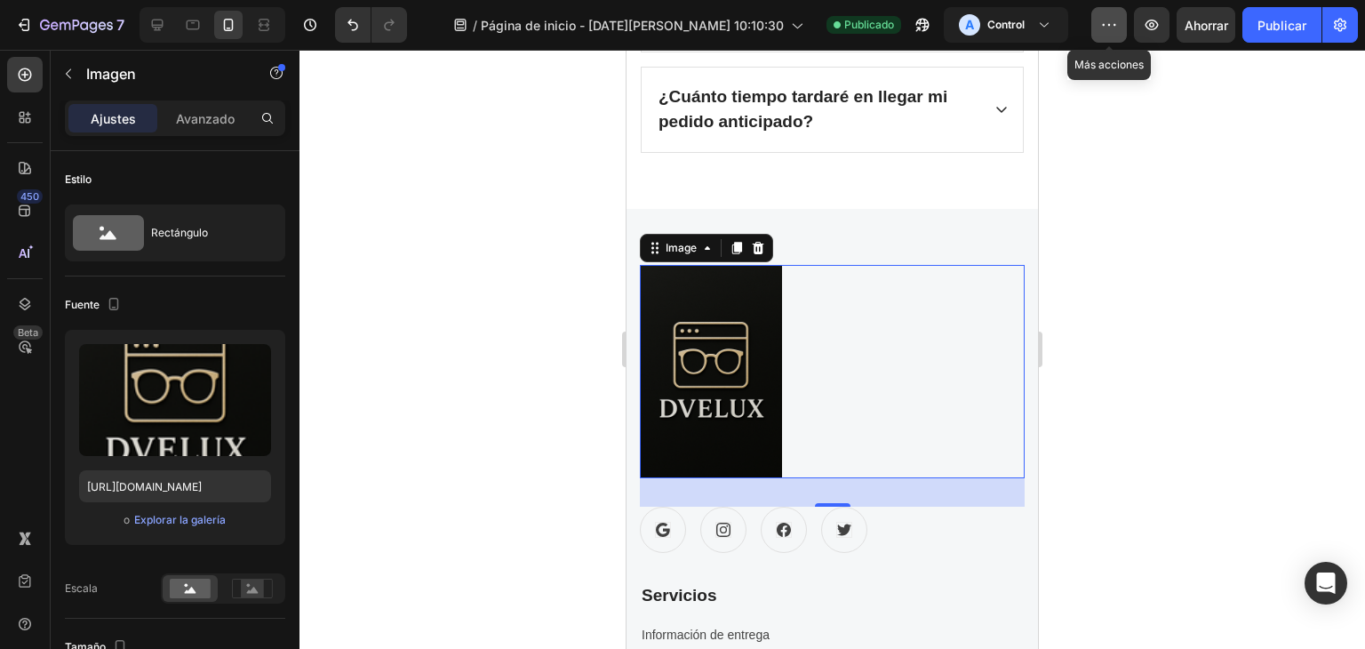
click at [1115, 29] on icon "button" at bounding box center [1109, 25] width 18 height 18
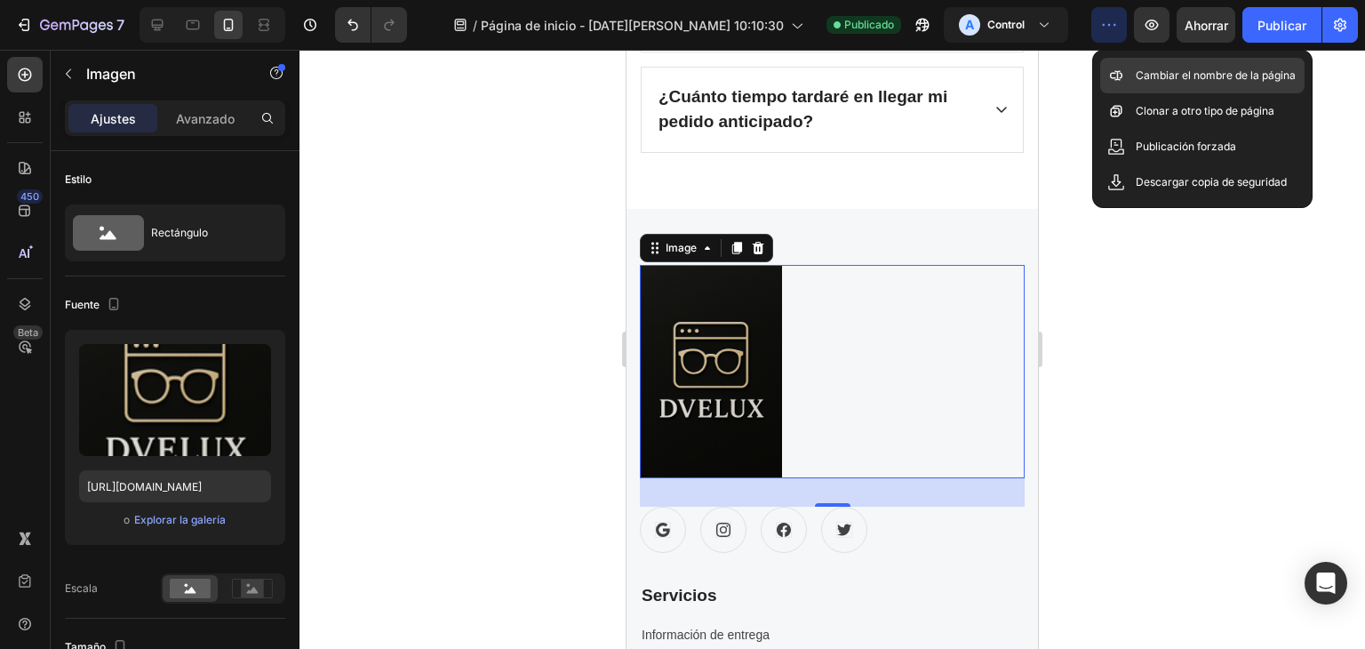
click at [1143, 75] on font "Cambiar el nombre de la página" at bounding box center [1215, 74] width 160 height 13
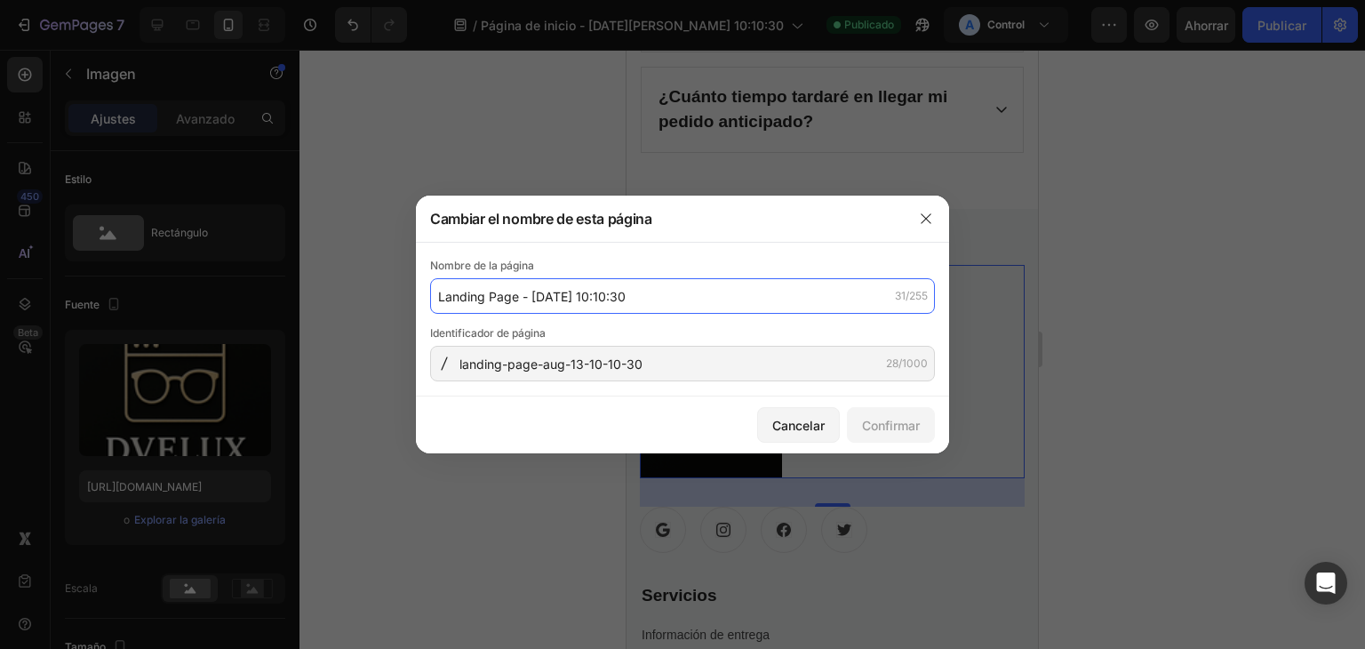
click at [658, 300] on input "Landing Page - [DATE] 10:10:30" at bounding box center [682, 296] width 505 height 36
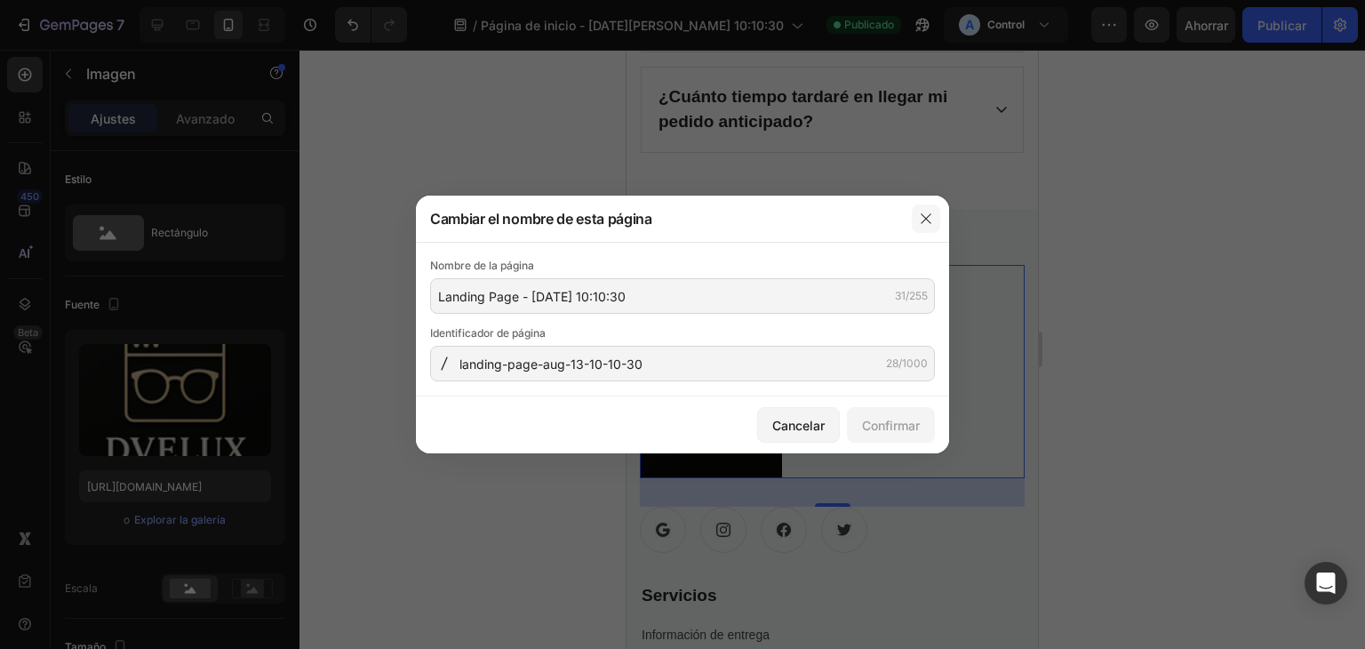
click at [931, 211] on icon "button" at bounding box center [926, 218] width 14 height 14
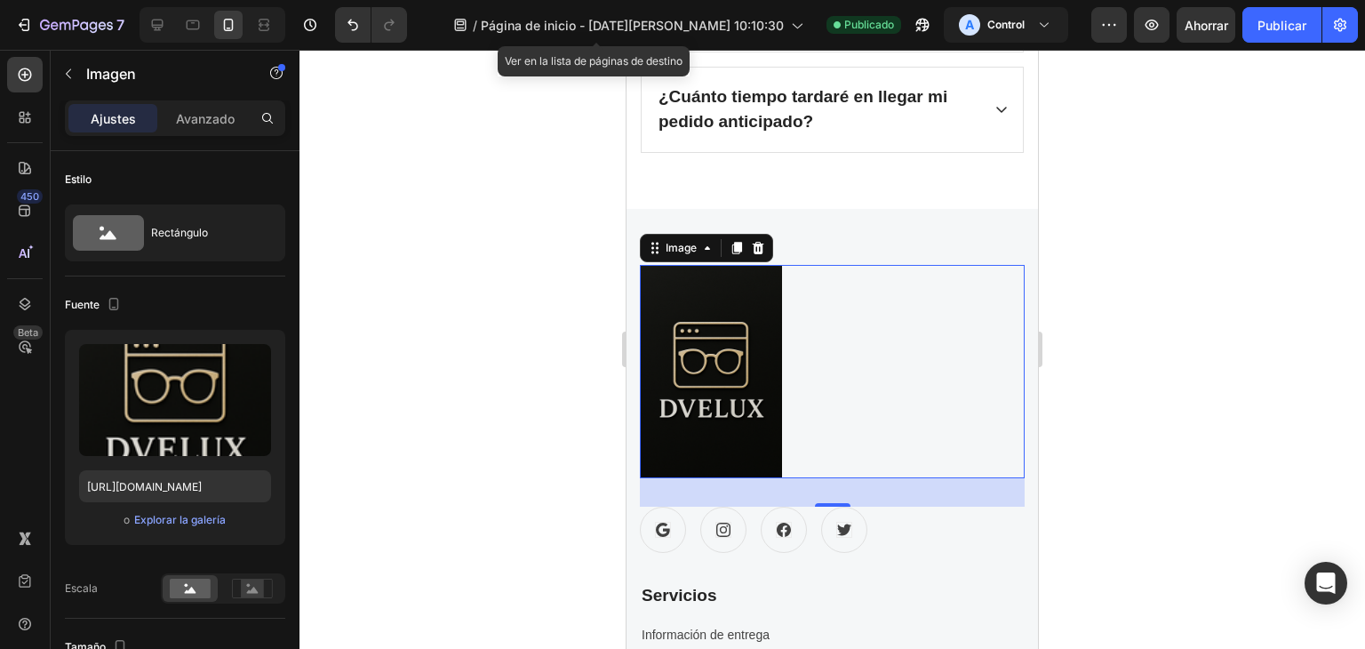
drag, startPoint x: 572, startPoint y: 24, endPoint x: 515, endPoint y: 47, distance: 61.4
click at [515, 47] on div "7 / Página de inicio - [DATE][PERSON_NAME] 10:10:30 Ver en la lista de páginas …" at bounding box center [682, 25] width 1365 height 51
